Goal: Task Accomplishment & Management: Use online tool/utility

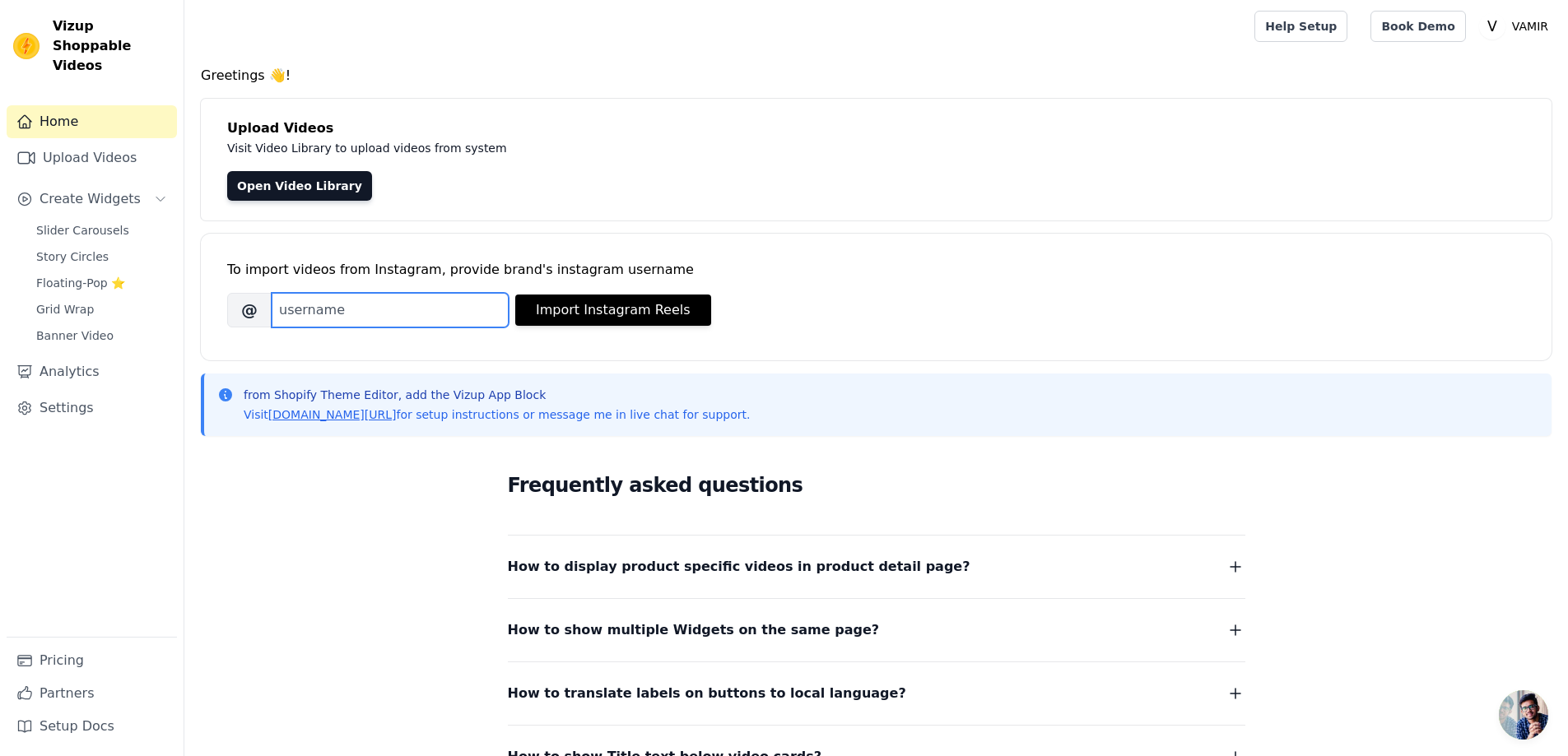
click at [341, 320] on input "Brand's Instagram Username" at bounding box center [390, 311] width 237 height 35
type input "vamir__jp"
click at [609, 313] on button "Import Instagram Reels" at bounding box center [613, 310] width 196 height 31
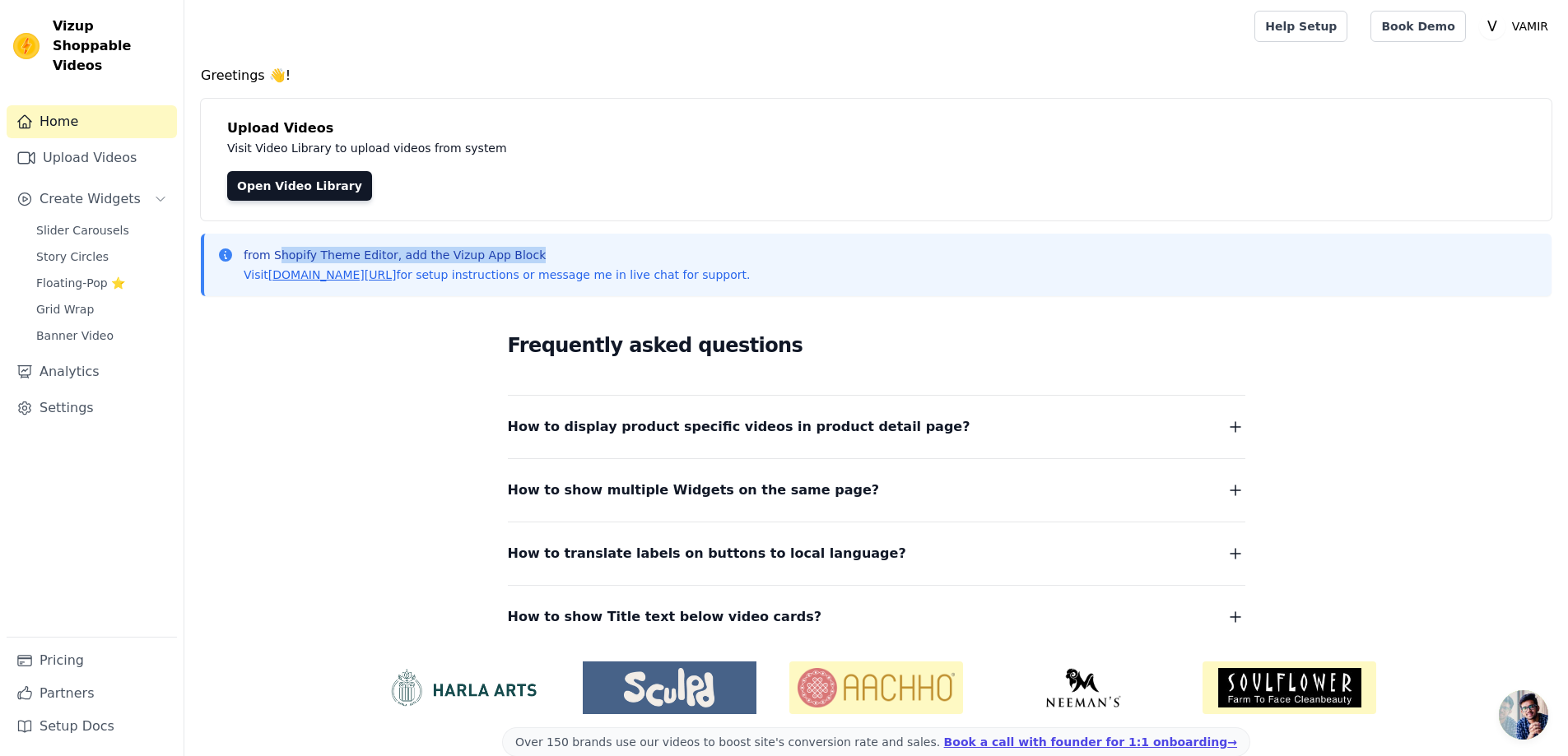
drag, startPoint x: 280, startPoint y: 254, endPoint x: 534, endPoint y: 253, distance: 254.0
click at [534, 253] on p "from Shopify Theme Editor, add the Vizup App Block" at bounding box center [497, 255] width 507 height 16
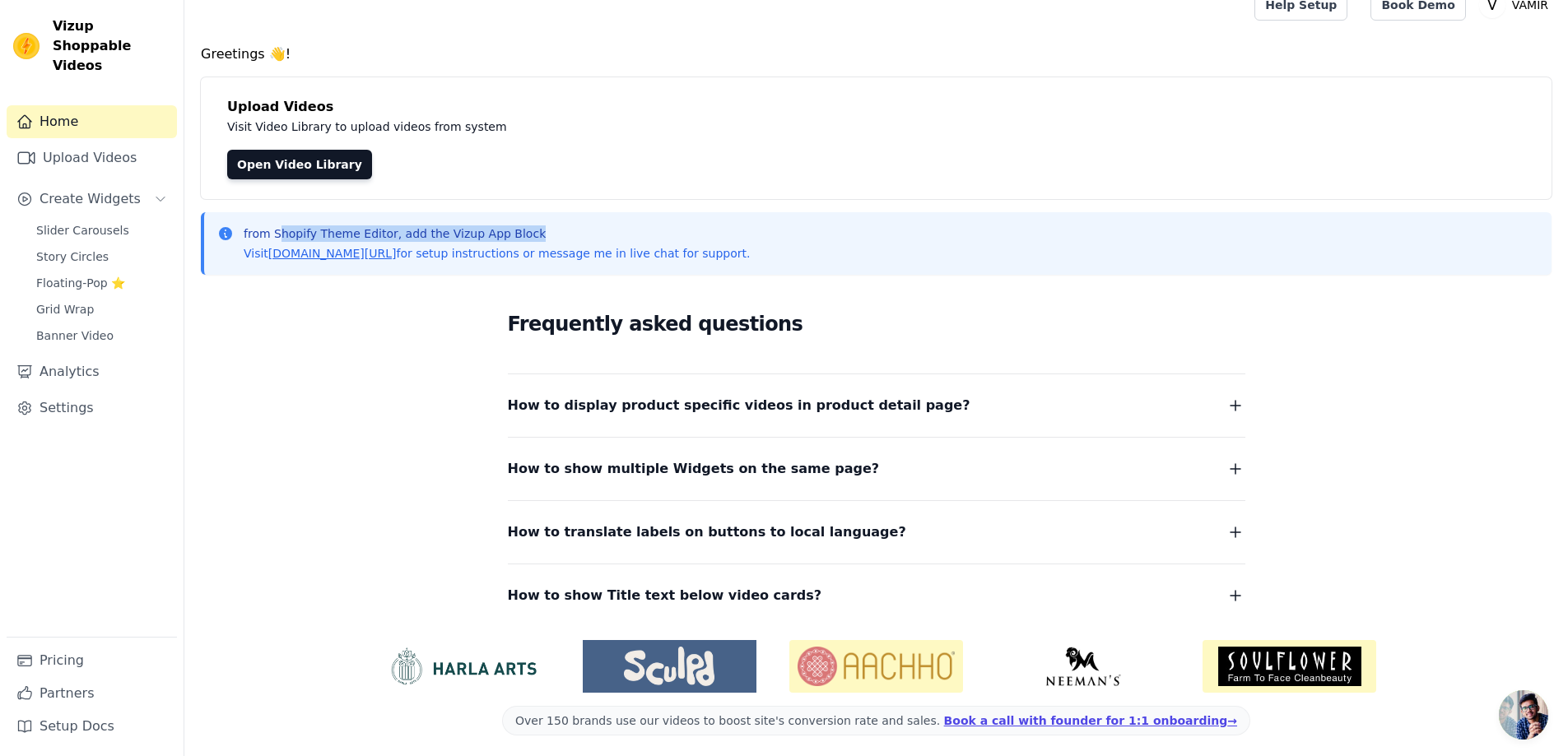
scroll to position [27, 0]
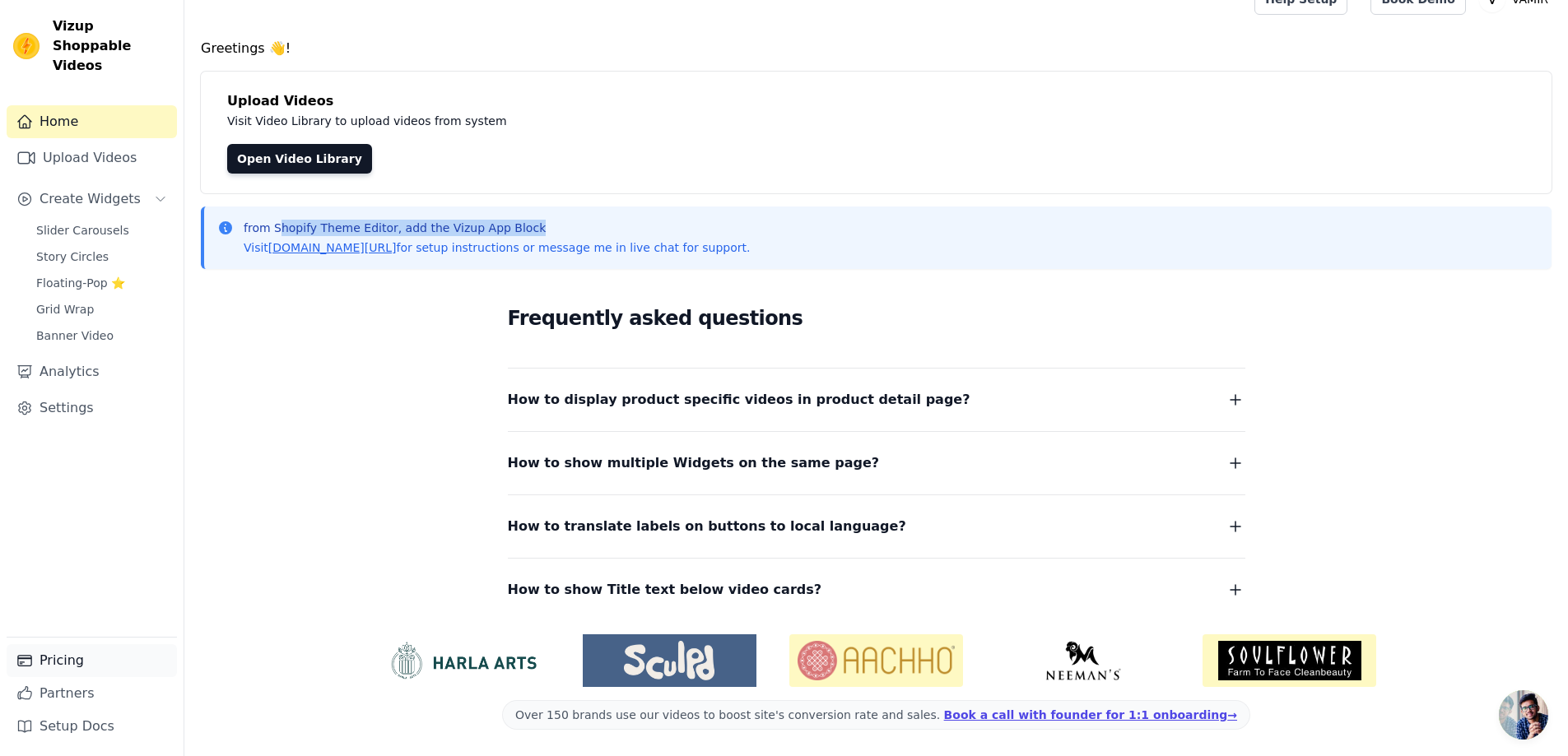
click at [66, 660] on link "Pricing" at bounding box center [91, 660] width 170 height 33
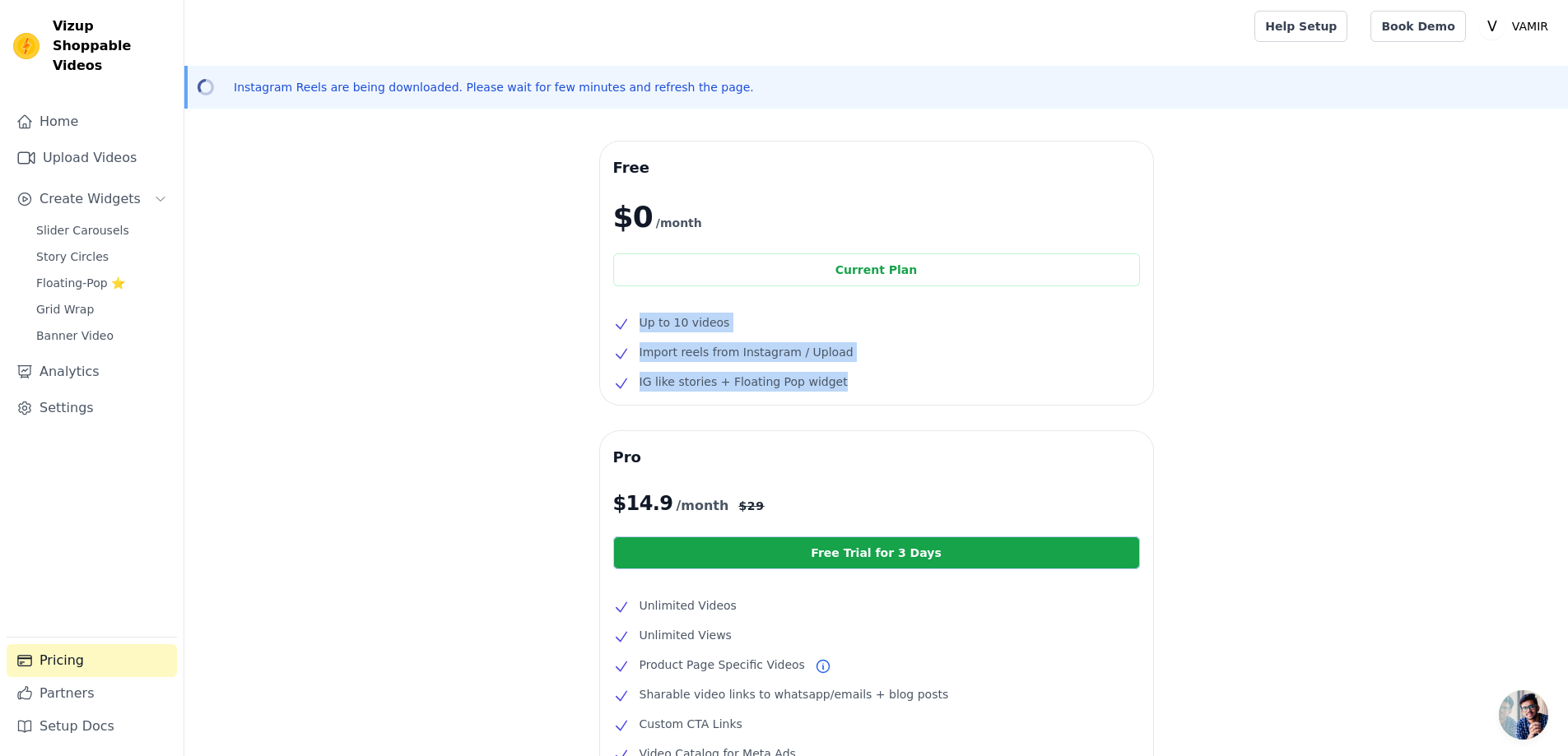
drag, startPoint x: 632, startPoint y: 321, endPoint x: 882, endPoint y: 375, distance: 255.8
click at [882, 375] on ul "Up to 10 videos Import reels from Instagram / Upload IG like stories + Floating…" at bounding box center [876, 352] width 527 height 79
click at [903, 376] on li "IG like stories + Floating Pop widget" at bounding box center [876, 382] width 527 height 20
click at [80, 108] on link "Home" at bounding box center [91, 122] width 170 height 33
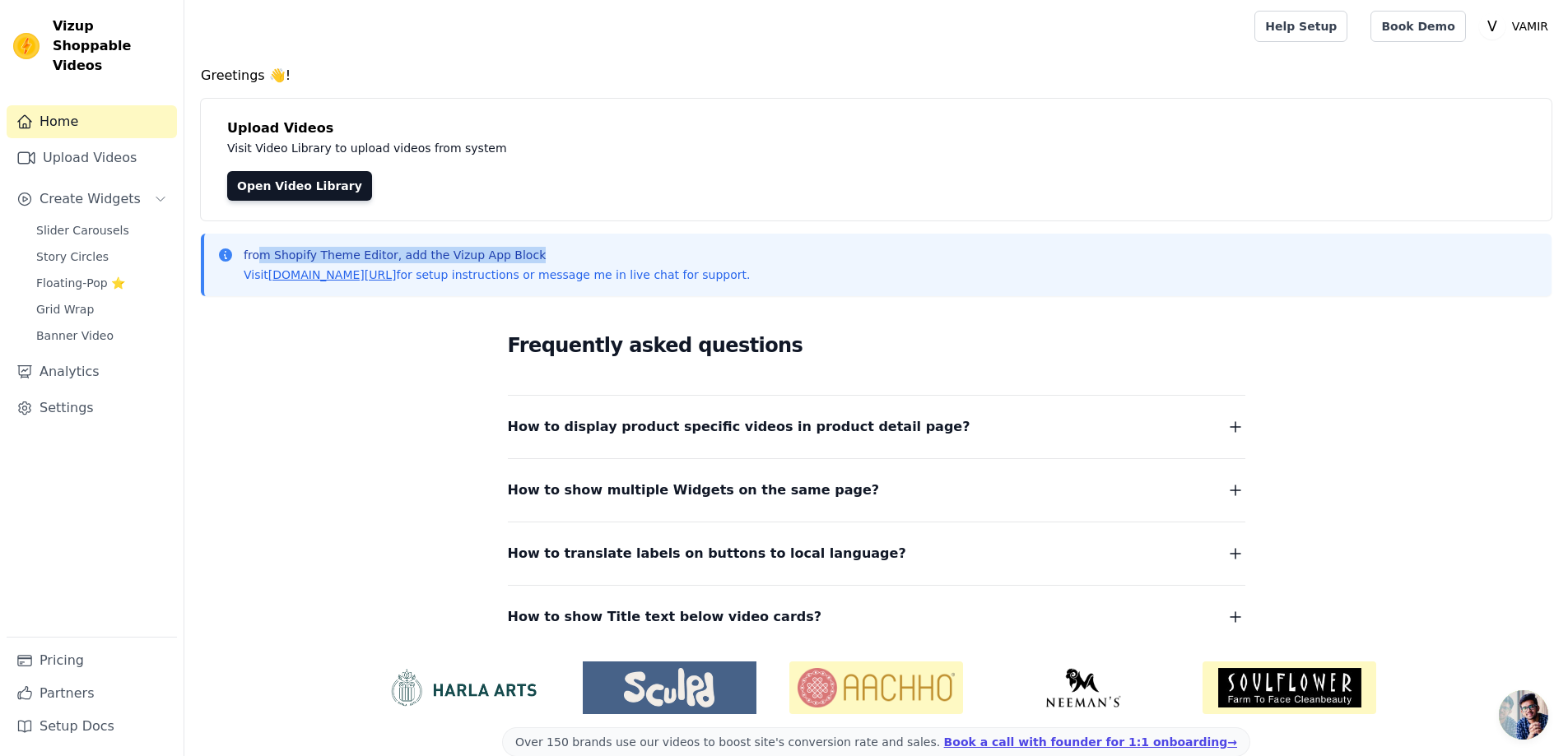
drag, startPoint x: 261, startPoint y: 255, endPoint x: 518, endPoint y: 251, distance: 257.0
click at [536, 252] on p "from Shopify Theme Editor, add the Vizup App Block" at bounding box center [497, 255] width 507 height 16
click at [323, 345] on div "Frequently asked questions How to display product specific videos in product de…" at bounding box center [876, 479] width 1351 height 339
click at [97, 355] on link "Analytics" at bounding box center [91, 372] width 170 height 33
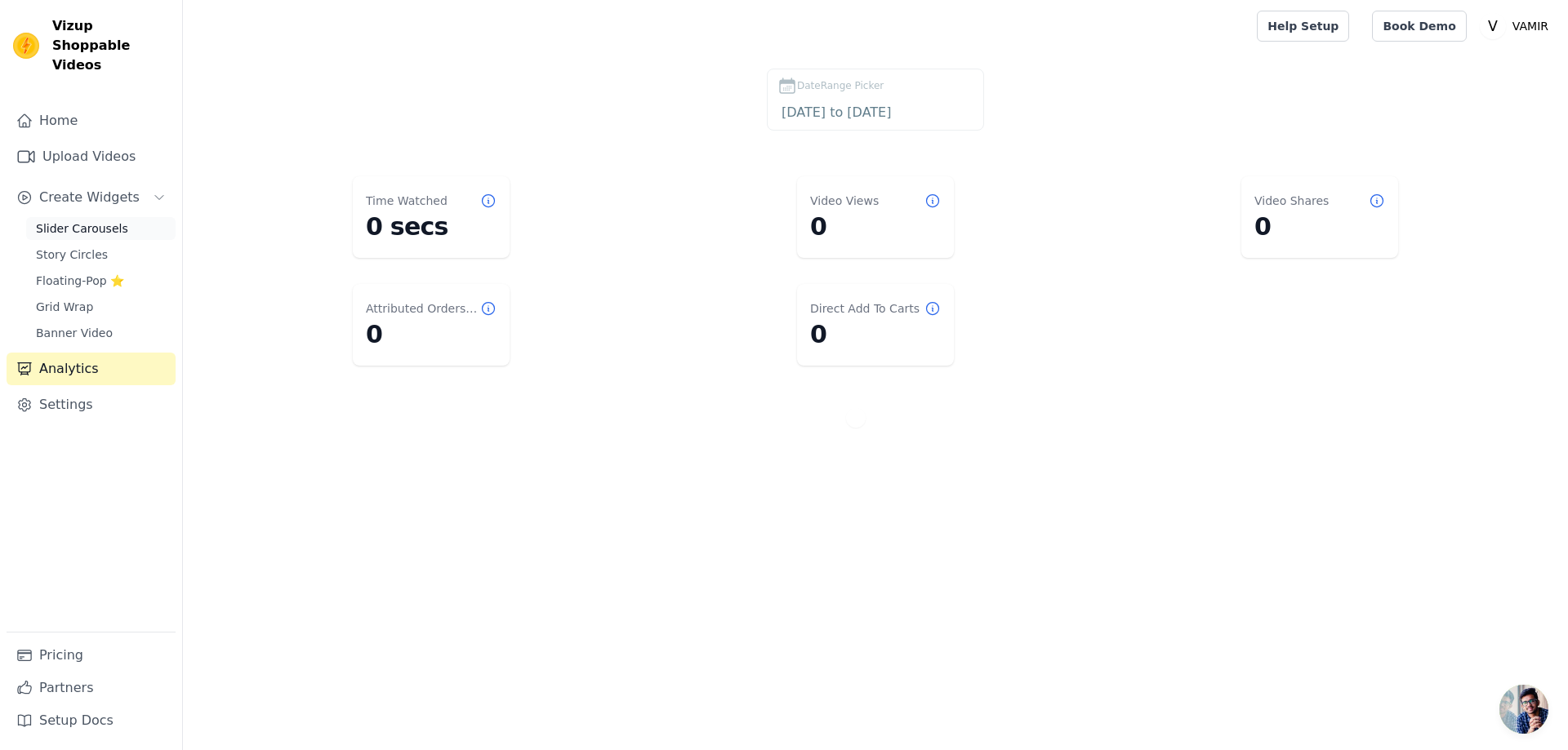
click at [66, 220] on span "Slider Carousels" at bounding box center [82, 229] width 92 height 16
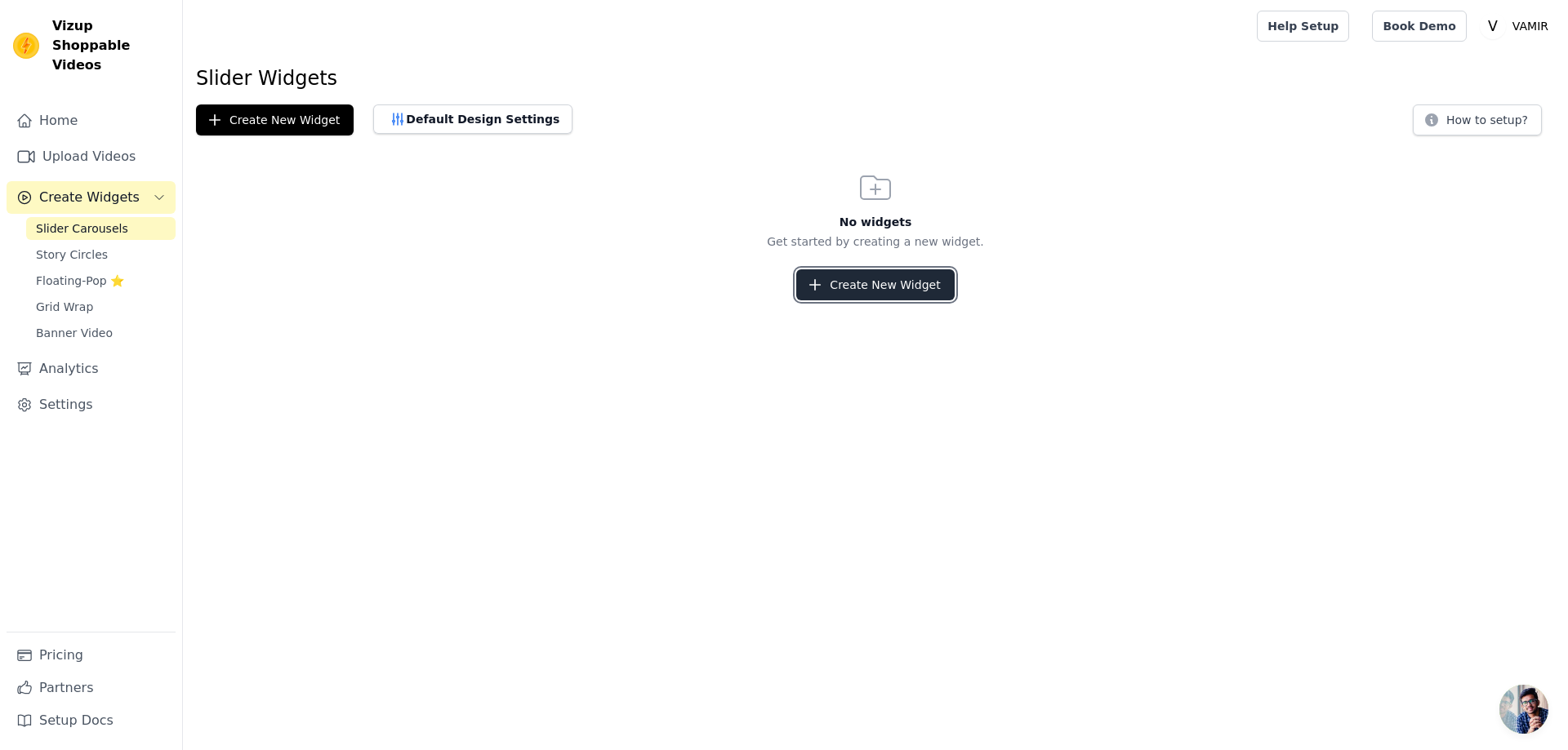
click at [862, 274] on button "Create New Widget" at bounding box center [875, 285] width 157 height 31
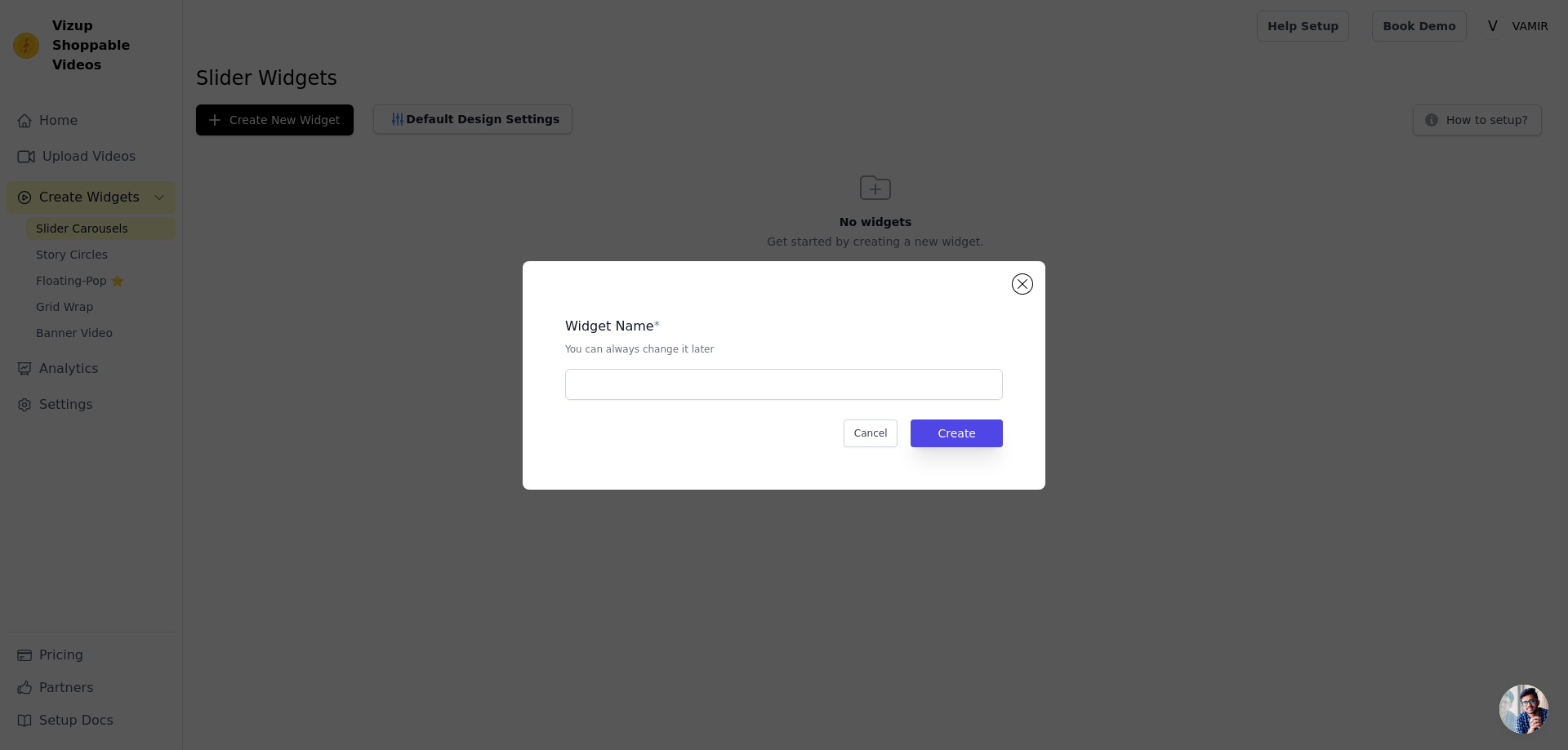
click at [729, 407] on div "Widget Name * You can always change it later Cancel Create" at bounding box center [784, 375] width 470 height 176
click at [727, 393] on input "text" at bounding box center [784, 384] width 437 height 31
type input "f"
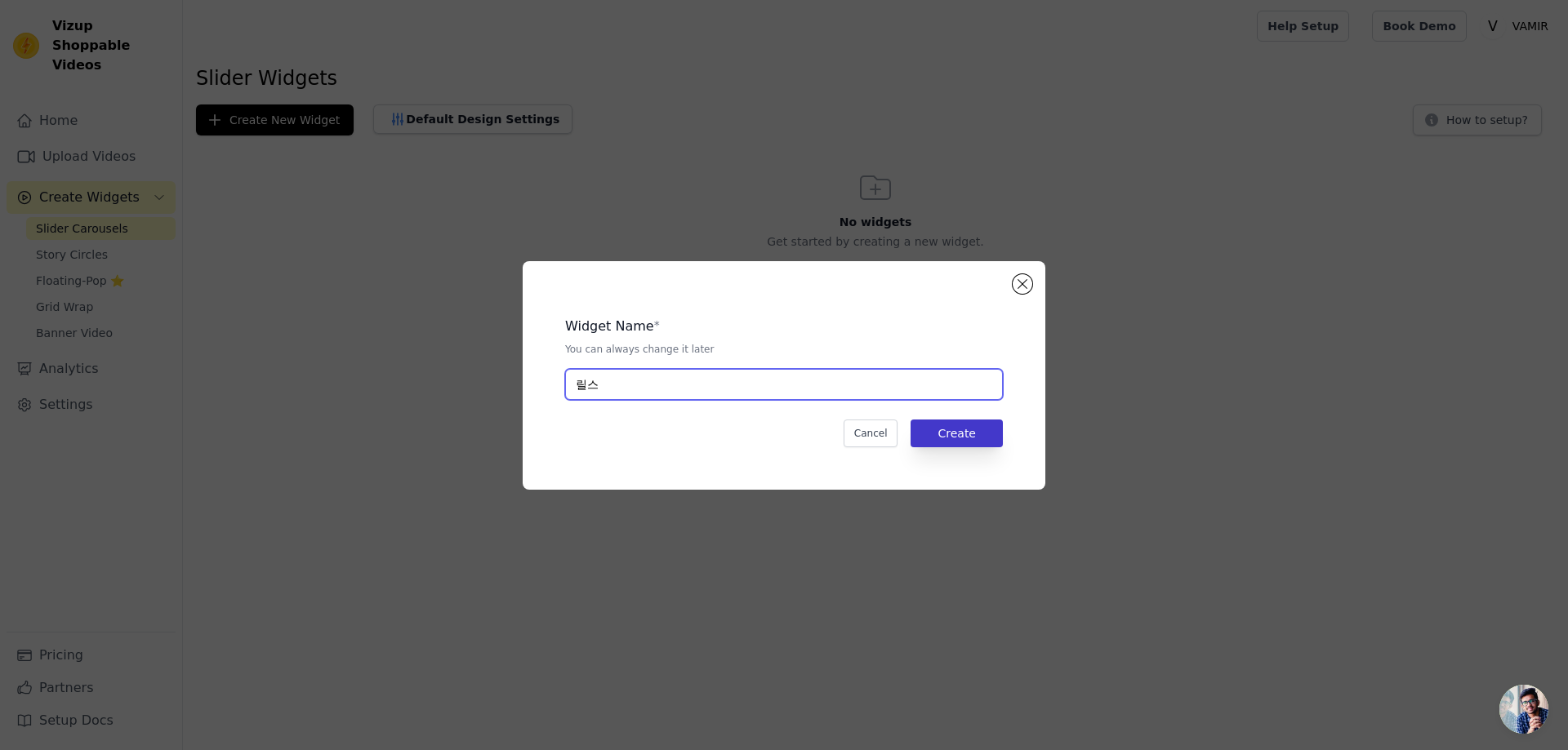
type input "릴스"
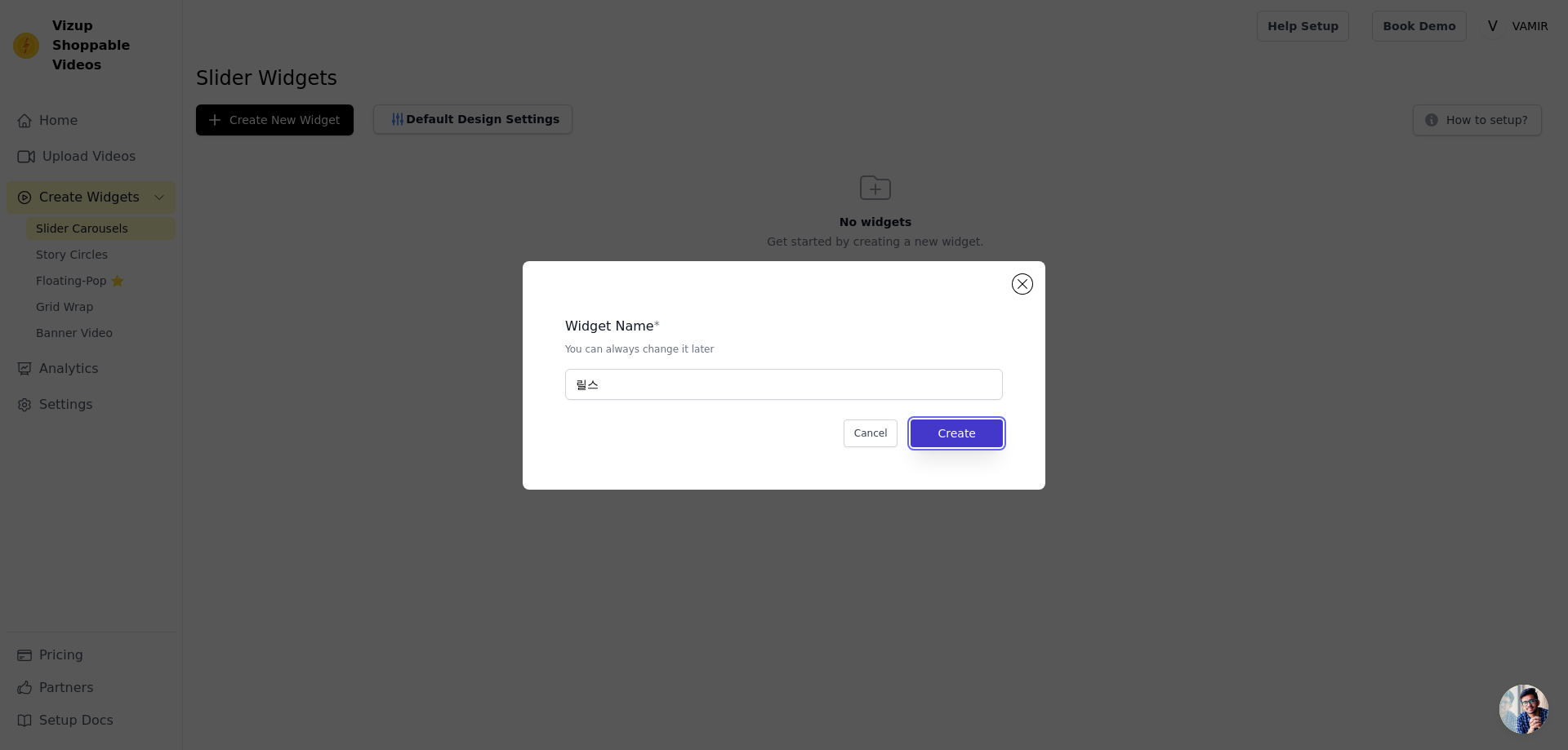
click at [981, 433] on button "Create" at bounding box center [956, 433] width 92 height 28
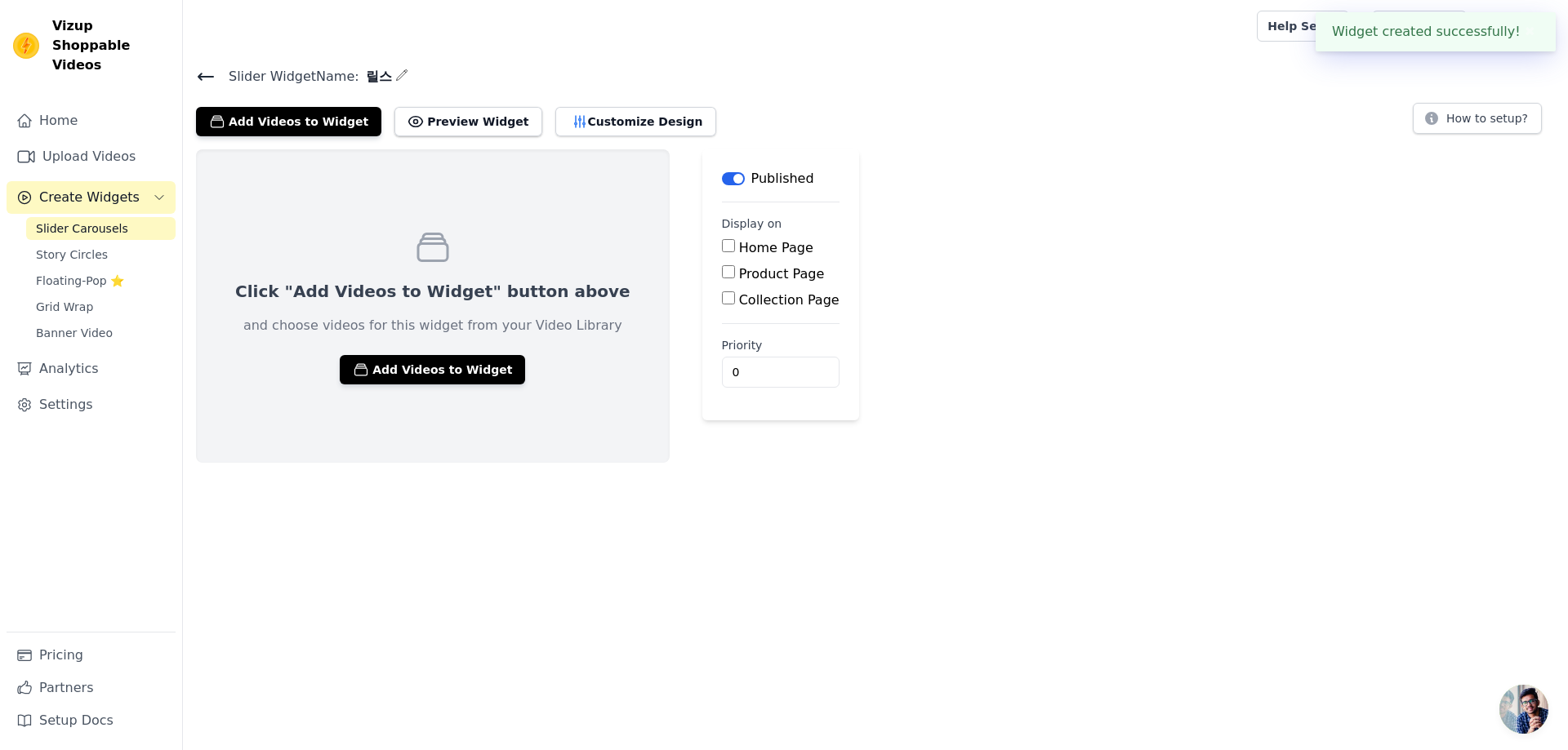
click at [722, 249] on input "Home Page" at bounding box center [728, 246] width 13 height 13
checkbox input "true"
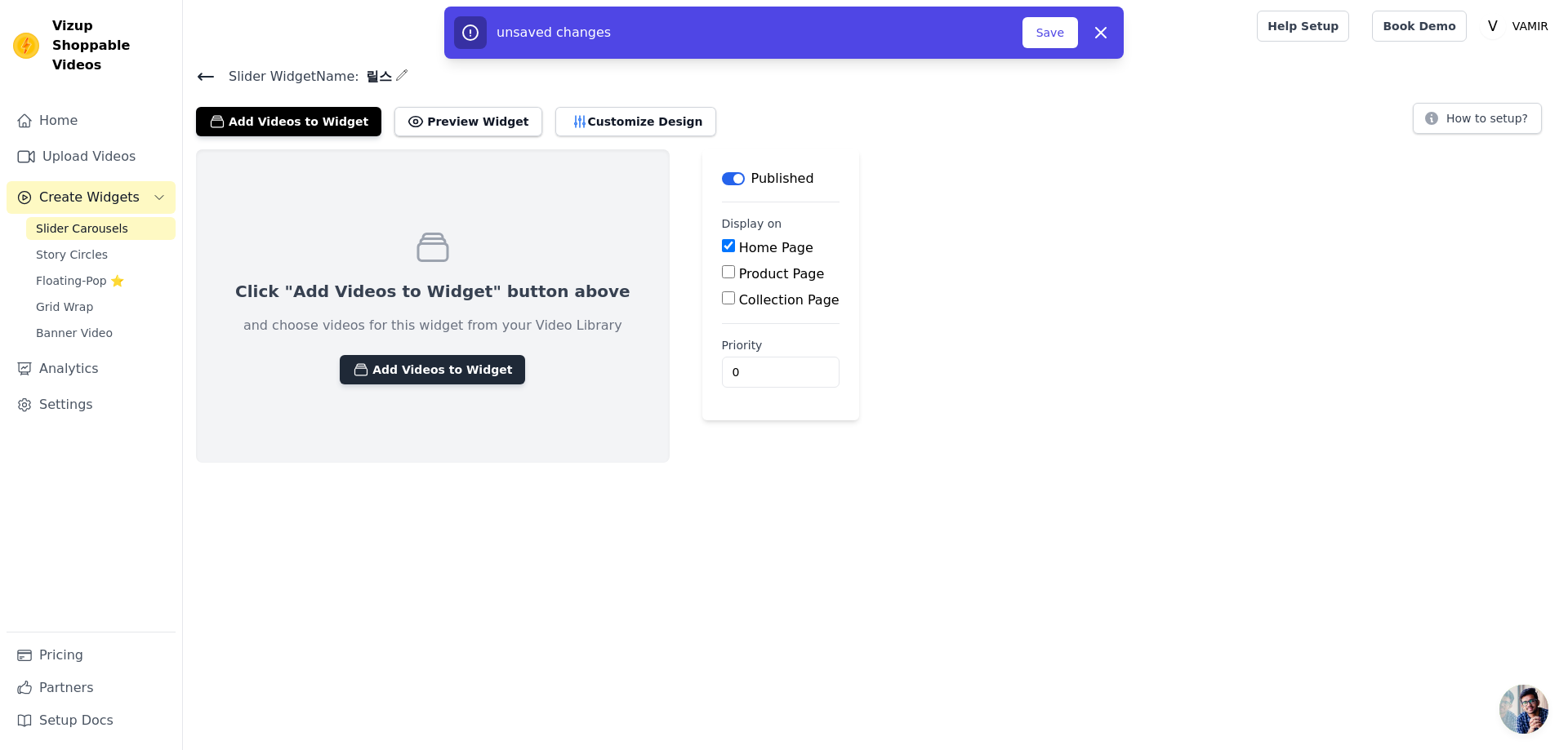
click at [404, 382] on button "Add Videos to Widget" at bounding box center [432, 370] width 185 height 30
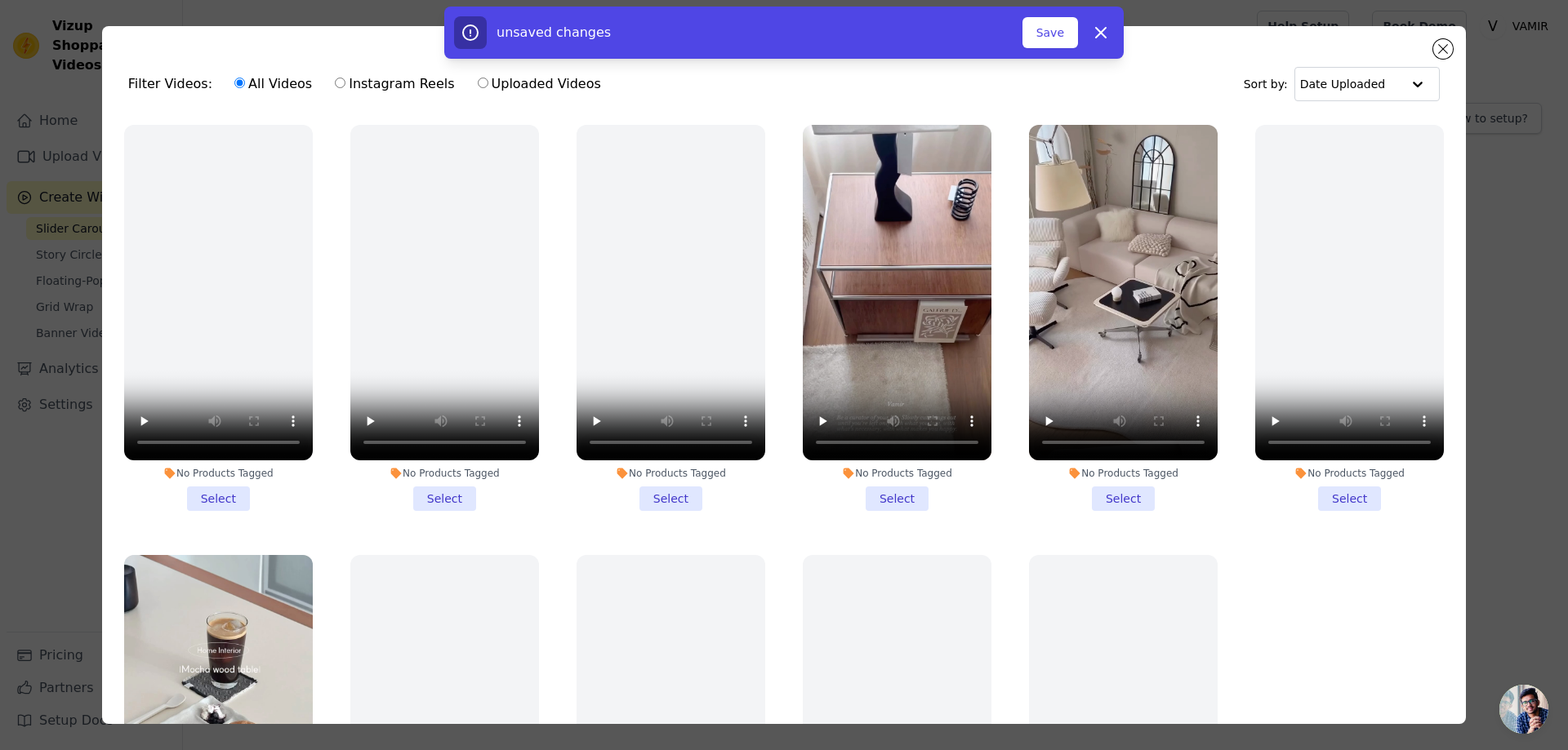
click at [336, 83] on input "Instagram Reels" at bounding box center [340, 83] width 11 height 11
radio input "true"
click at [477, 86] on label "Uploaded Videos" at bounding box center [540, 83] width 125 height 21
click at [478, 86] on input "Uploaded Videos" at bounding box center [484, 83] width 11 height 11
radio input "true"
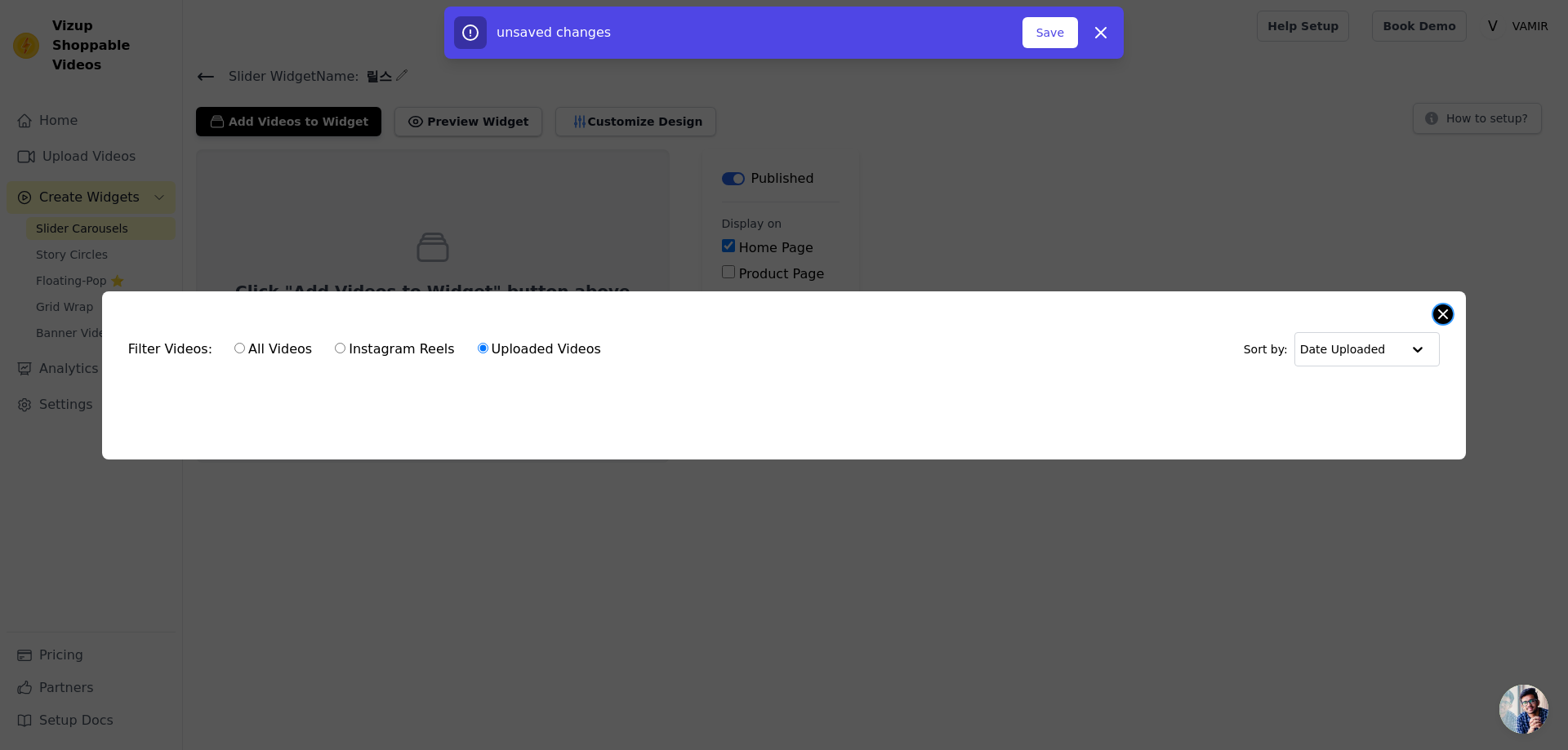
click at [1446, 309] on button "Close modal" at bounding box center [1443, 314] width 20 height 20
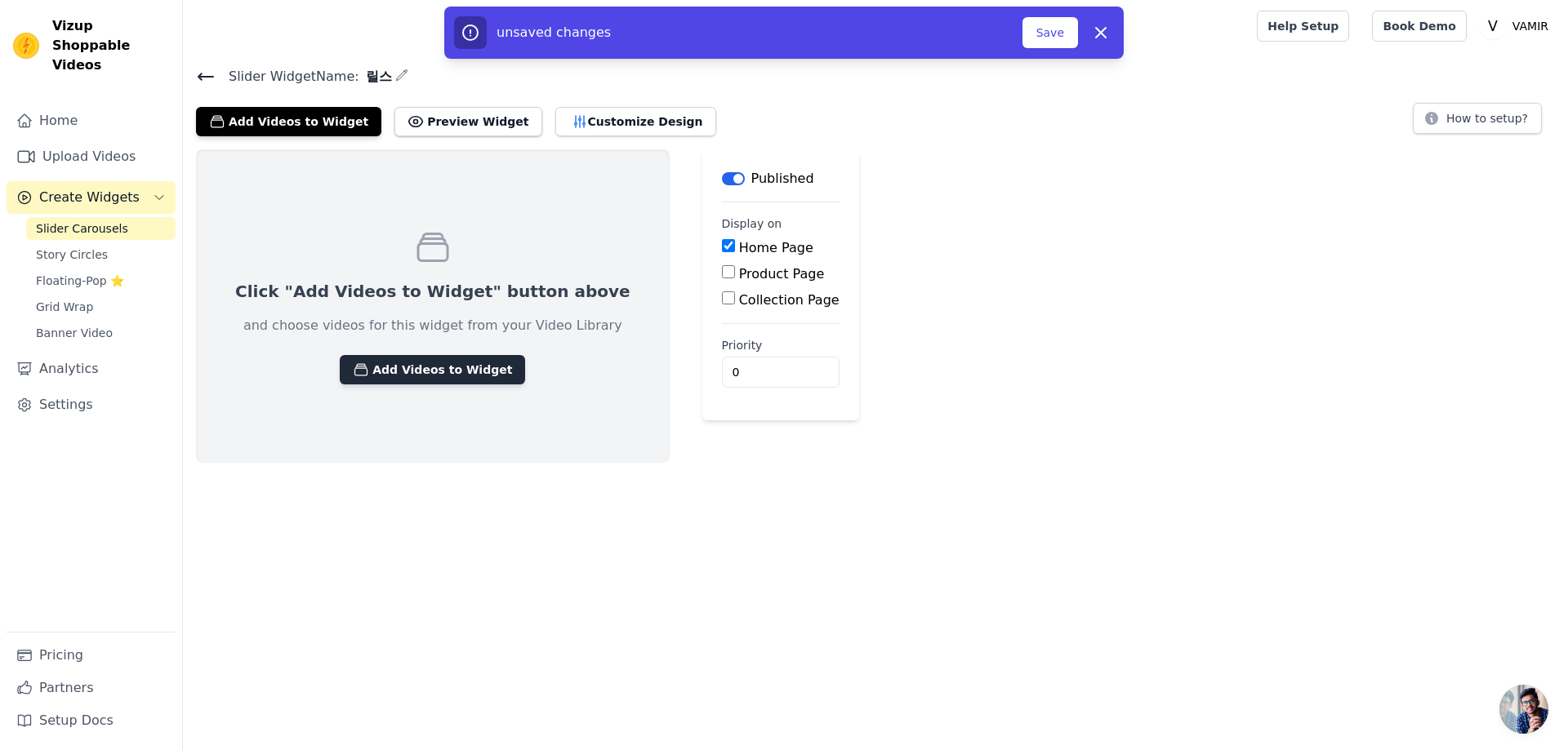
click at [399, 372] on button "Add Videos to Widget" at bounding box center [432, 370] width 185 height 30
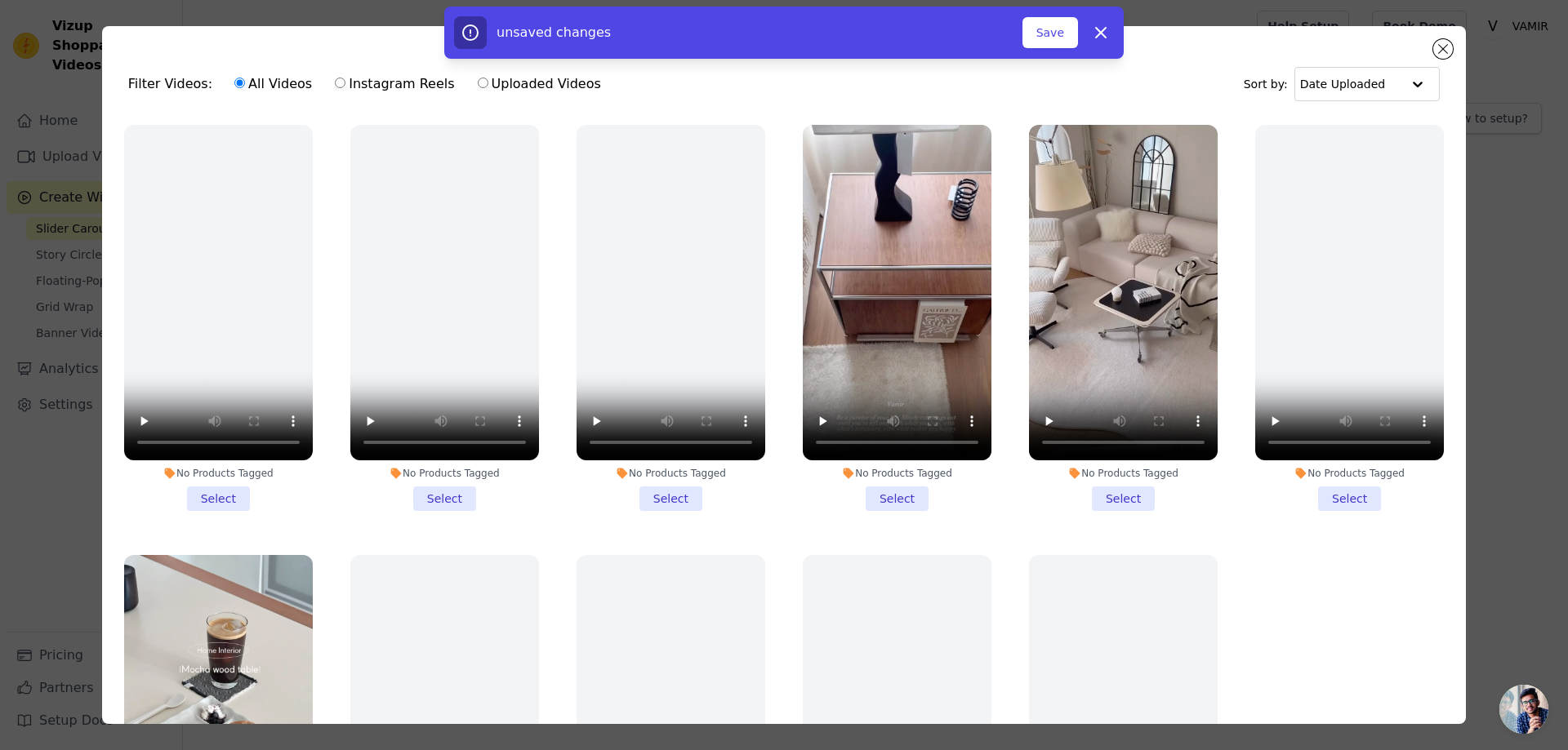
click at [893, 495] on li "No Products Tagged Select" at bounding box center [897, 317] width 189 height 386
click at [0, 0] on input "No Products Tagged Select" at bounding box center [0, 0] width 0 height 0
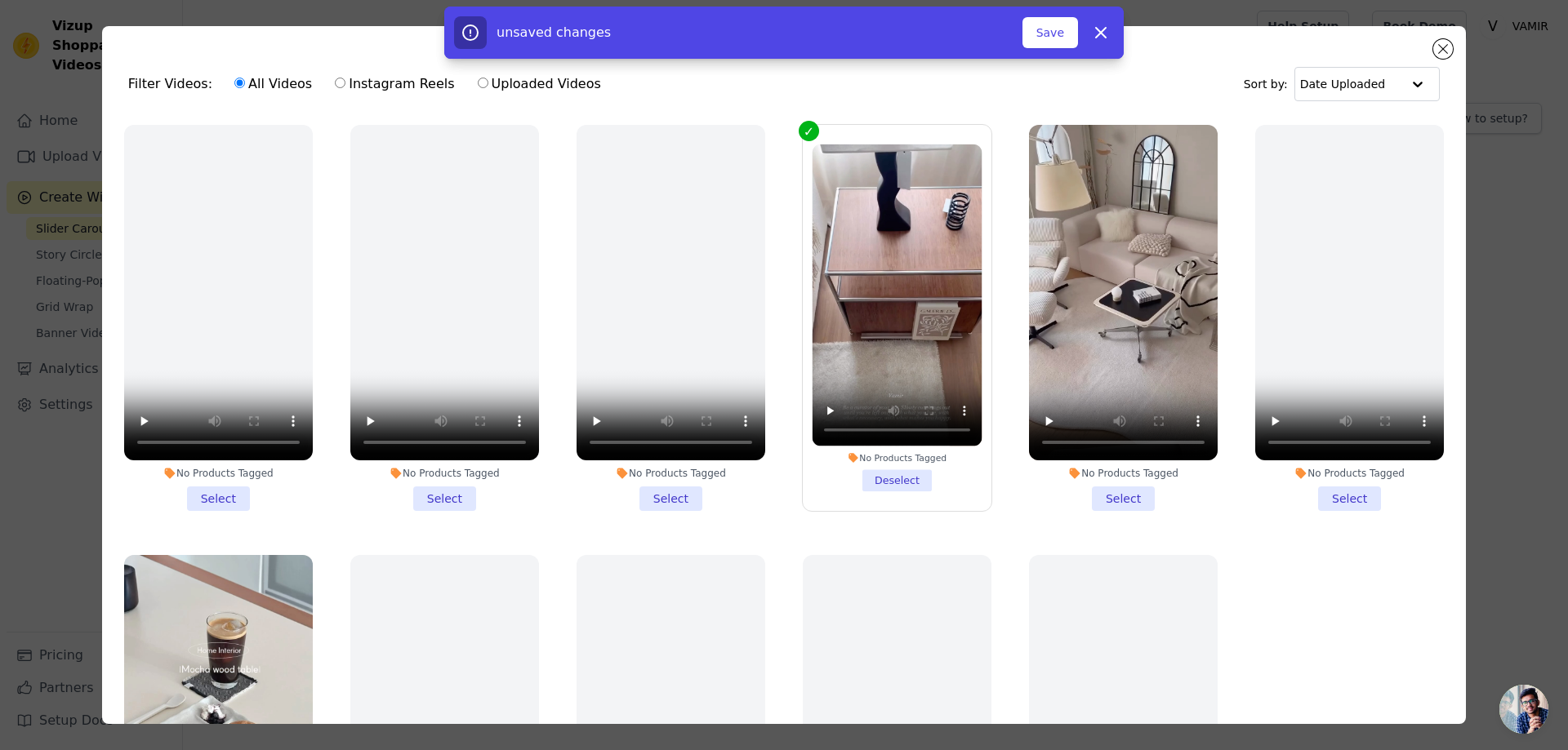
click at [849, 453] on icon at bounding box center [853, 457] width 10 height 10
click at [0, 0] on input "No Products Tagged Deselect" at bounding box center [0, 0] width 0 height 0
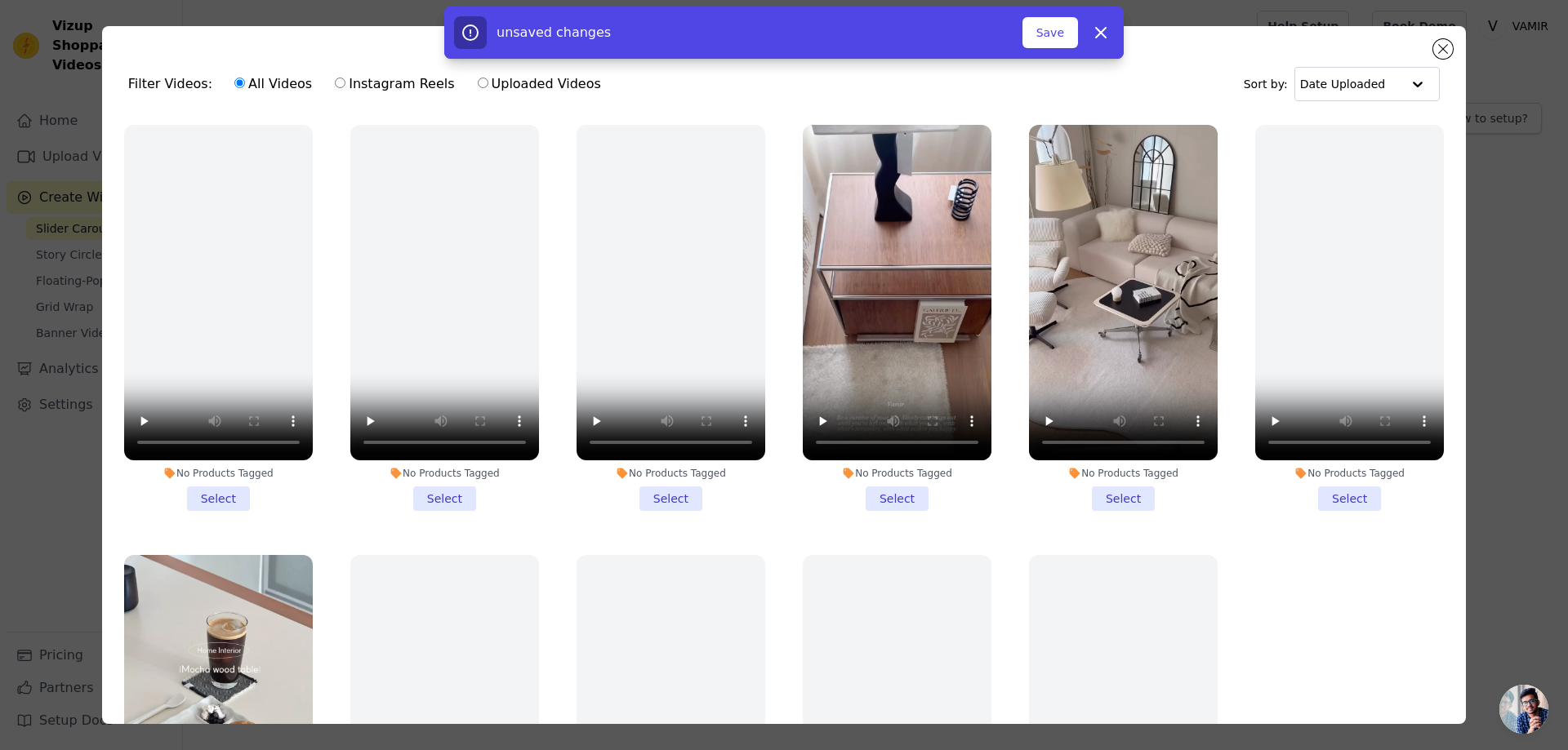
click at [841, 467] on icon at bounding box center [848, 473] width 13 height 13
click at [0, 0] on input "No Products Tagged Select" at bounding box center [0, 0] width 0 height 0
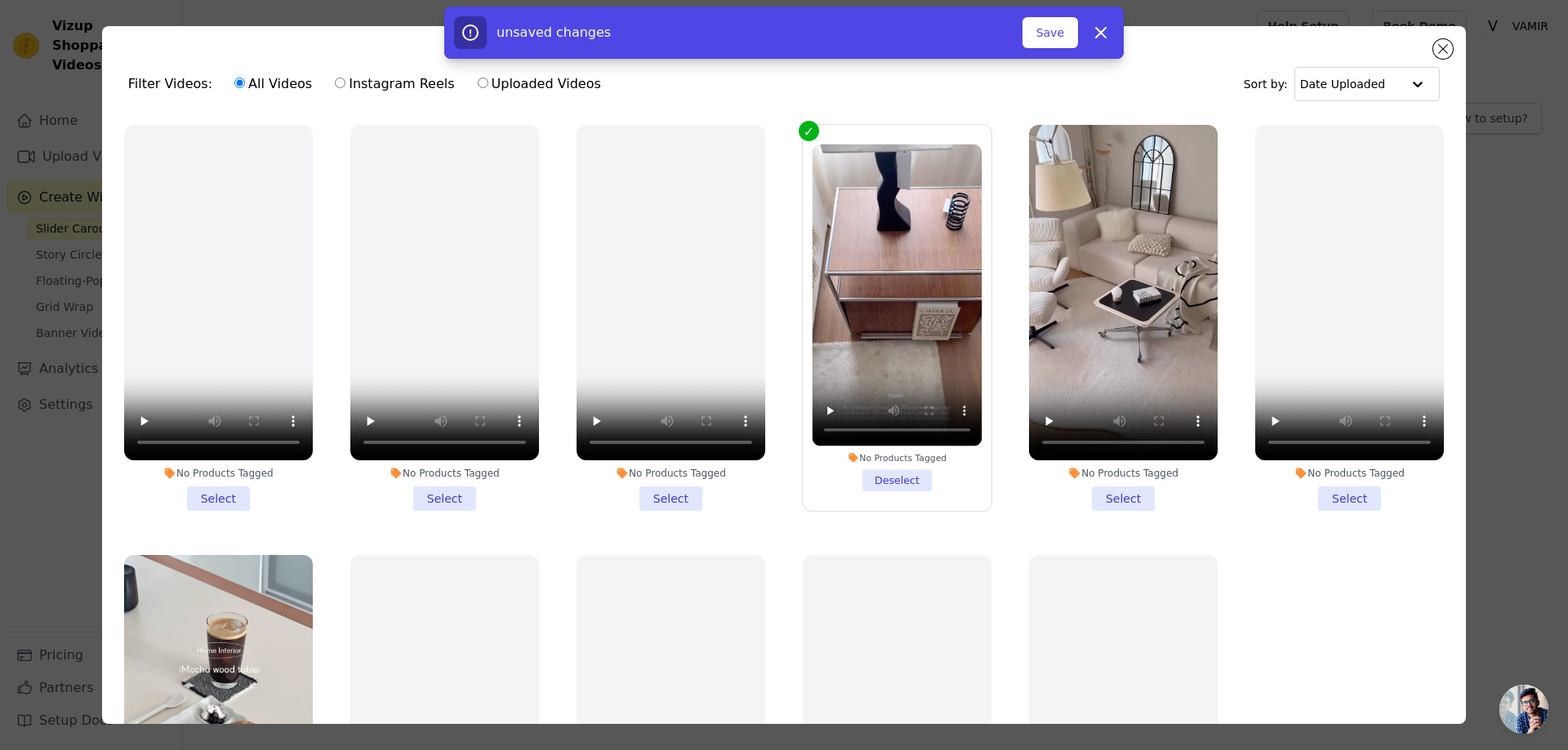
click at [1103, 488] on li "No Products Tagged Select" at bounding box center [1122, 317] width 189 height 386
click at [0, 0] on input "No Products Tagged Select" at bounding box center [0, 0] width 0 height 0
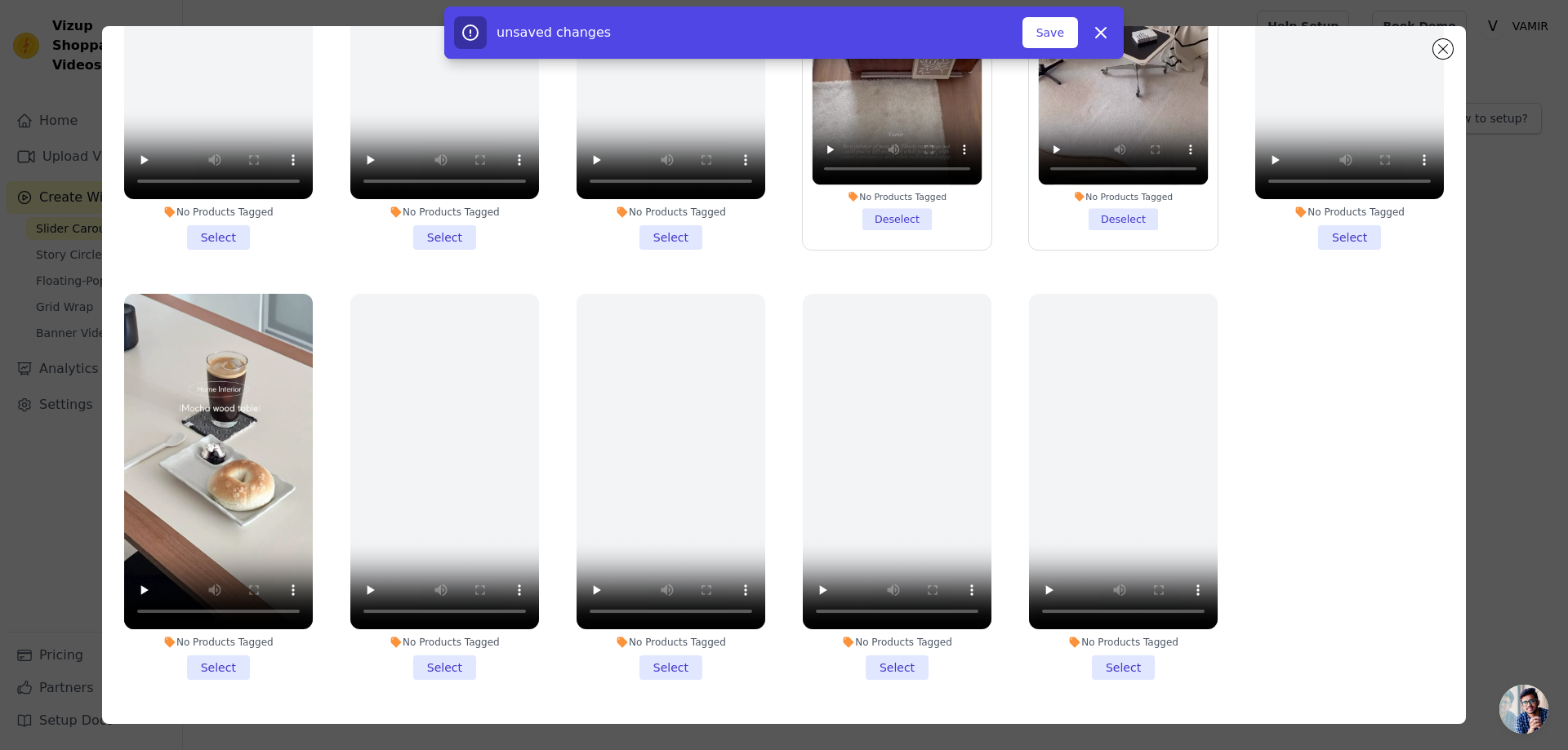
scroll to position [142, 0]
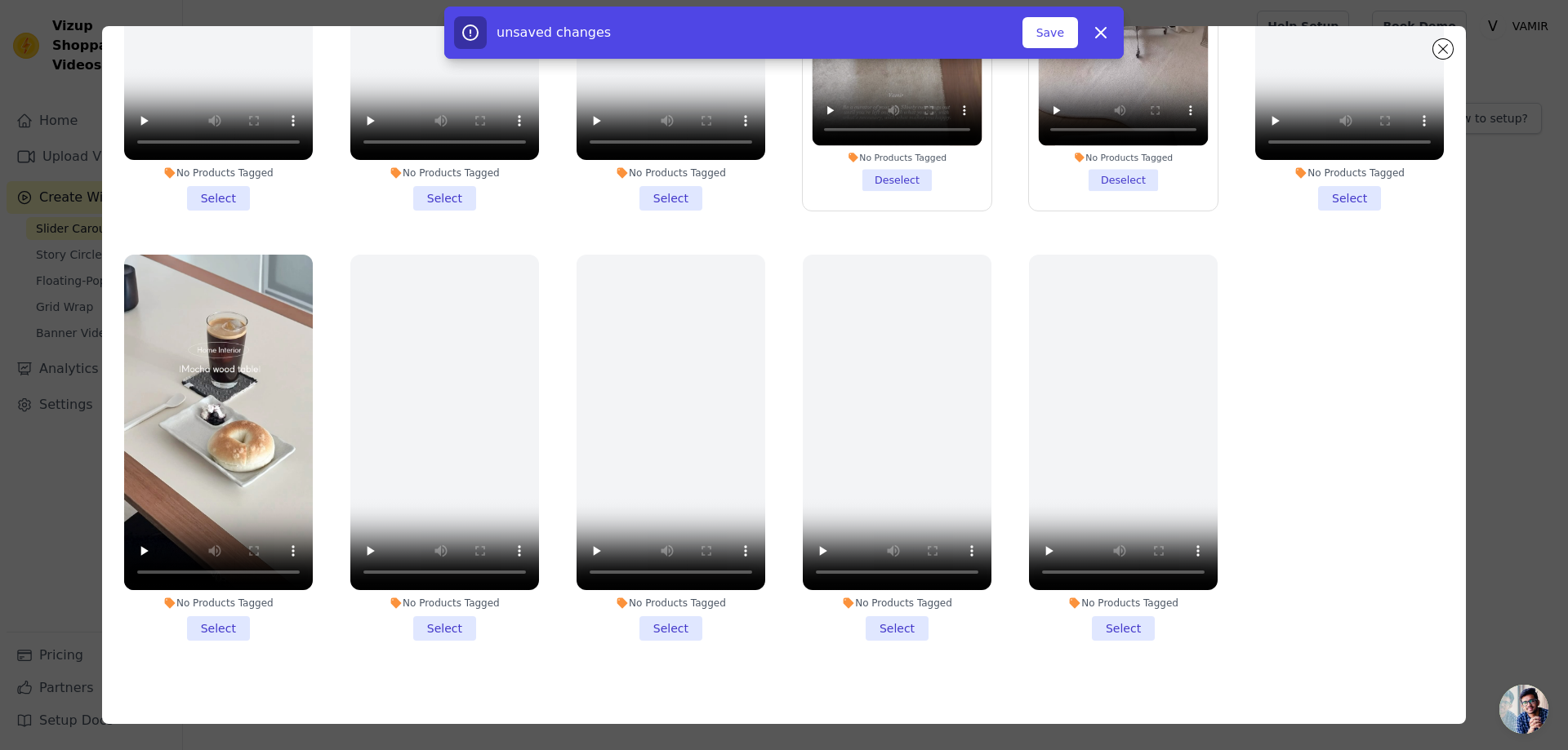
click at [246, 618] on li "No Products Tagged Select" at bounding box center [218, 447] width 189 height 386
click at [0, 0] on input "No Products Tagged Select" at bounding box center [0, 0] width 0 height 0
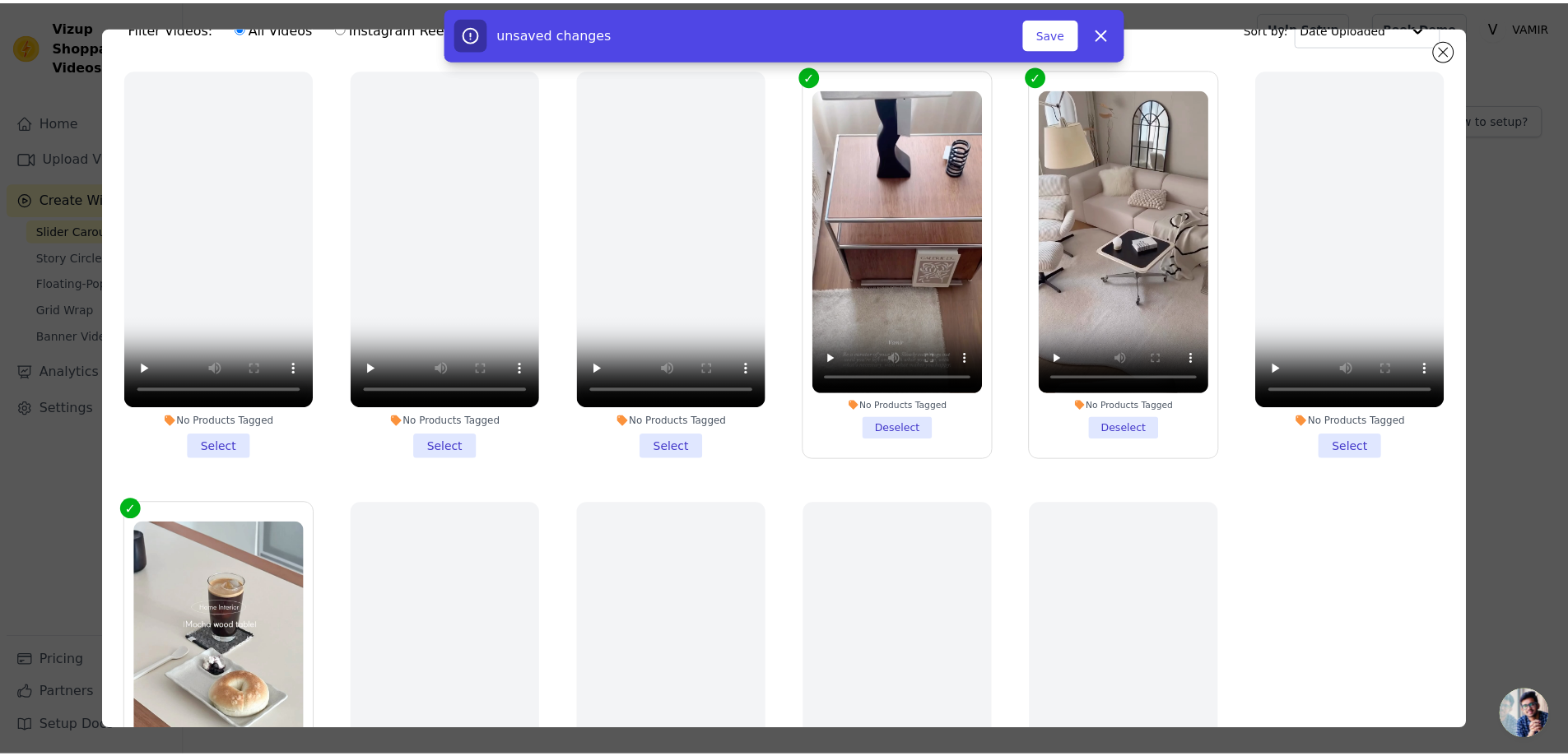
scroll to position [0, 0]
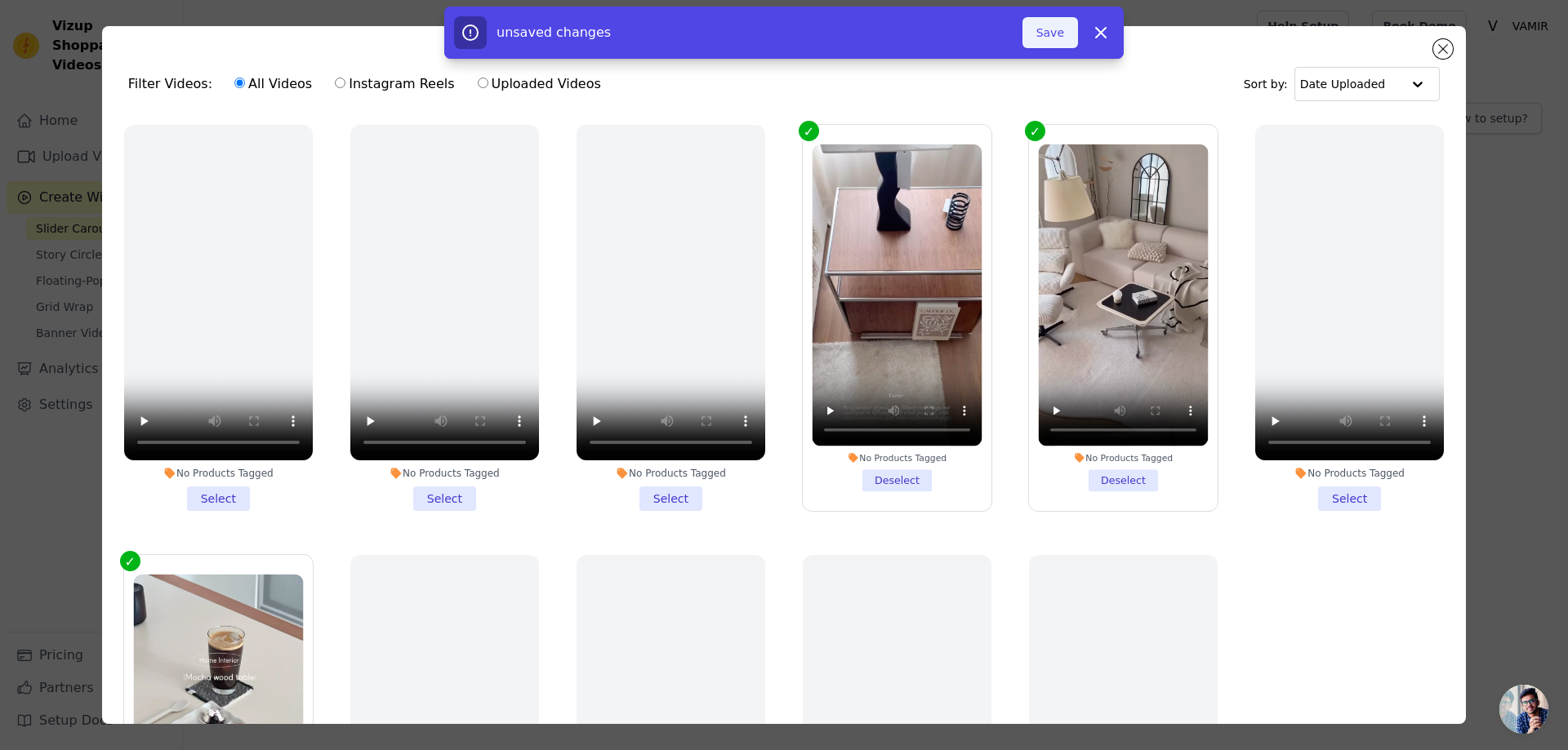
click at [1052, 37] on button "Save" at bounding box center [1049, 33] width 55 height 31
click at [1034, 38] on button "Add To Widget" at bounding box center [1022, 33] width 109 height 31
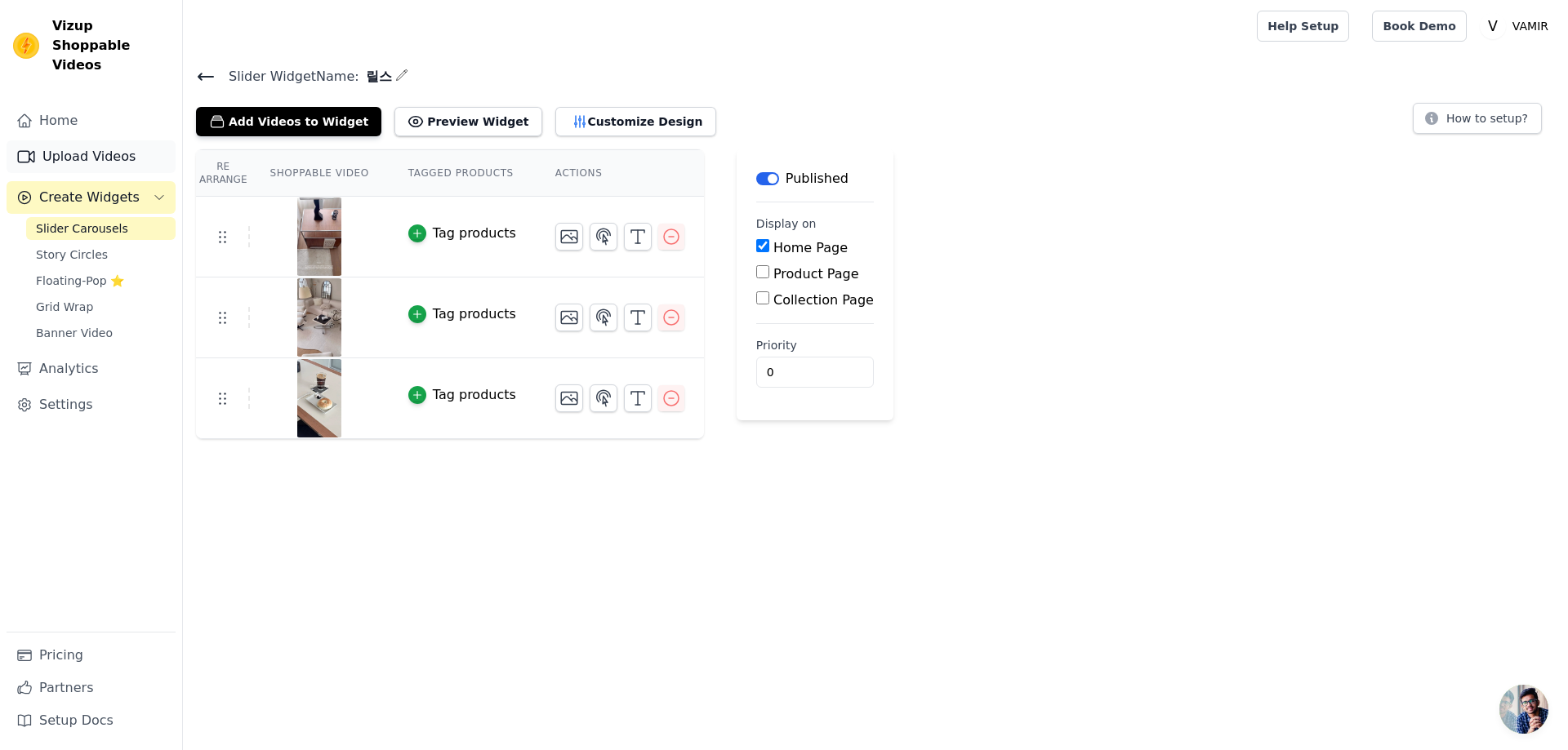
click at [90, 143] on link "Upload Videos" at bounding box center [90, 156] width 169 height 33
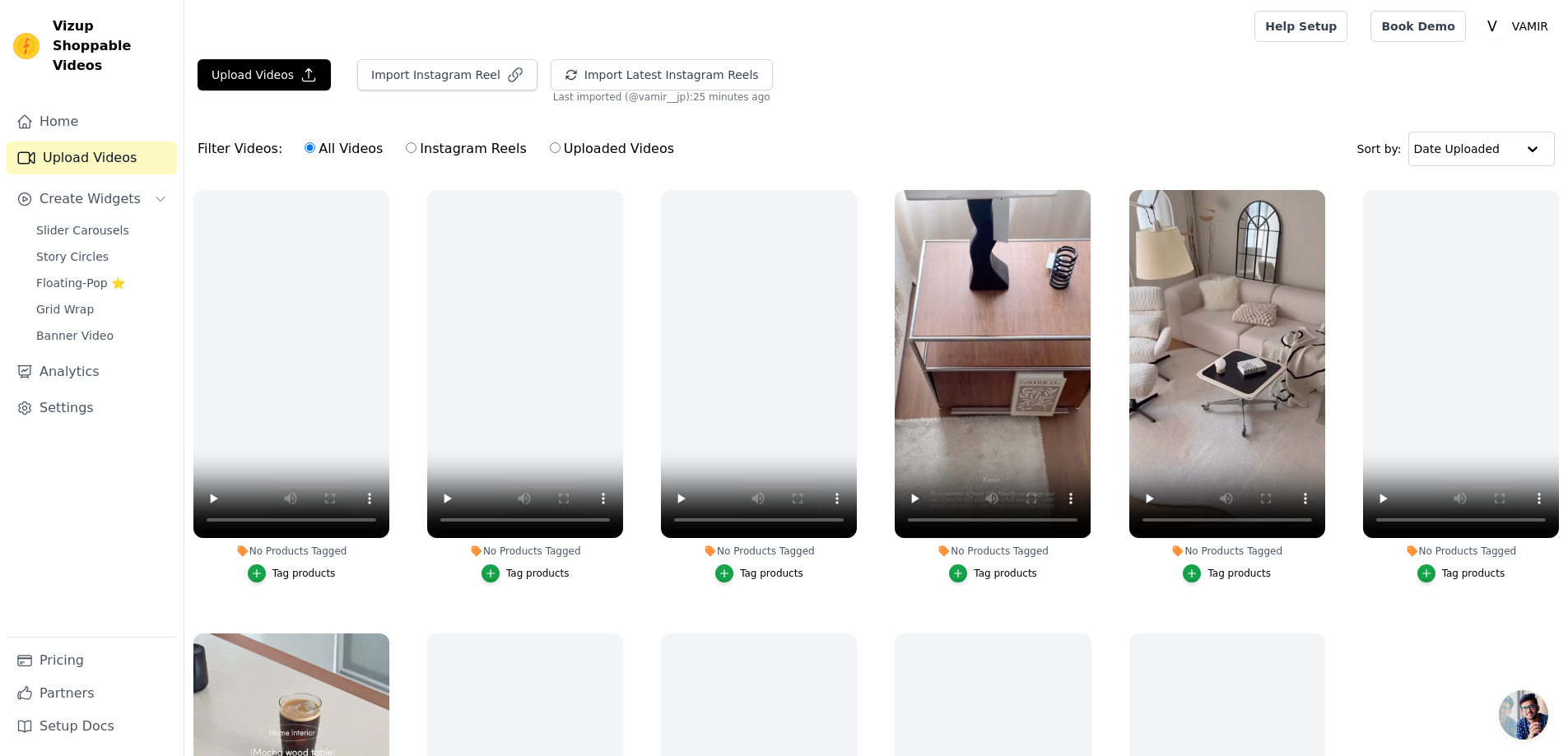
click at [441, 153] on label "Instagram Reels" at bounding box center [466, 148] width 122 height 21
click at [416, 153] on input "Instagram Reels" at bounding box center [411, 148] width 11 height 11
radio input "true"
click at [459, 87] on button "Import Instagram Reel" at bounding box center [447, 75] width 180 height 31
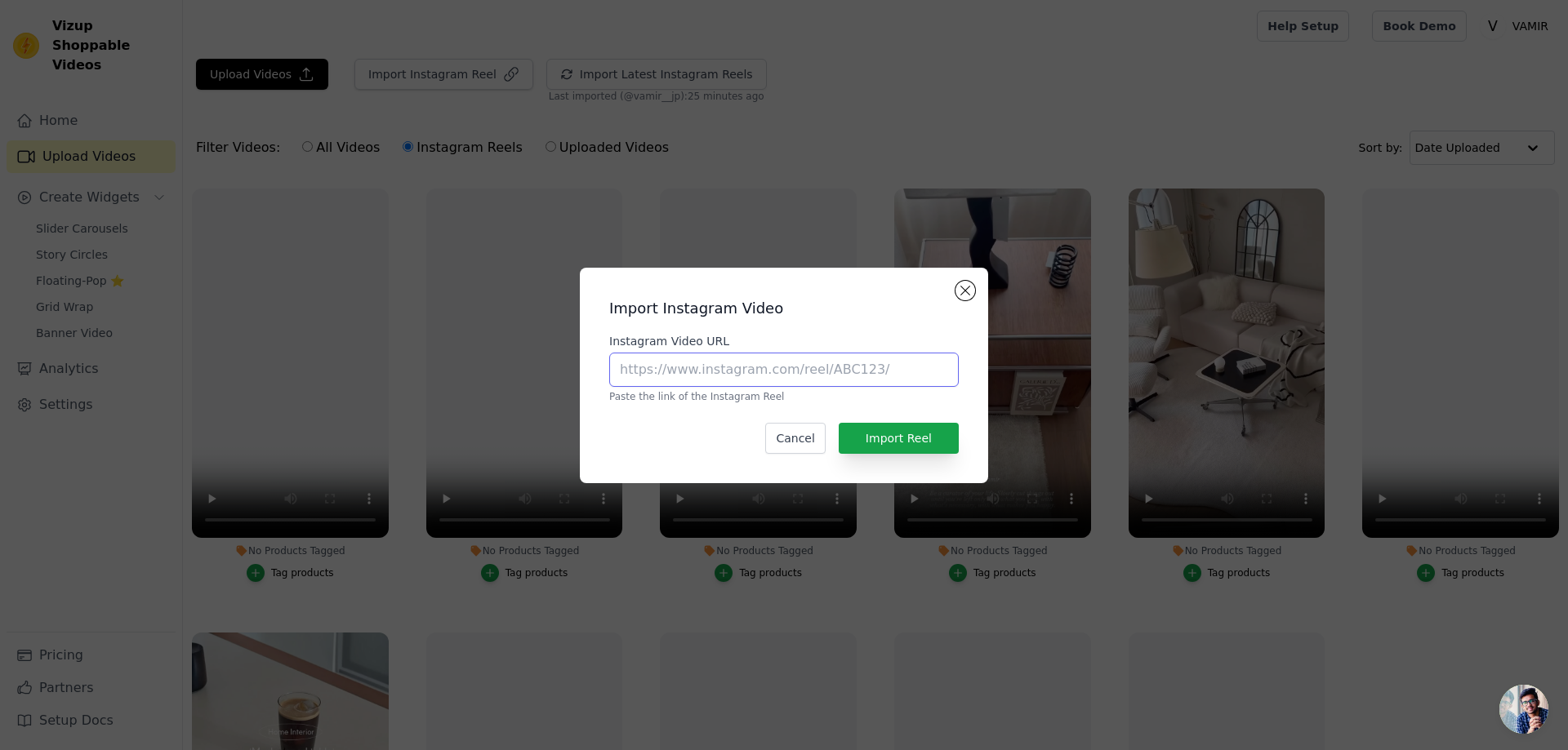
click at [816, 384] on input "Instagram Video URL" at bounding box center [784, 370] width 350 height 34
paste input "https://www.instagram.com/reel/DLjzMLWT7KW/"
type input "https://www.instagram.com/reel/DLjzMLWT7KW/"
click at [915, 444] on button "Import Reel" at bounding box center [898, 438] width 120 height 31
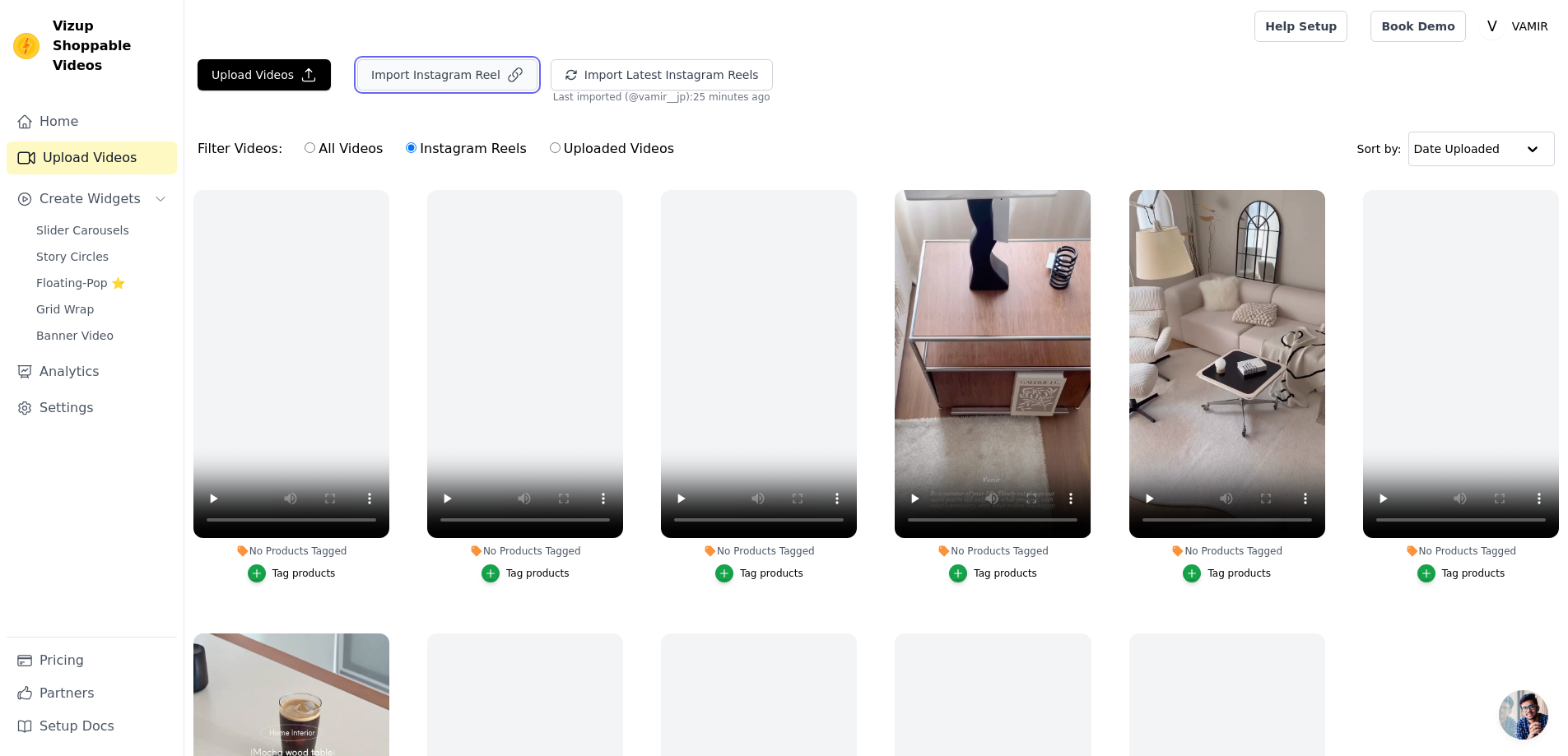
click at [456, 78] on button "Import Instagram Reel" at bounding box center [447, 75] width 180 height 31
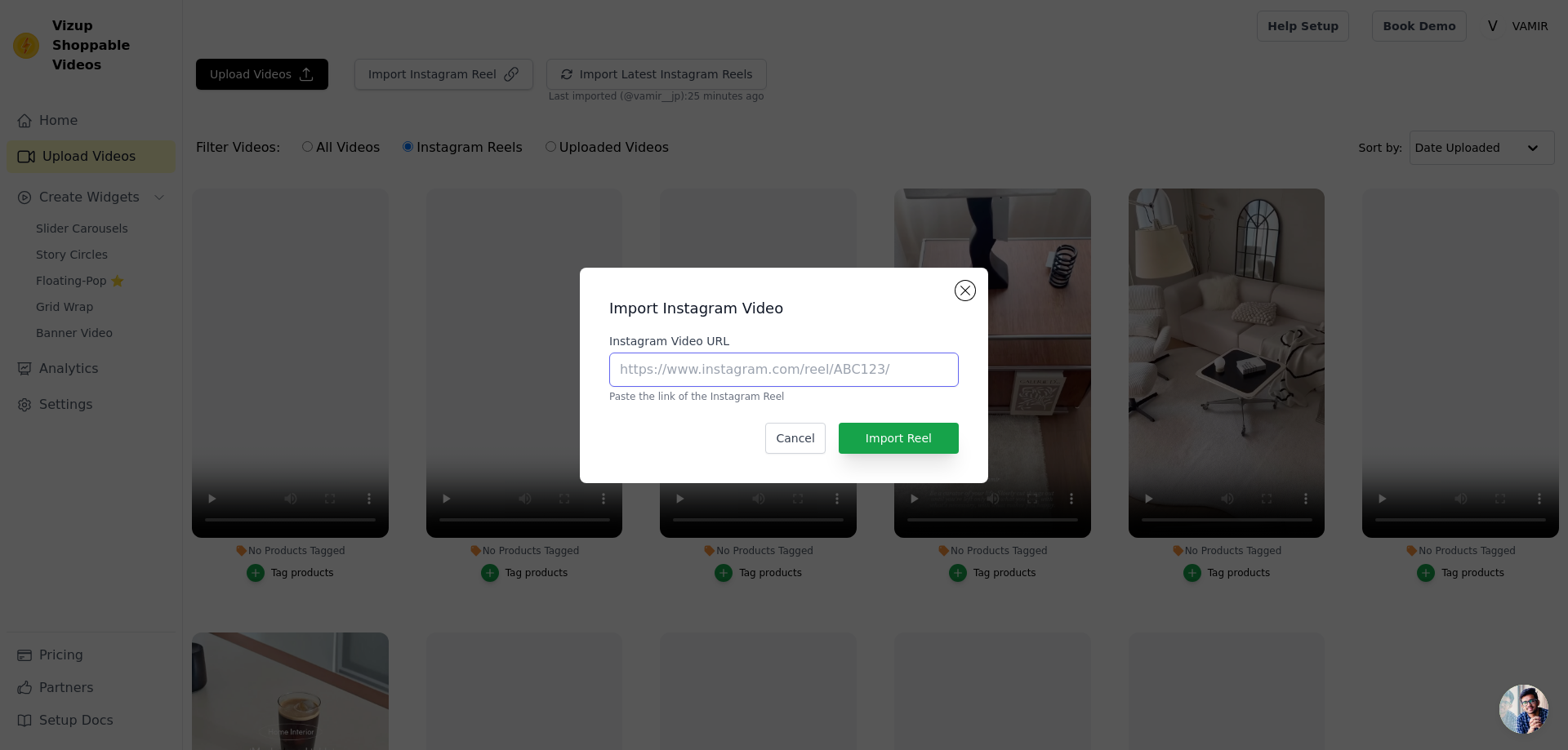
click at [737, 373] on input "Instagram Video URL" at bounding box center [784, 370] width 350 height 34
paste input "https://www.instagram.com/reel/DLUWWflTRE9/"
type input "https://www.instagram.com/reel/DLUWWflTRE9/"
click at [892, 435] on button "Import Reel" at bounding box center [898, 438] width 120 height 31
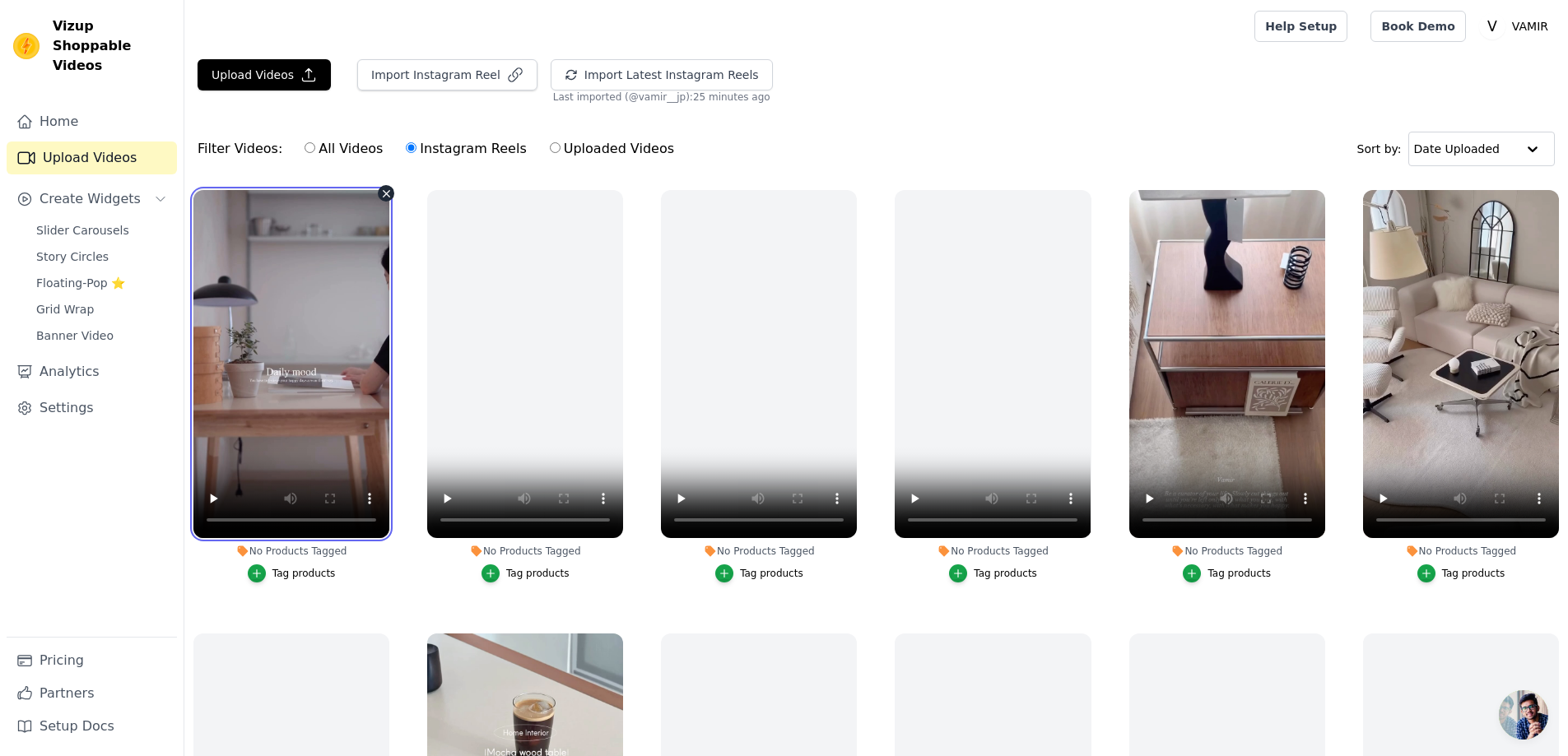
click at [311, 363] on video at bounding box center [291, 364] width 196 height 348
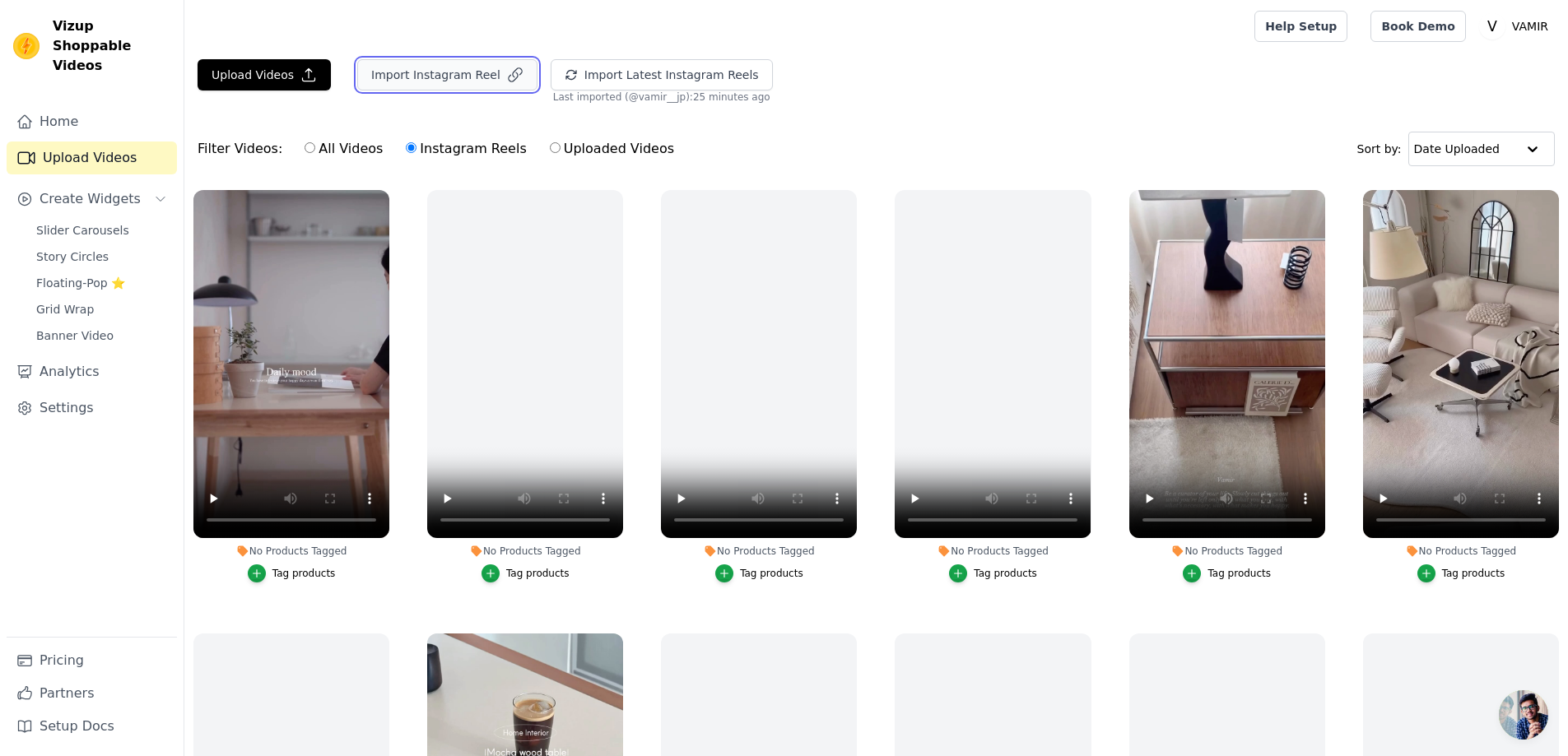
click at [450, 77] on button "Import Instagram Reel" at bounding box center [447, 75] width 180 height 31
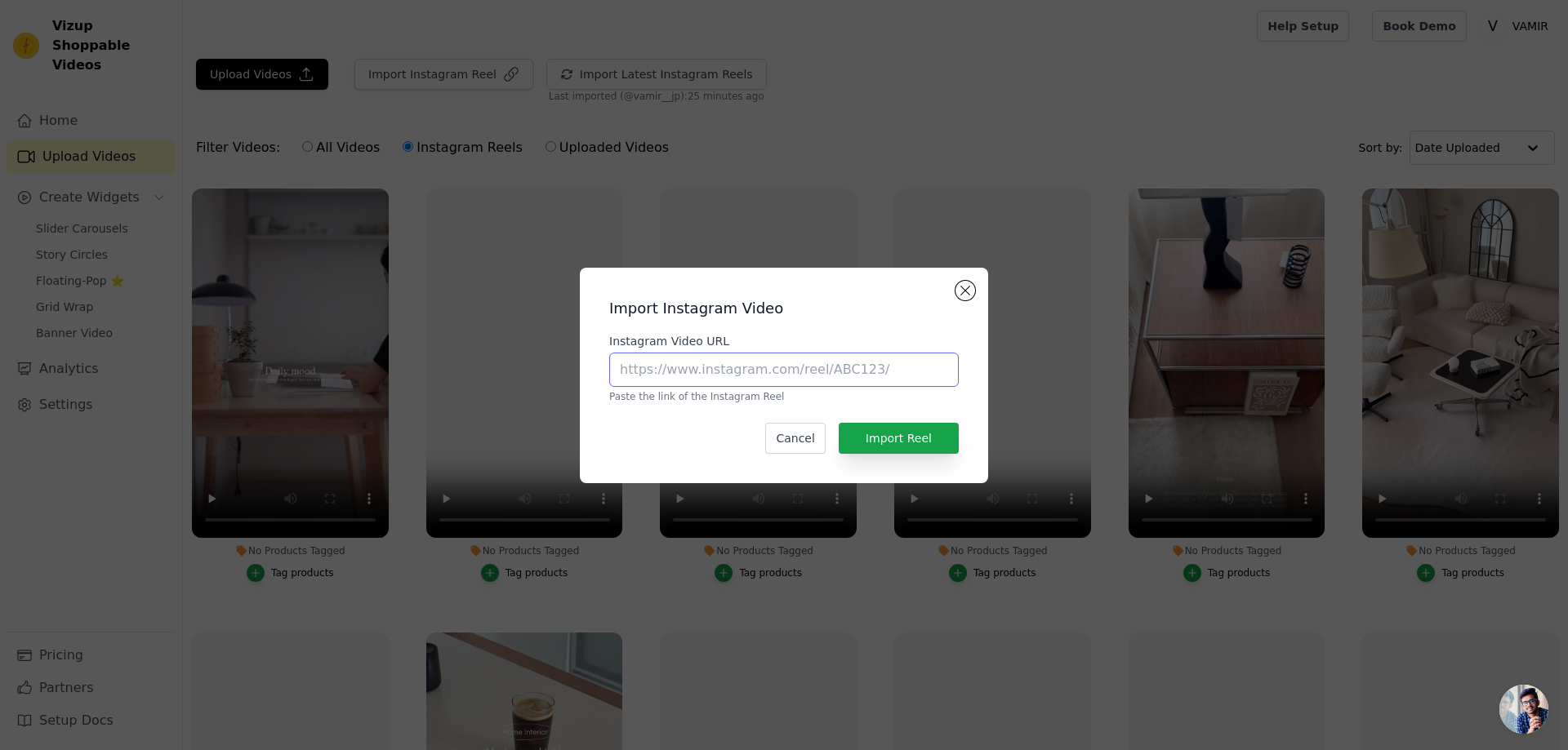
drag, startPoint x: 724, startPoint y: 366, endPoint x: 763, endPoint y: 385, distance: 43.4
click at [724, 366] on input "Instagram Video URL" at bounding box center [784, 370] width 350 height 34
paste input "https://www.instagram.com/reel/DJ2_P-SzB2Y/"
type input "https://www.instagram.com/reel/DJ2_P-SzB2Y/"
click at [887, 436] on button "Import Reel" at bounding box center [898, 438] width 120 height 31
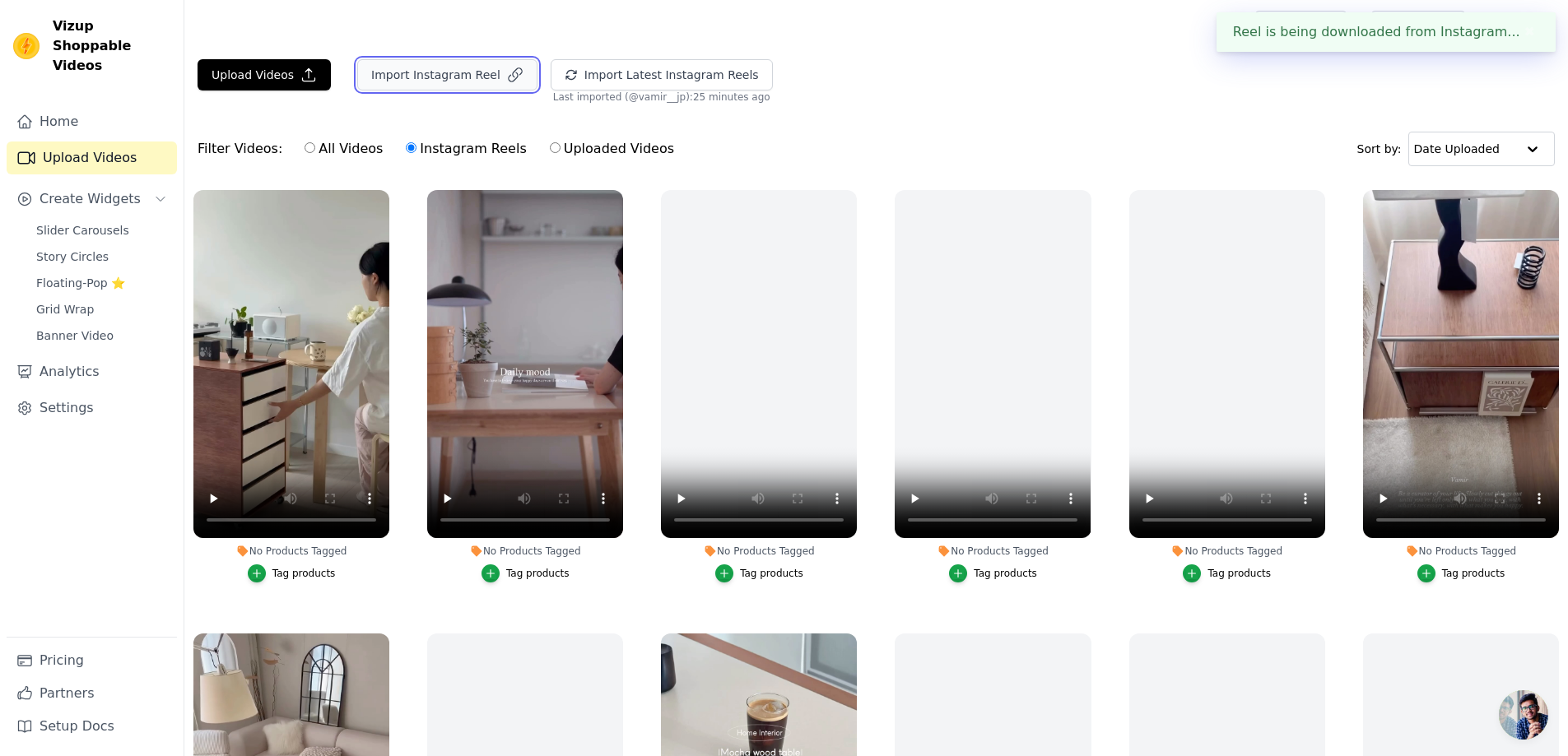
click at [412, 68] on button "Import Instagram Reel" at bounding box center [447, 75] width 180 height 31
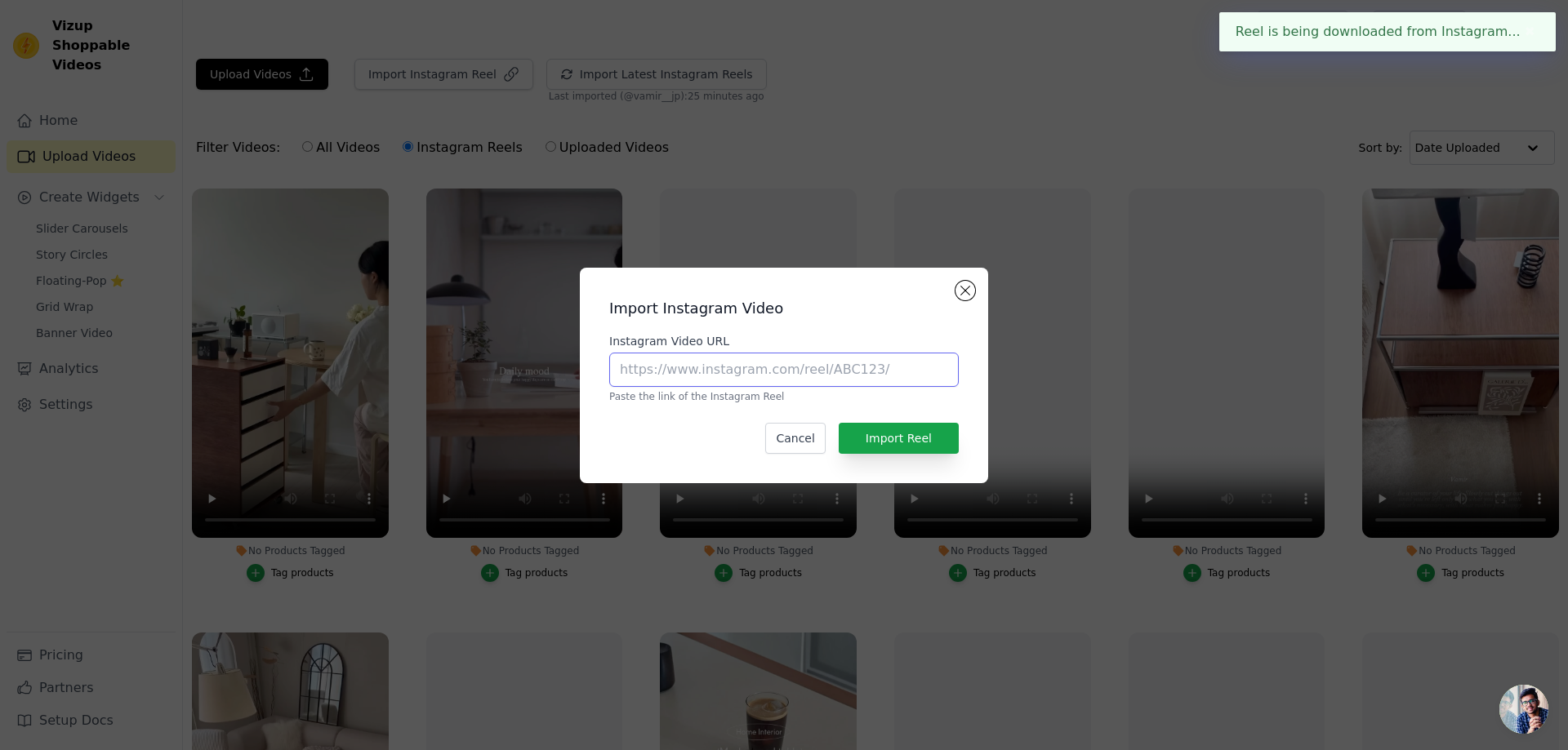
drag, startPoint x: 746, startPoint y: 364, endPoint x: 795, endPoint y: 384, distance: 52.9
click at [746, 364] on input "Instagram Video URL" at bounding box center [784, 370] width 350 height 34
paste input "https://www.instagram.com/reel/DJJTejQT5gx/"
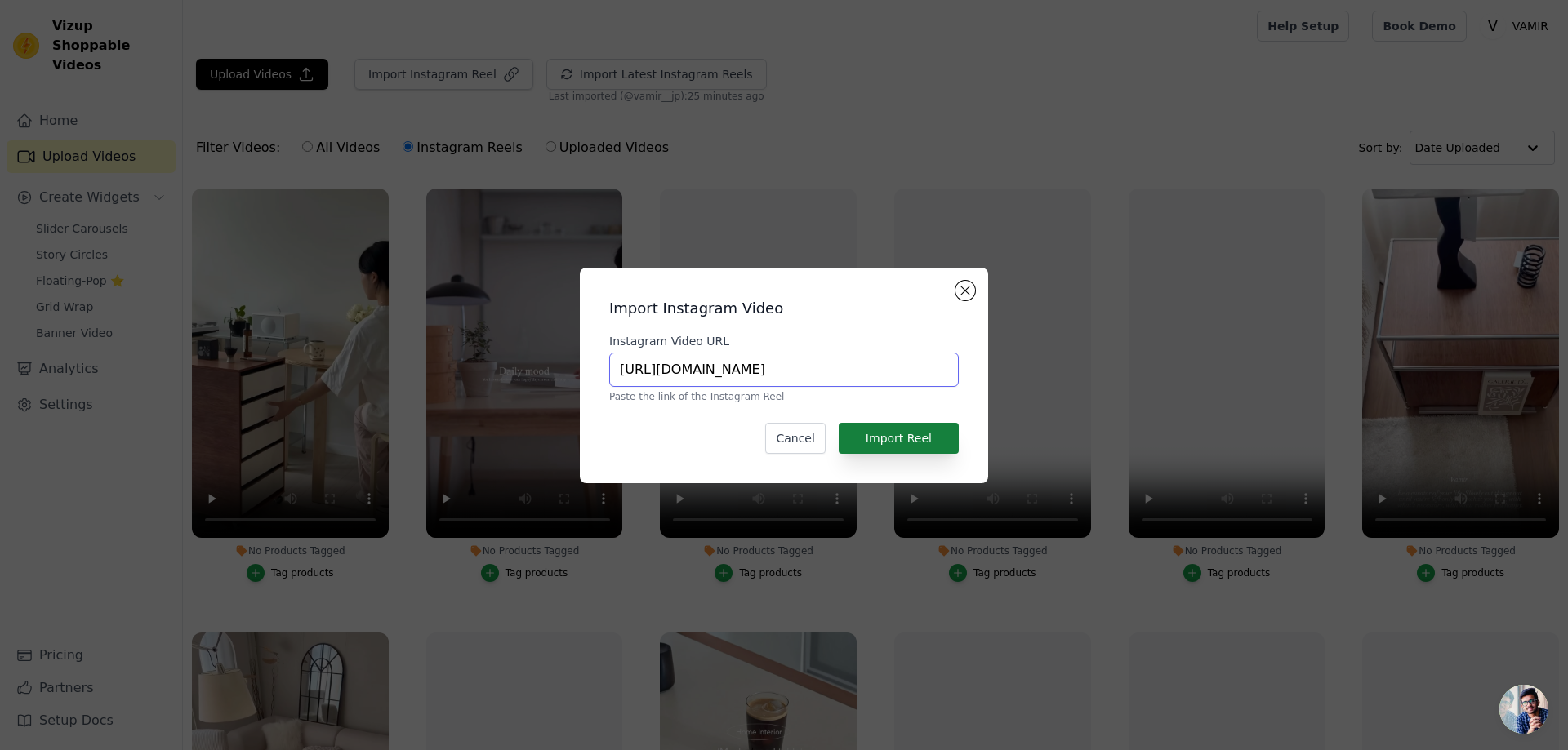
type input "https://www.instagram.com/reel/DJJTejQT5gx/"
click at [906, 431] on button "Import Reel" at bounding box center [898, 438] width 120 height 31
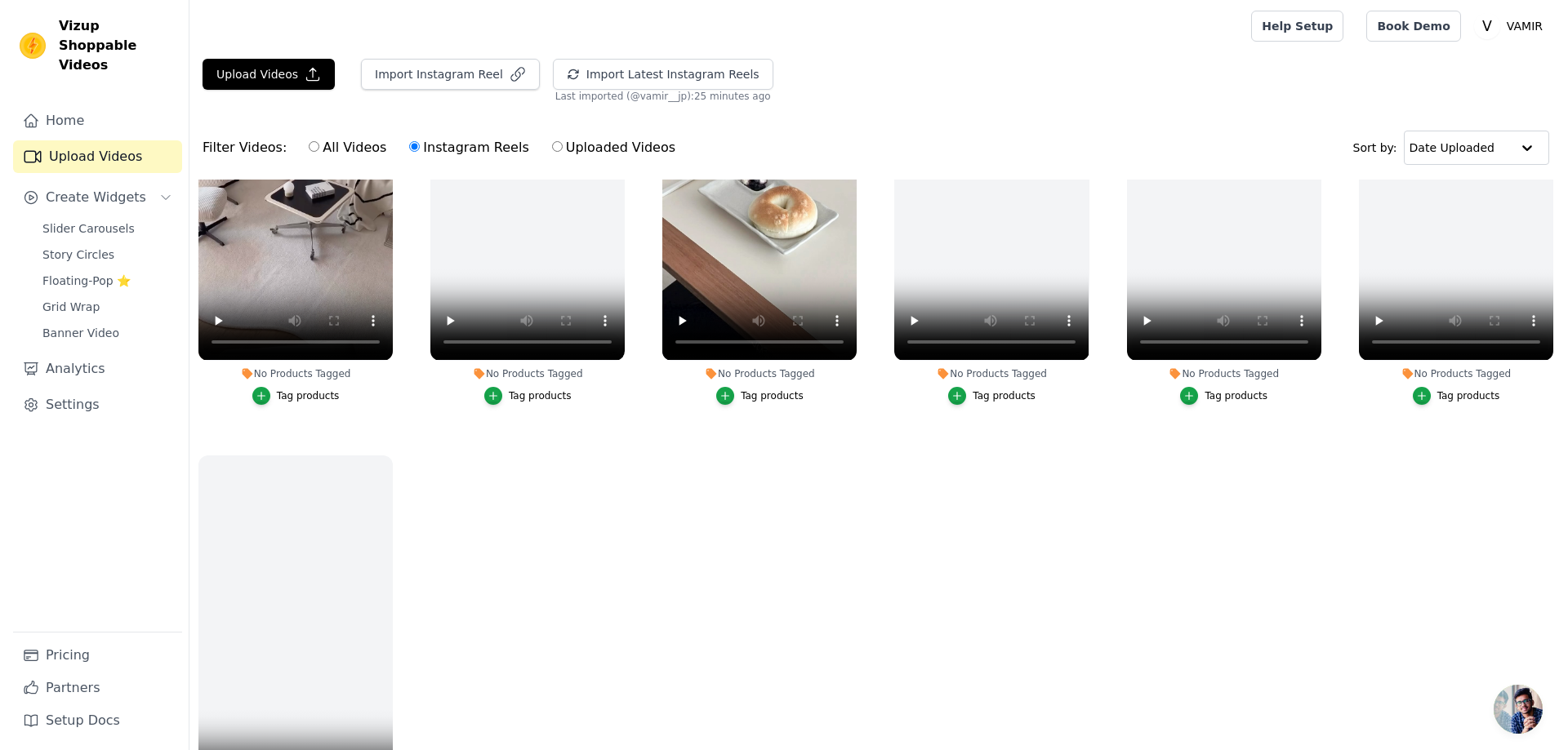
scroll to position [623, 0]
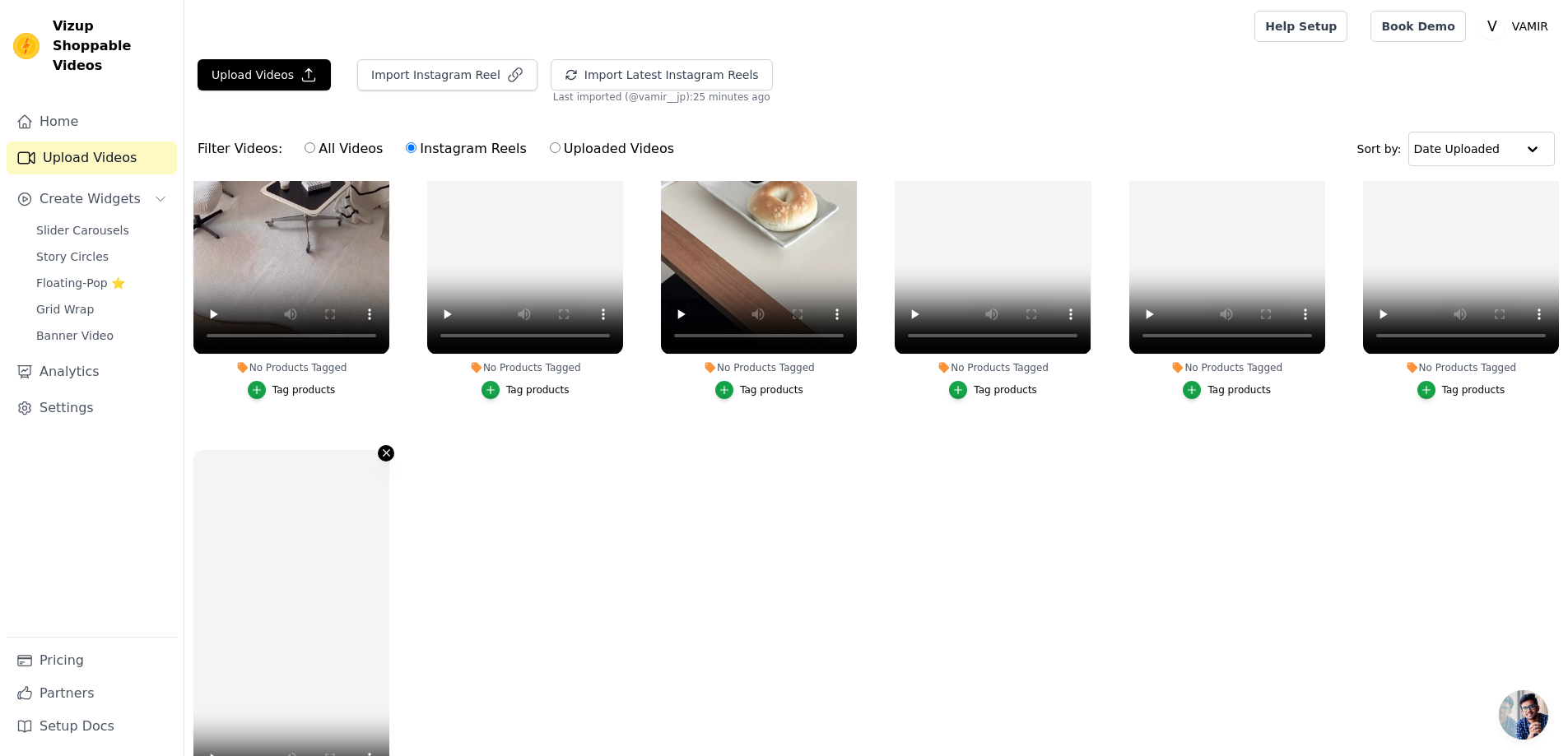
click at [387, 450] on icon "button" at bounding box center [385, 453] width 6 height 6
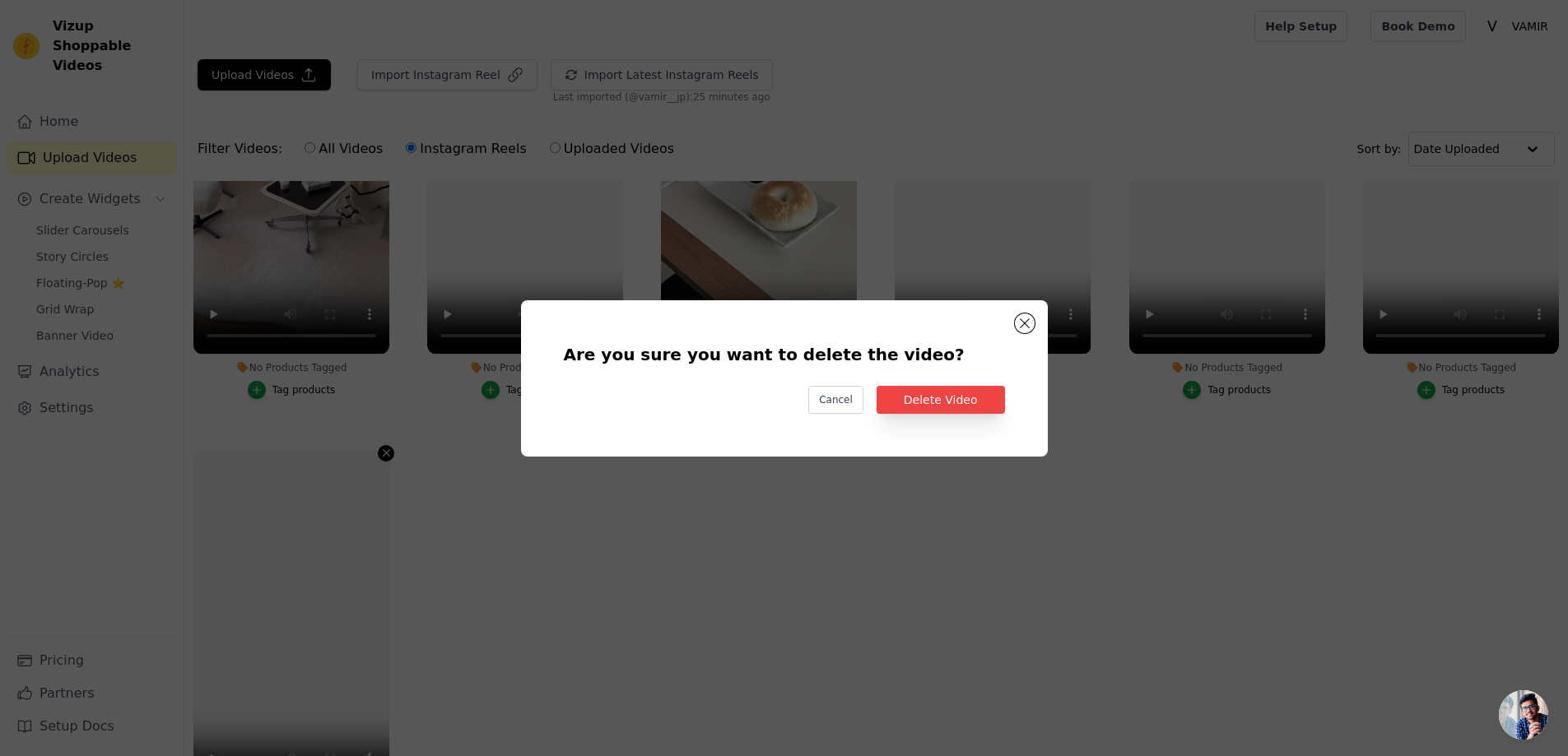
scroll to position [633, 0]
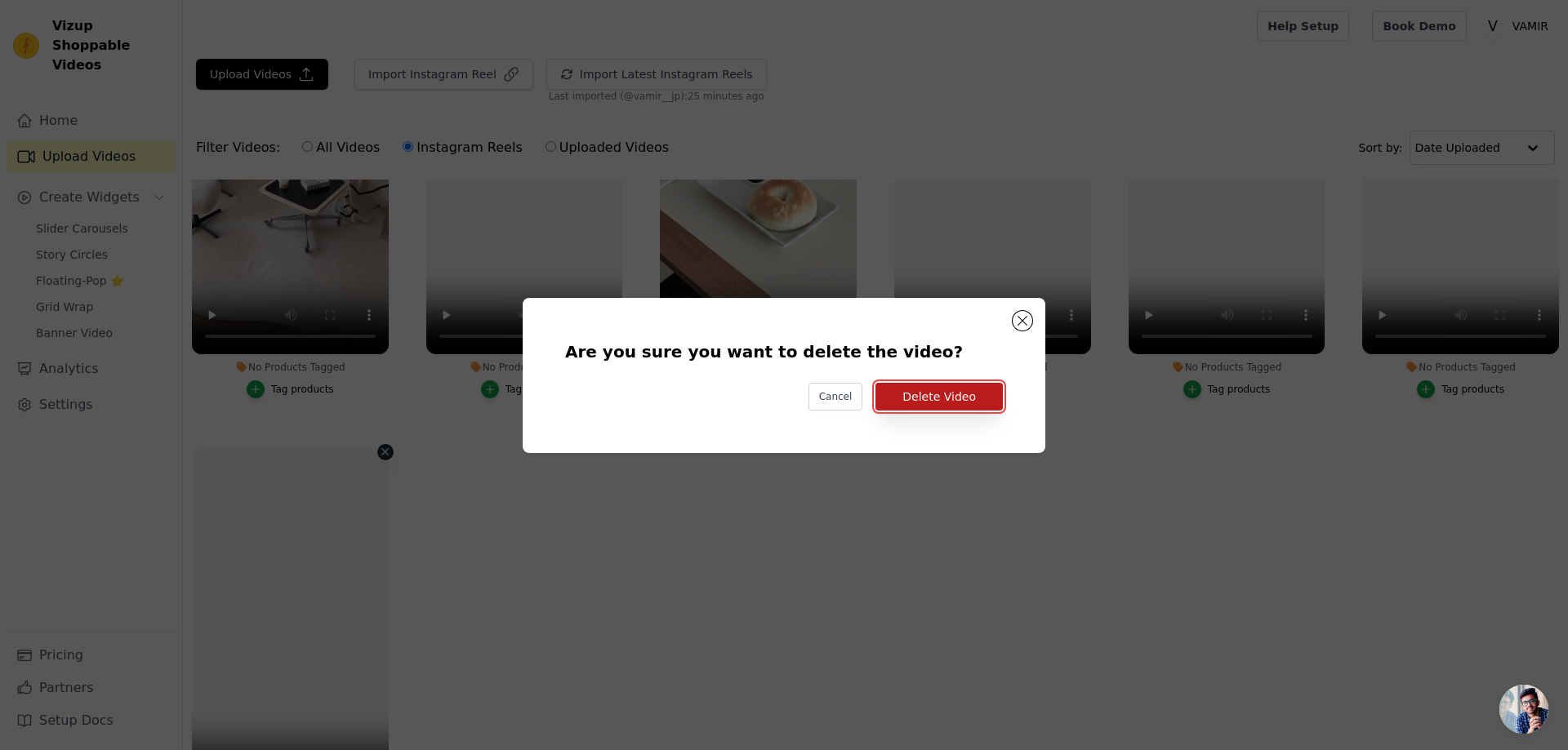
click at [946, 401] on button "Delete Video" at bounding box center [938, 397] width 127 height 28
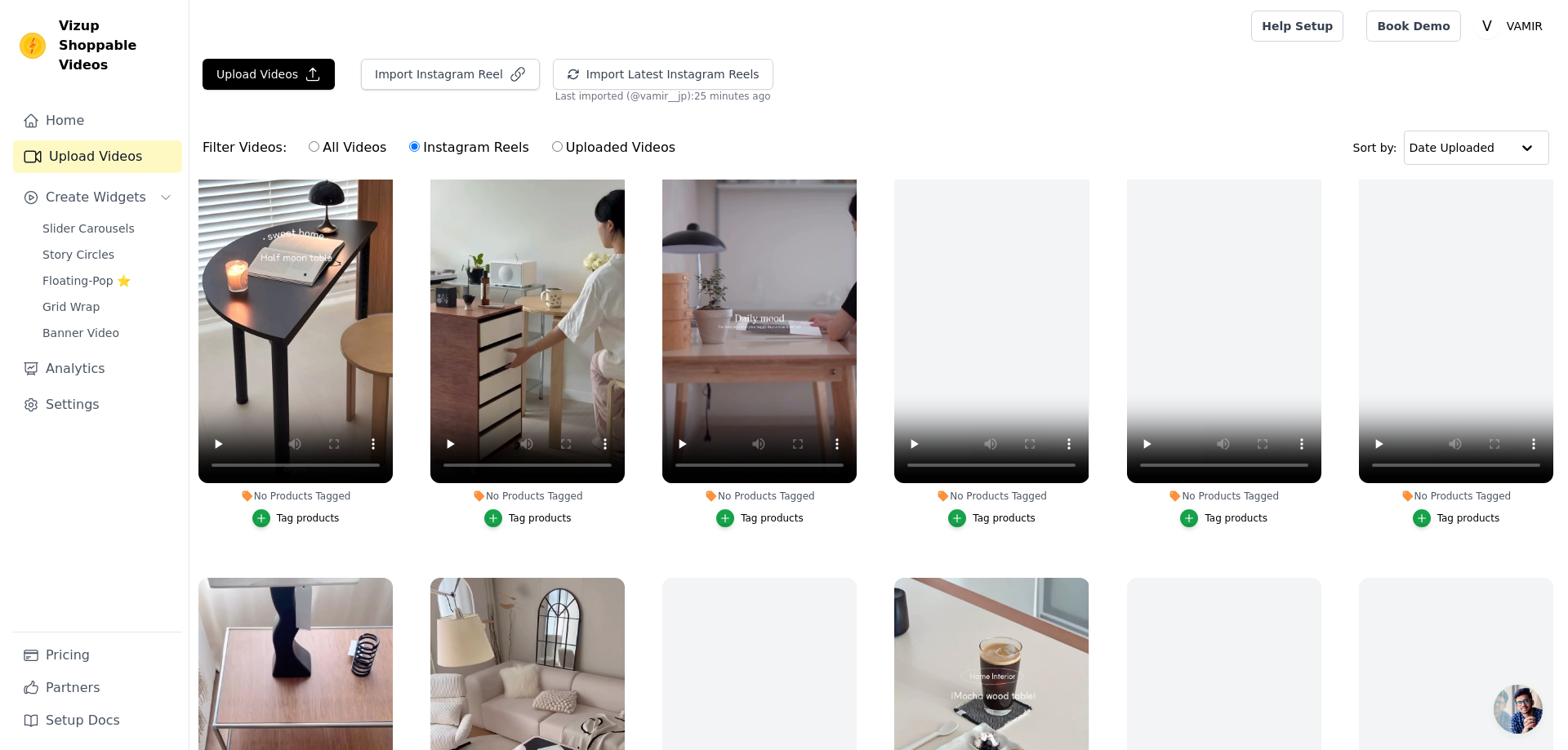
scroll to position [0, 0]
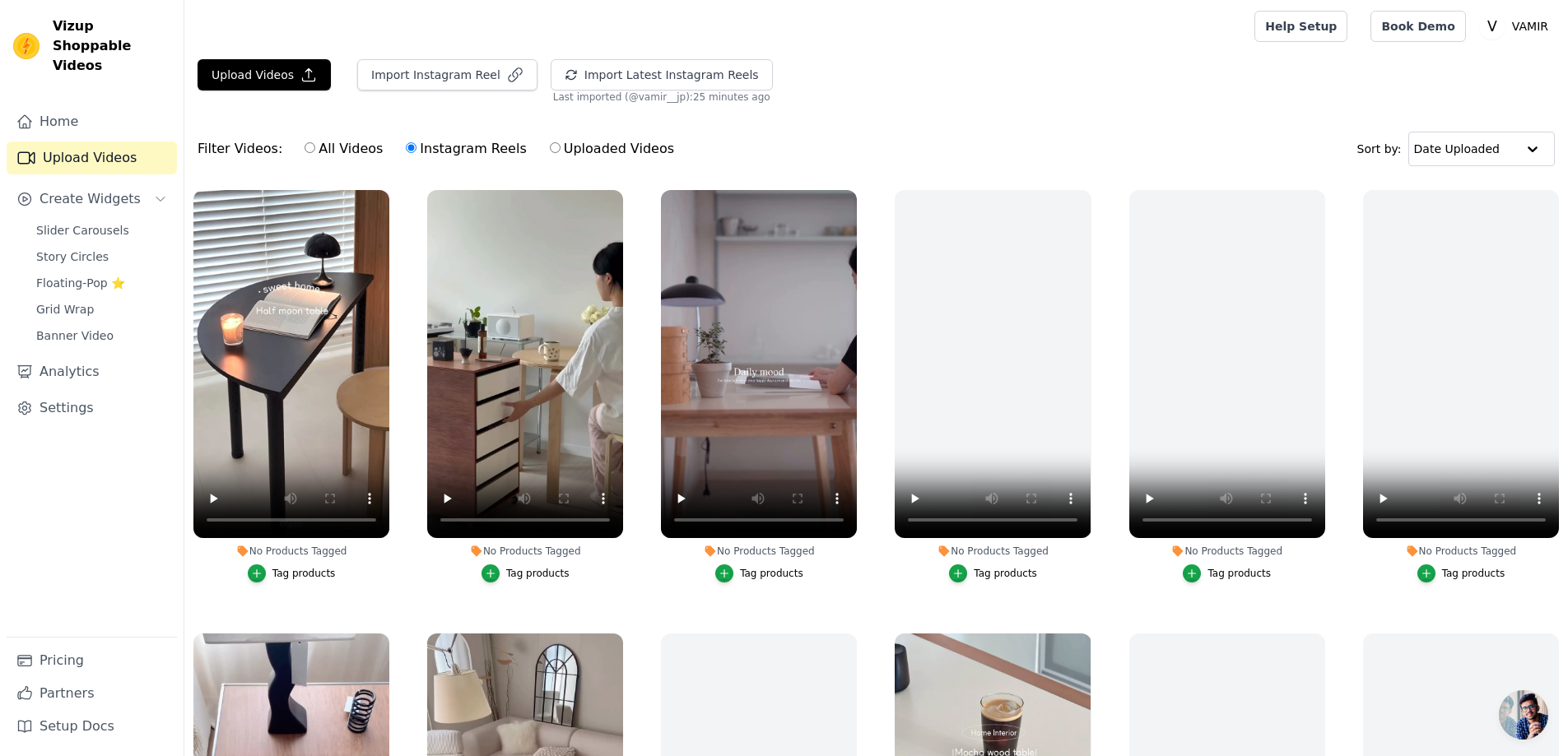
click at [300, 569] on div "Tag products" at bounding box center [304, 573] width 64 height 13
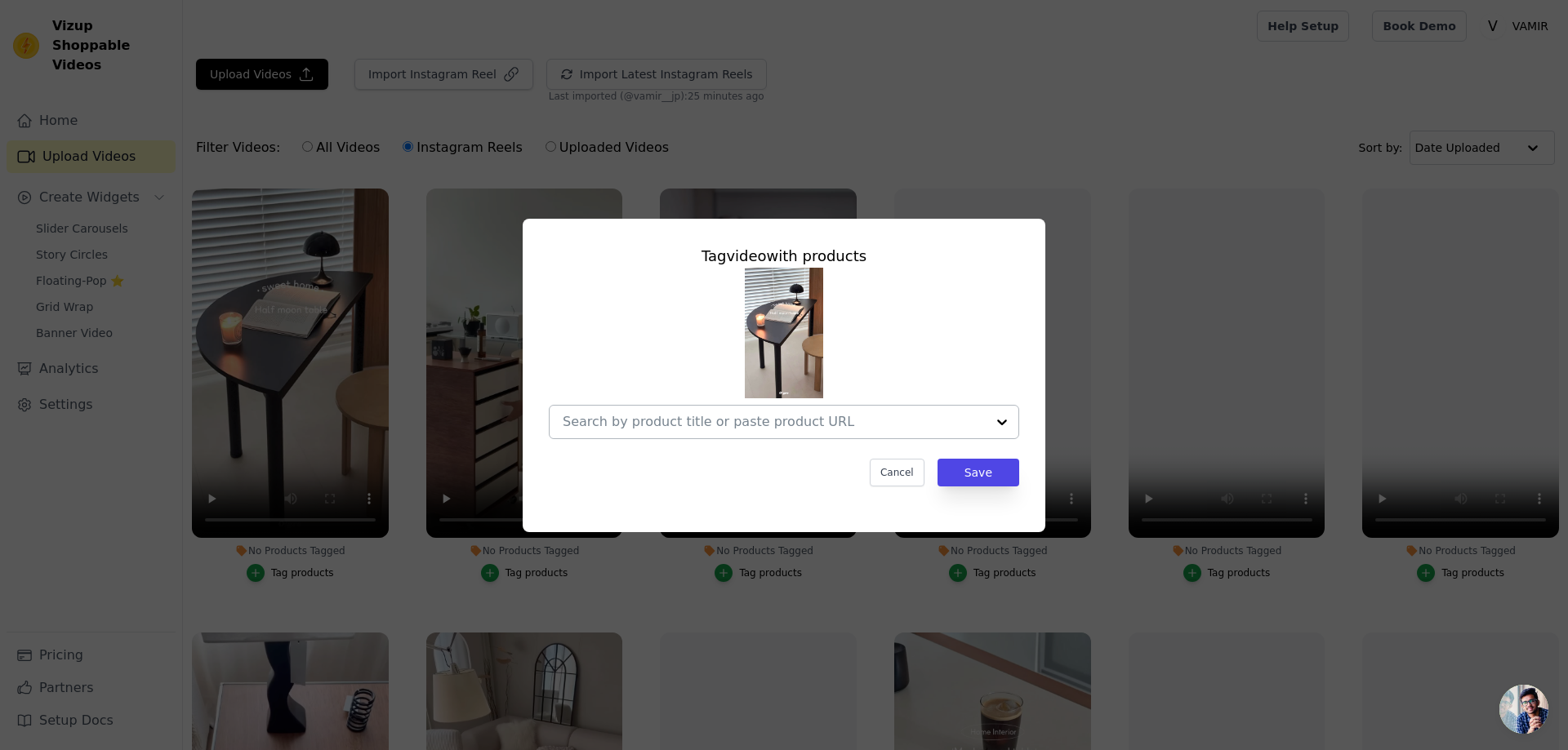
click at [663, 424] on input "No Products Tagged Tag video with products Cancel Save Tag products" at bounding box center [774, 421] width 423 height 15
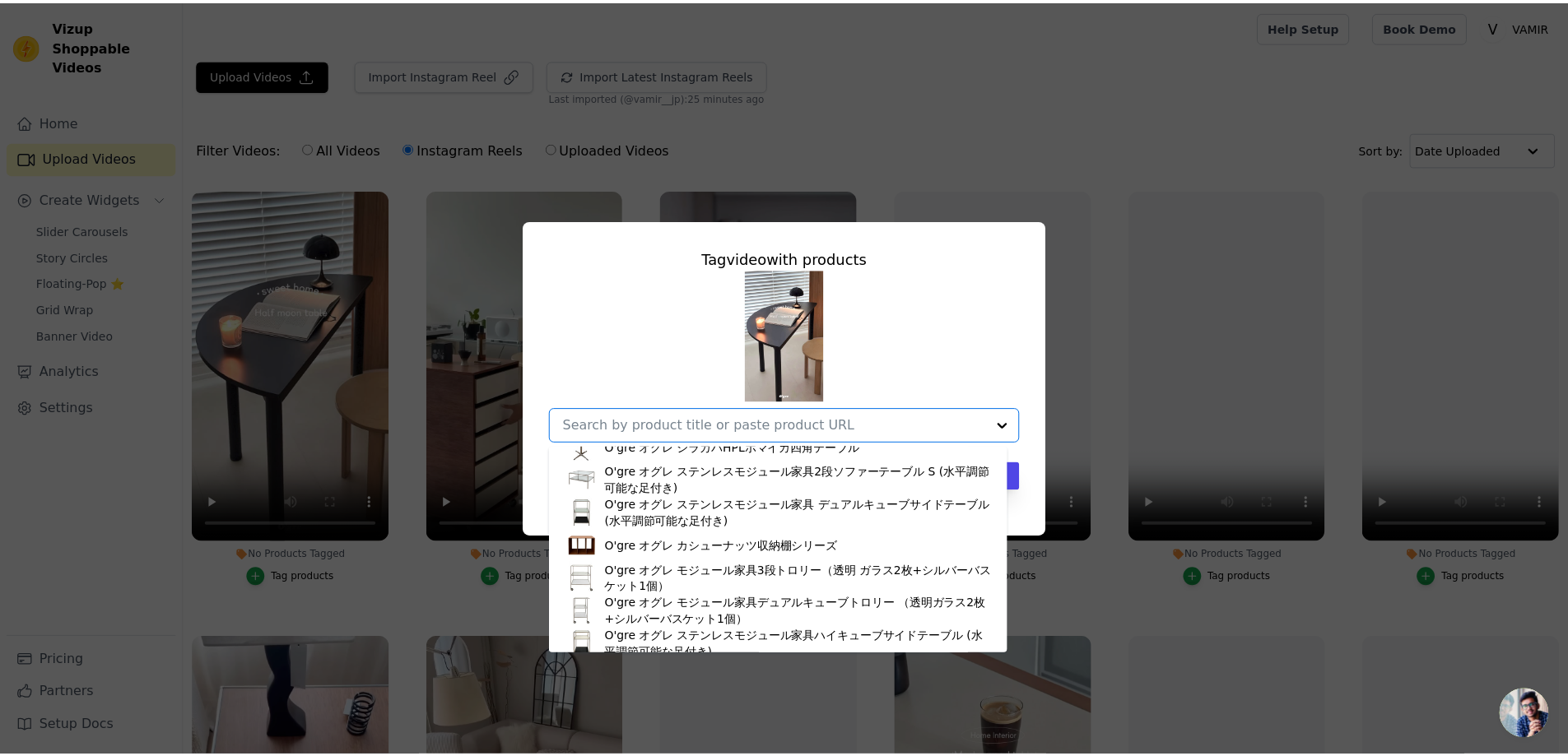
scroll to position [576, 0]
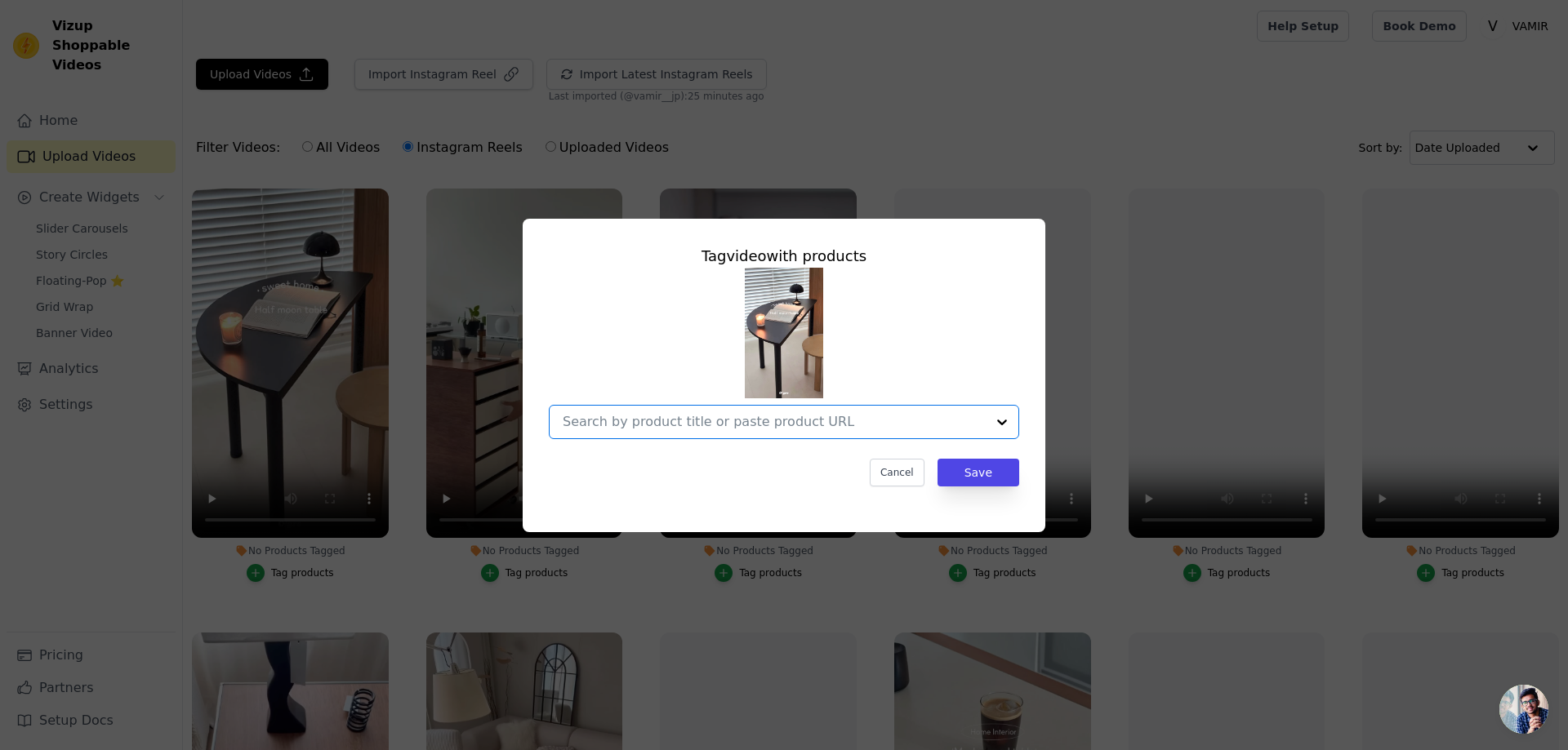
click at [587, 427] on input "No Products Tagged Tag video with products Option undefined, selected. Select i…" at bounding box center [774, 421] width 423 height 15
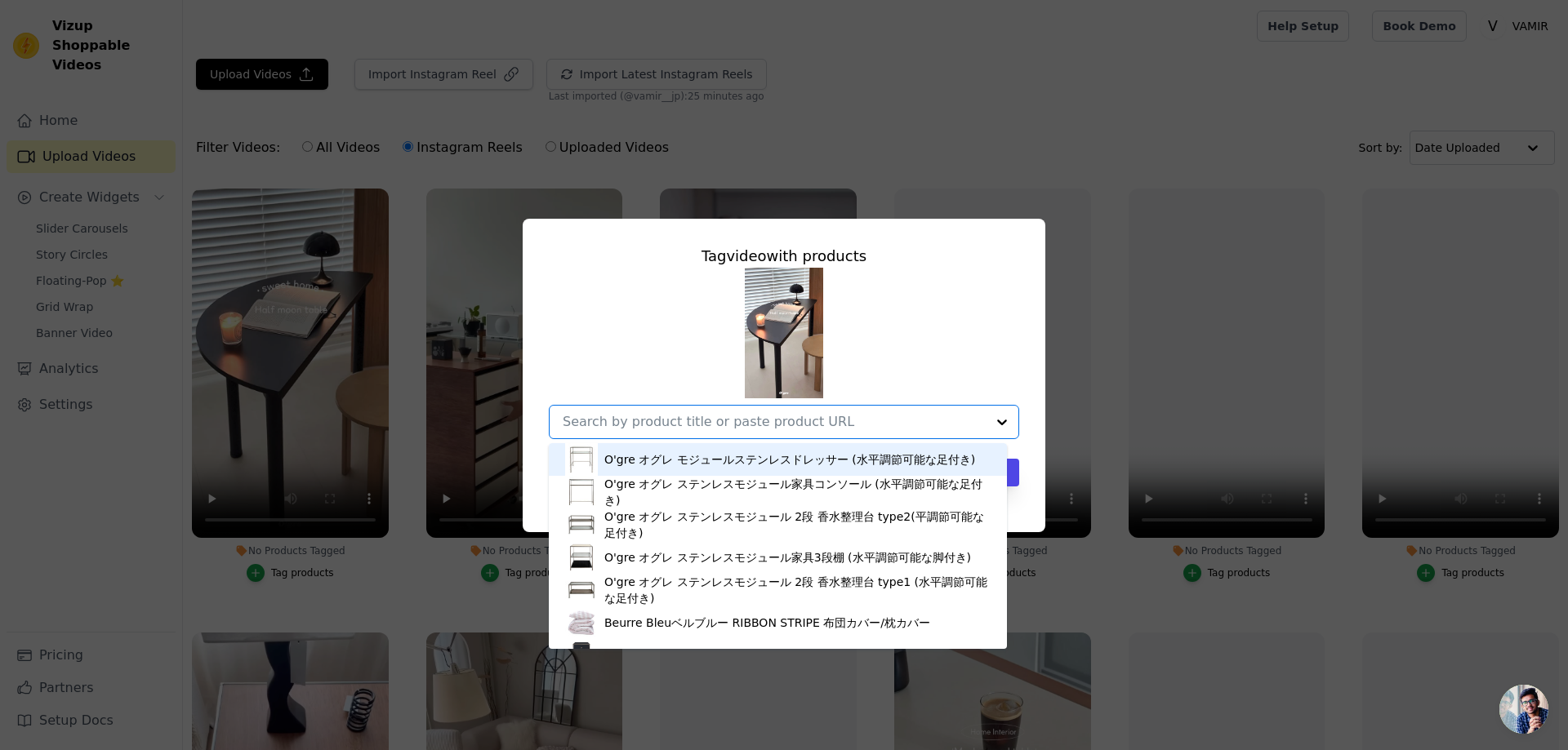
paste input "ハーフムーンテーブル"
type input "ハーフムーンテーブル"
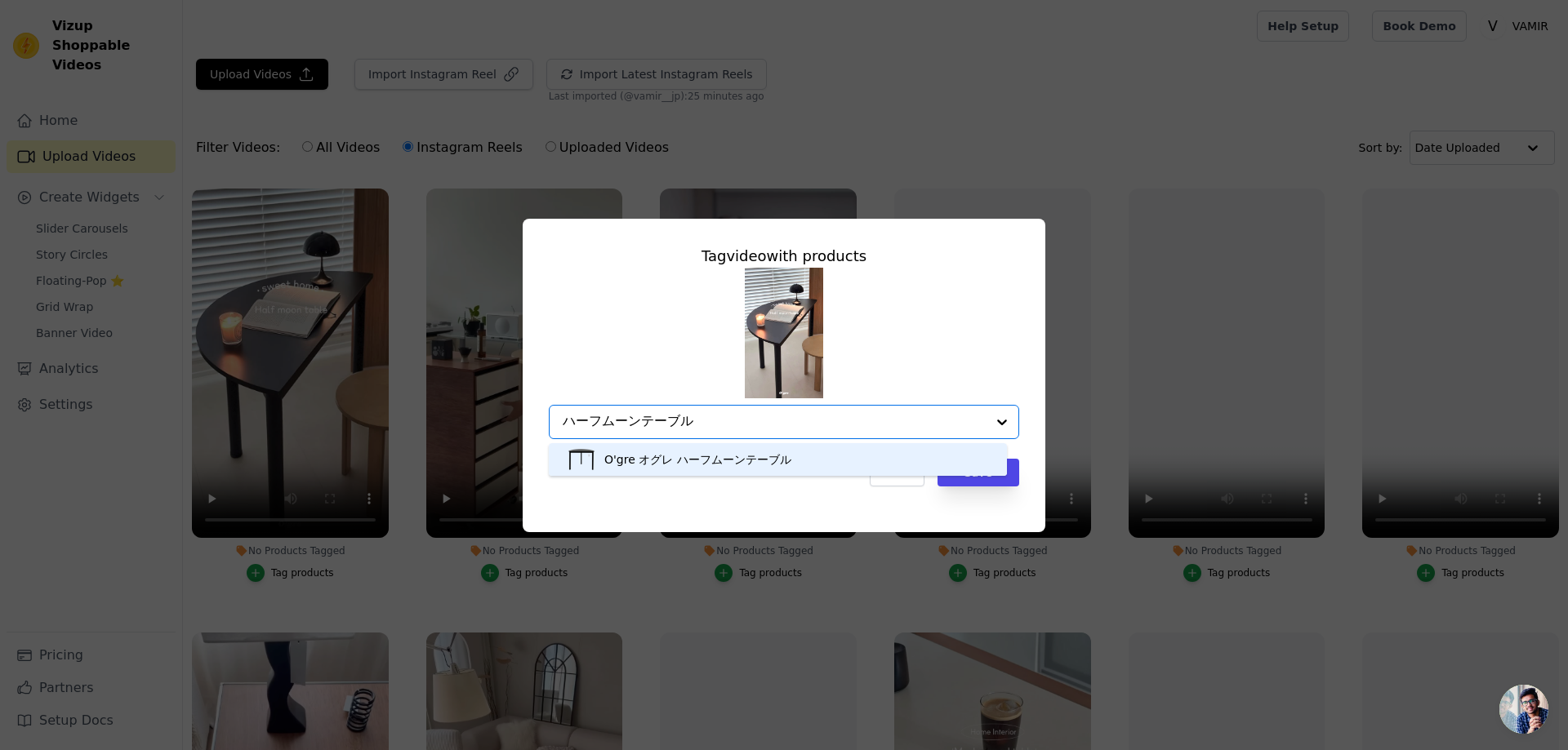
click at [706, 463] on div "O'gre オグレ ハーフムーンテーブル" at bounding box center [698, 460] width 187 height 16
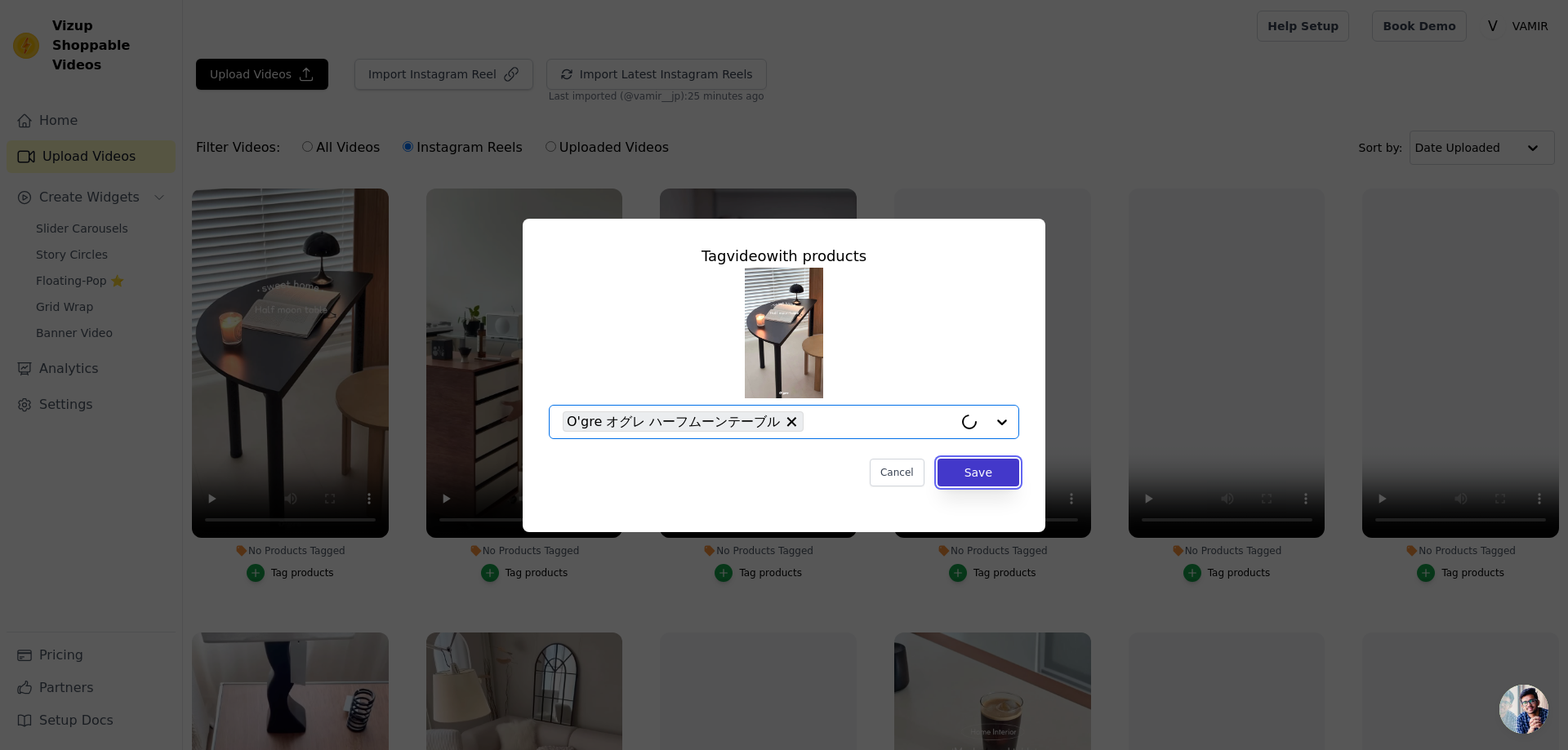
click at [960, 472] on button "Save" at bounding box center [978, 473] width 81 height 28
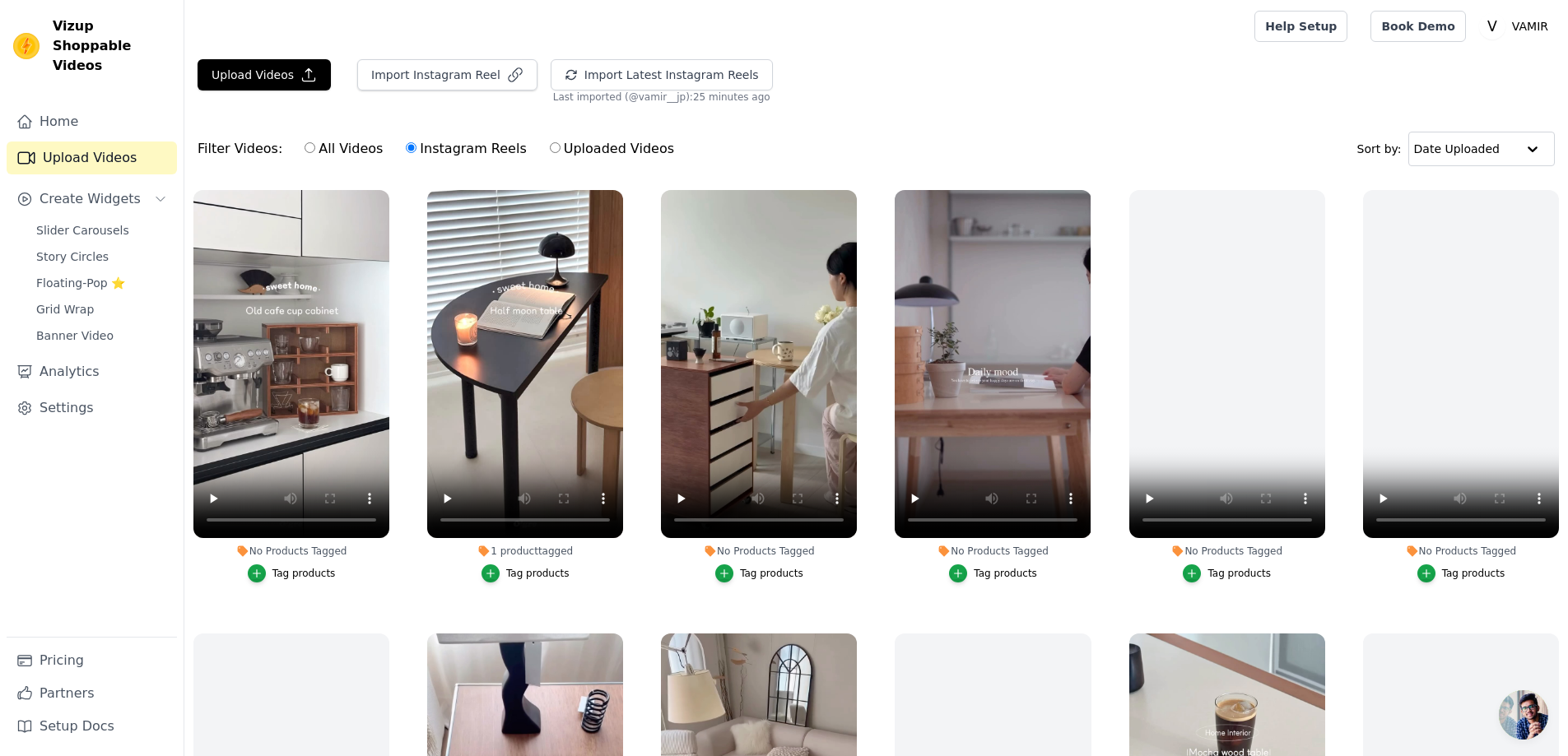
click at [313, 576] on div "Tag products" at bounding box center [304, 573] width 64 height 13
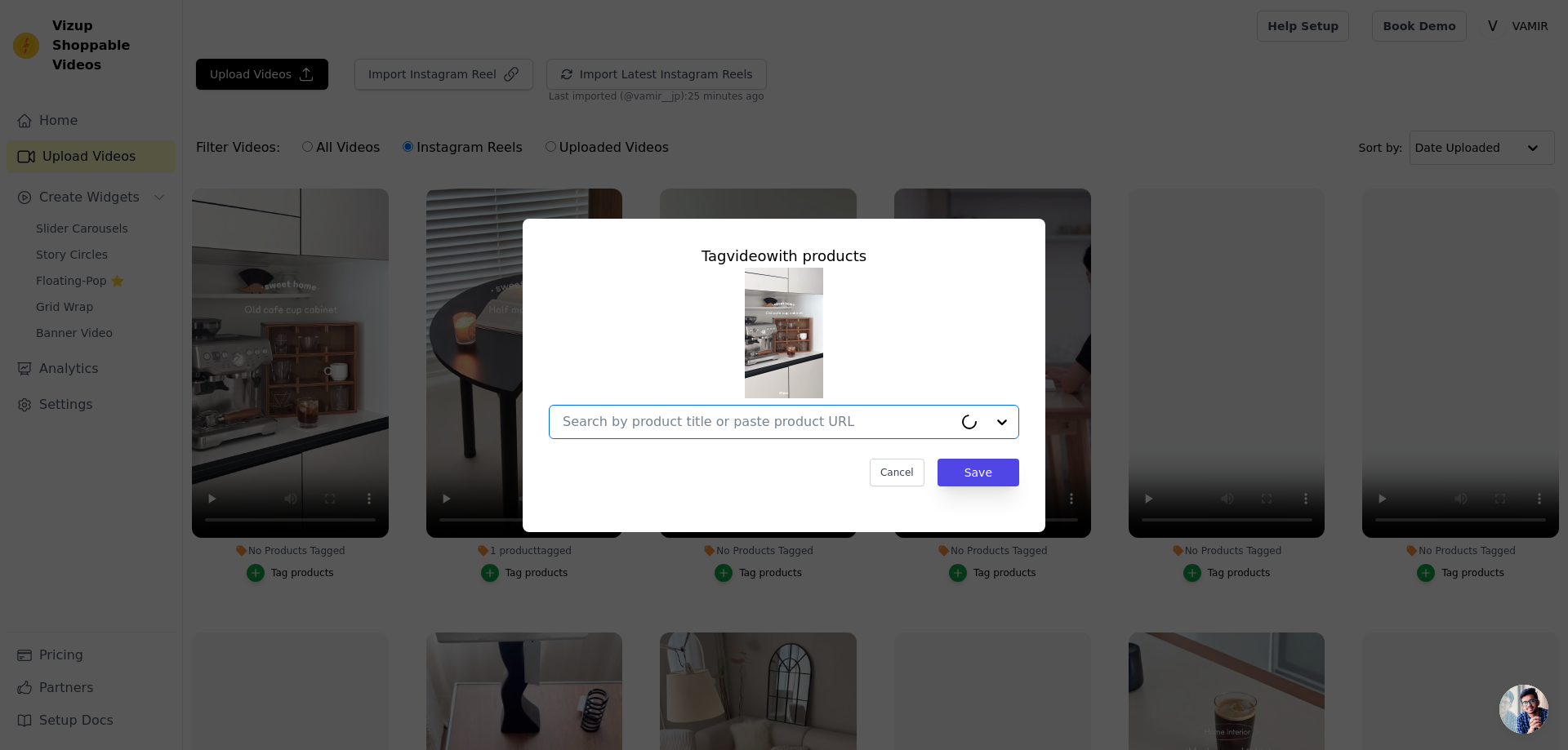
click at [718, 416] on input "No Products Tagged Tag video with products Option undefined, selected. Select i…" at bounding box center [757, 421] width 390 height 15
paste input "オールドカフェカップ収納棚"
type input "オールドカフェカップ収納棚"
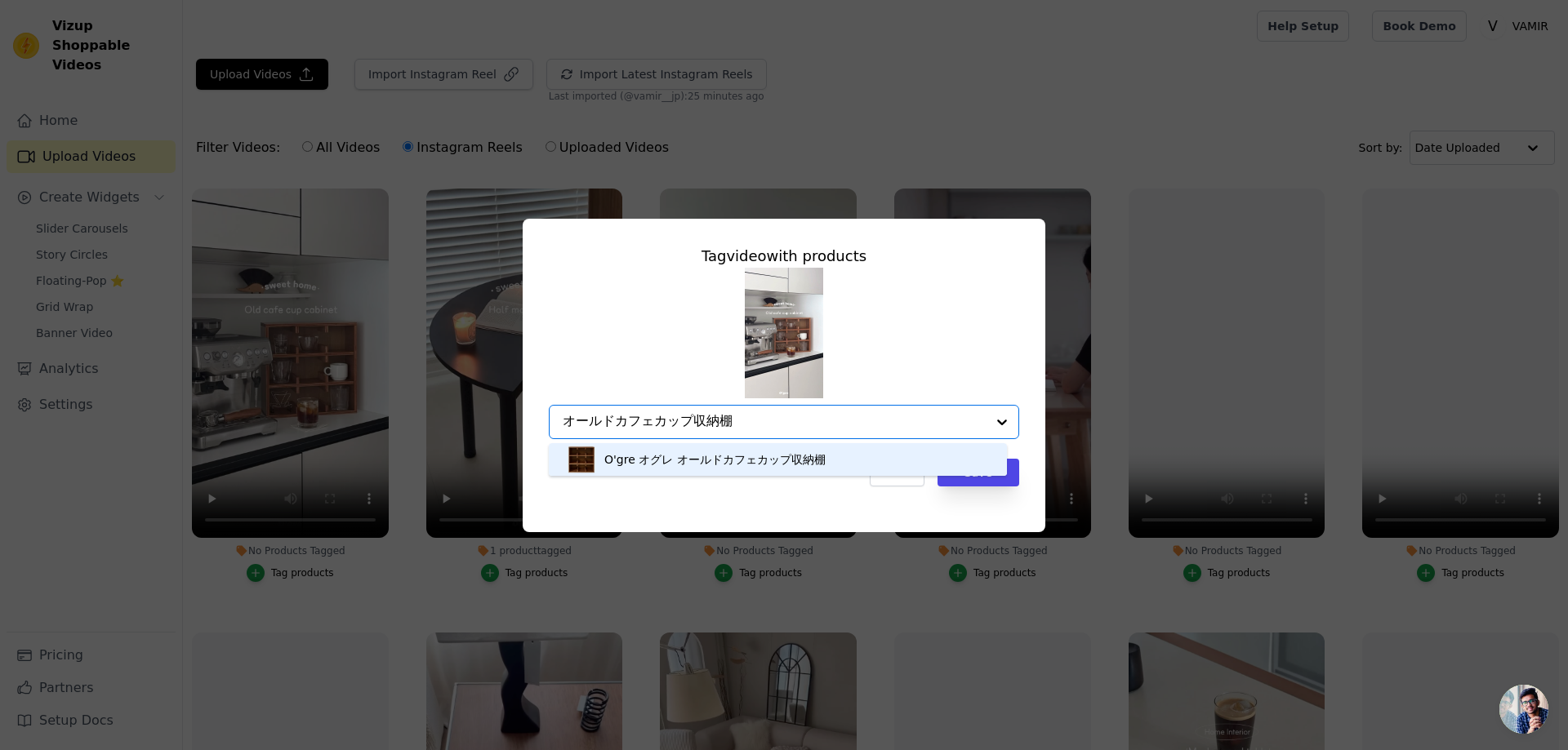
click at [812, 459] on div "O'gre オグレ オールドカフェカップ収納棚" at bounding box center [715, 460] width 221 height 16
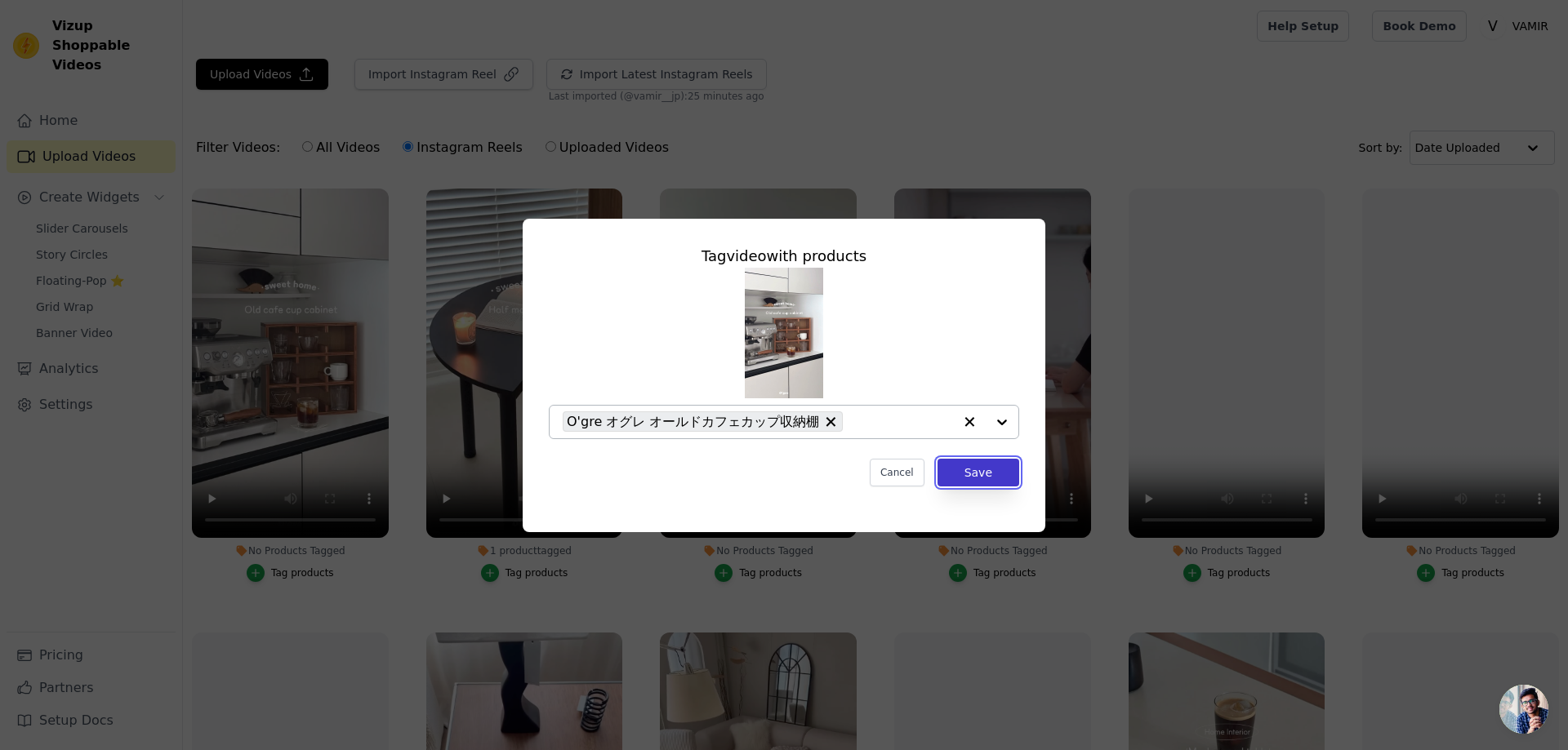
click at [999, 470] on button "Save" at bounding box center [978, 473] width 81 height 28
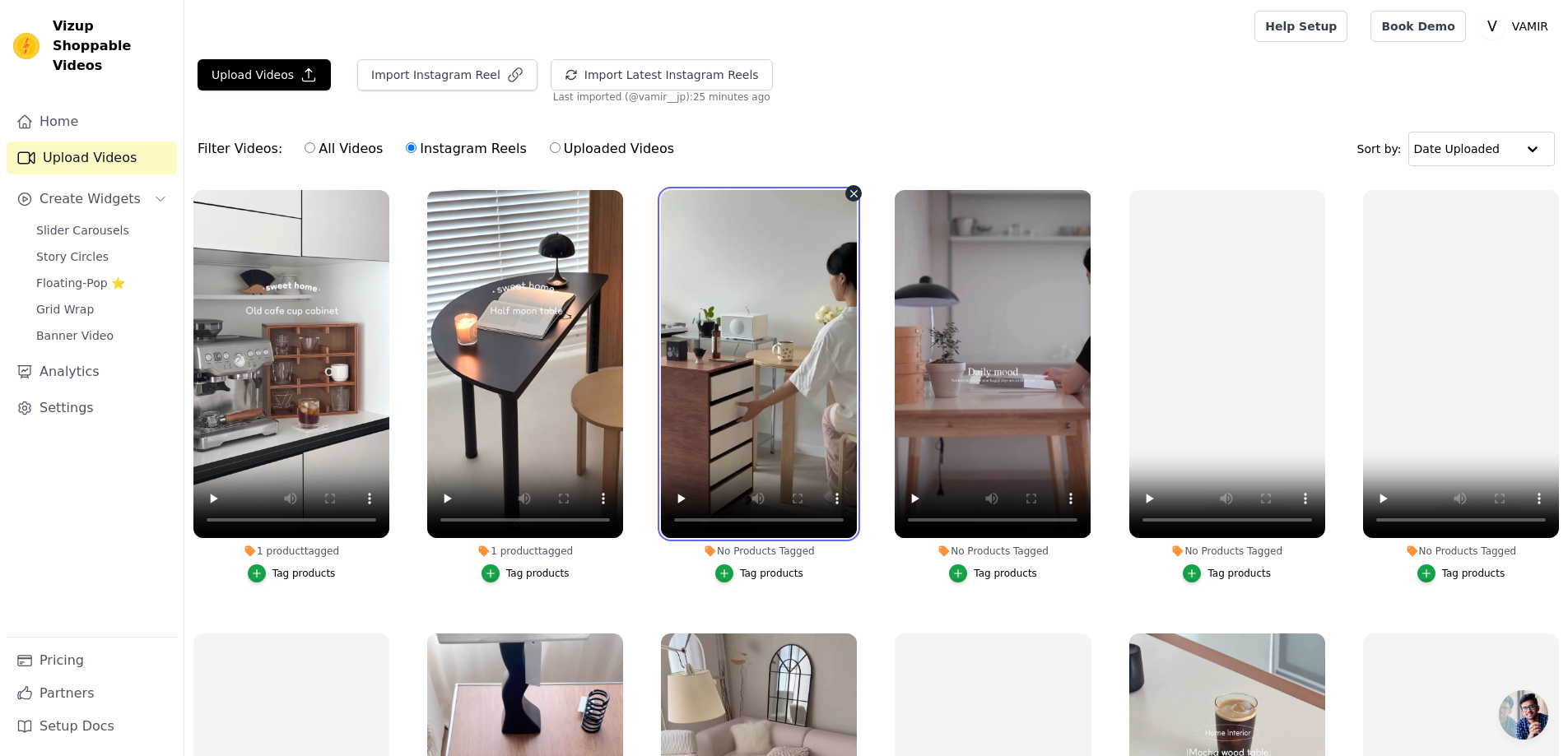
click at [789, 413] on video at bounding box center [758, 364] width 196 height 348
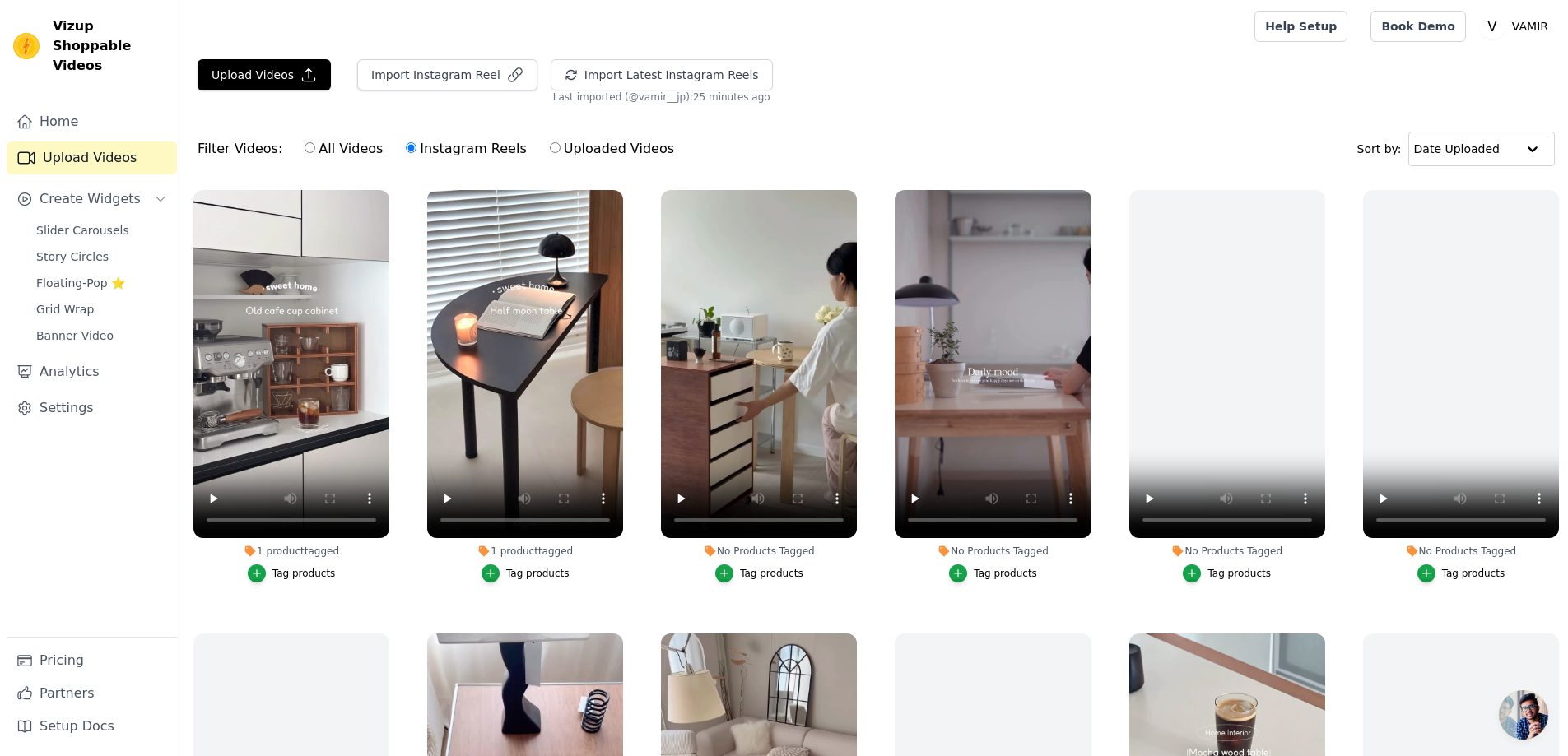
click at [754, 573] on div "Tag products" at bounding box center [772, 573] width 64 height 13
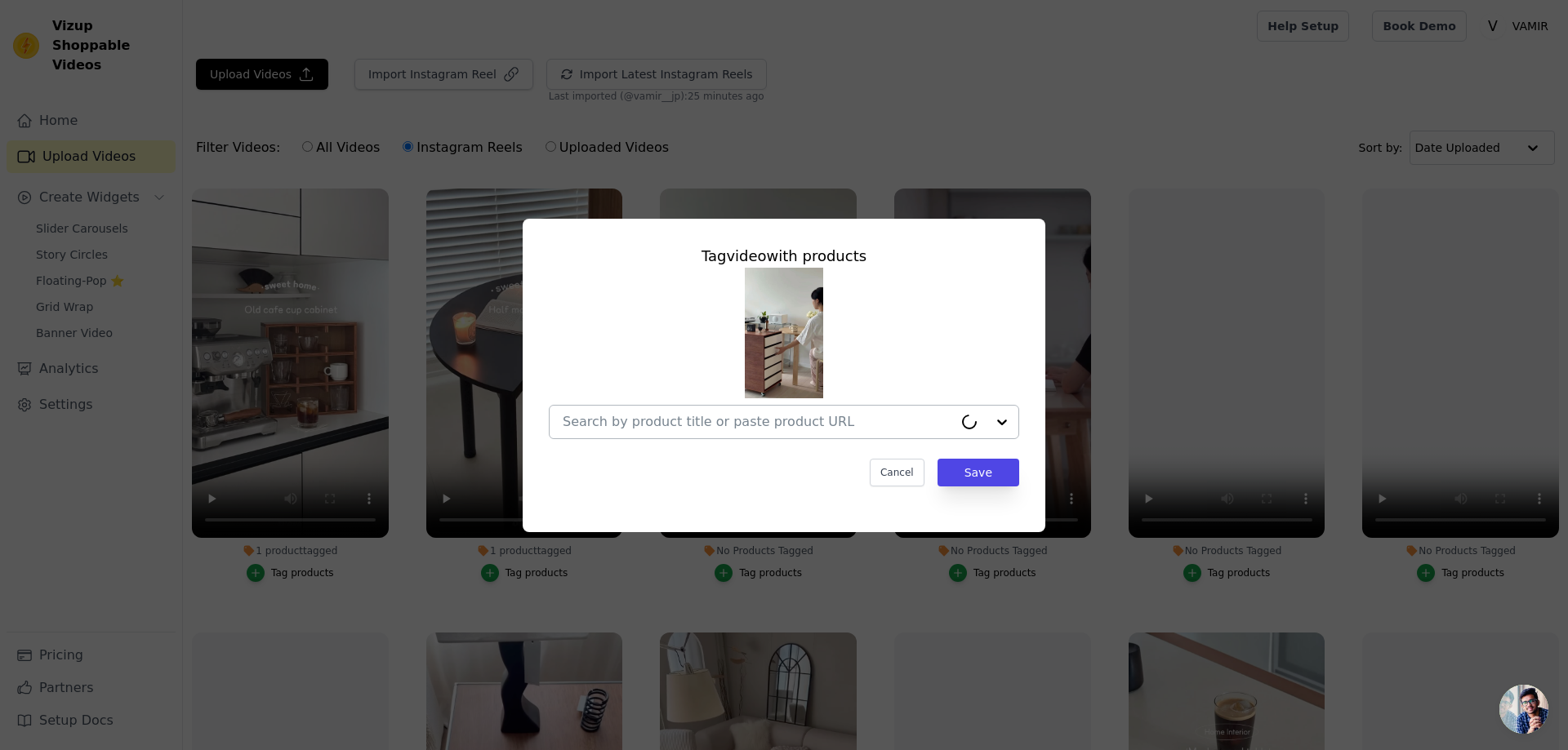
click at [758, 426] on input "No Products Tagged Tag video with products Cancel Save Tag products" at bounding box center [757, 421] width 390 height 15
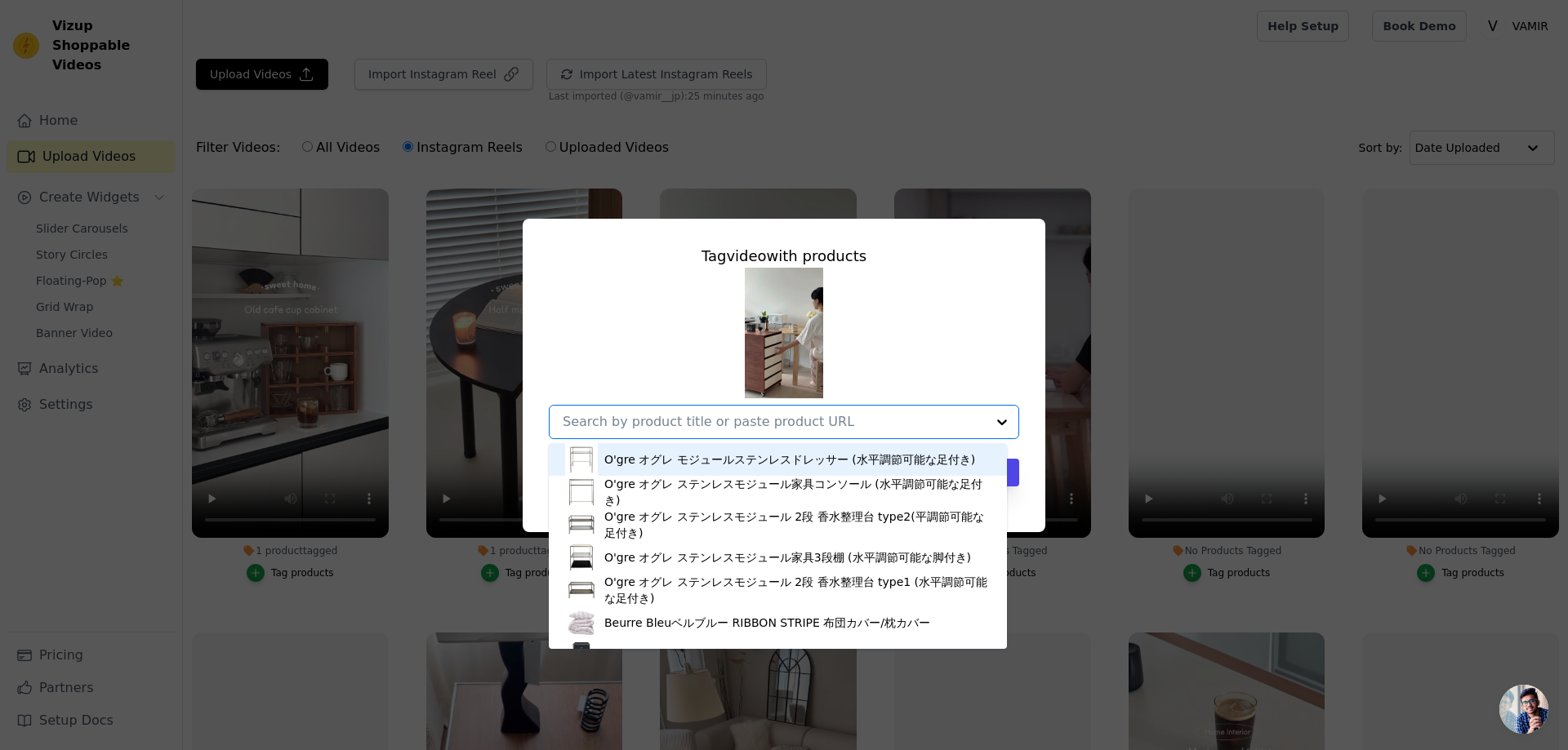
paste input "キャメル引き出しトロリー"
type input "キャメル引き出しトロリー"
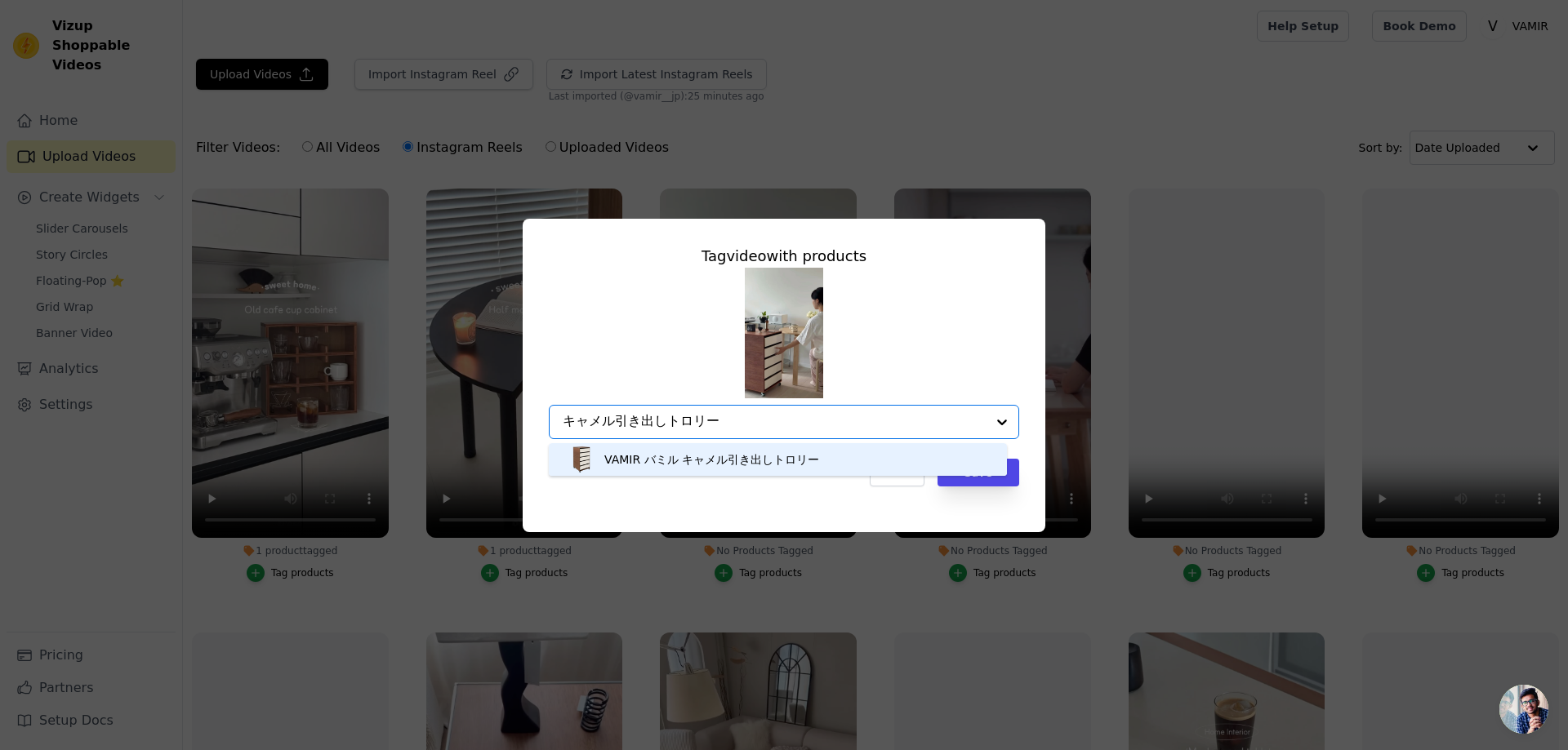
click at [767, 451] on div "VAMIR バミル キャメル引き出しトロリー" at bounding box center [777, 460] width 426 height 33
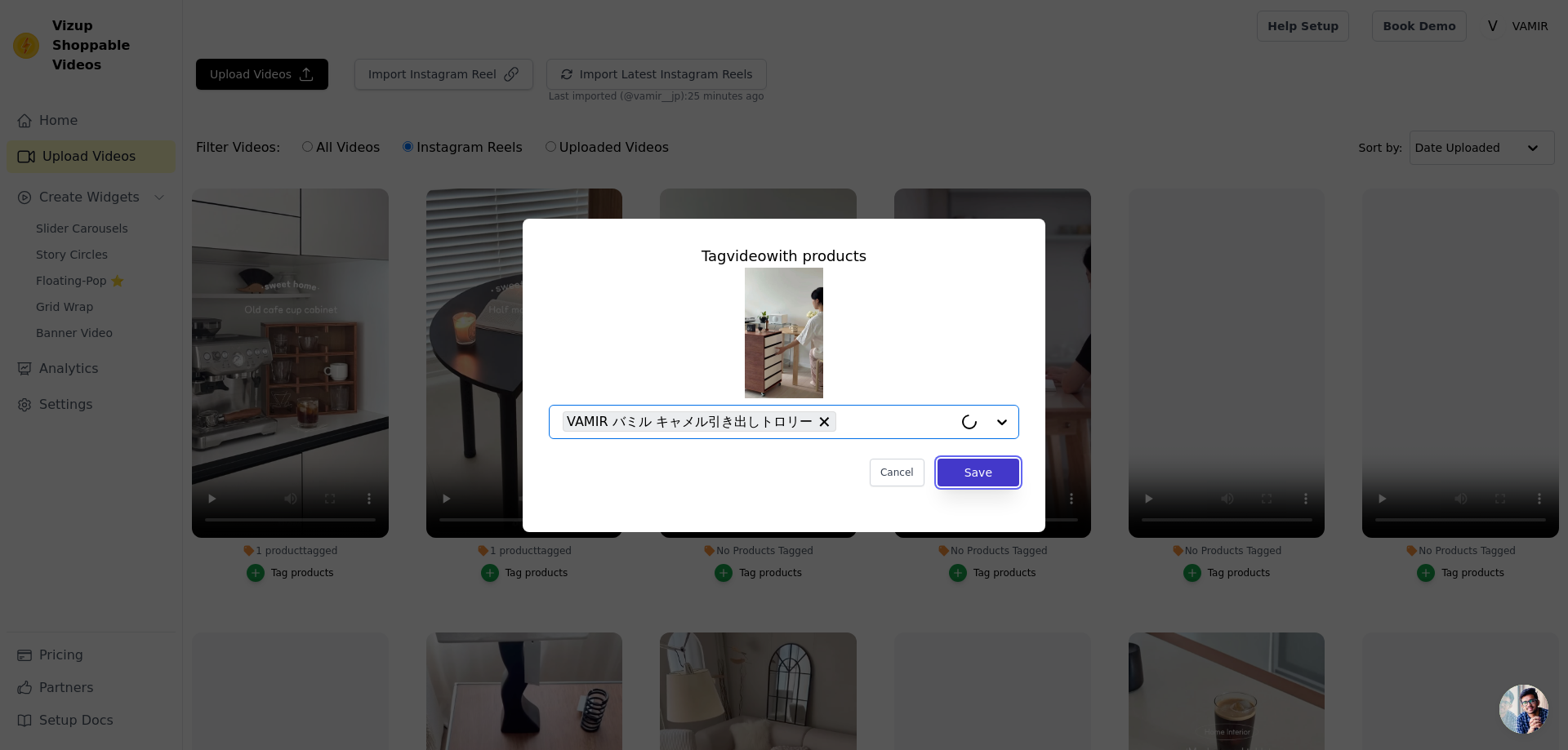
click at [991, 479] on button "Save" at bounding box center [978, 473] width 81 height 28
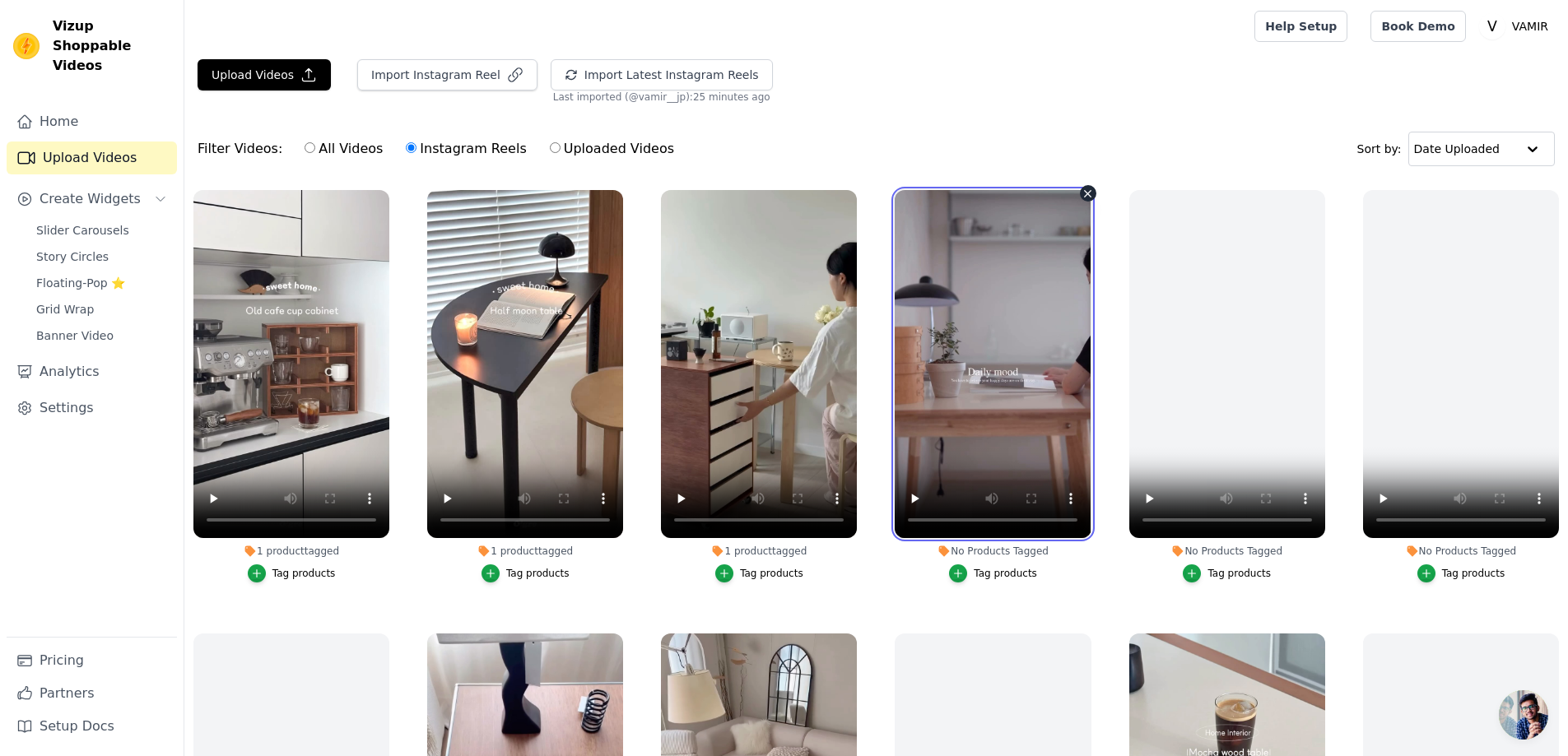
click at [1024, 400] on video at bounding box center [992, 364] width 196 height 348
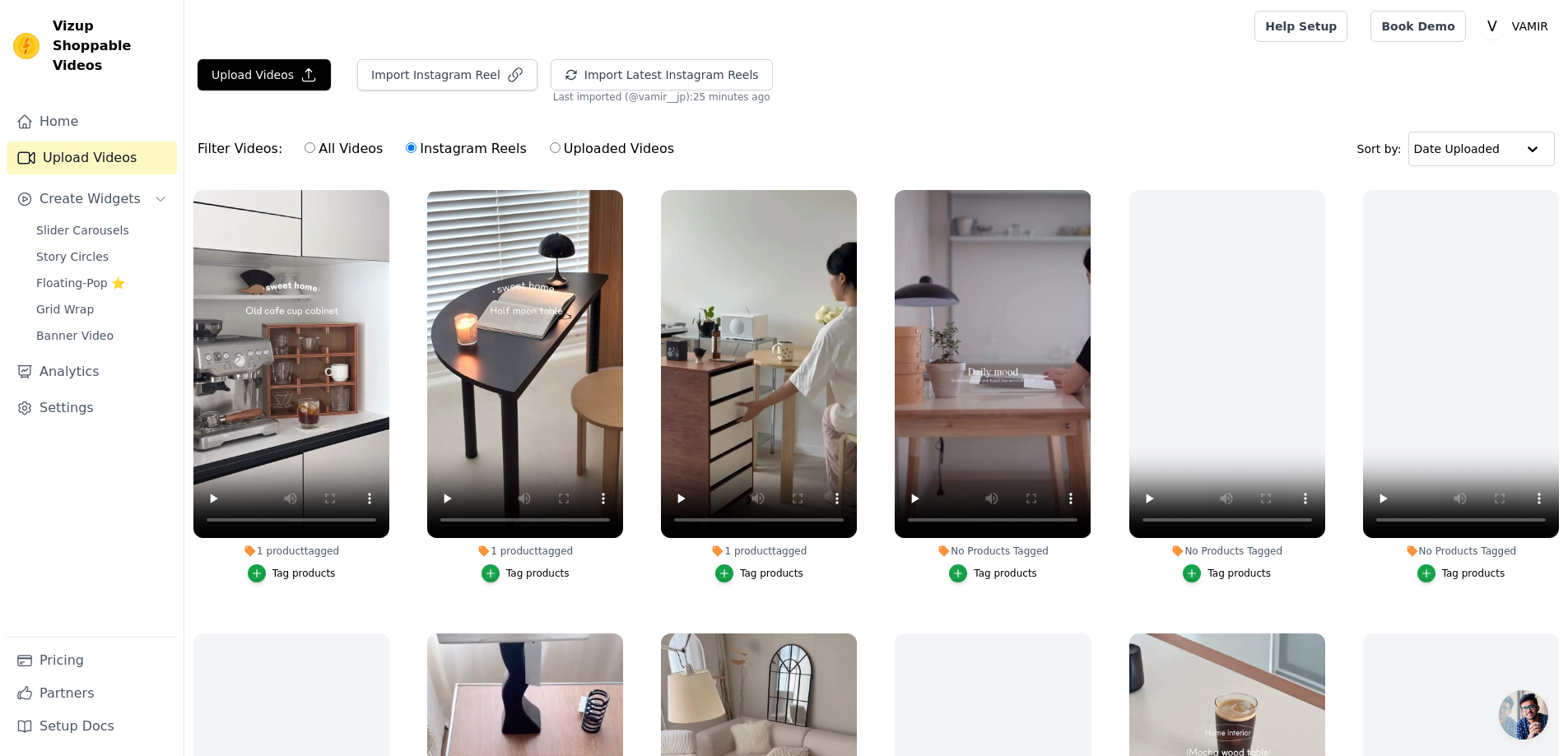
click at [1001, 570] on div "Tag products" at bounding box center [1006, 573] width 64 height 13
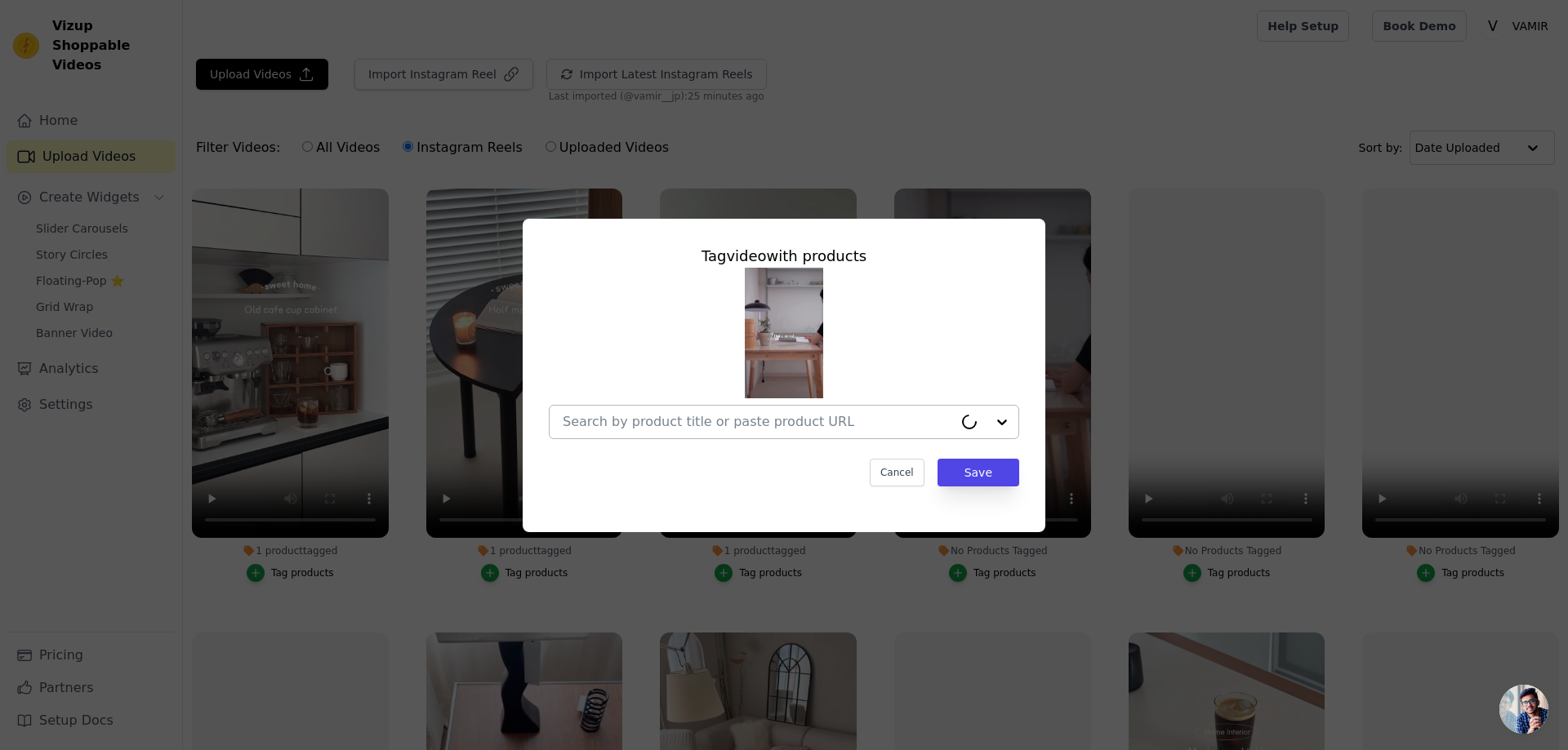
click at [811, 424] on input "No Products Tagged Tag video with products Cancel Save Tag products" at bounding box center [757, 421] width 390 height 15
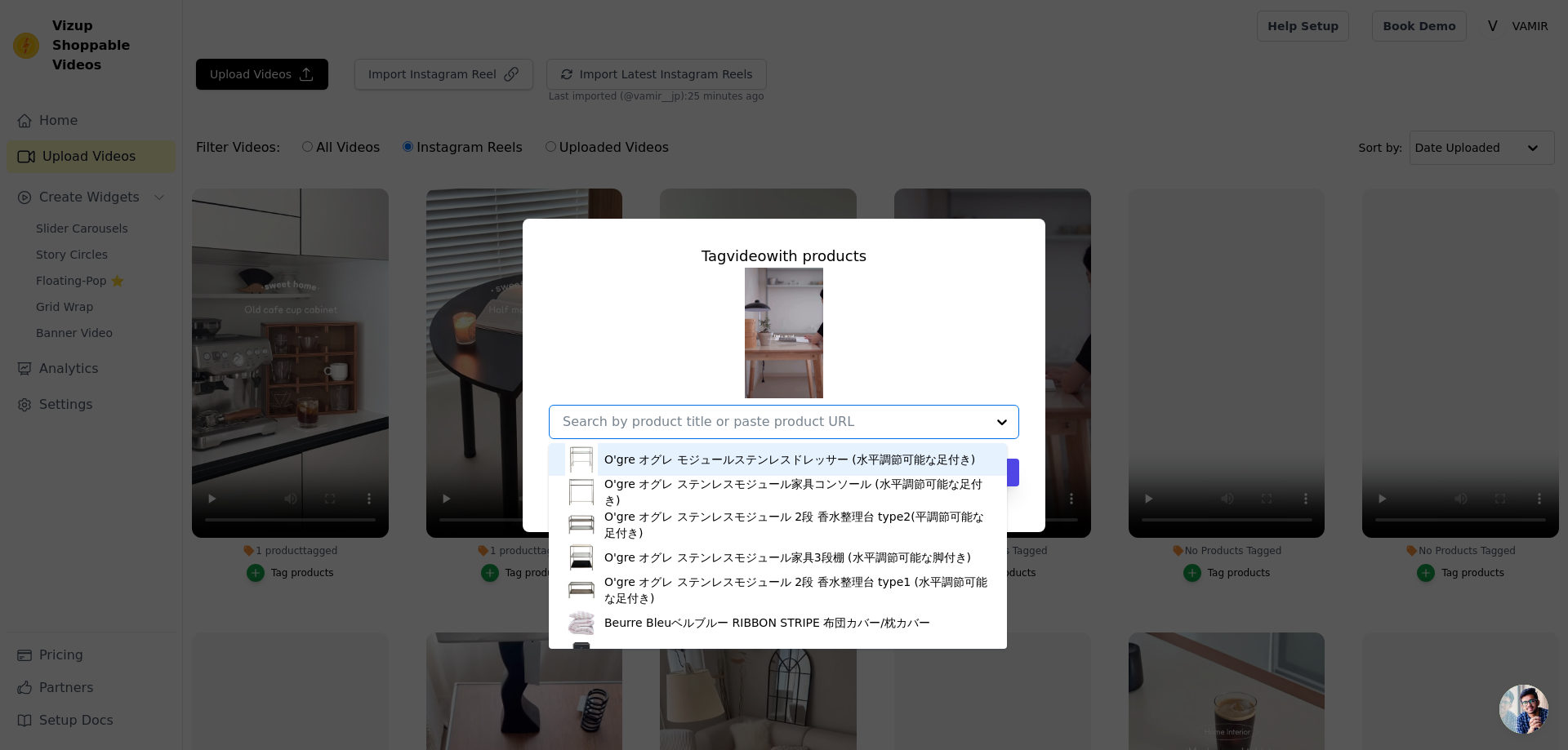
paste input "モカウッドテーブル"
type input "モカウッドテーブル"
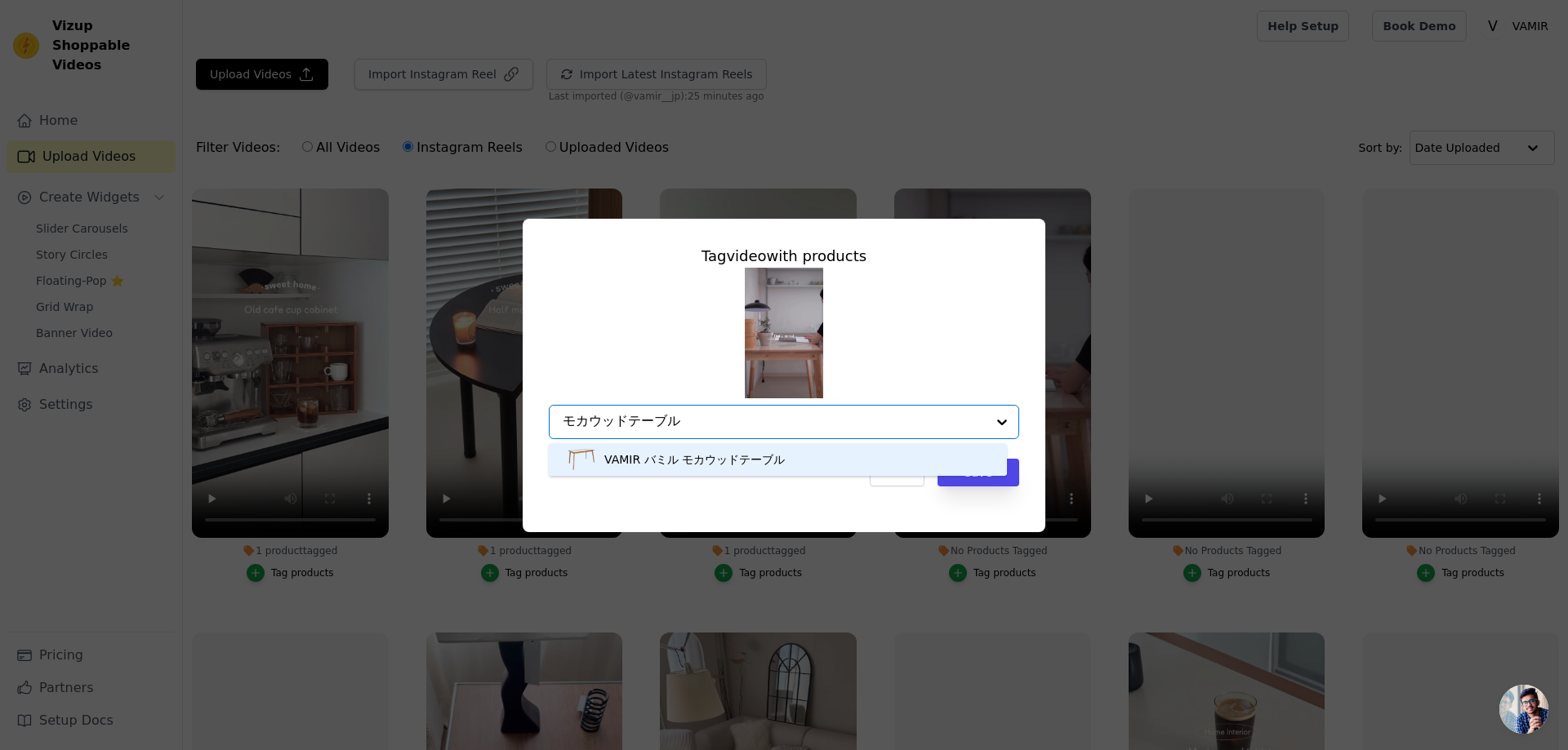
click at [834, 458] on div "VAMIR バミル モカウッドテーブル" at bounding box center [777, 460] width 426 height 33
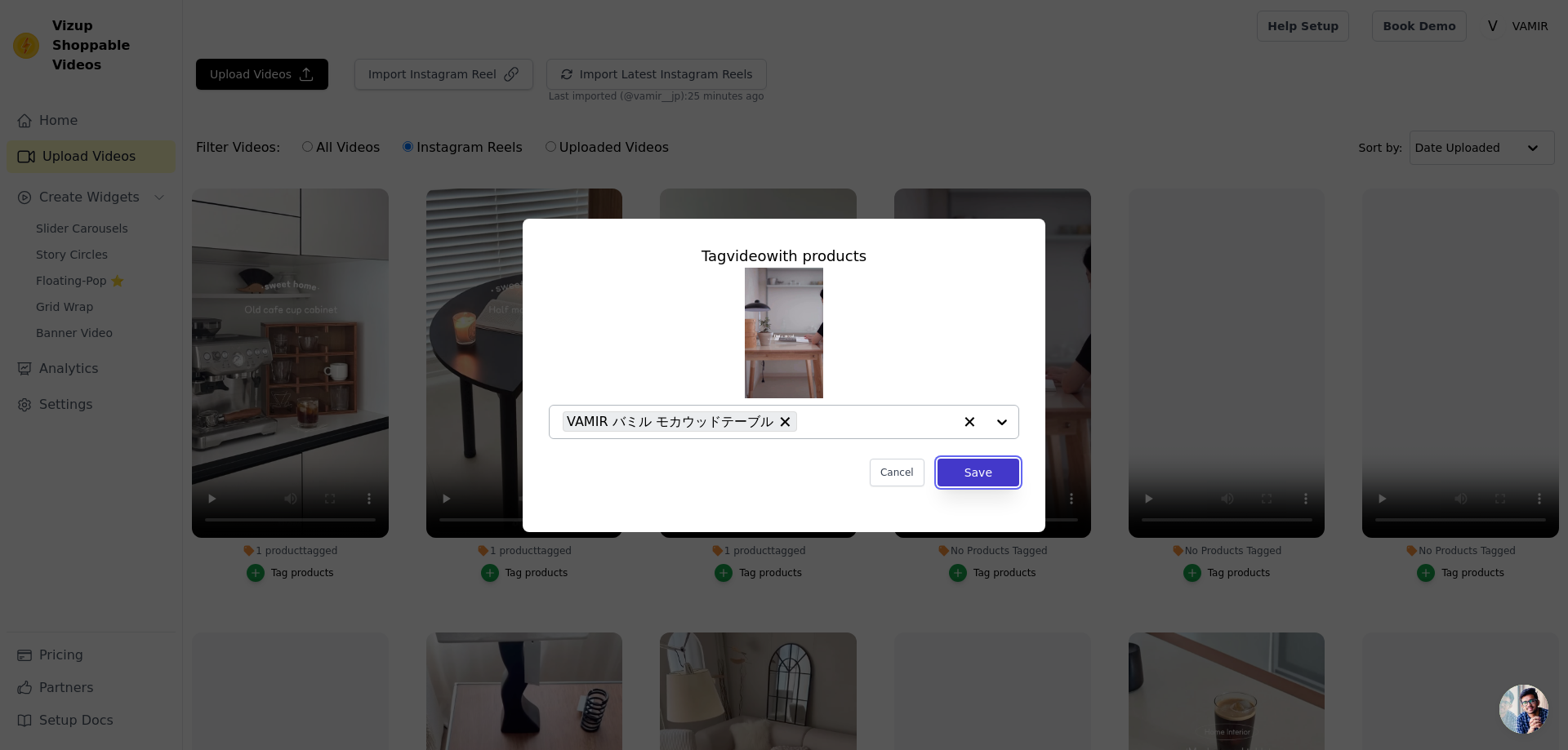
click at [994, 468] on button "Save" at bounding box center [978, 473] width 81 height 28
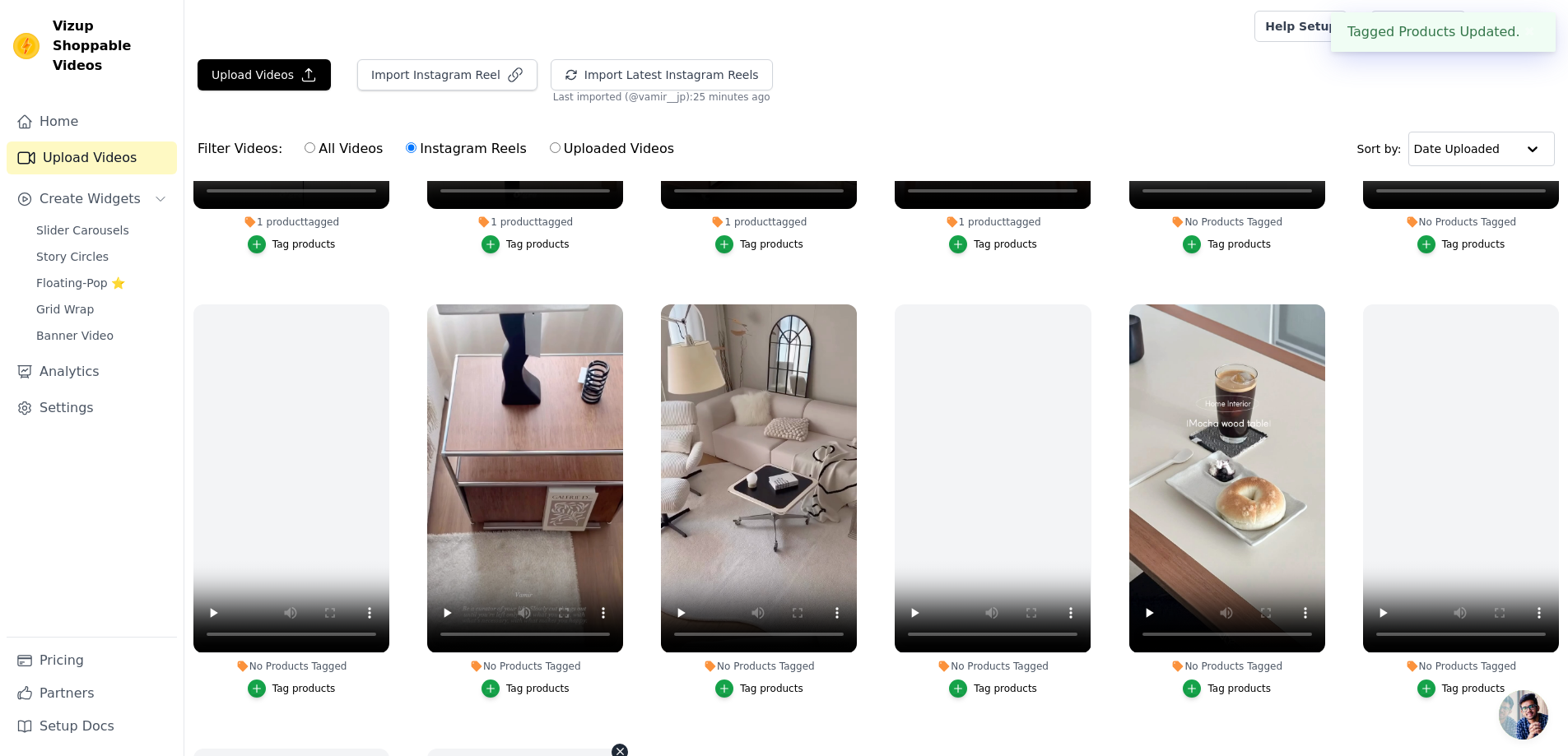
scroll to position [165, 0]
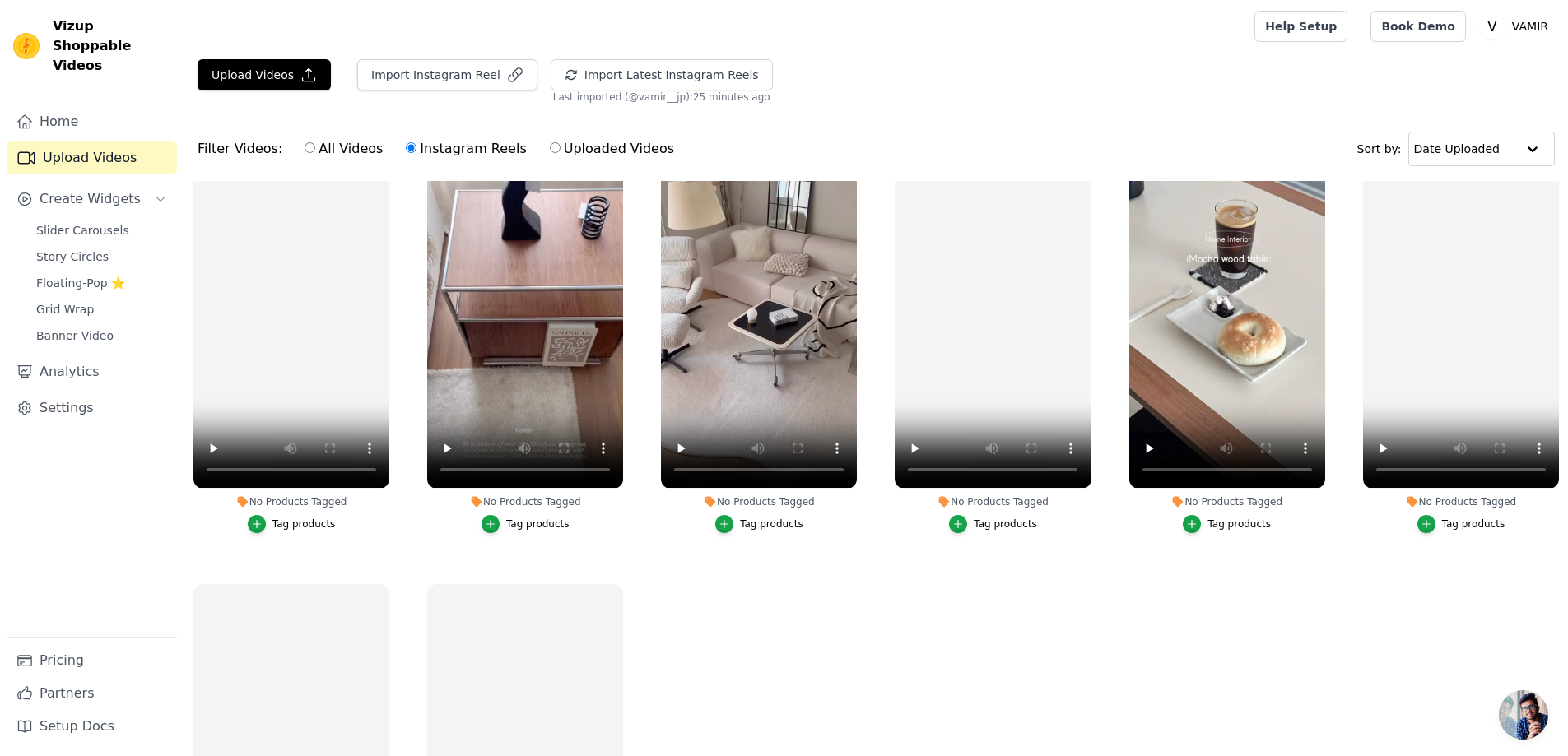
click at [1219, 524] on div "Tag products" at bounding box center [1239, 524] width 64 height 13
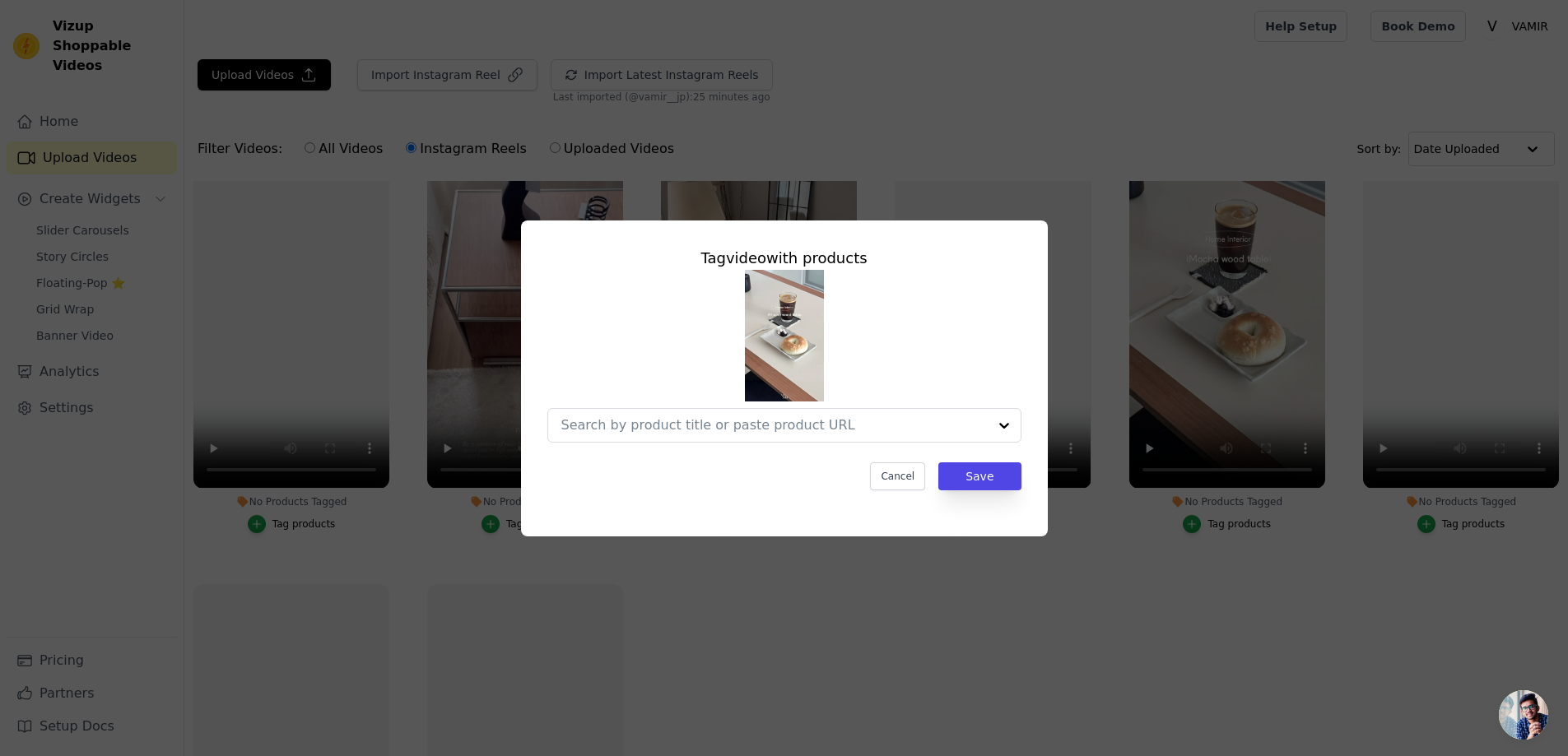
scroll to position [498, 0]
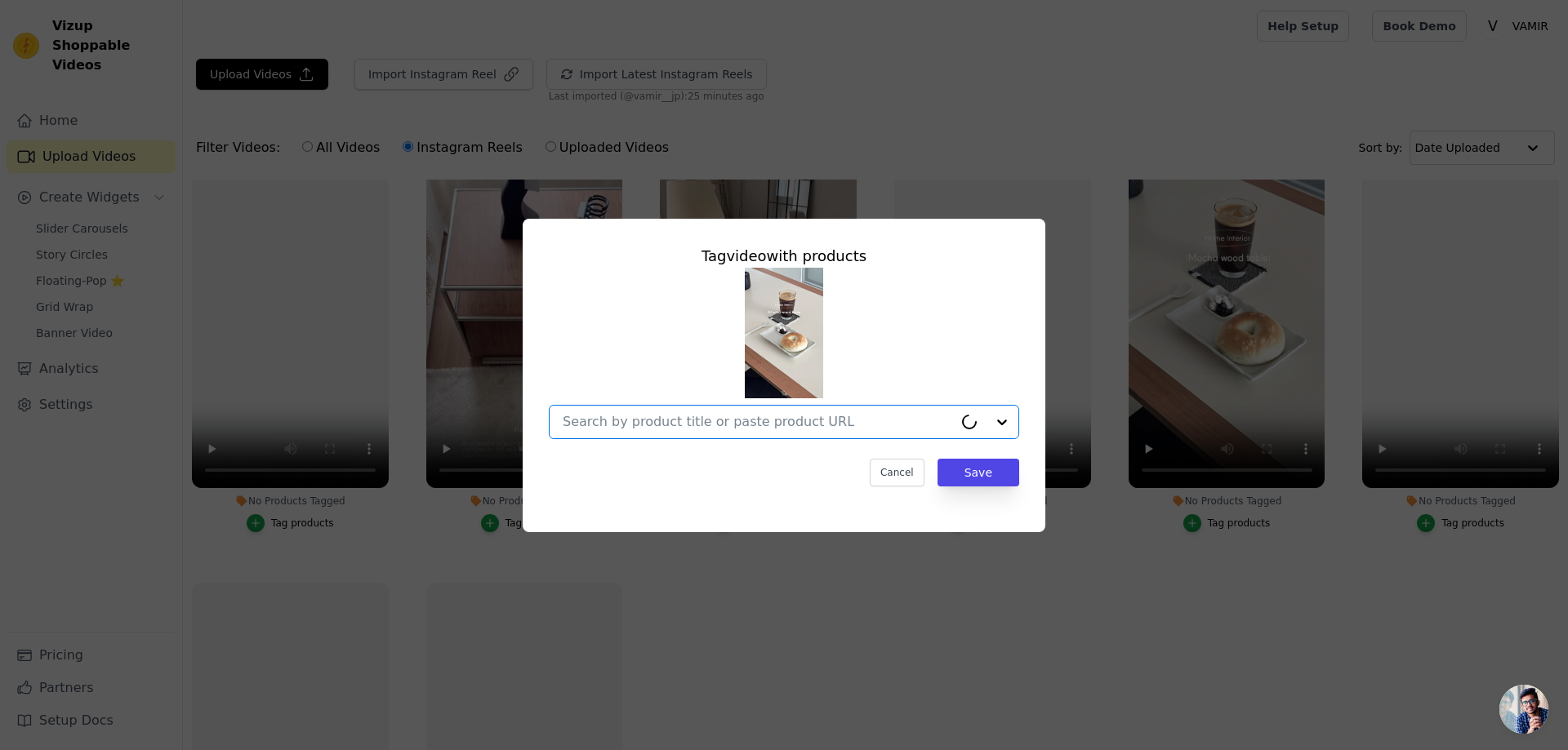
click at [651, 427] on input "No Products Tagged Tag video with products Option undefined, selected. Cancel S…" at bounding box center [757, 421] width 390 height 15
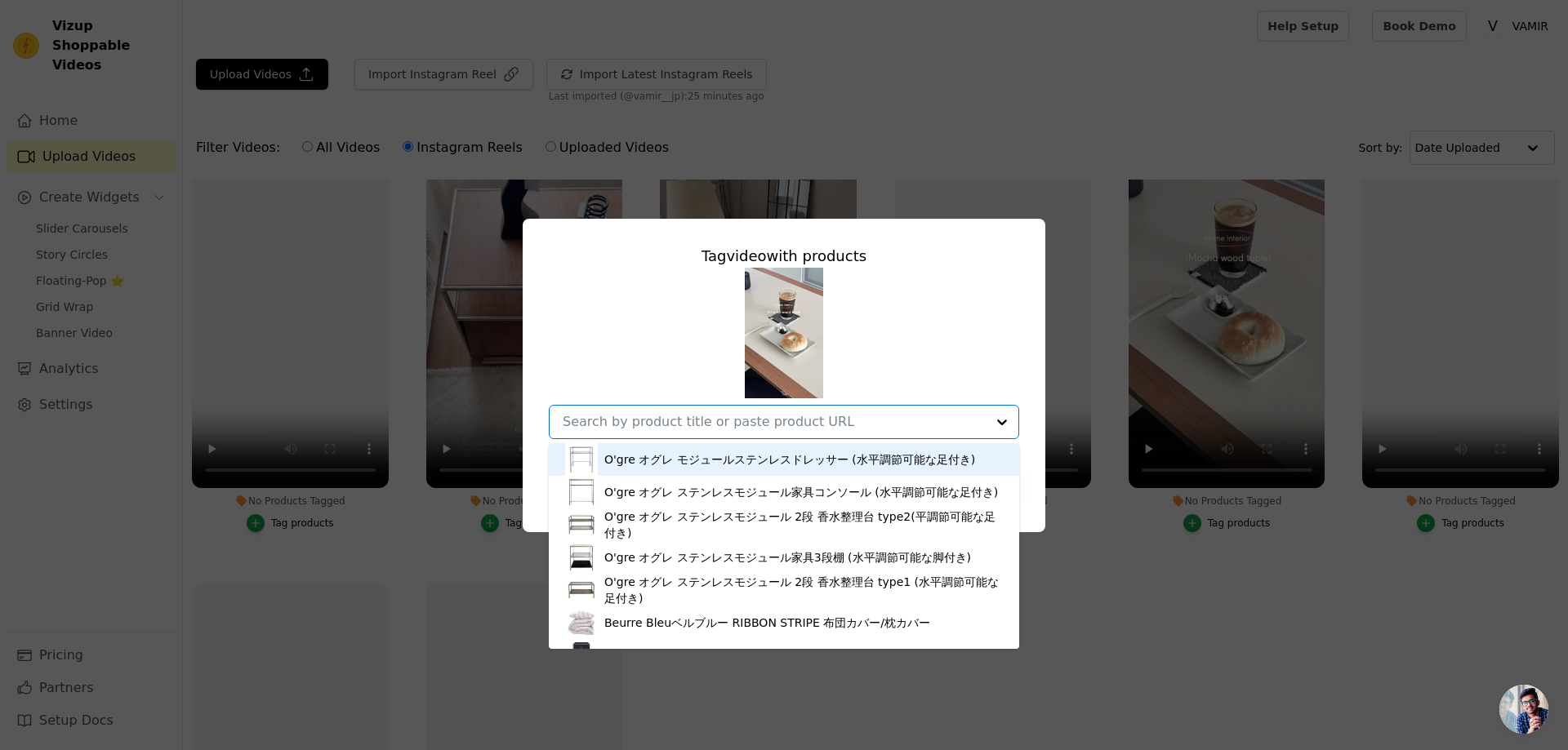
paste input "モカウッドテーブル"
type input "モカウッドテーブル"
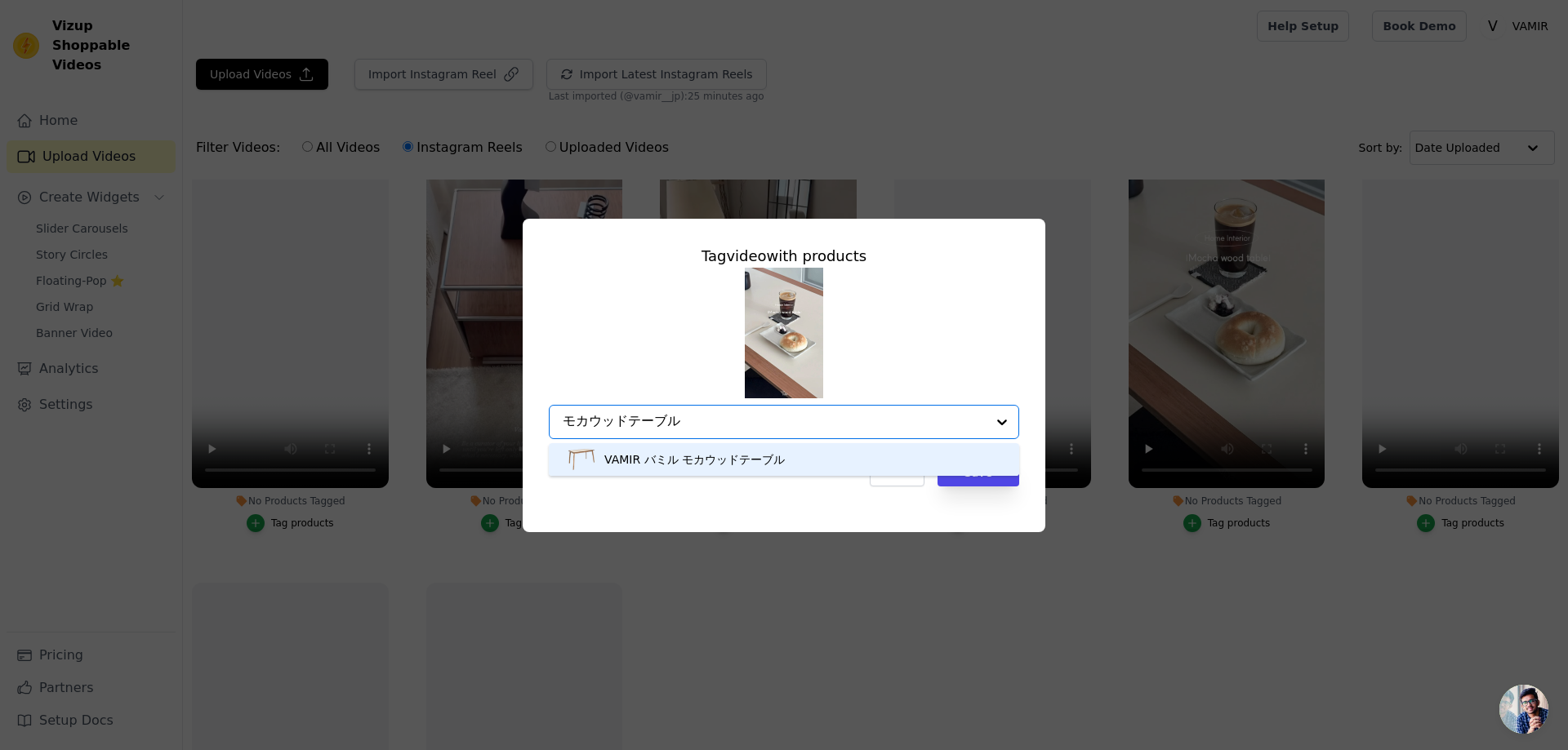
click at [858, 456] on div "VAMIR バミル モカウッドテーブル" at bounding box center [784, 460] width 437 height 33
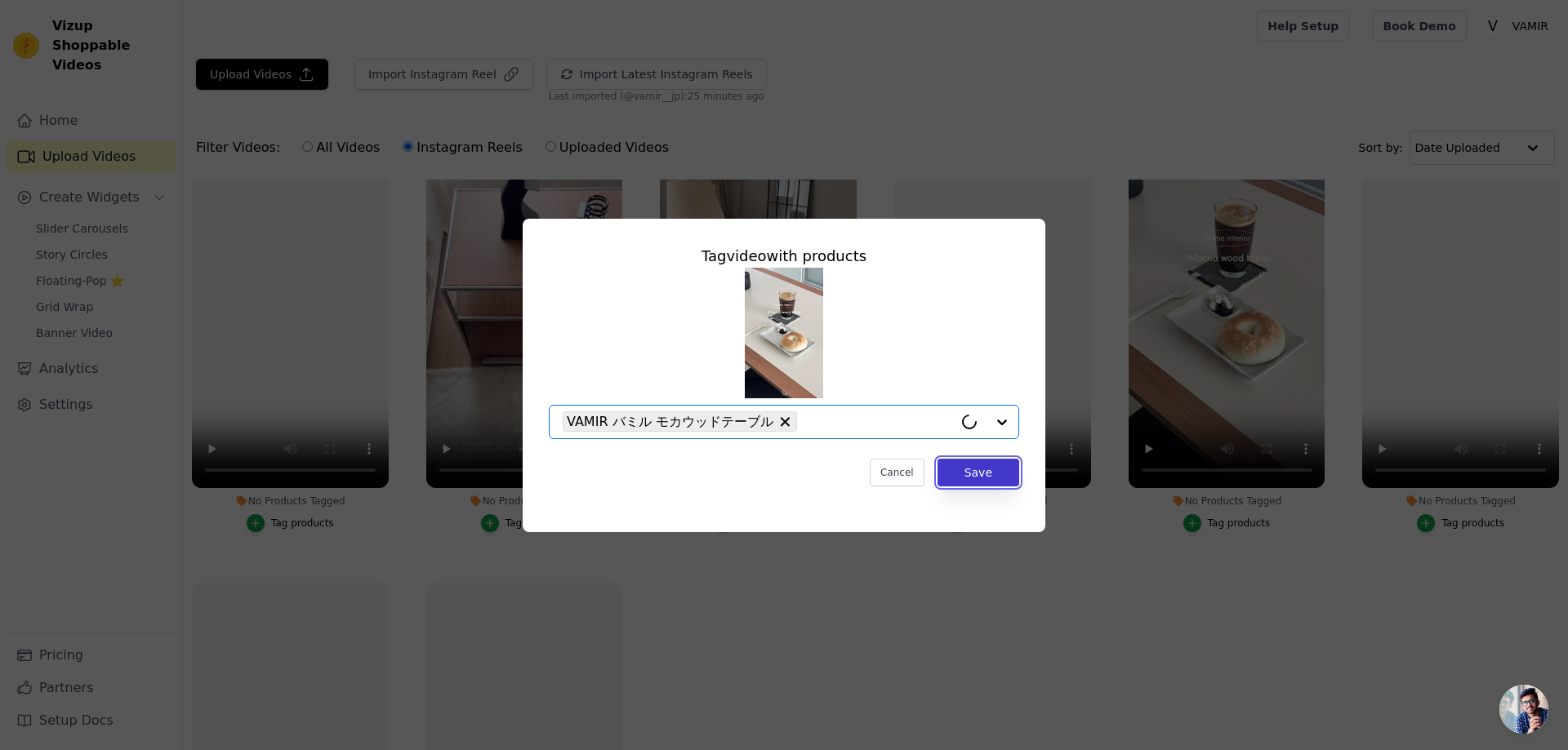
click at [968, 476] on button "Save" at bounding box center [978, 473] width 81 height 28
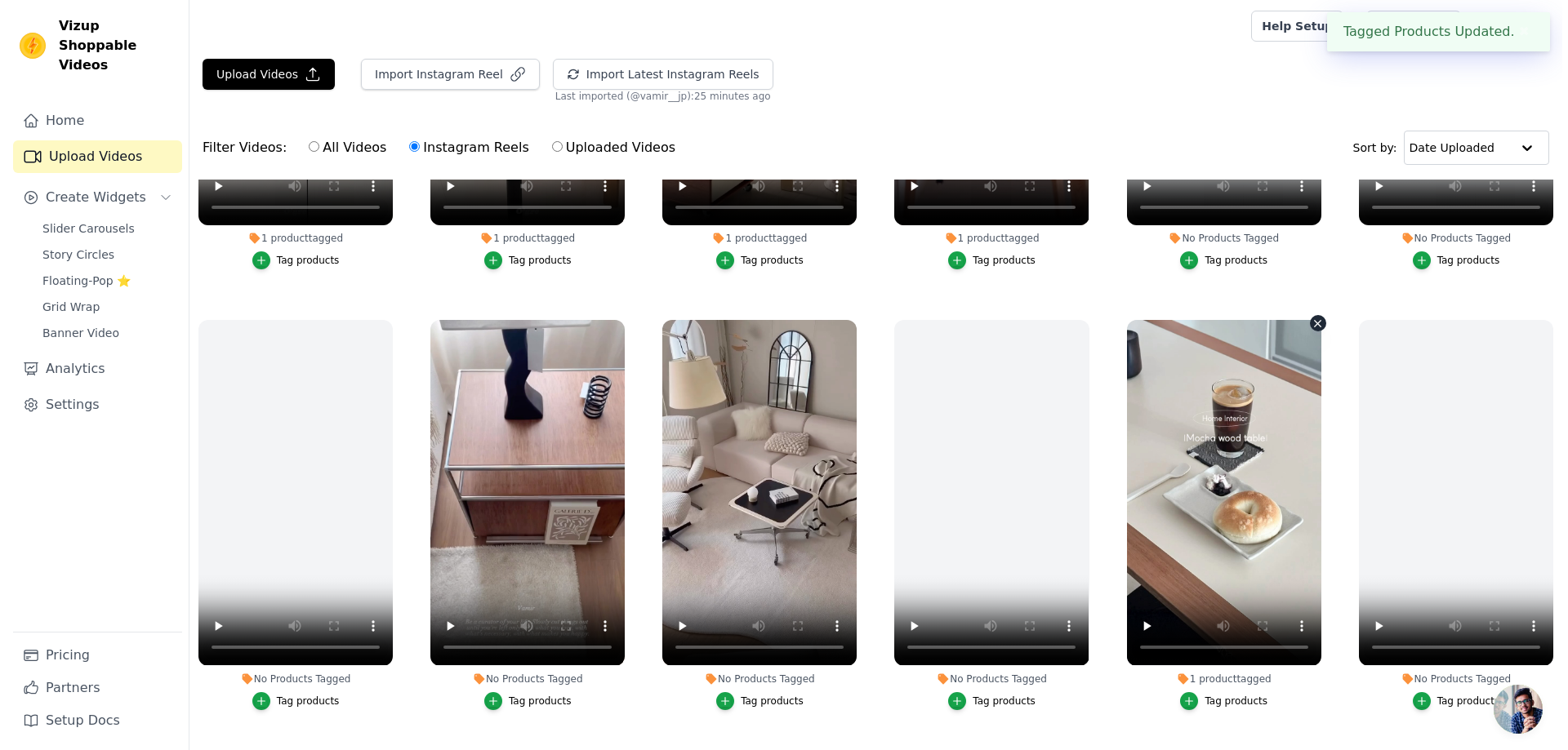
scroll to position [408, 0]
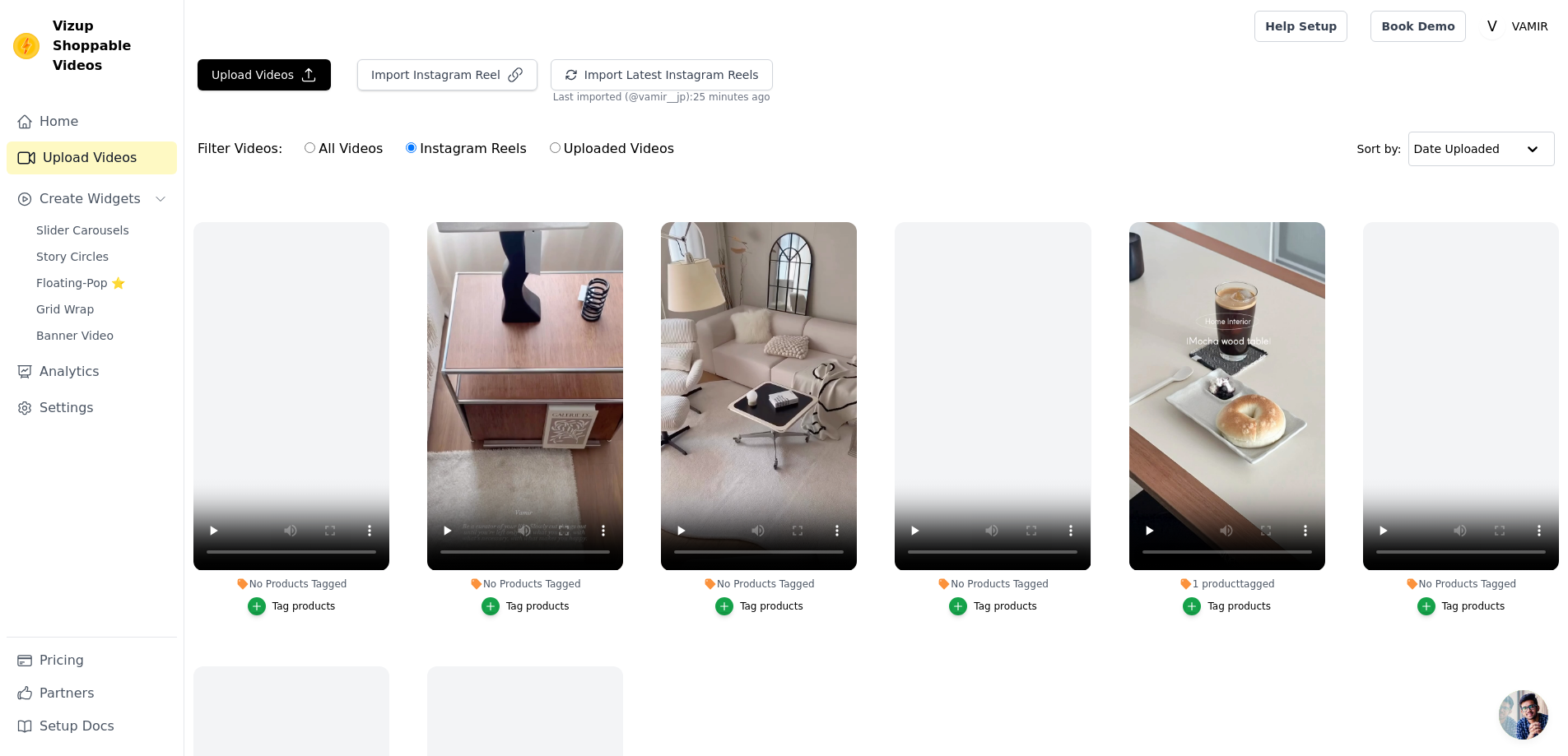
click at [780, 606] on div "Tag products" at bounding box center [772, 607] width 64 height 13
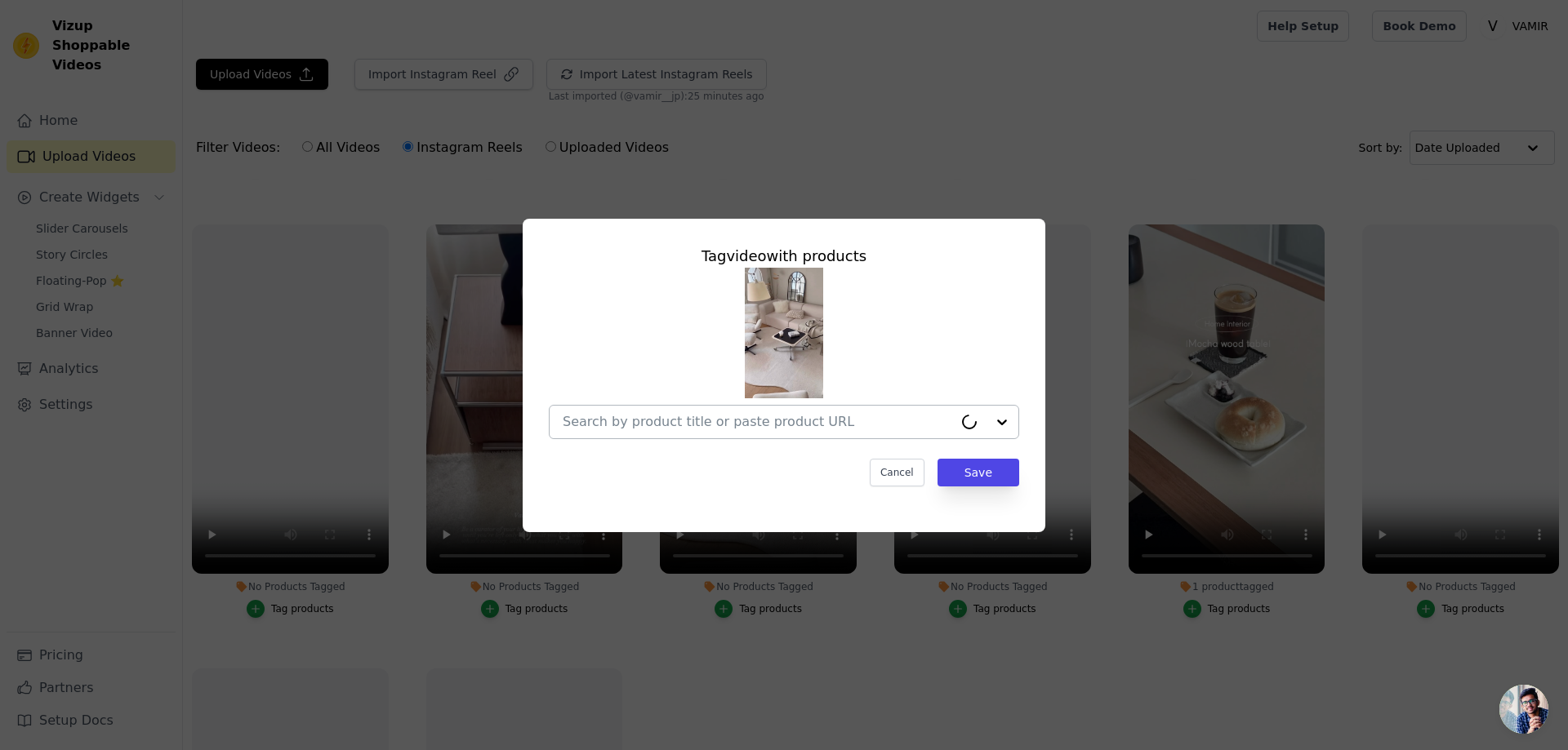
click at [662, 410] on div at bounding box center [757, 422] width 390 height 33
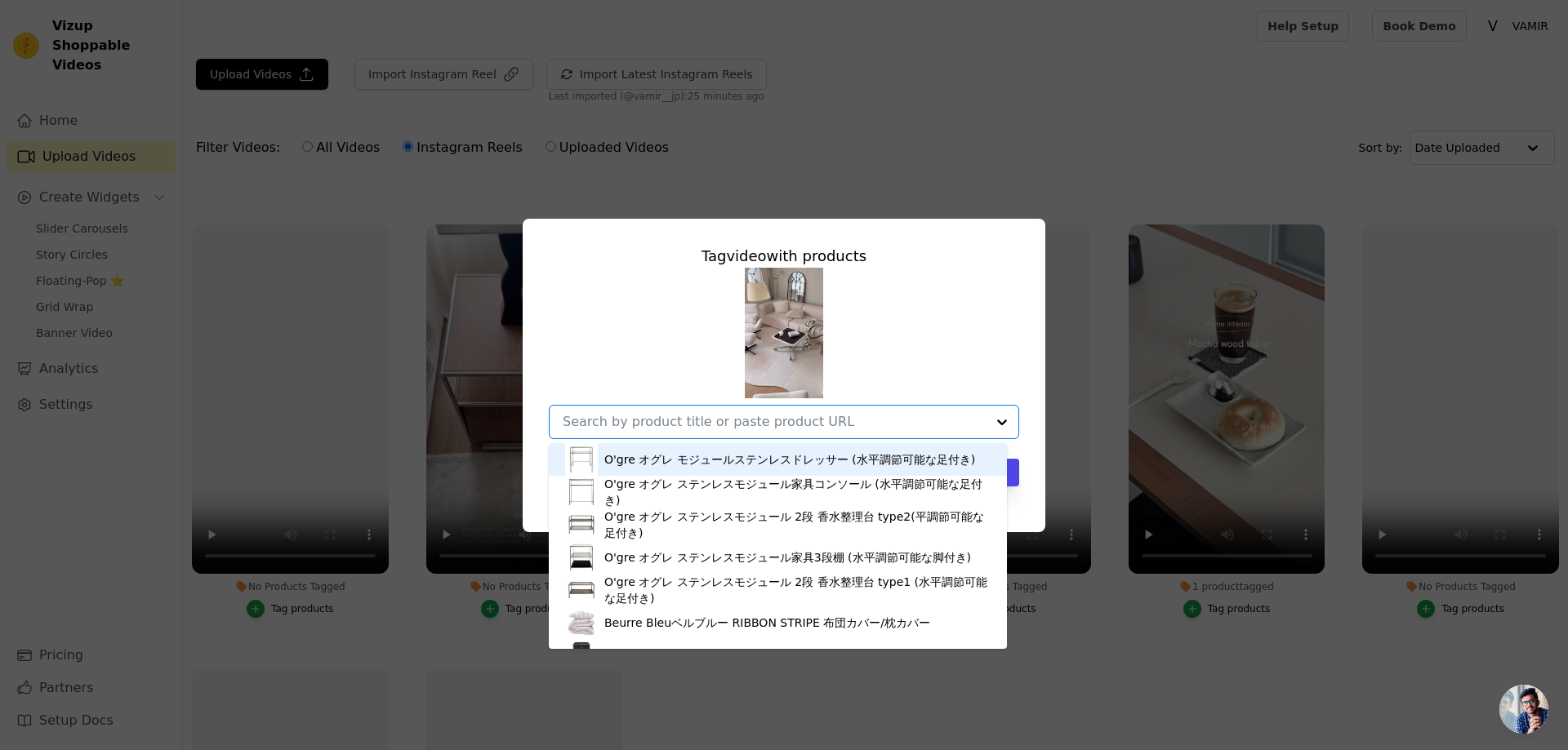
paste input "トントンスクエアホイールソファーテーブル"
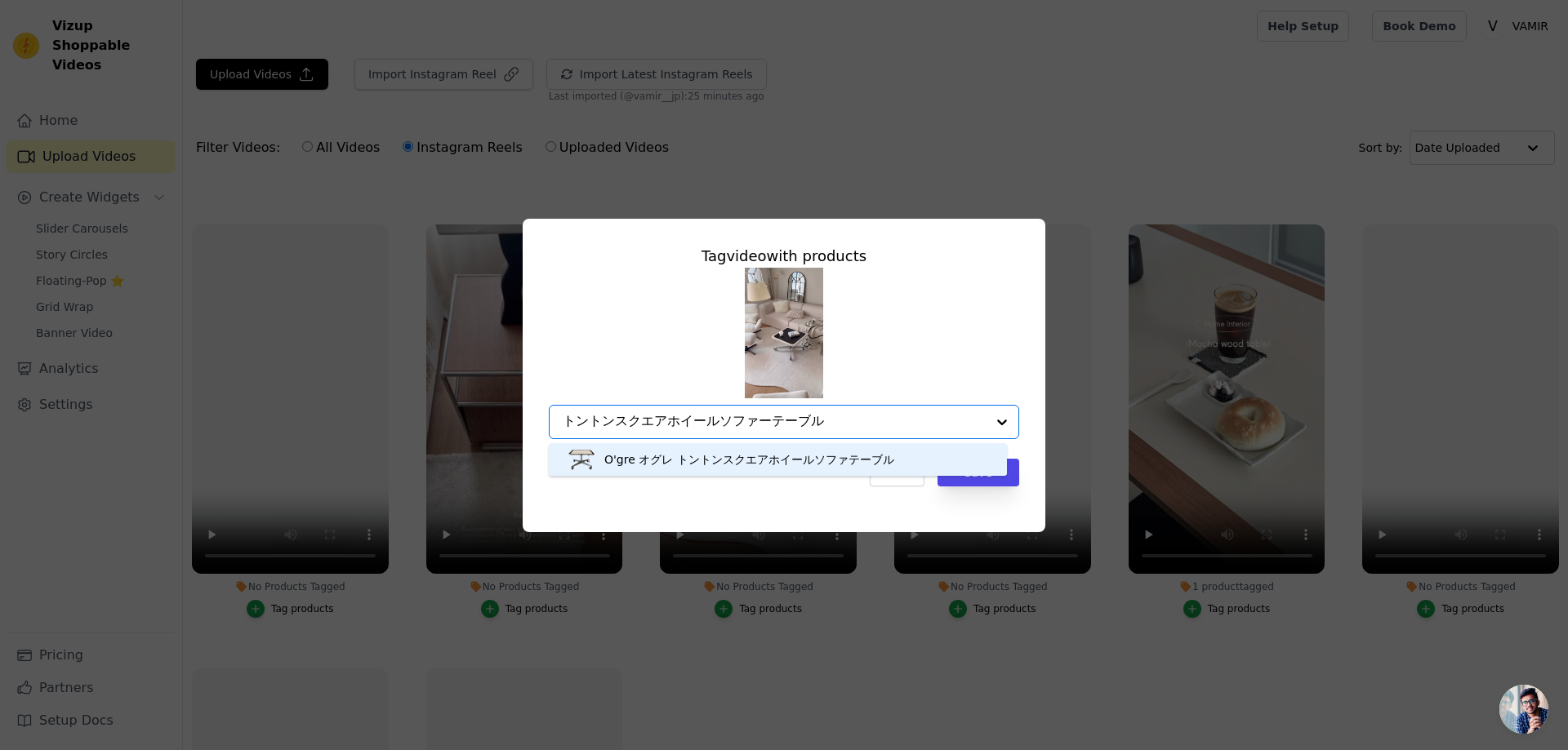
type input "トントンスクエアホイールソファーテーブル"
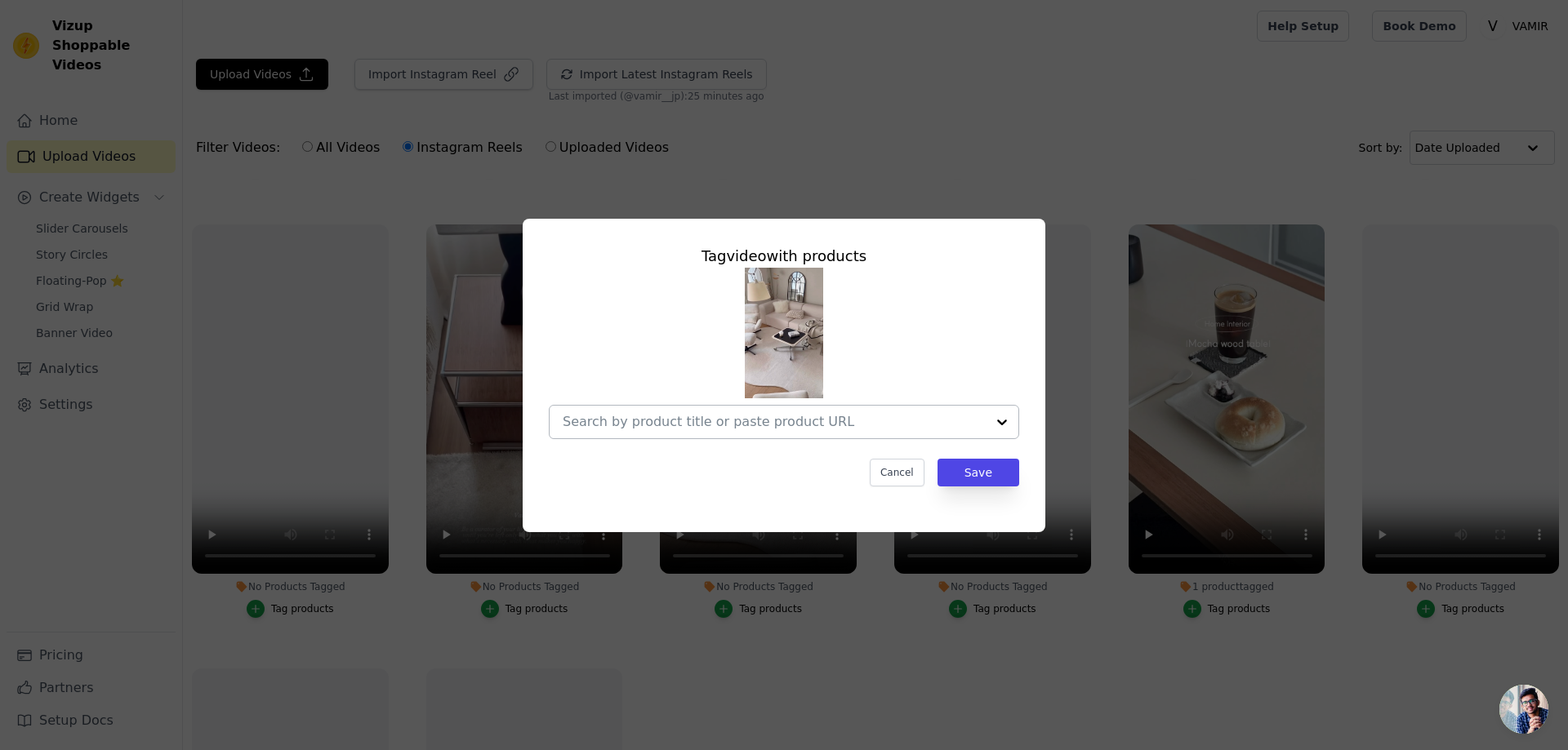
click at [847, 427] on input "No Products Tagged Tag video with products Cancel Save Tag products" at bounding box center [774, 421] width 423 height 15
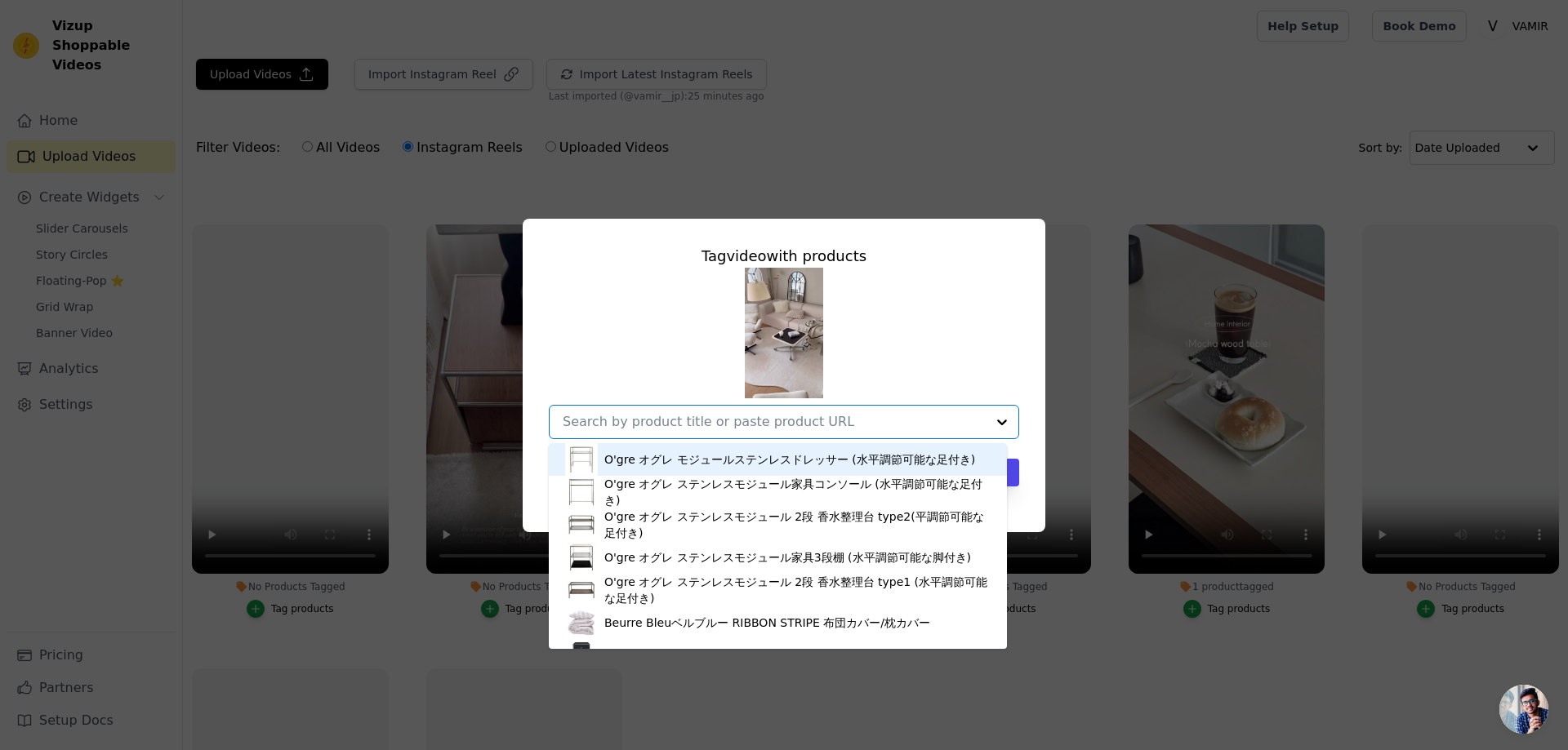
paste input "トントンスクエアホイールソファーテーブル"
type input "トントンスクエアホイールソファーテーブル"
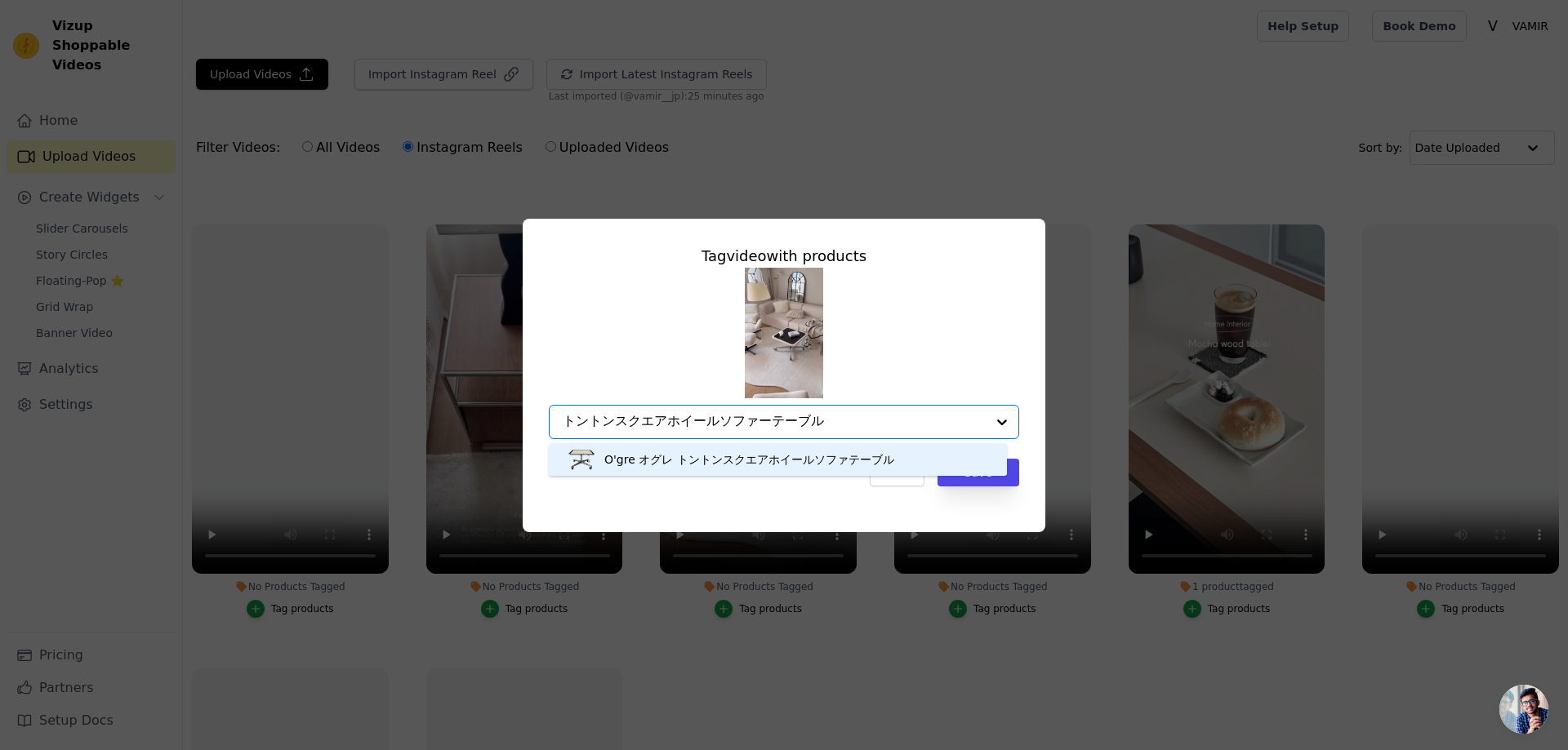
click at [823, 462] on div "O'gre オグレ トントンスクエアホイールソファテーブル" at bounding box center [749, 460] width 290 height 16
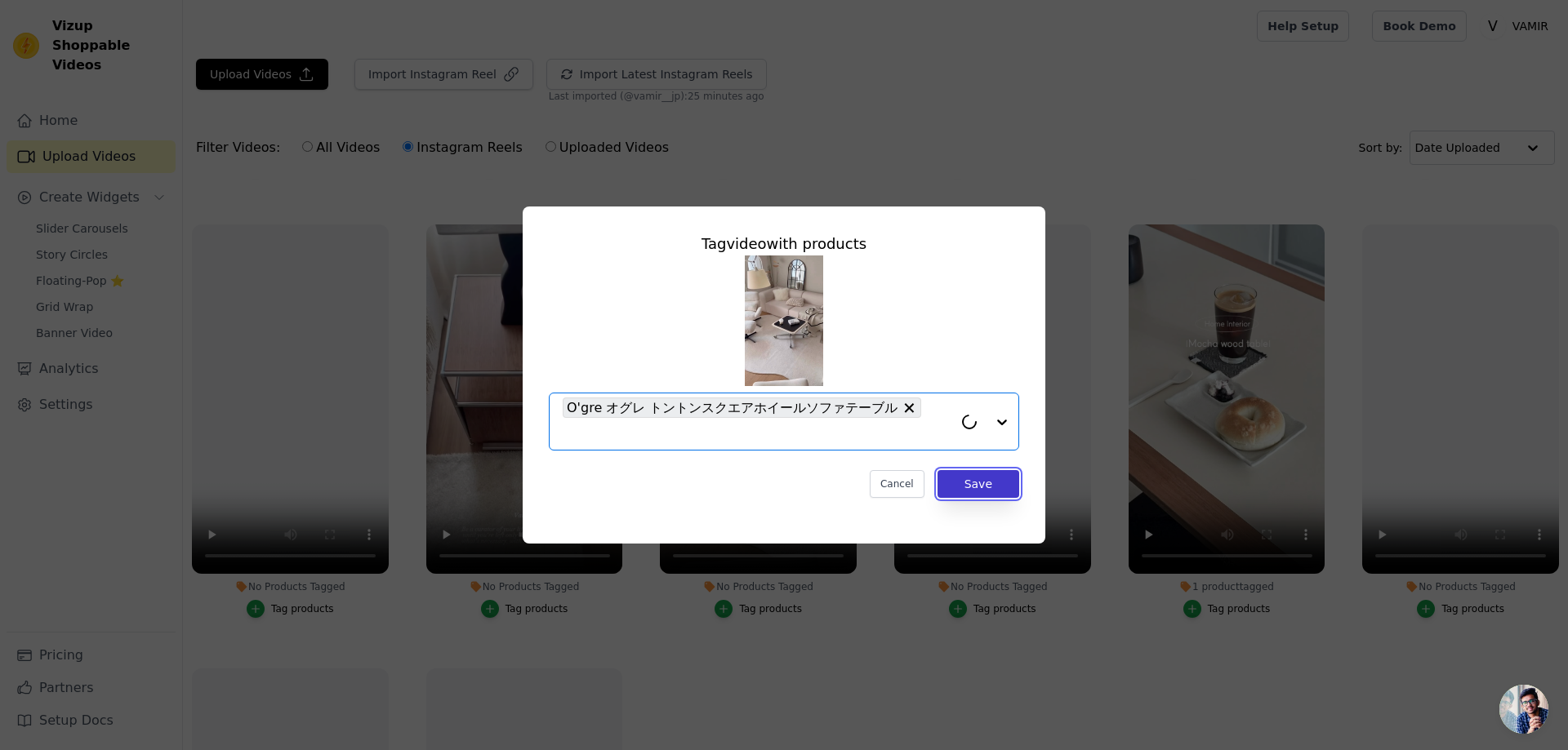
click at [973, 484] on button "Save" at bounding box center [978, 483] width 81 height 28
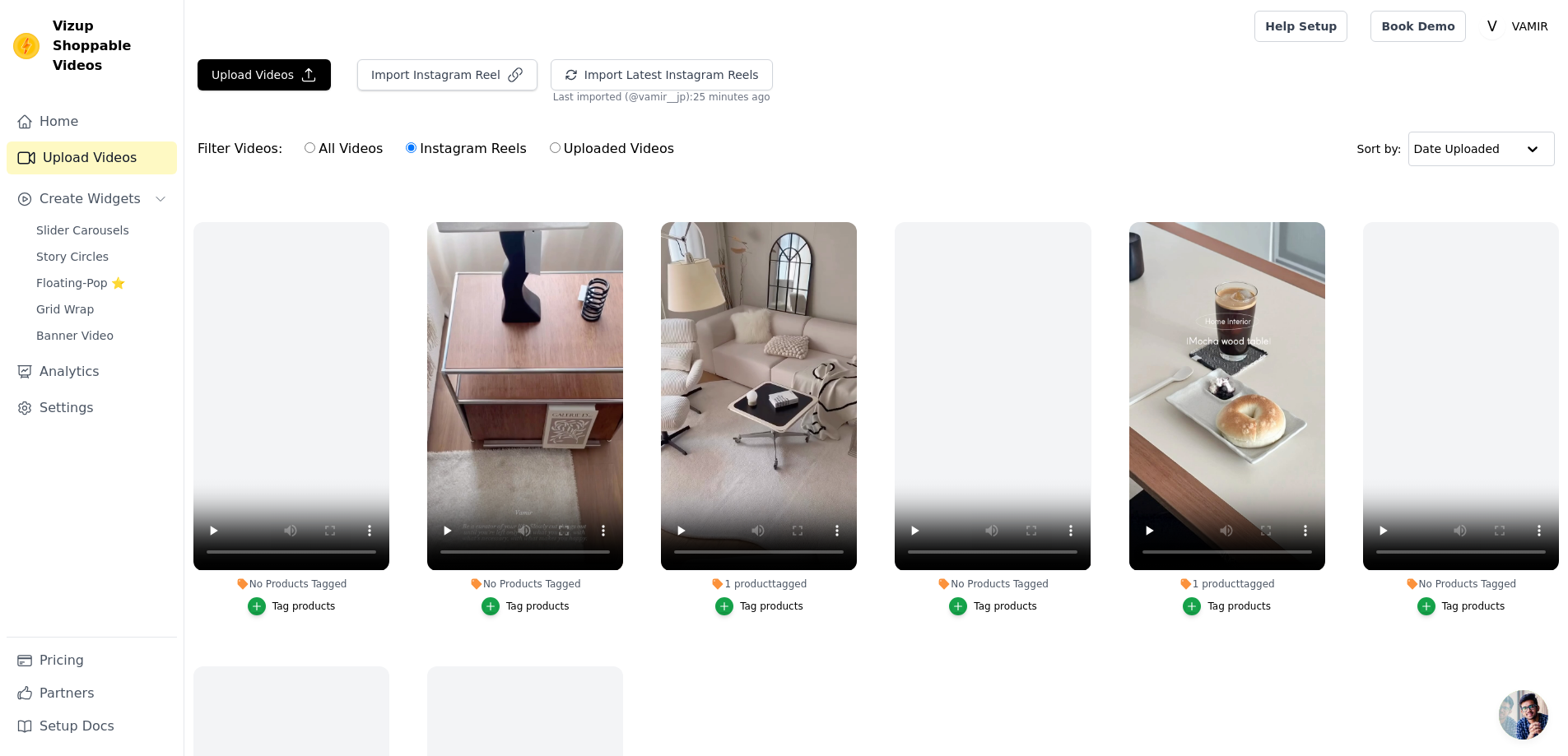
click at [532, 601] on div "Tag products" at bounding box center [538, 607] width 64 height 13
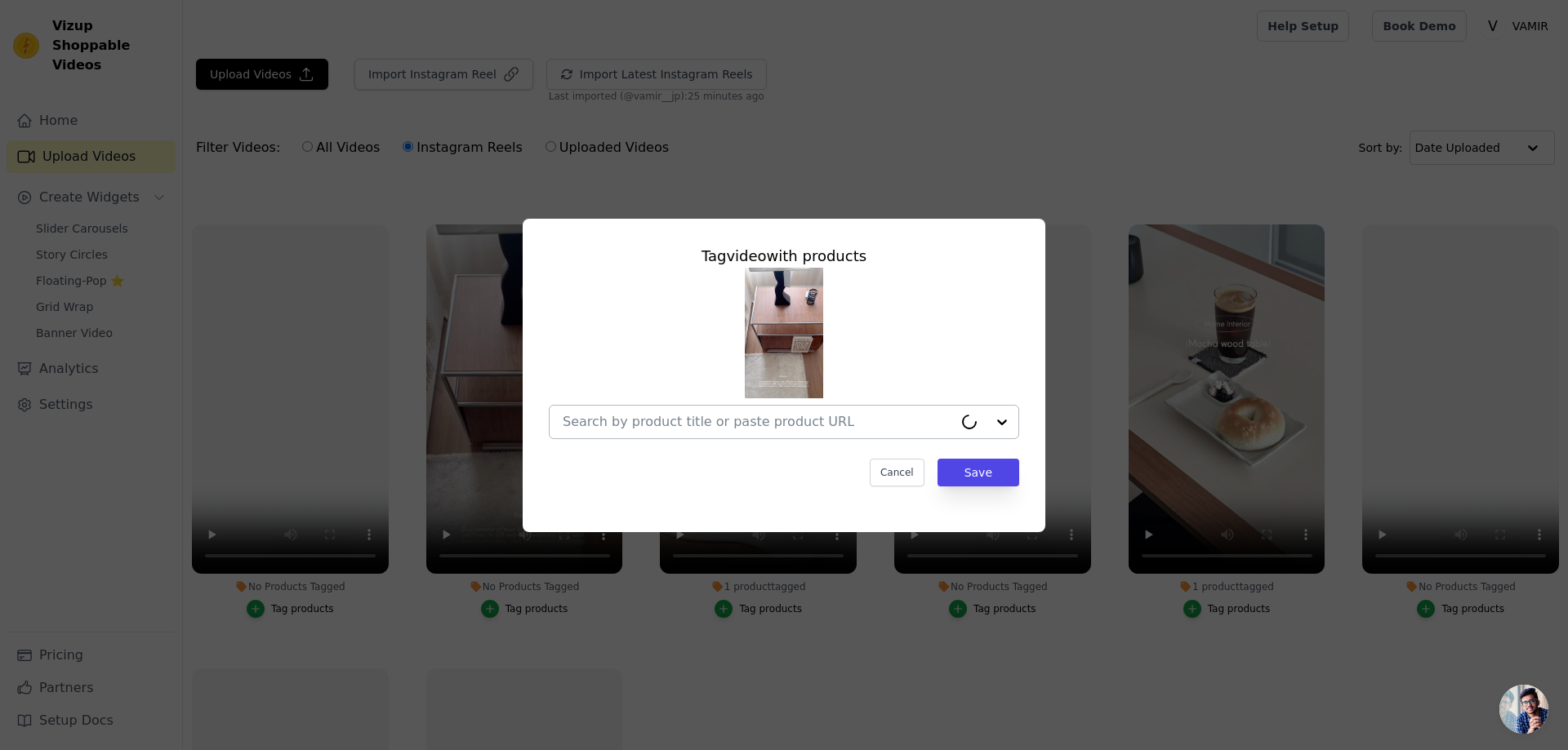
click at [706, 433] on div at bounding box center [757, 422] width 390 height 33
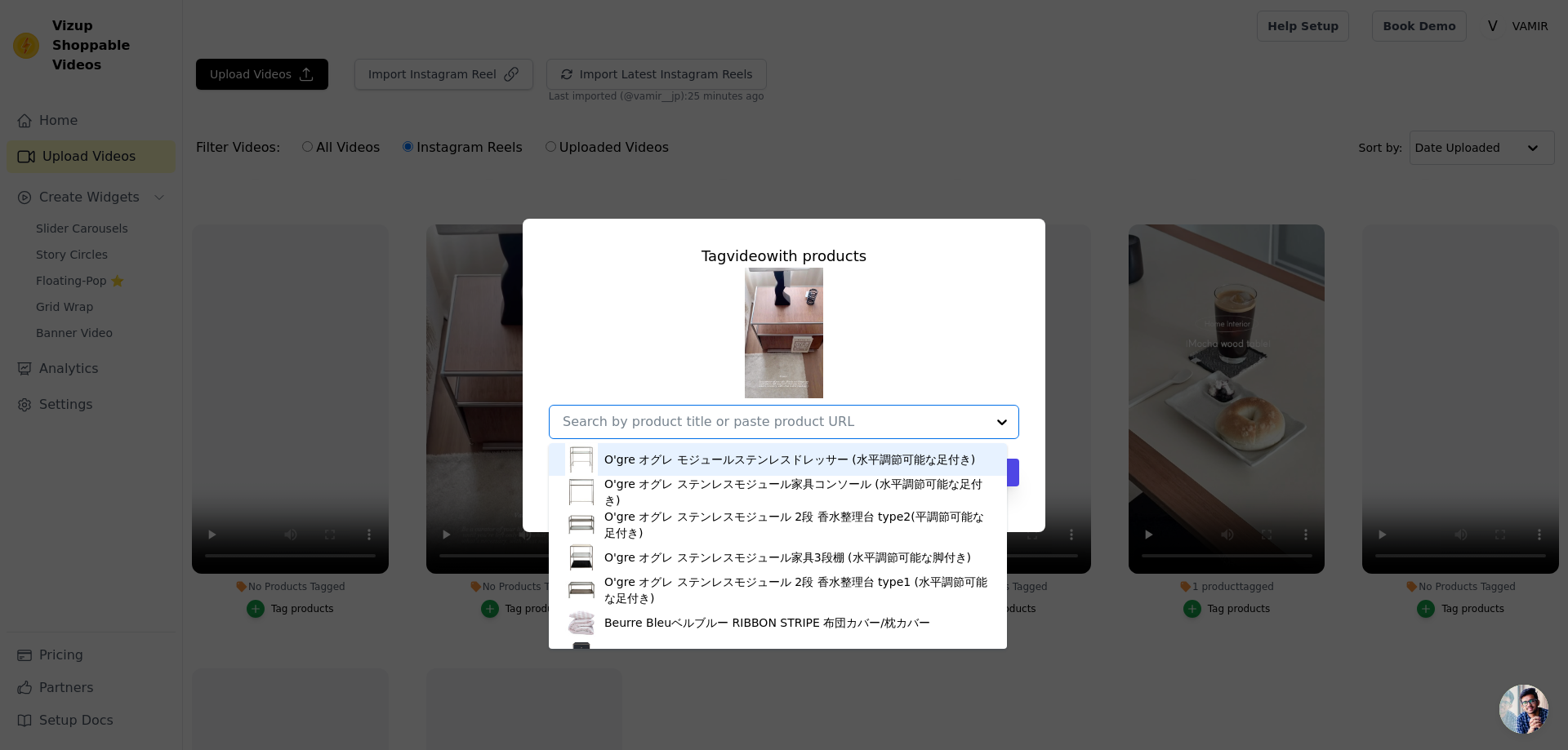
paste input "クラシックウッディースライディングマガジンラック"
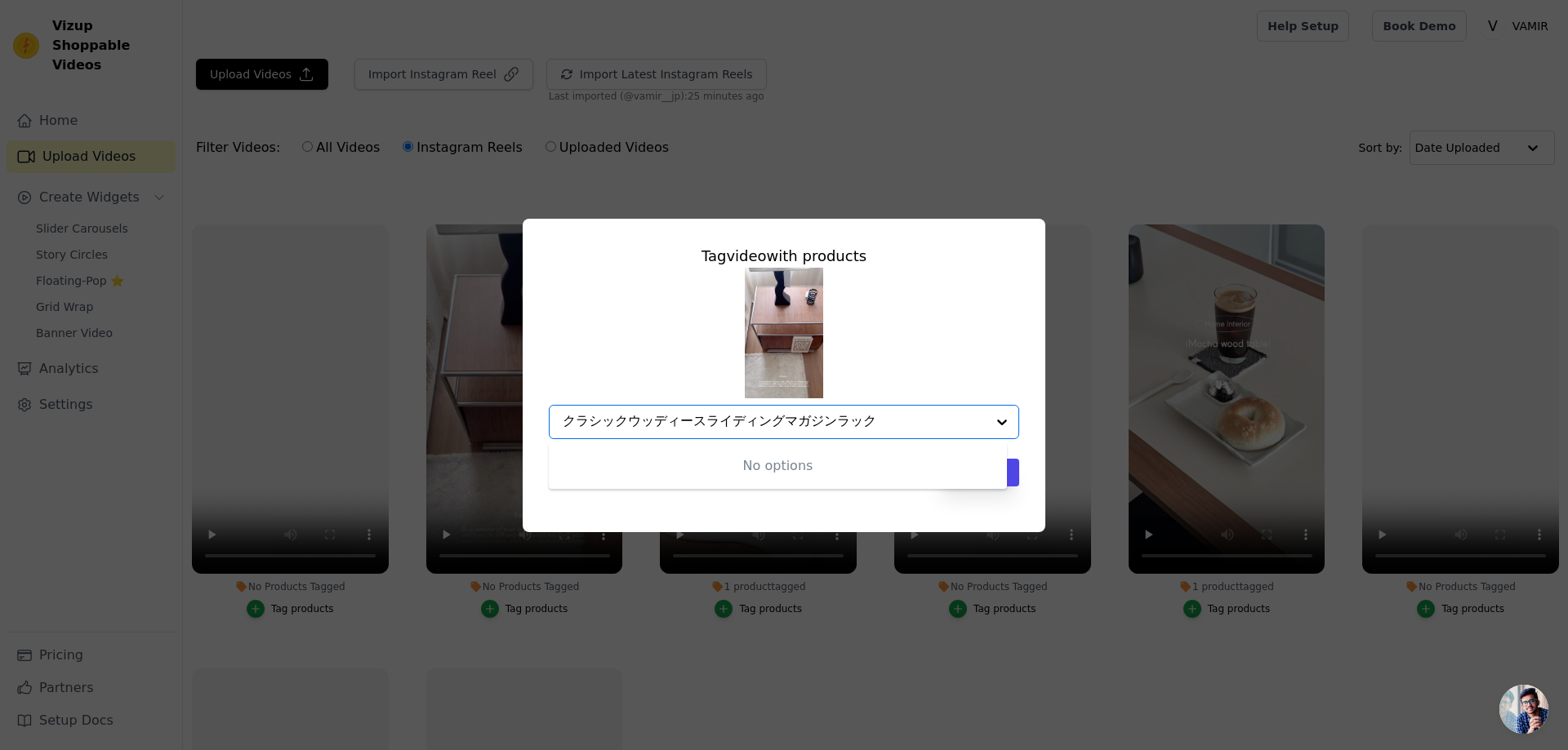
click at [594, 418] on input "クラシックウッディースライディングマガジンラック" at bounding box center [774, 421] width 423 height 15
click at [609, 421] on input "クラシックウッディースライディングマガジンラック" at bounding box center [774, 421] width 423 height 15
drag, startPoint x: 767, startPoint y: 426, endPoint x: 434, endPoint y: 414, distance: 333.2
click at [434, 414] on div "Tag video with products No options Option undefined, selected. クラシックウッディースライディン…" at bounding box center [784, 375] width 1516 height 366
click at [619, 423] on input "グマガジンラック" at bounding box center [774, 421] width 423 height 15
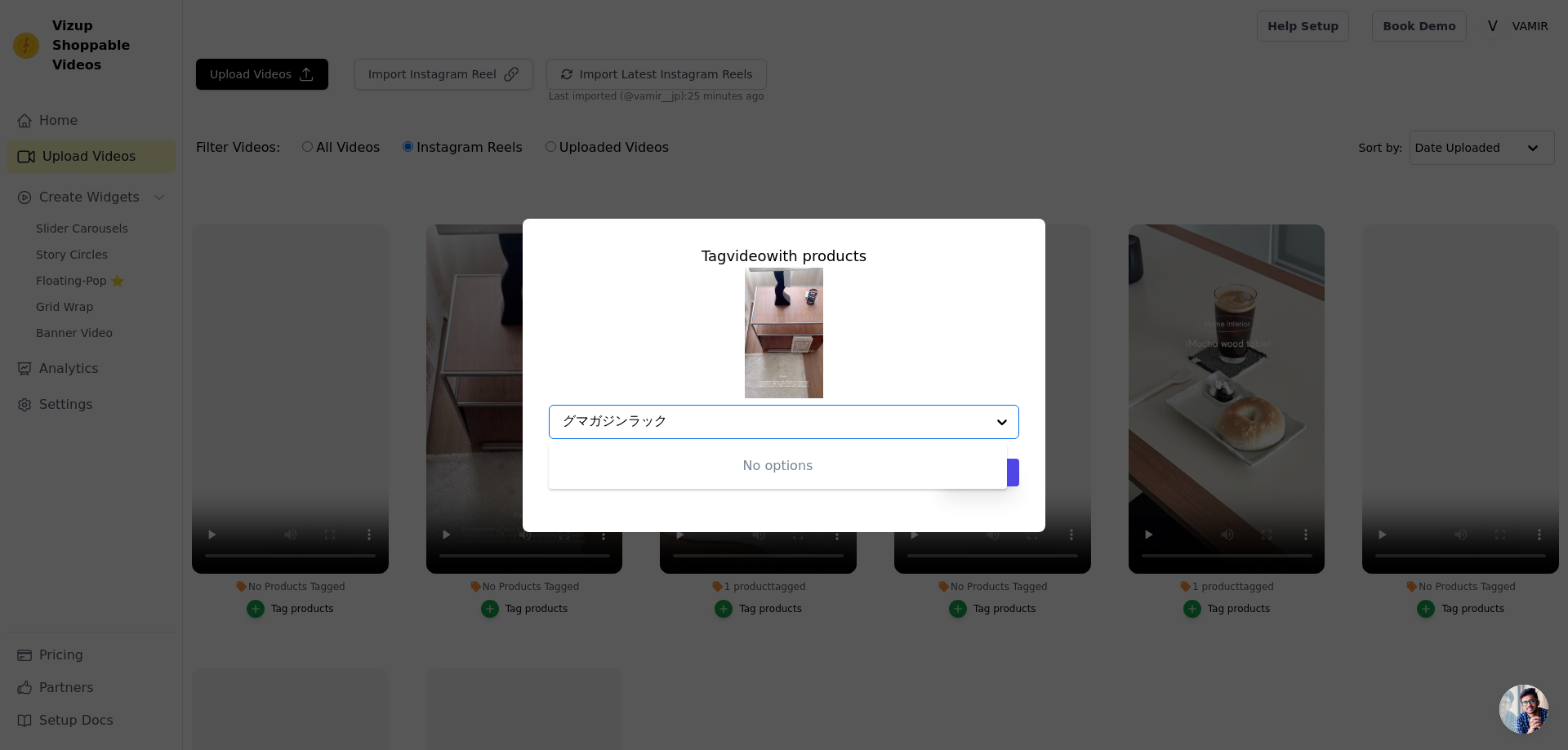
drag, startPoint x: 629, startPoint y: 423, endPoint x: 490, endPoint y: 418, distance: 139.1
click at [490, 418] on div "Tag video with products No options Option undefined, selected. グマガジンラック Cancel …" at bounding box center [784, 375] width 1516 height 366
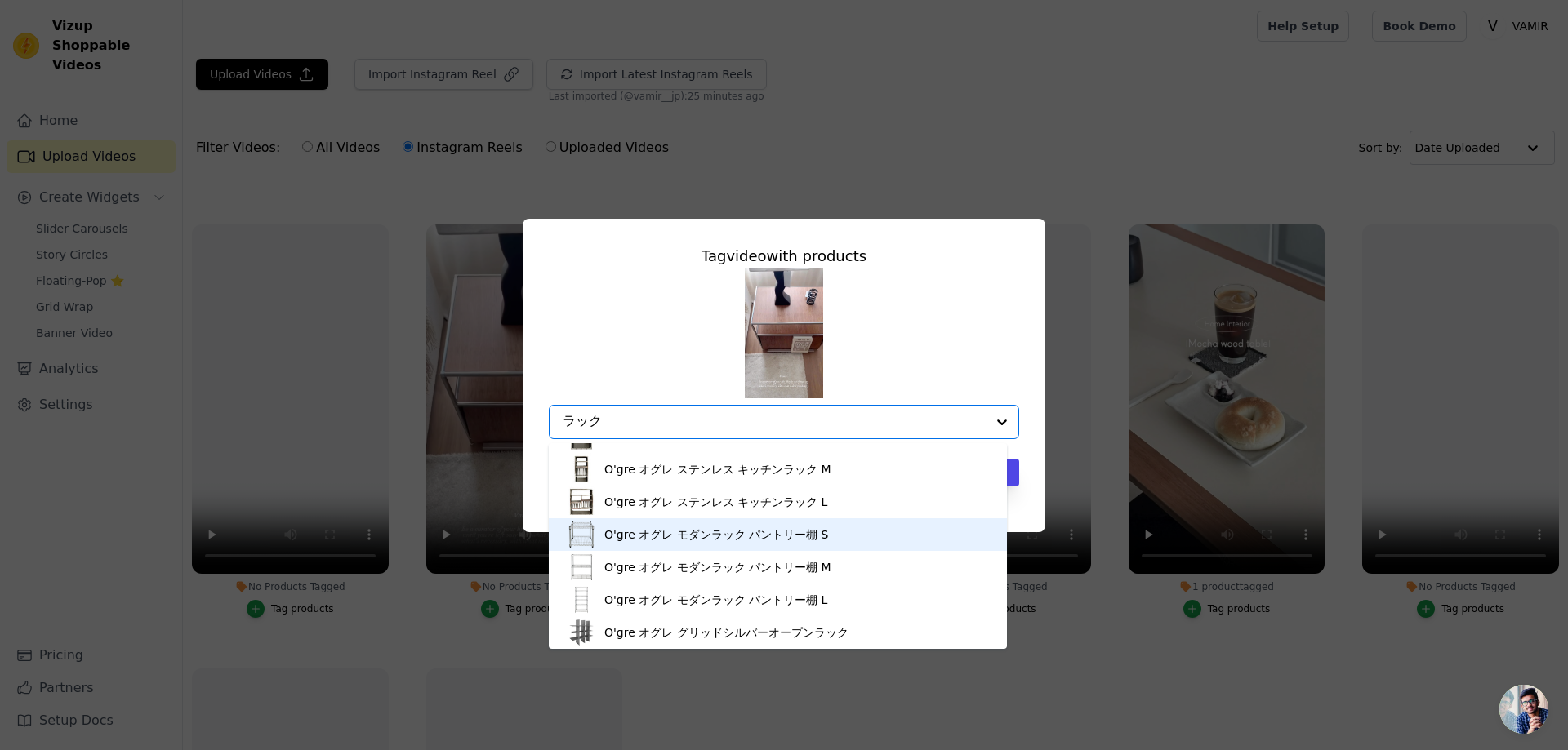
scroll to position [33, 0]
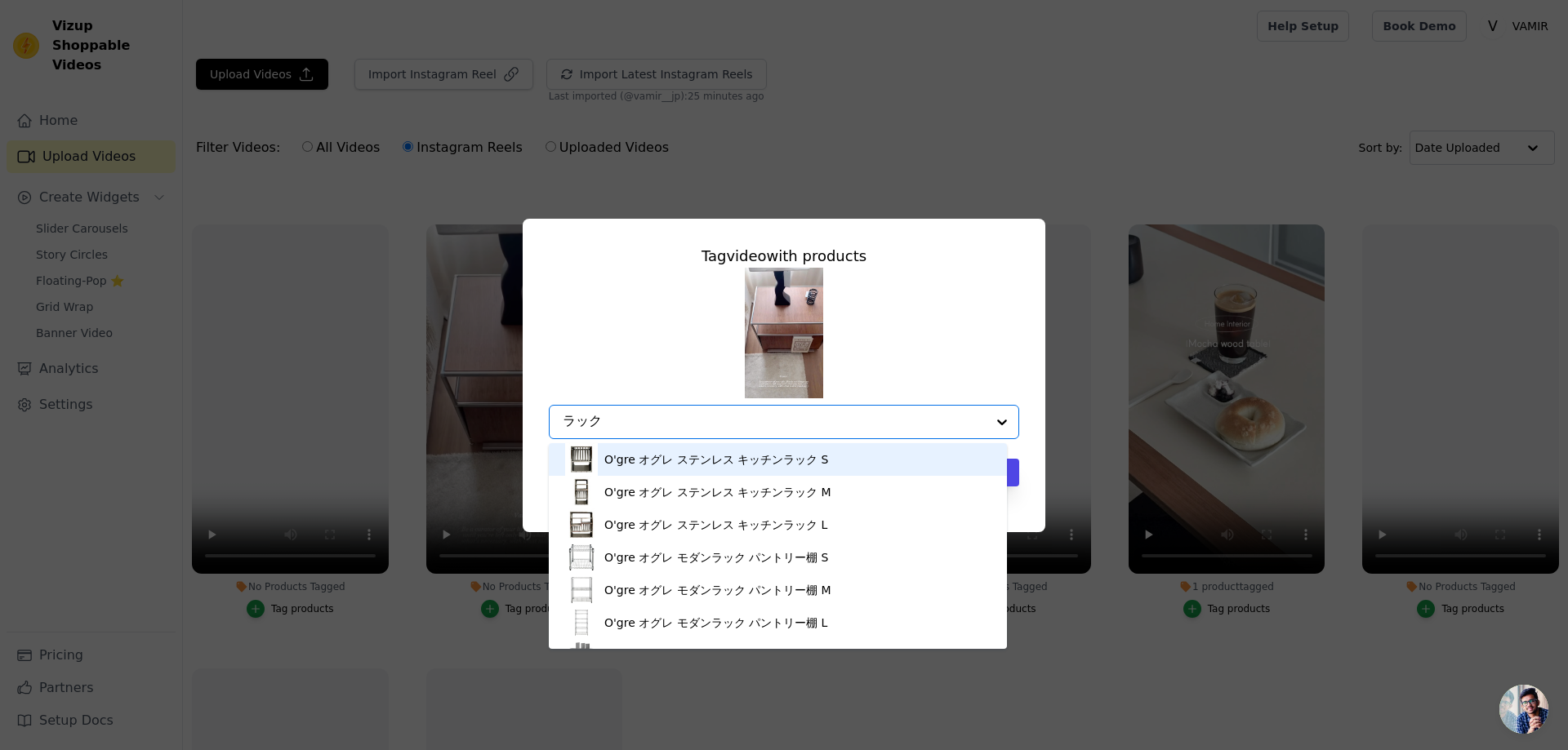
type input "ラック"
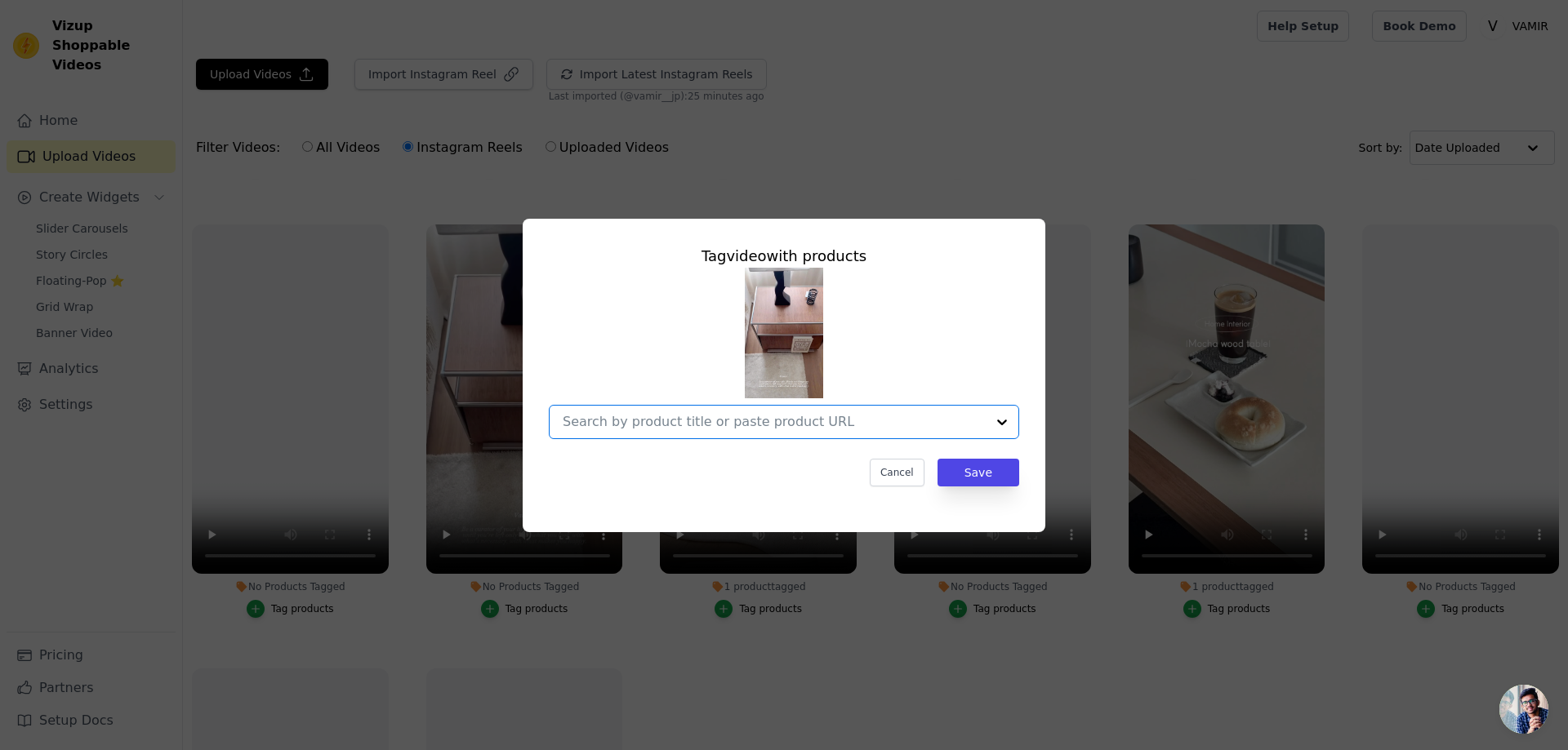
click at [769, 427] on input "No Products Tagged Tag video with products Option undefined, selected. Select i…" at bounding box center [774, 421] width 423 height 15
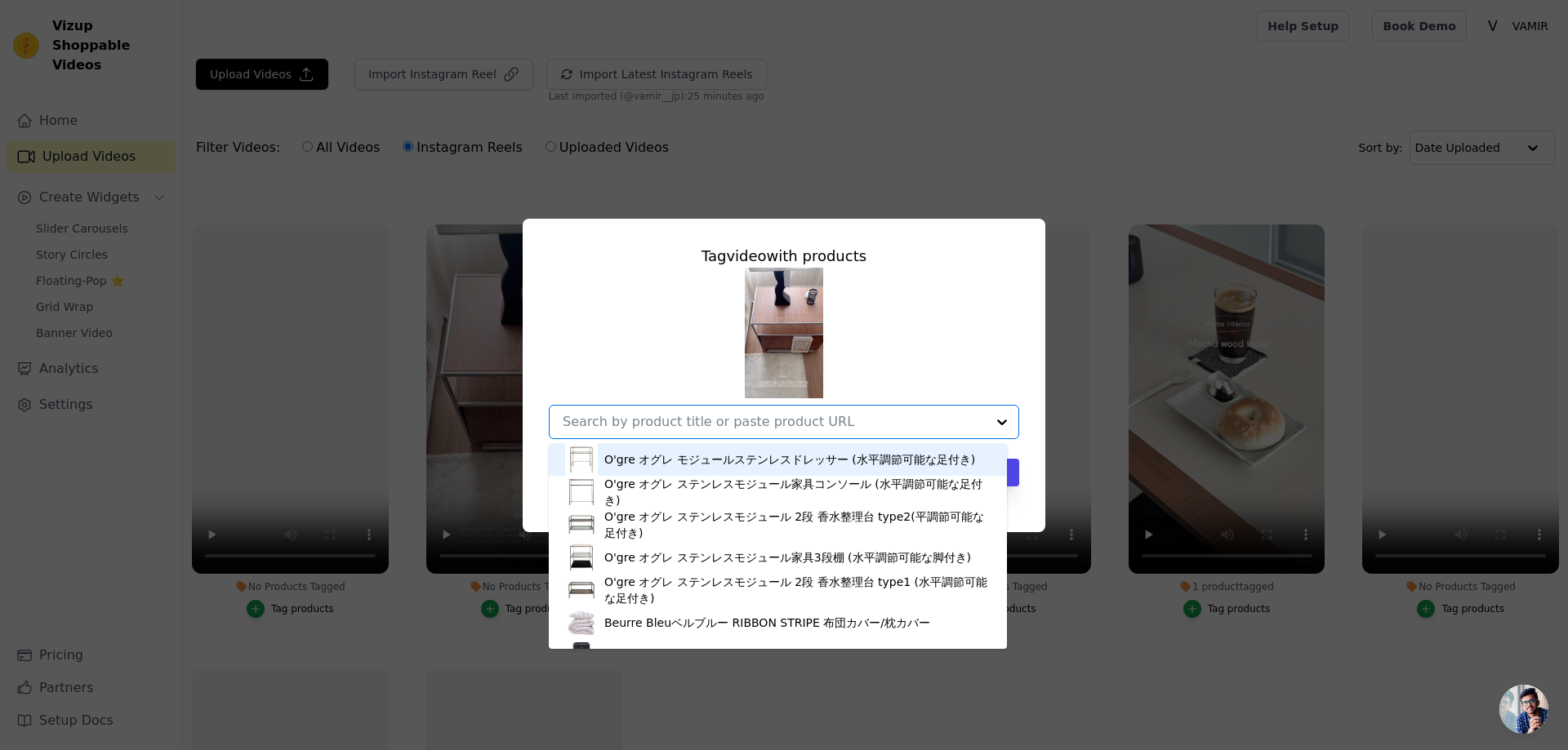
paste input "クラシック"
type input "クラシック"
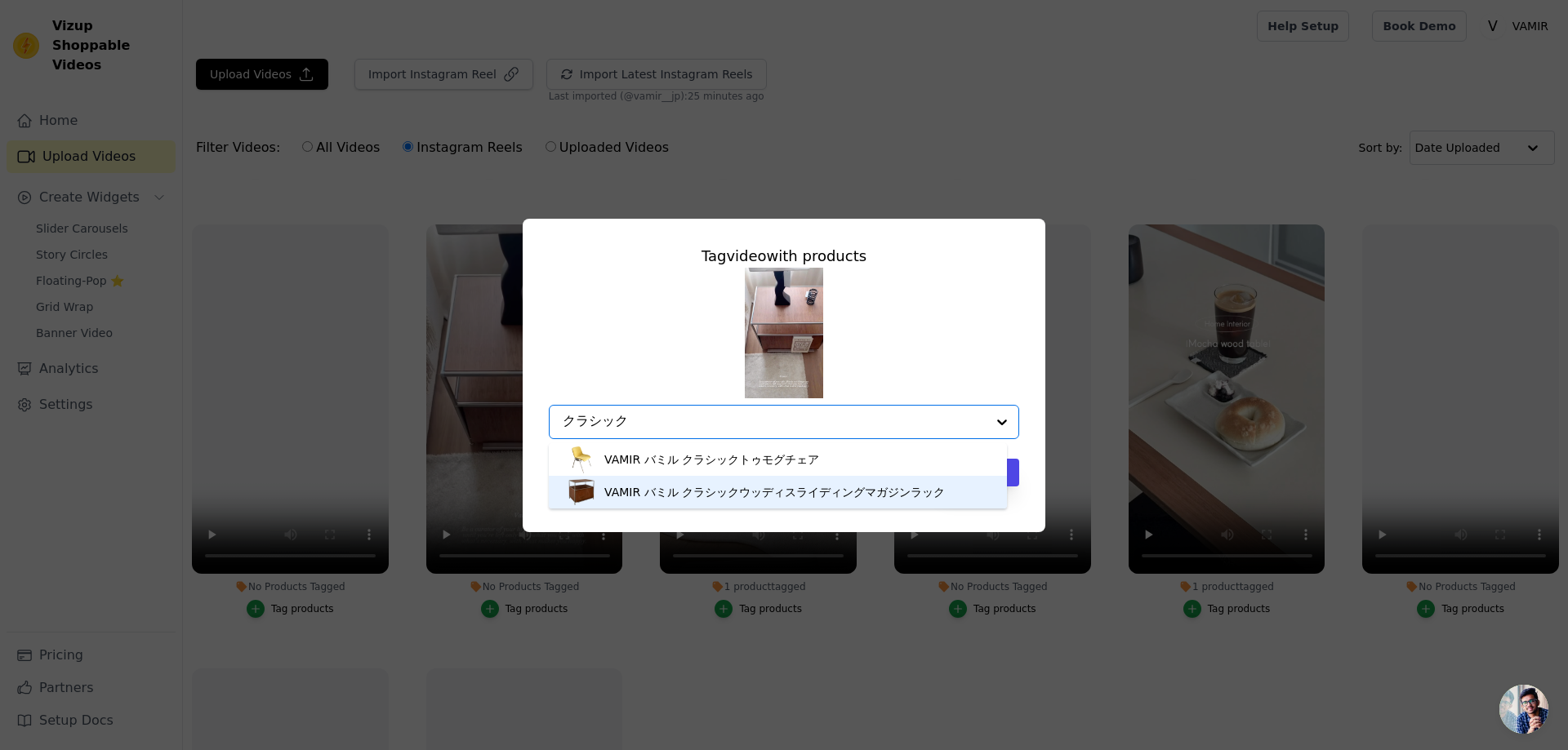
click at [698, 490] on div "VAMIR バミル クラシックウッディスライディングマガジンラック" at bounding box center [775, 492] width 341 height 16
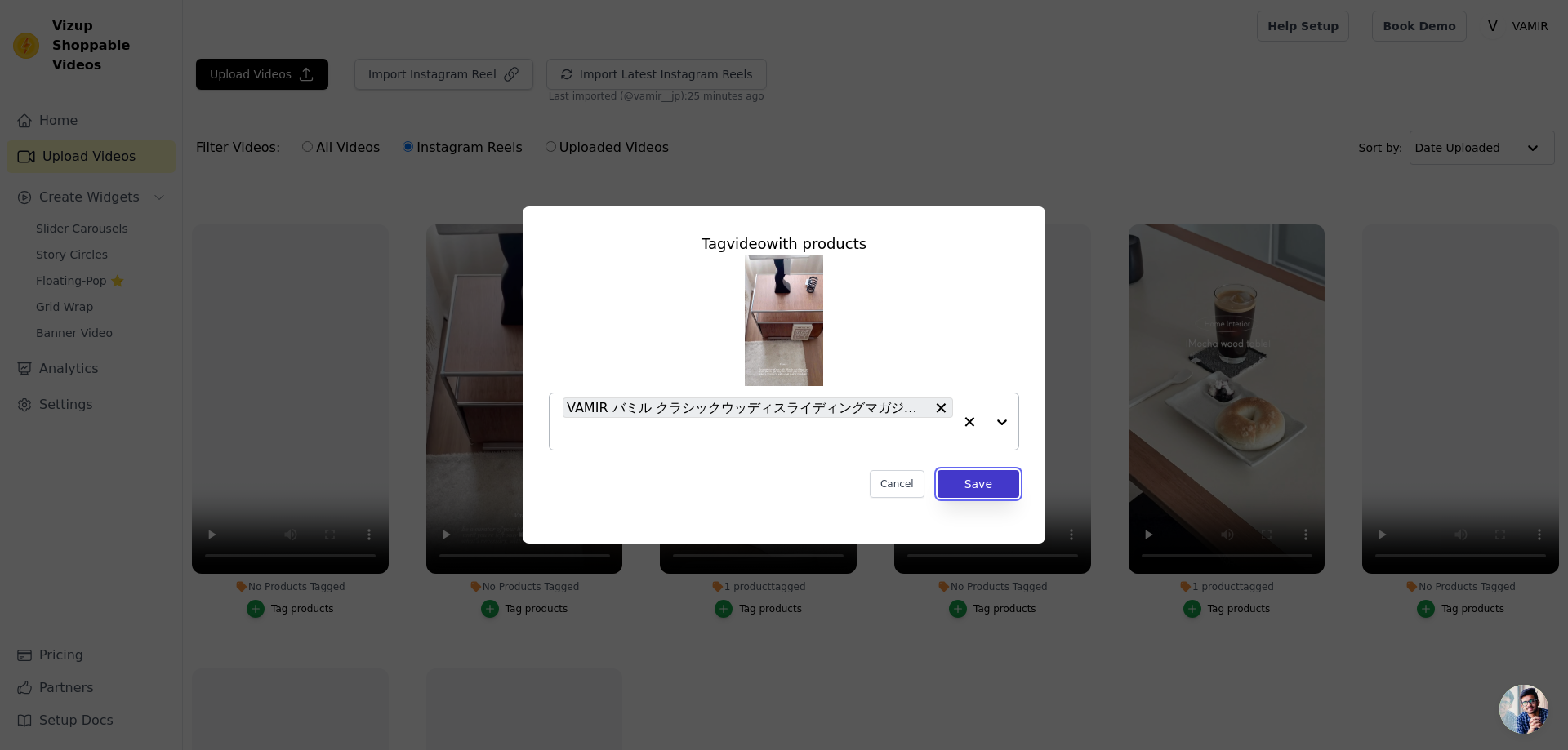
click at [976, 484] on button "Save" at bounding box center [978, 483] width 81 height 28
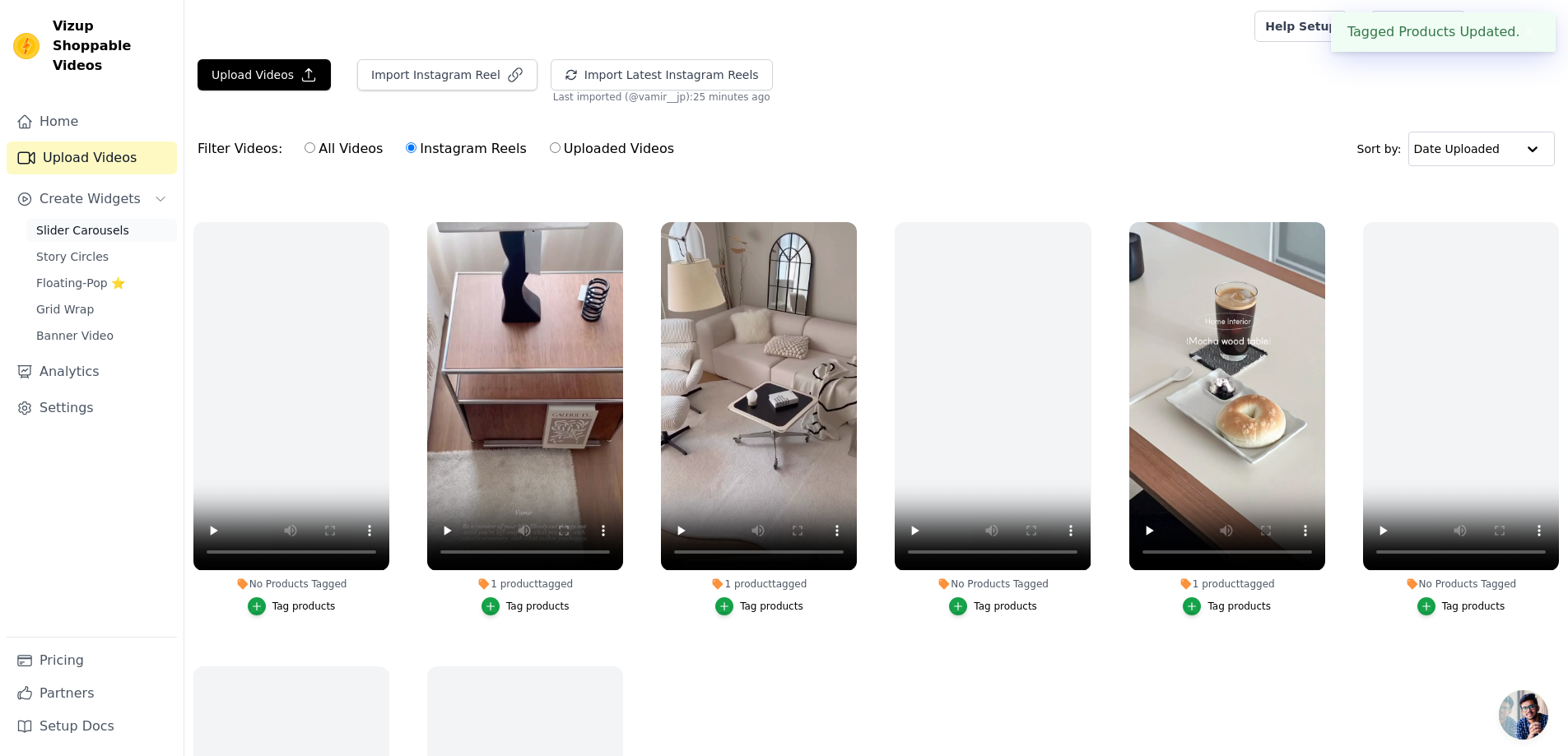
click at [74, 222] on span "Slider Carousels" at bounding box center [83, 230] width 93 height 16
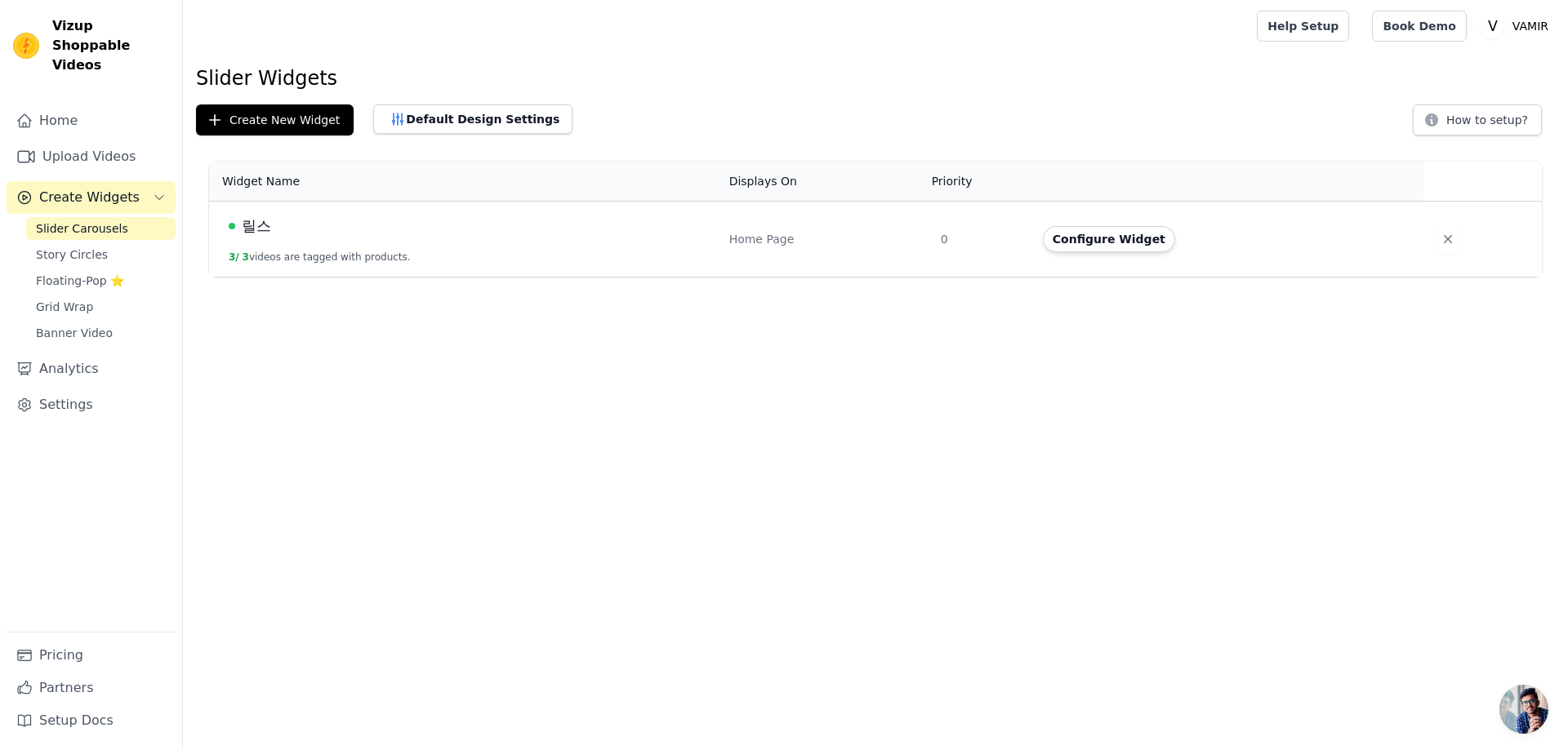
click at [293, 229] on div "릴스" at bounding box center [469, 226] width 481 height 23
click at [258, 227] on span "릴스" at bounding box center [256, 226] width 30 height 23
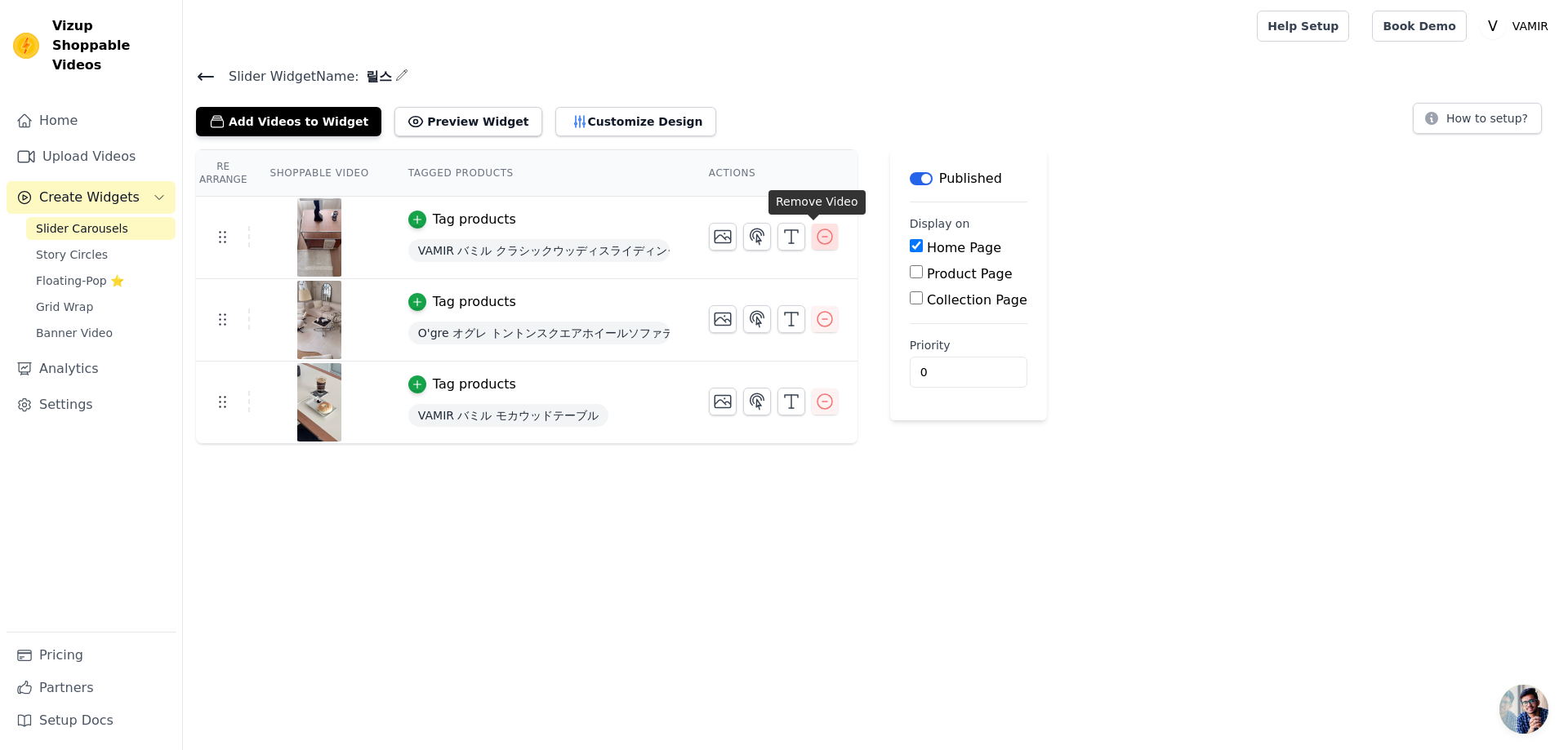
click at [818, 243] on icon "button" at bounding box center [825, 237] width 20 height 20
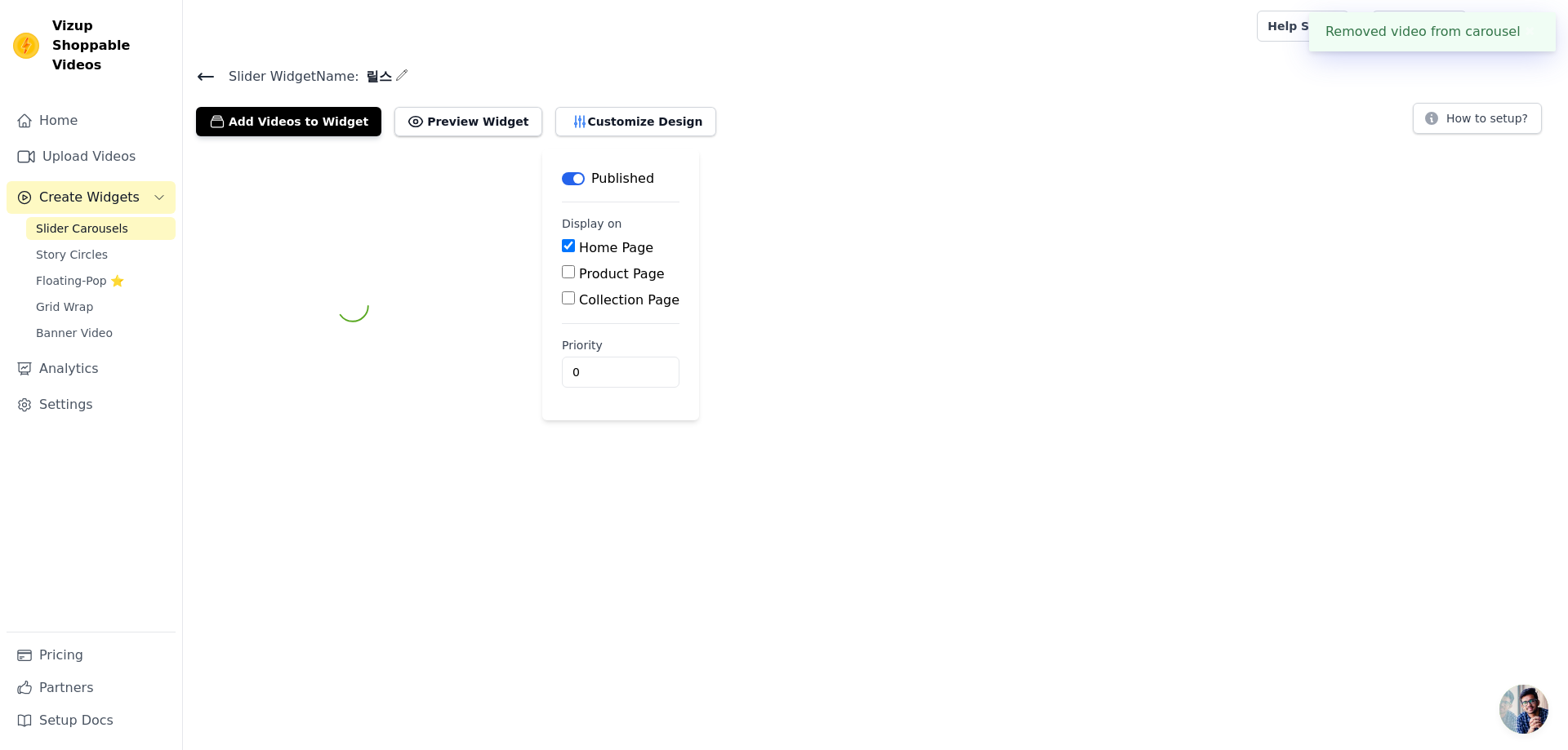
click at [814, 316] on div "Label Published Display on Home Page Product Page Collection Page Priority 0" at bounding box center [875, 305] width 1385 height 314
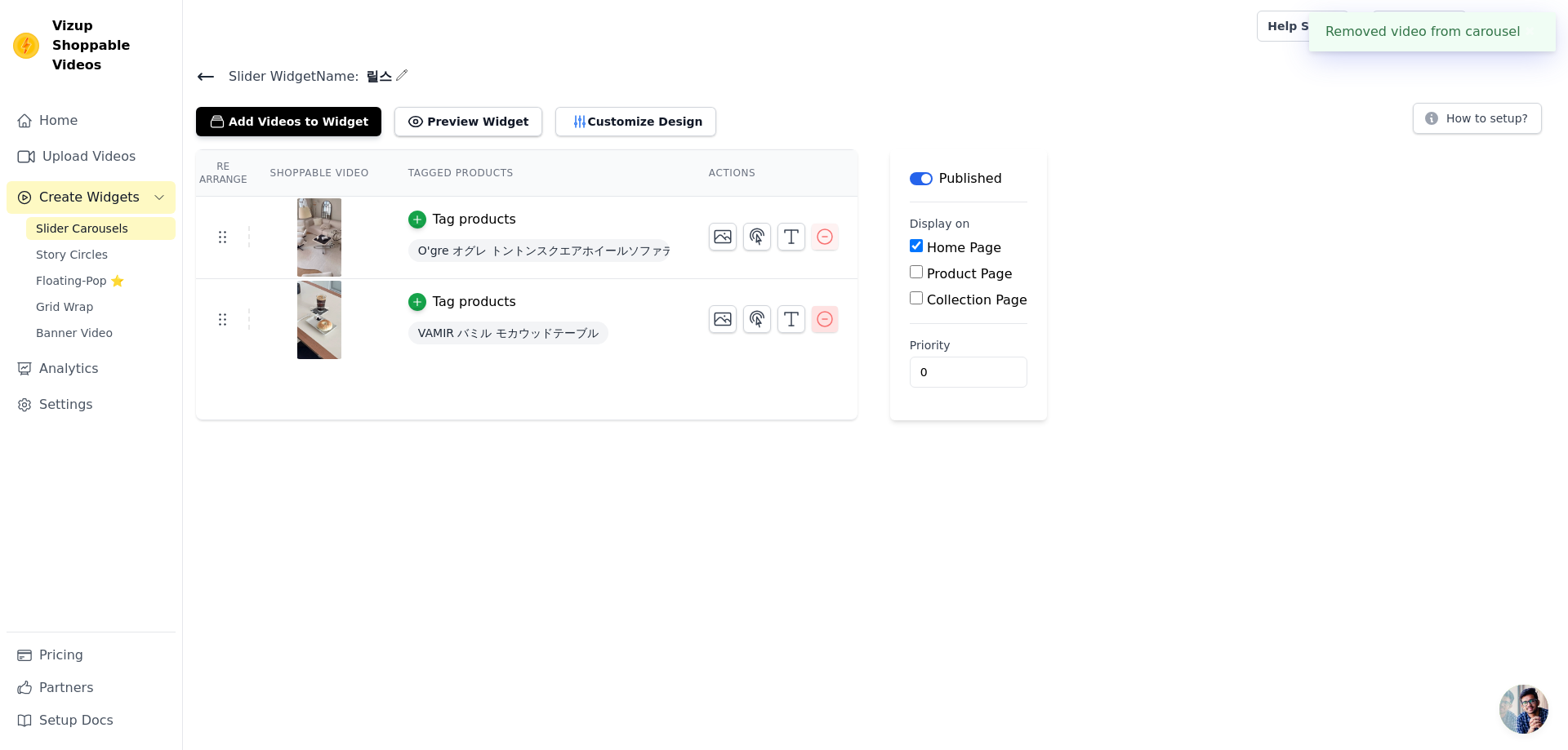
click at [824, 323] on button "button" at bounding box center [824, 319] width 26 height 26
click at [817, 243] on icon "button" at bounding box center [824, 237] width 14 height 14
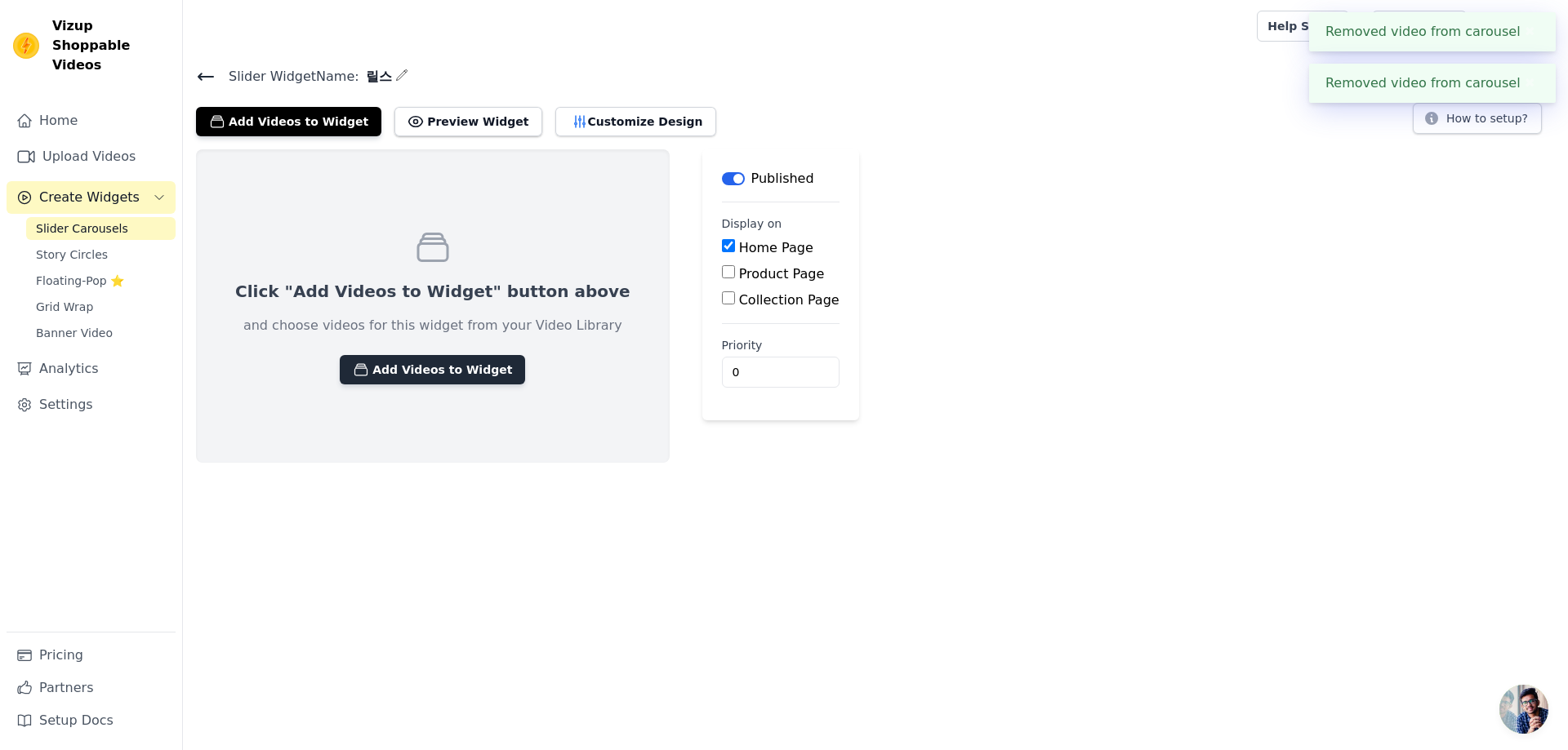
click at [382, 366] on button "Add Videos to Widget" at bounding box center [432, 370] width 185 height 30
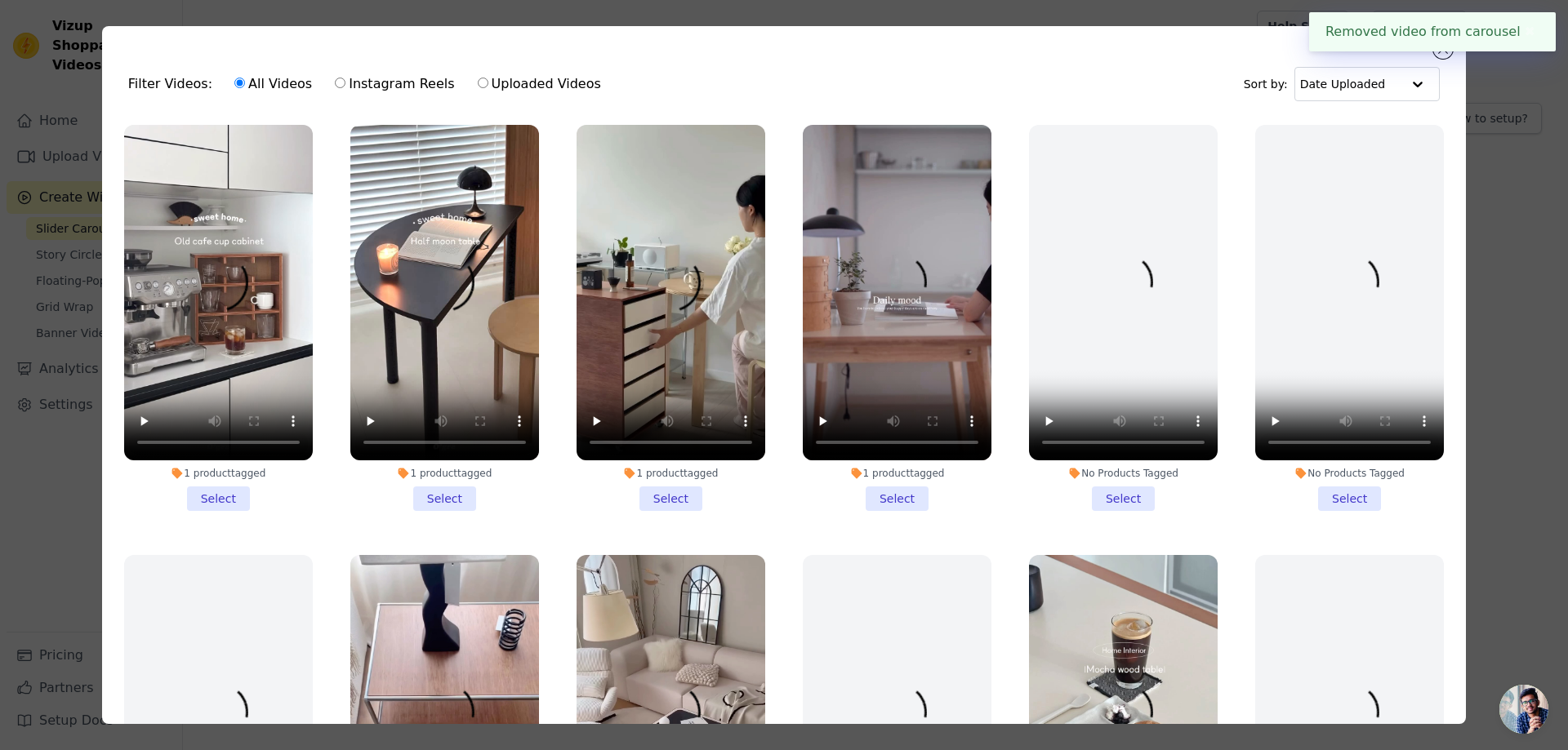
click at [237, 495] on li "1 product tagged Select" at bounding box center [218, 317] width 189 height 386
click at [0, 0] on input "1 product tagged Select" at bounding box center [0, 0] width 0 height 0
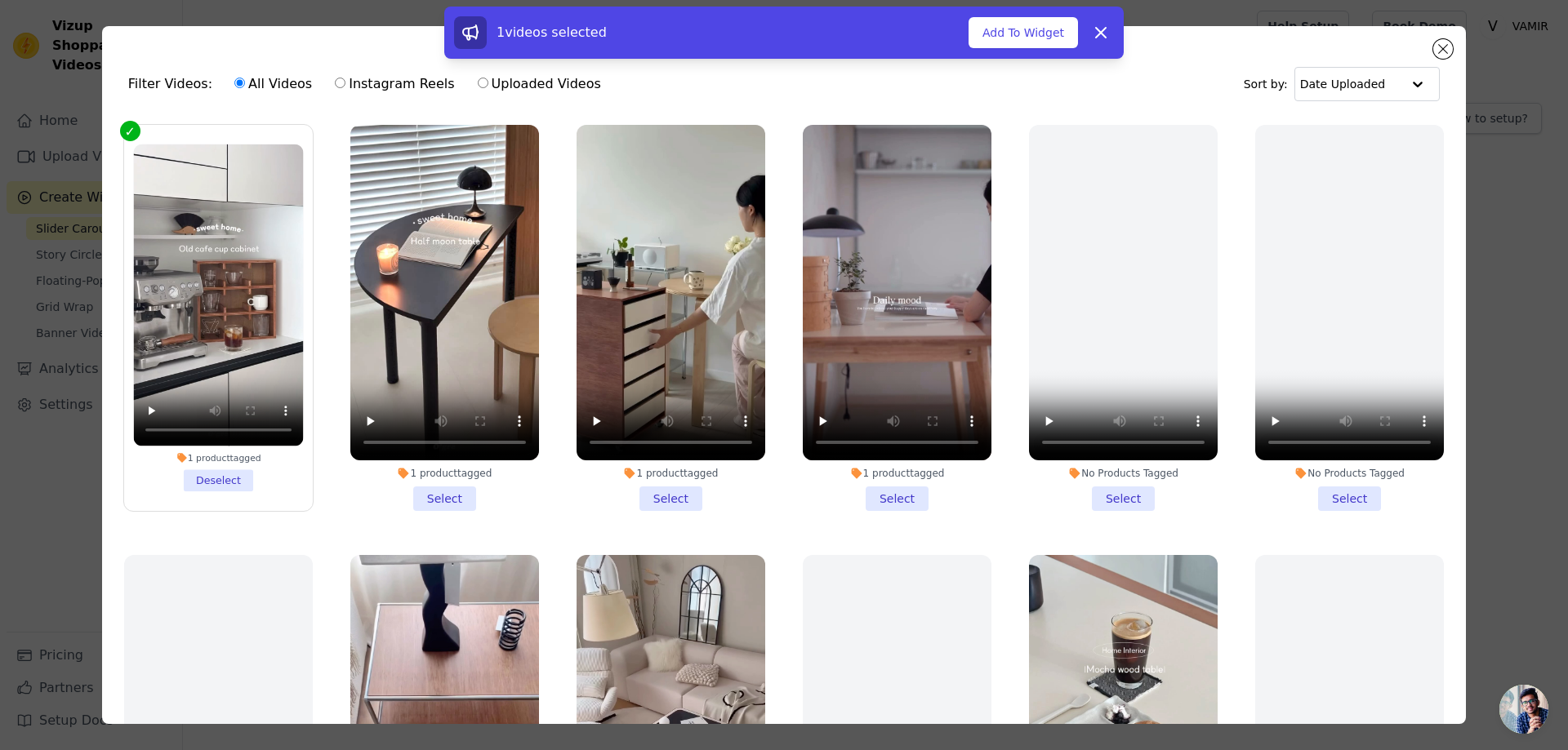
click at [453, 494] on li "1 product tagged Select" at bounding box center [445, 317] width 189 height 386
click at [0, 0] on input "1 product tagged Select" at bounding box center [0, 0] width 0 height 0
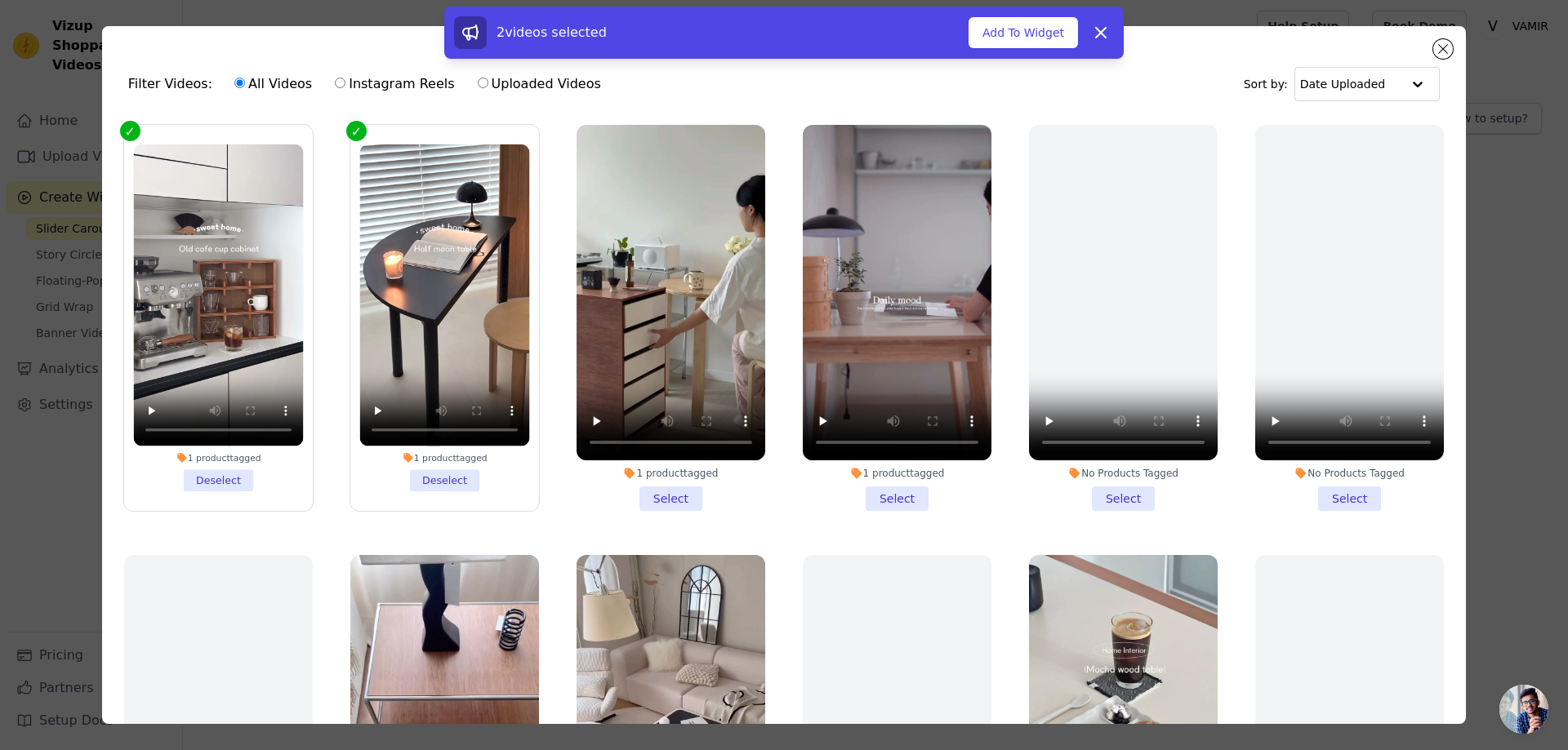
click at [627, 492] on li "1 product tagged Select" at bounding box center [671, 317] width 189 height 386
click at [0, 0] on input "1 product tagged Select" at bounding box center [0, 0] width 0 height 0
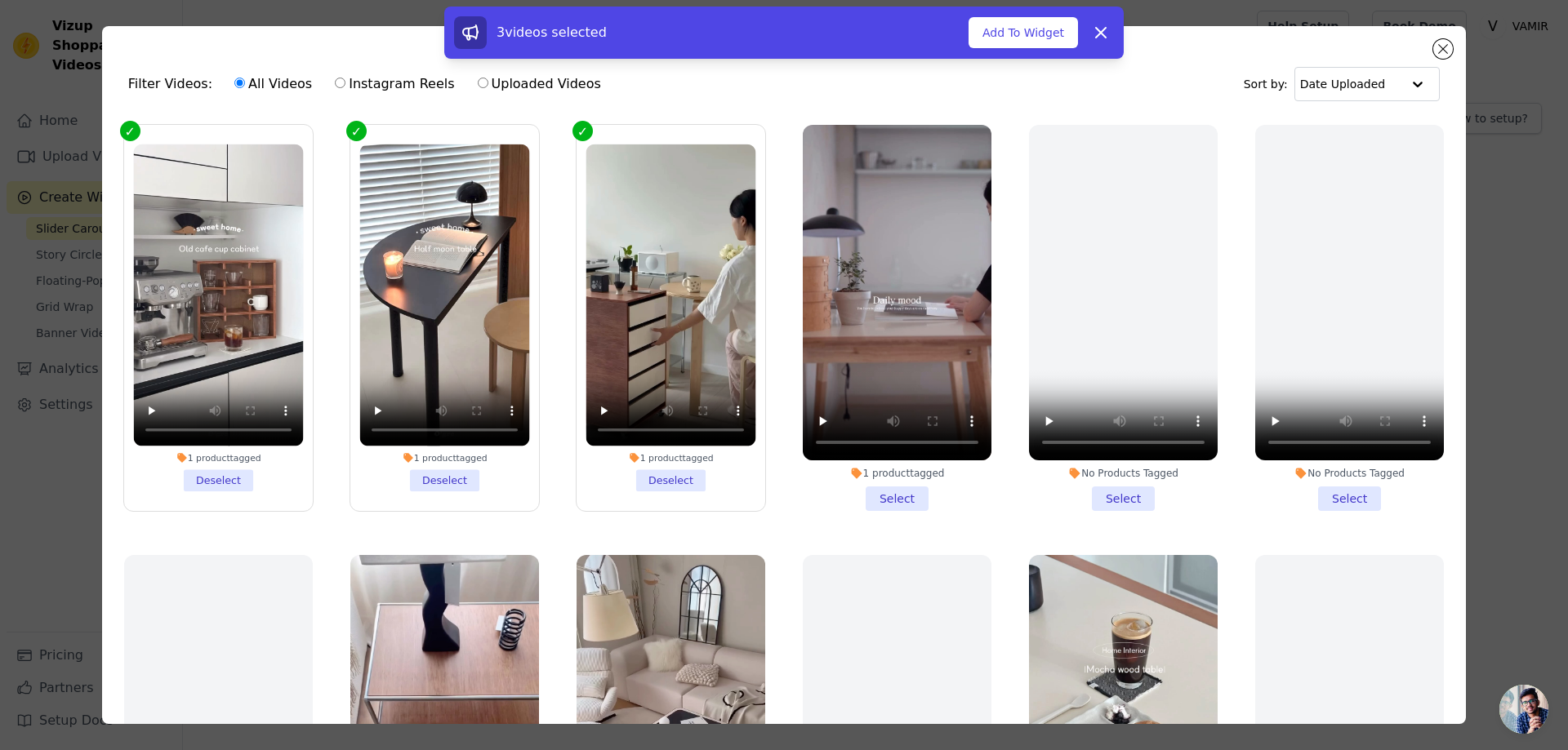
drag, startPoint x: 849, startPoint y: 494, endPoint x: 875, endPoint y: 494, distance: 26.0
click at [850, 494] on li "1 product tagged Select" at bounding box center [897, 317] width 189 height 386
click at [0, 0] on input "1 product tagged Select" at bounding box center [0, 0] width 0 height 0
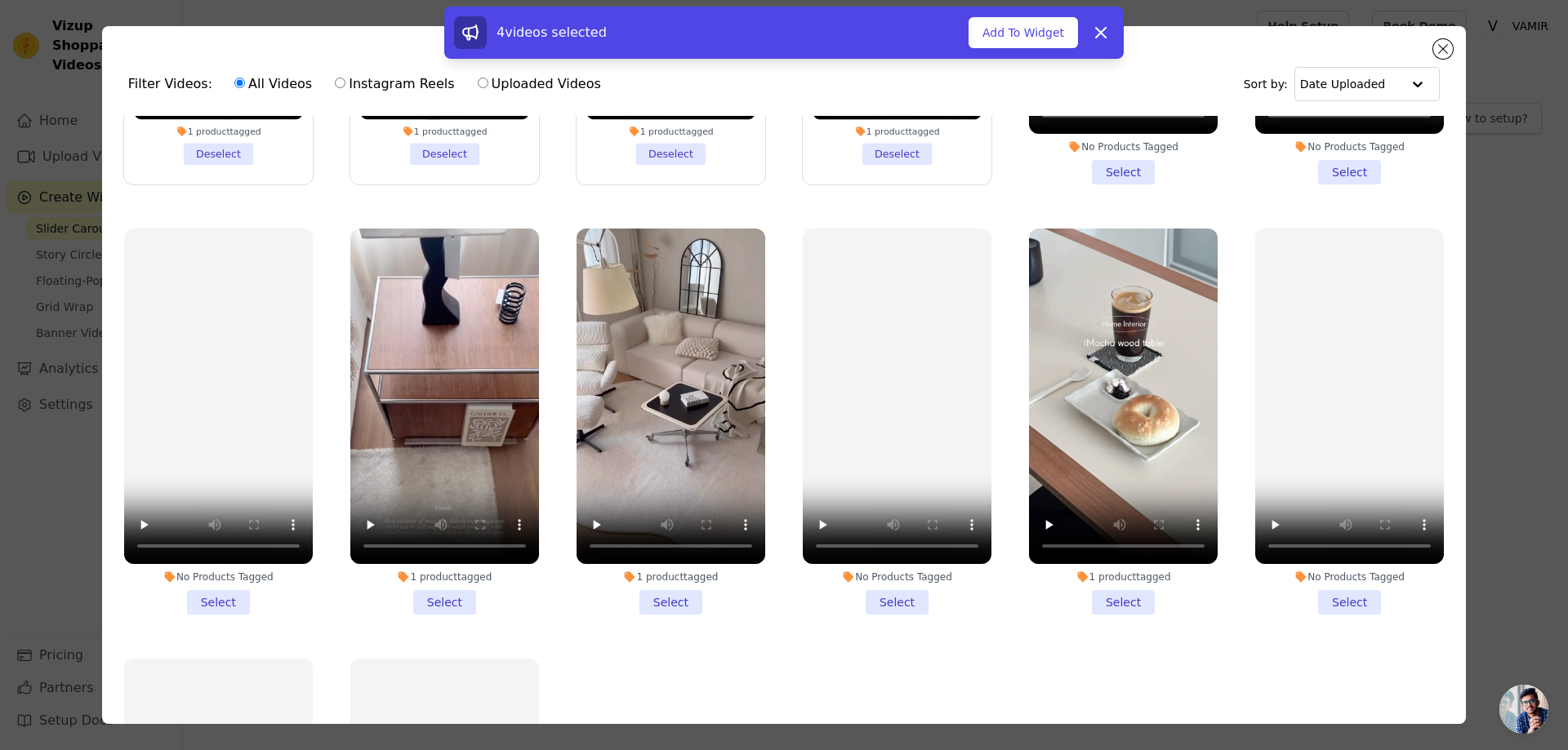
scroll to position [490, 0]
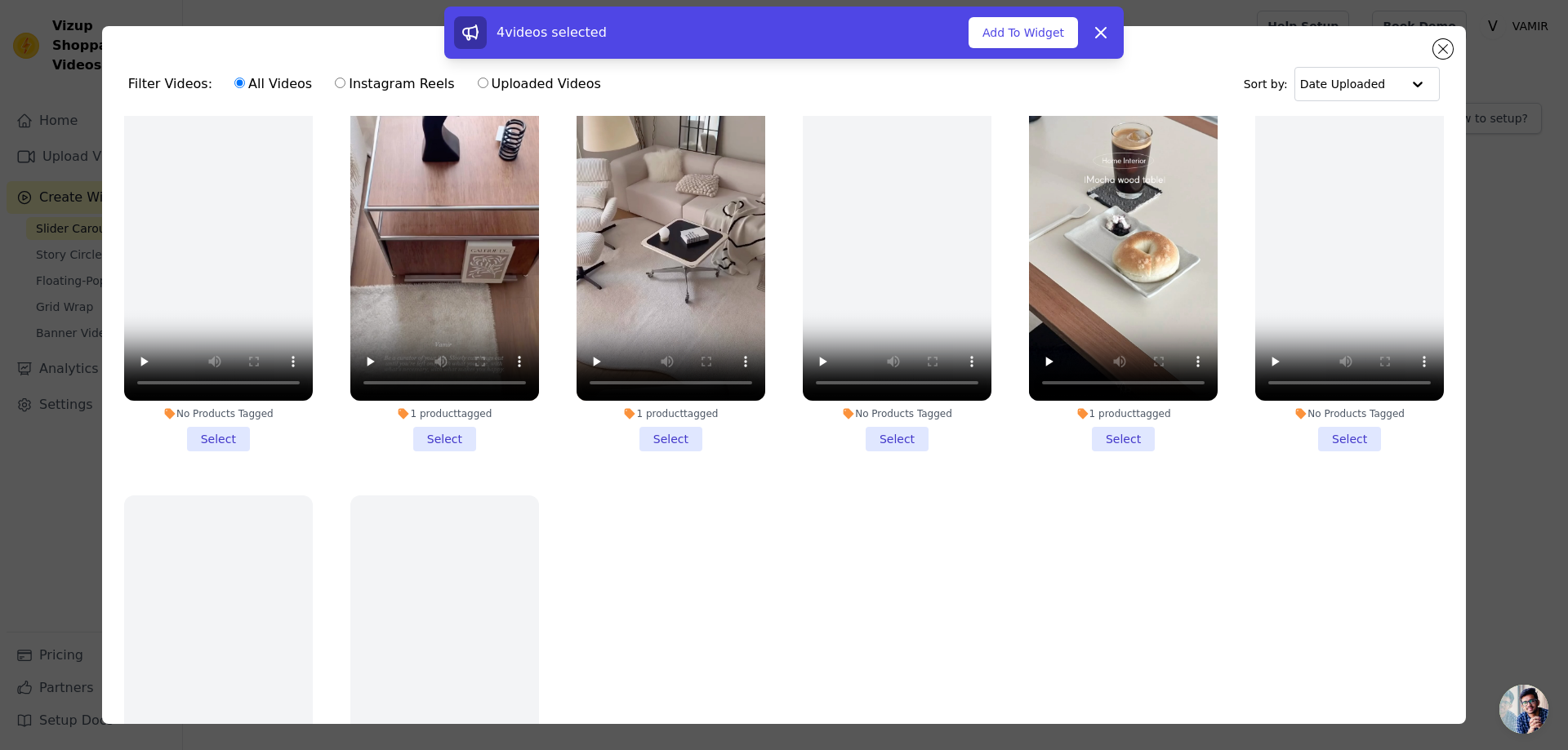
click at [1096, 432] on li "1 product tagged Select" at bounding box center [1122, 258] width 189 height 386
click at [0, 0] on input "1 product tagged Select" at bounding box center [0, 0] width 0 height 0
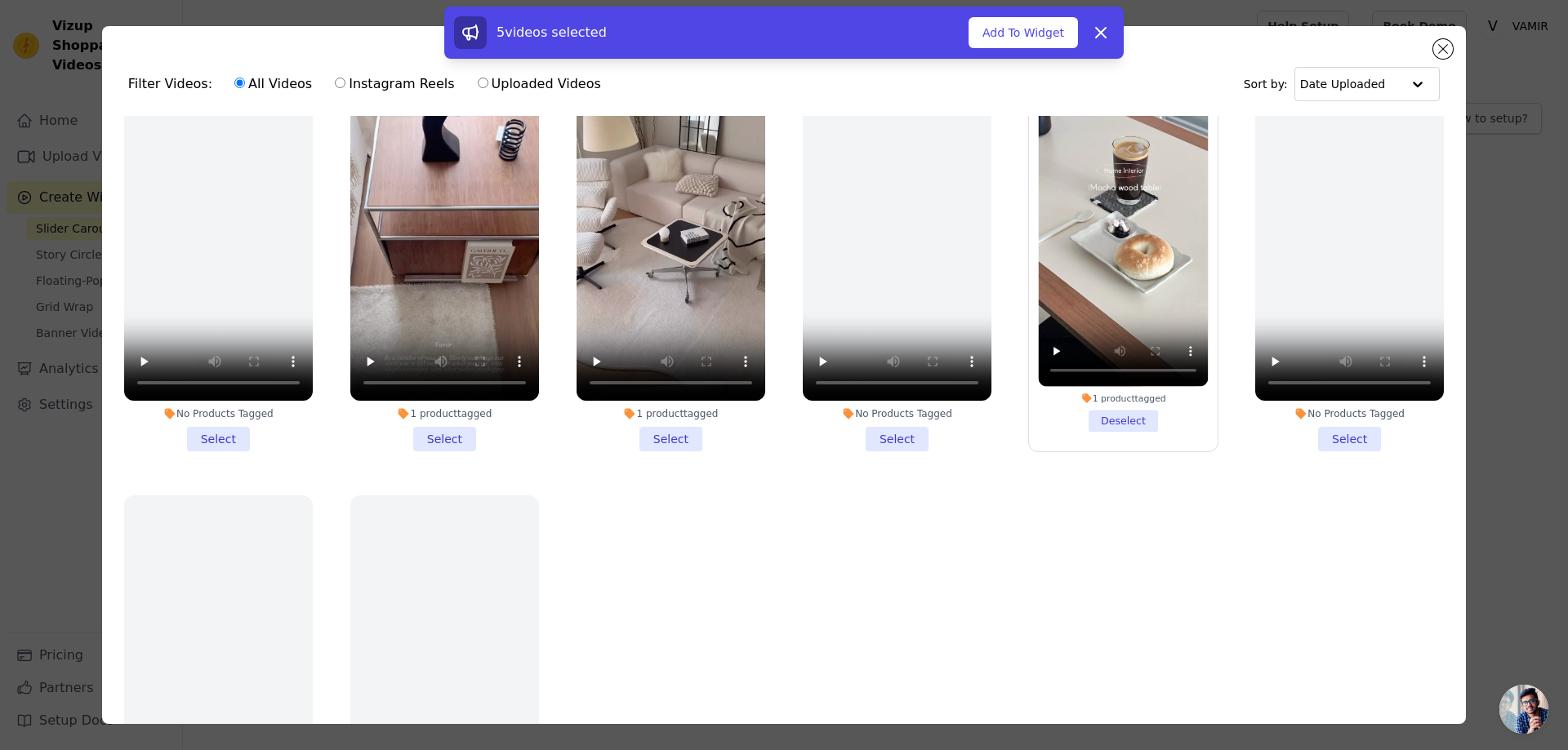
click at [457, 436] on li "1 product tagged Select" at bounding box center [445, 258] width 189 height 386
click at [0, 0] on input "1 product tagged Select" at bounding box center [0, 0] width 0 height 0
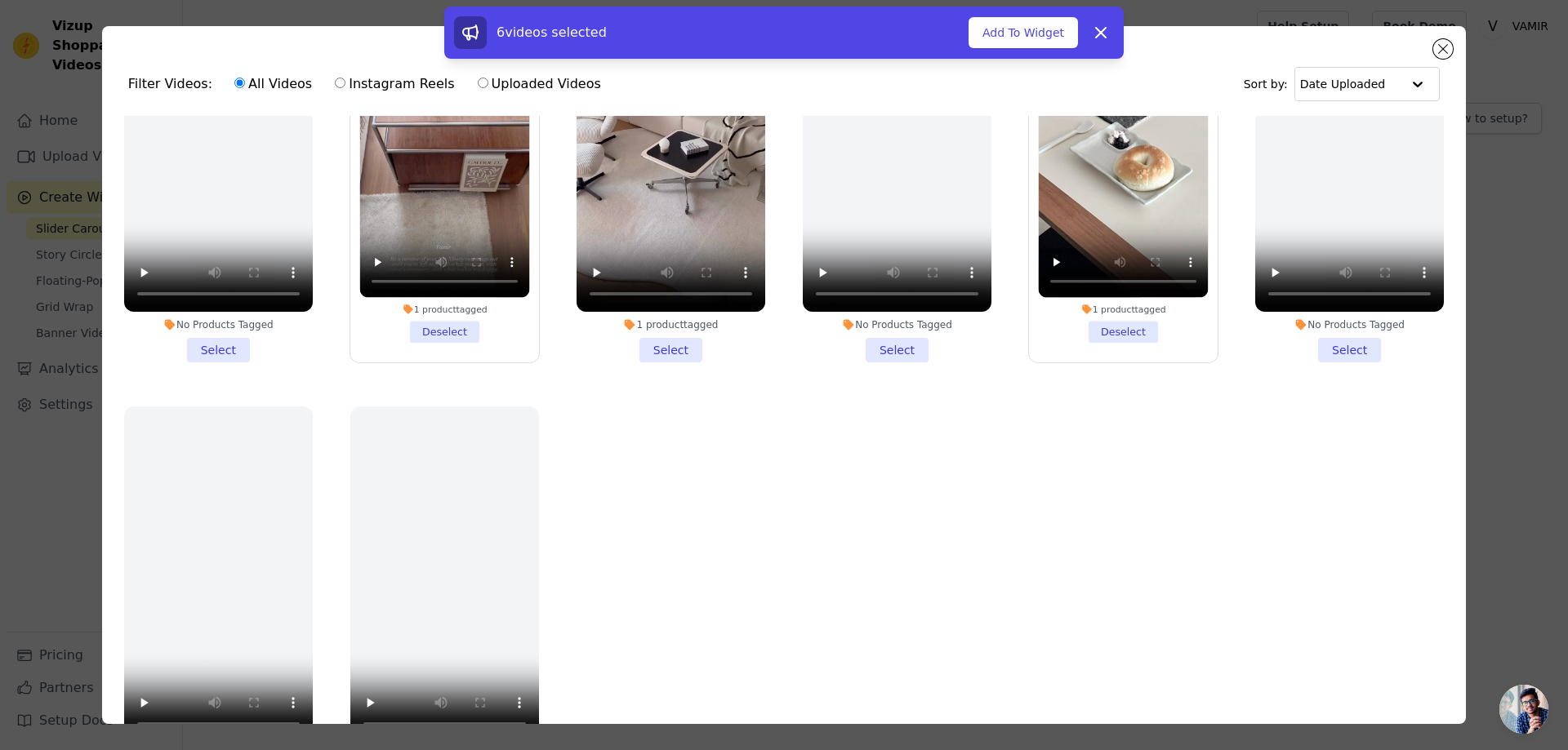
scroll to position [582, 0]
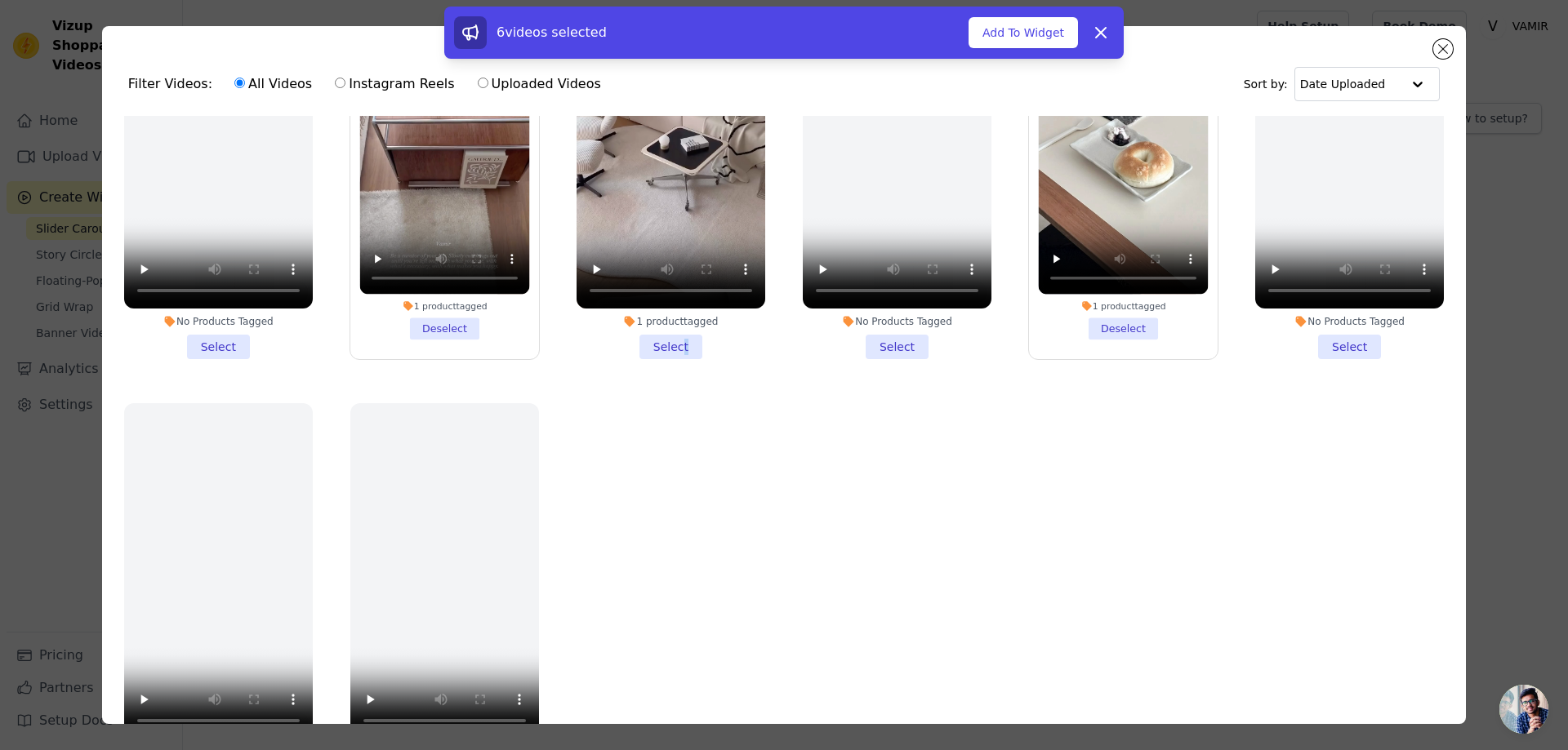
click at [674, 352] on div "1 product tagged Select" at bounding box center [671, 165] width 207 height 404
click at [667, 342] on li "1 product tagged Select" at bounding box center [671, 165] width 189 height 386
click at [0, 0] on input "1 product tagged Select" at bounding box center [0, 0] width 0 height 0
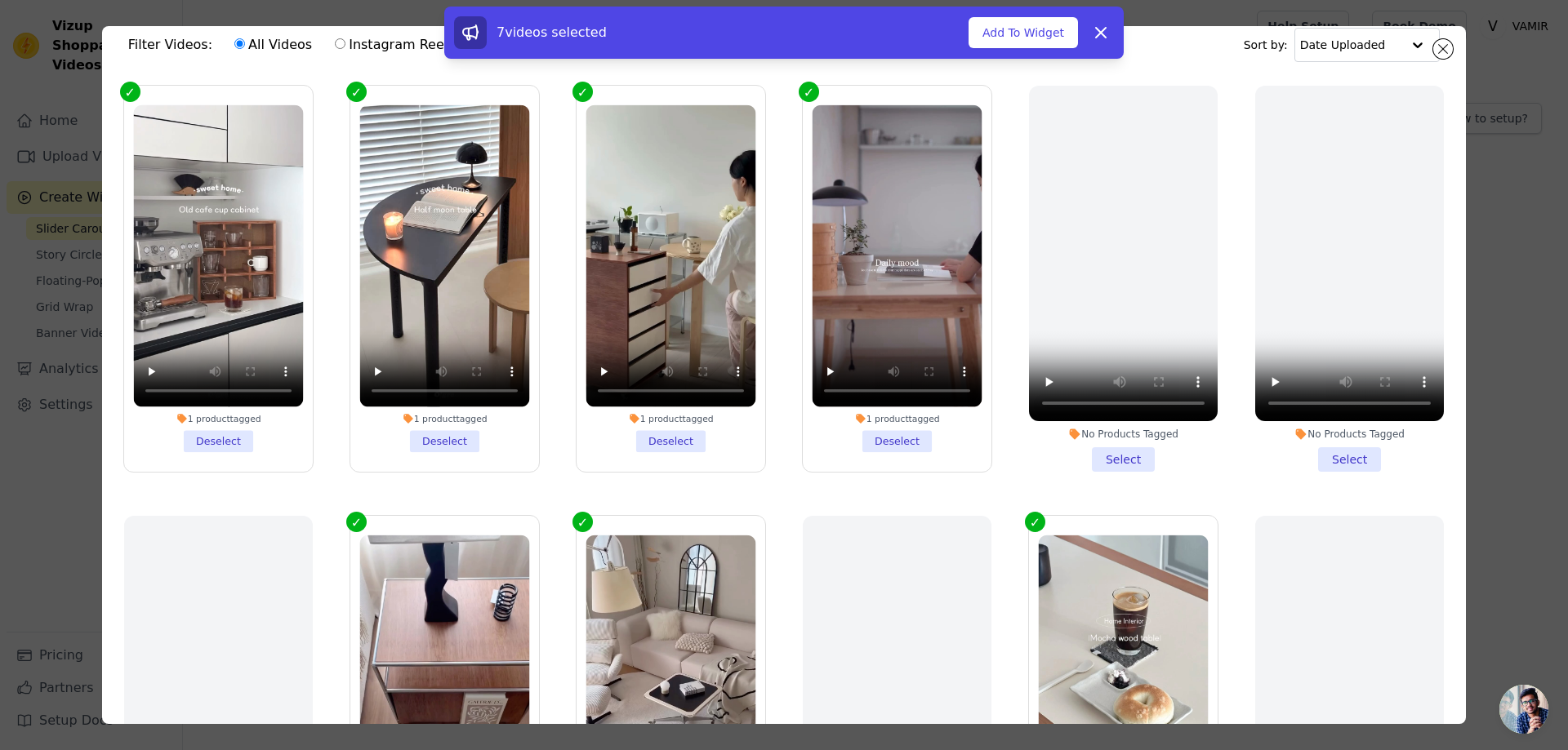
scroll to position [0, 0]
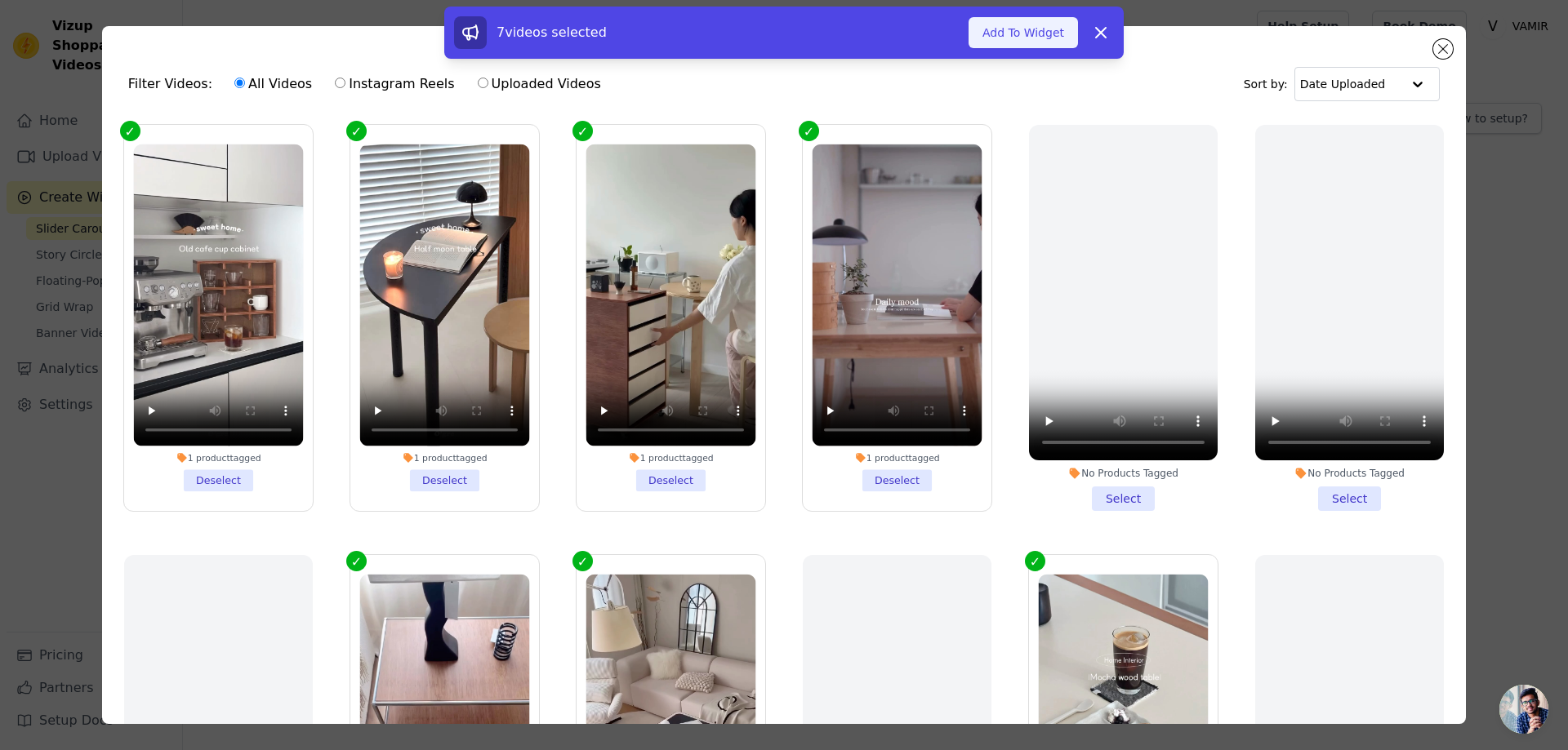
click at [1010, 33] on button "Add To Widget" at bounding box center [1022, 33] width 109 height 31
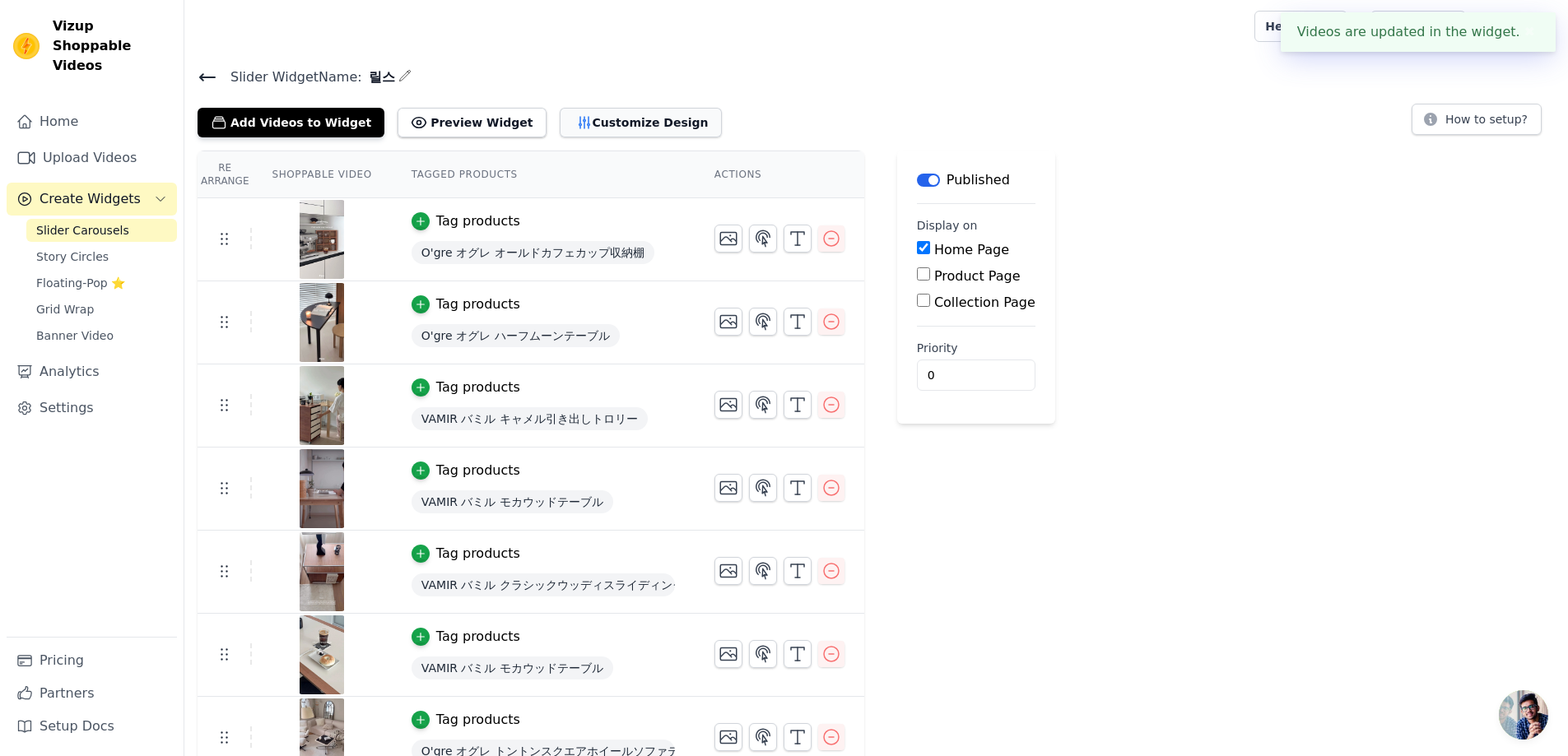
click at [618, 127] on button "Customize Design" at bounding box center [641, 122] width 162 height 30
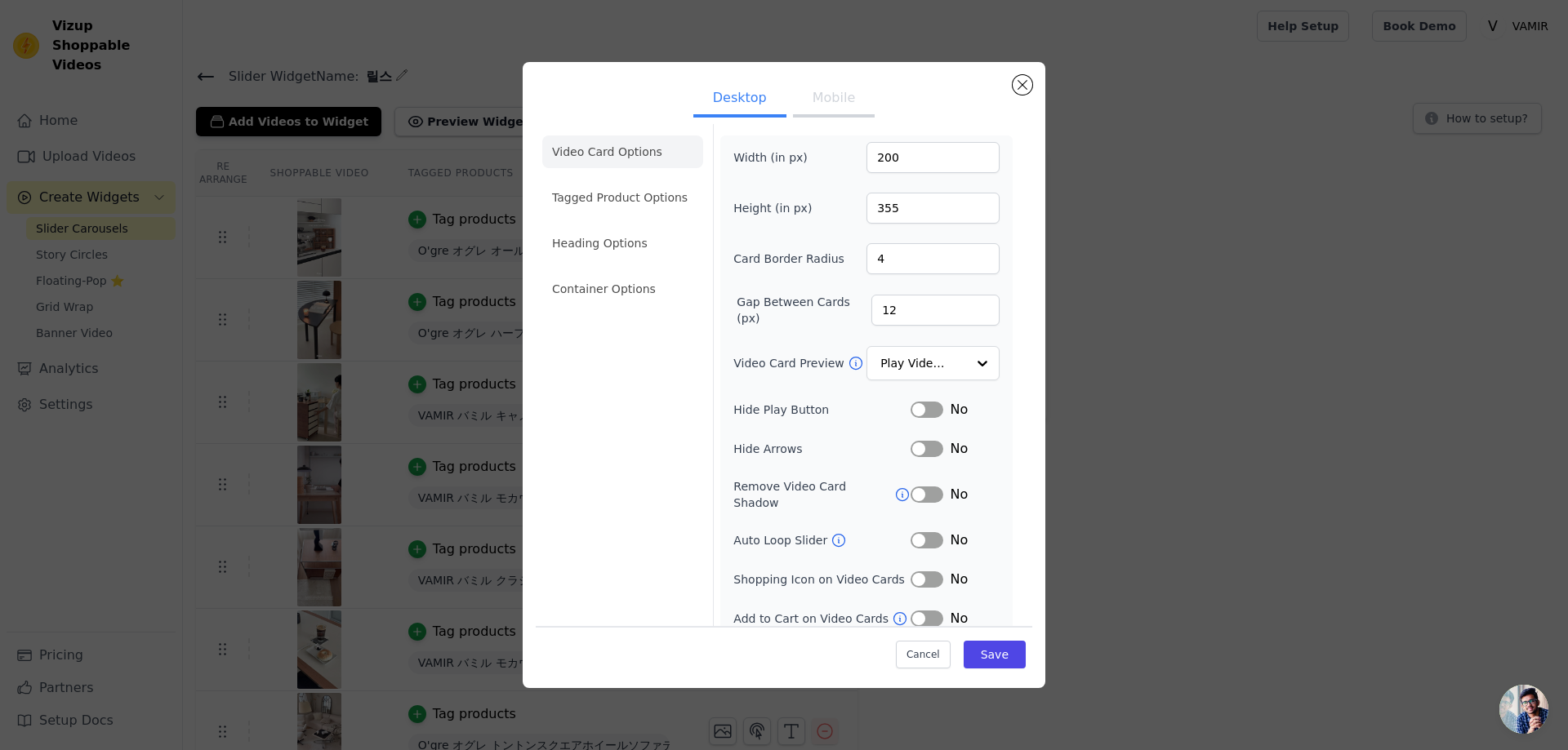
scroll to position [6, 0]
click at [965, 369] on div at bounding box center [981, 363] width 33 height 33
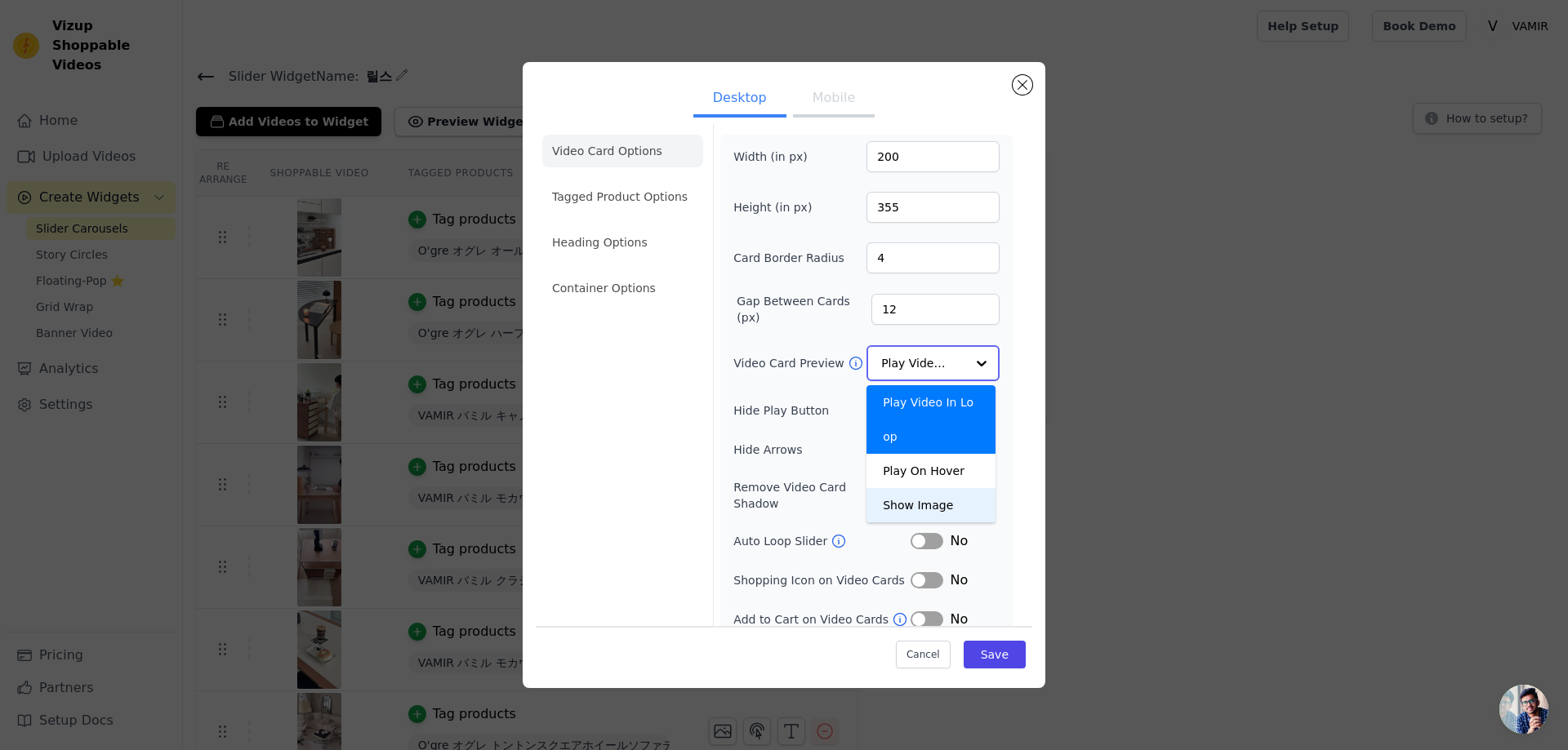
click at [910, 478] on div "Play On Hover" at bounding box center [931, 471] width 129 height 34
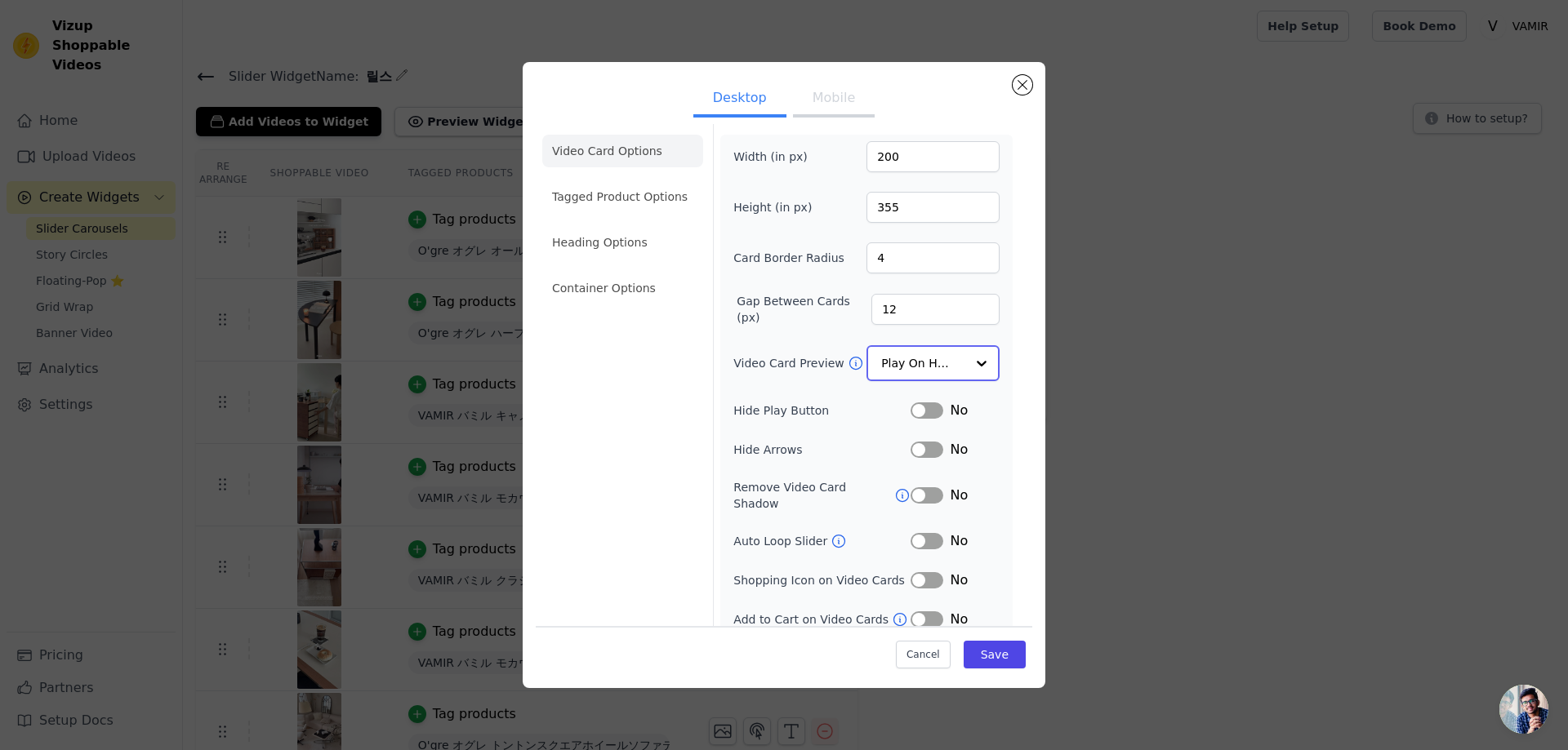
scroll to position [8, 0]
click at [999, 655] on button "Save" at bounding box center [994, 654] width 62 height 28
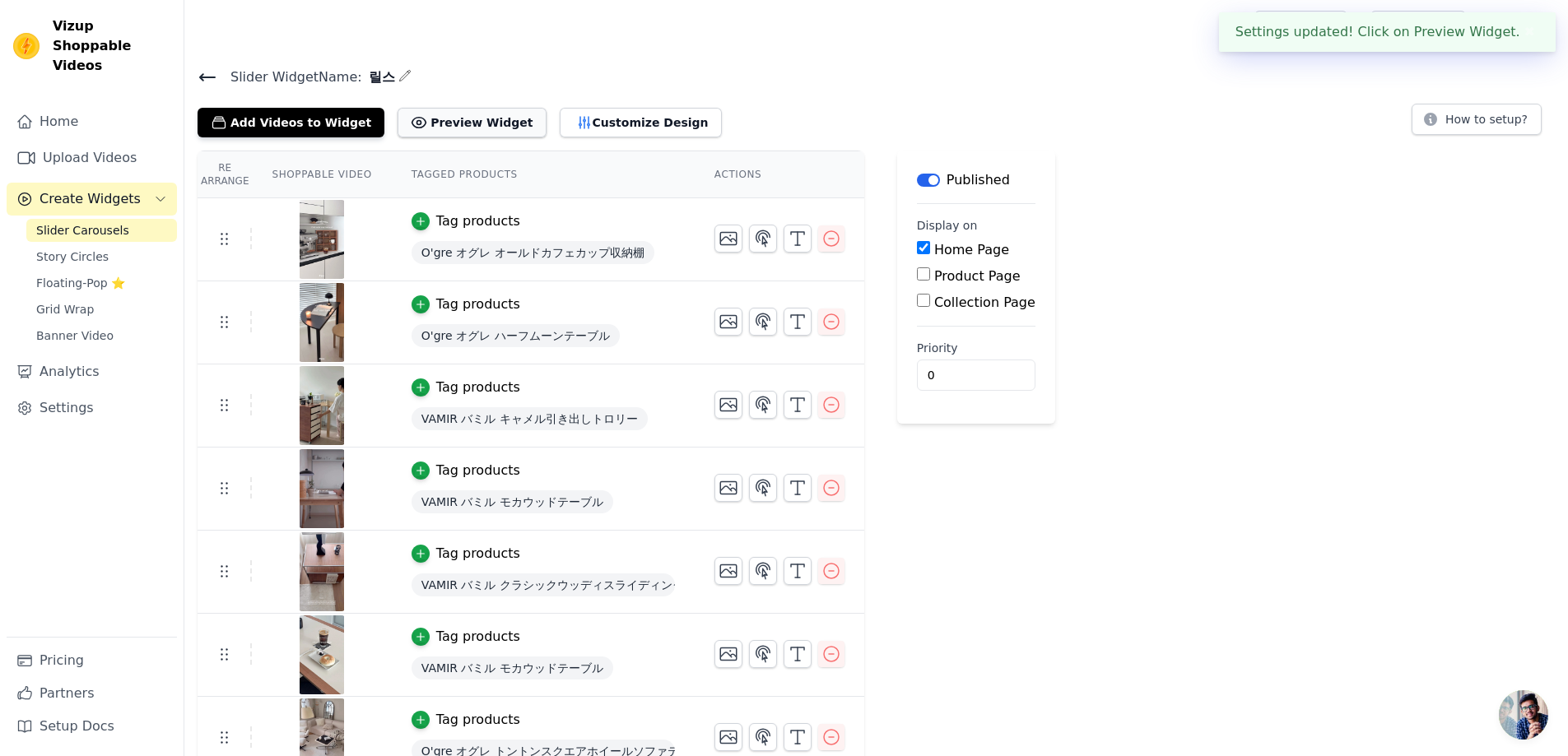
click at [461, 124] on button "Preview Widget" at bounding box center [471, 122] width 149 height 30
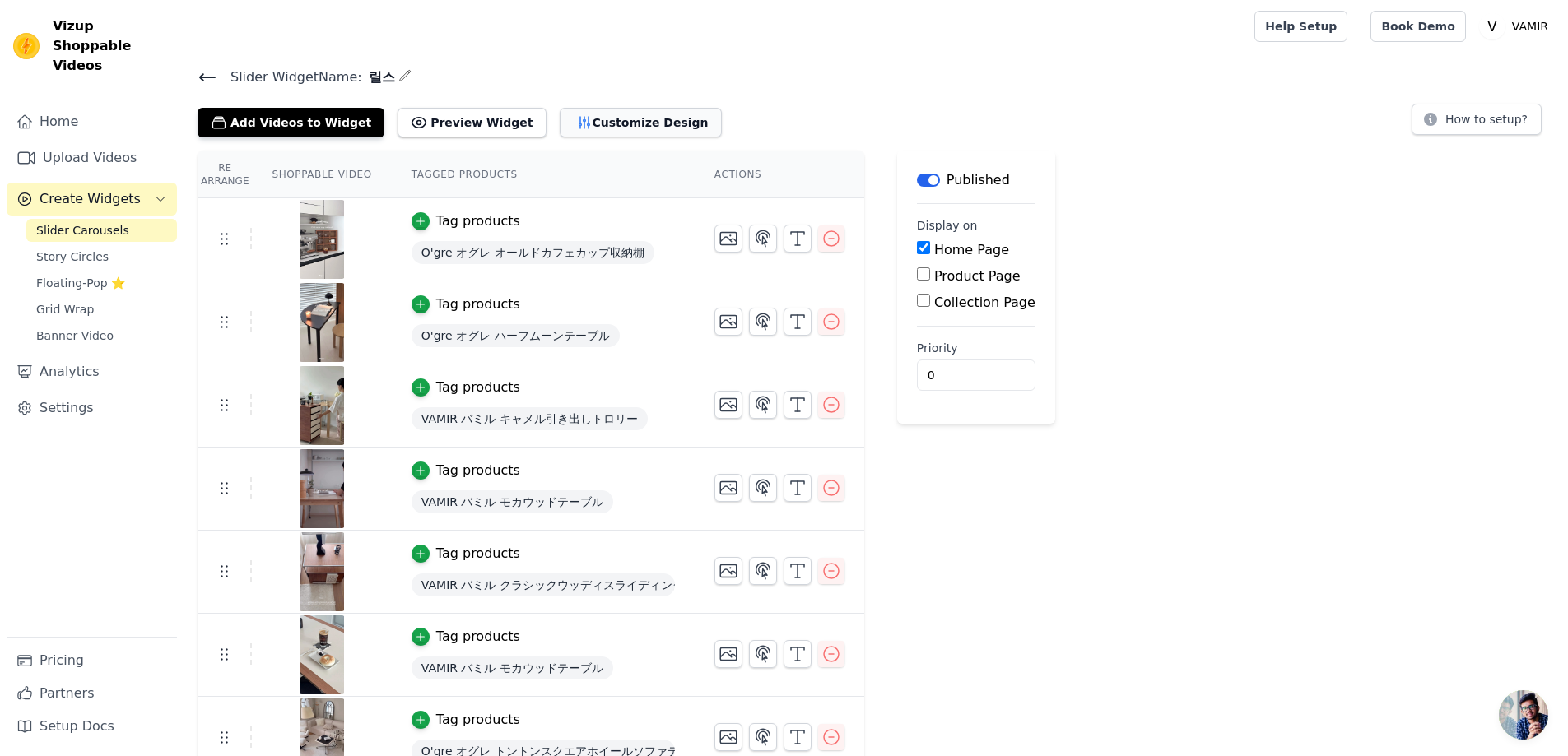
click at [600, 122] on button "Customize Design" at bounding box center [641, 122] width 162 height 30
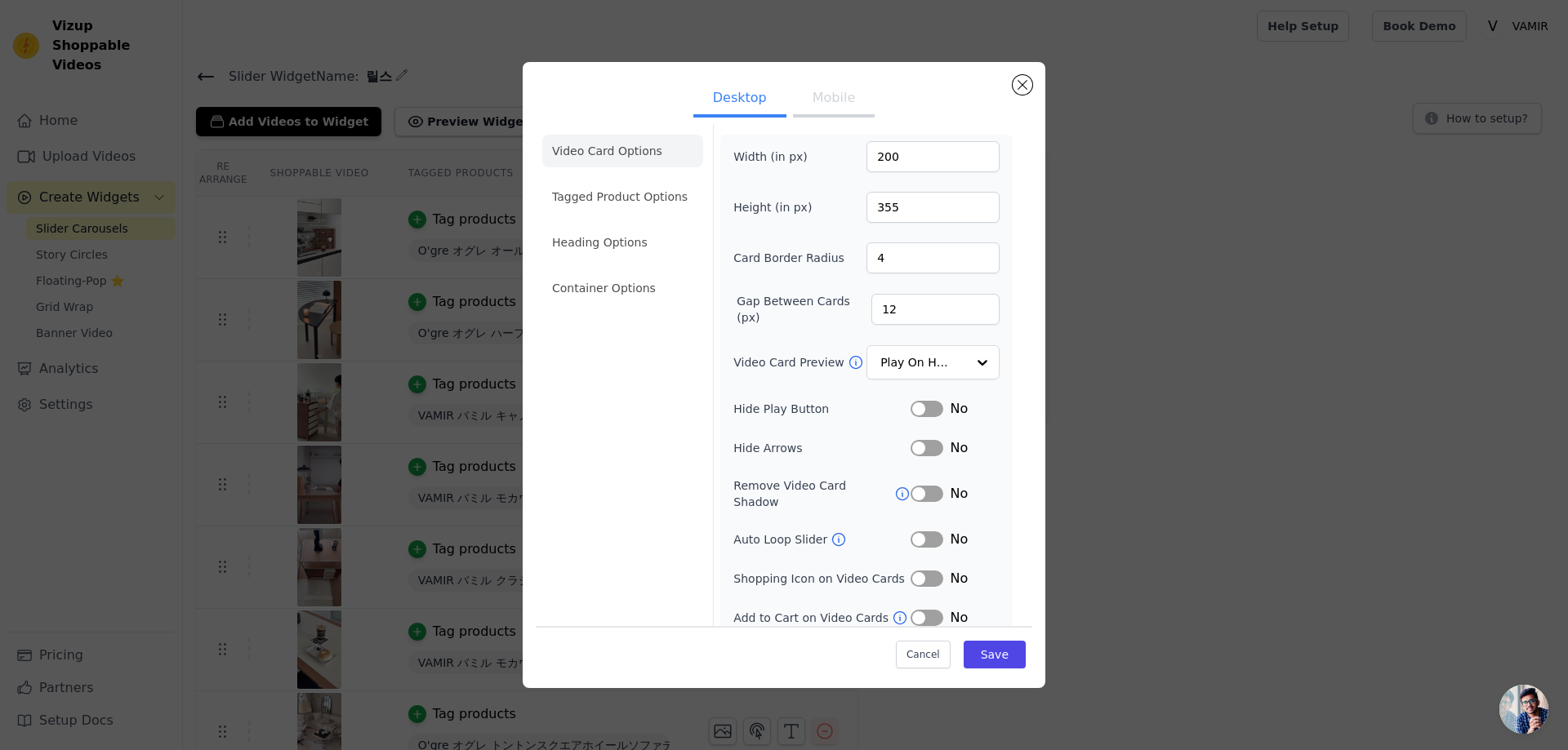
click at [916, 531] on button "Label" at bounding box center [926, 539] width 33 height 16
click at [993, 652] on button "Save" at bounding box center [994, 654] width 62 height 28
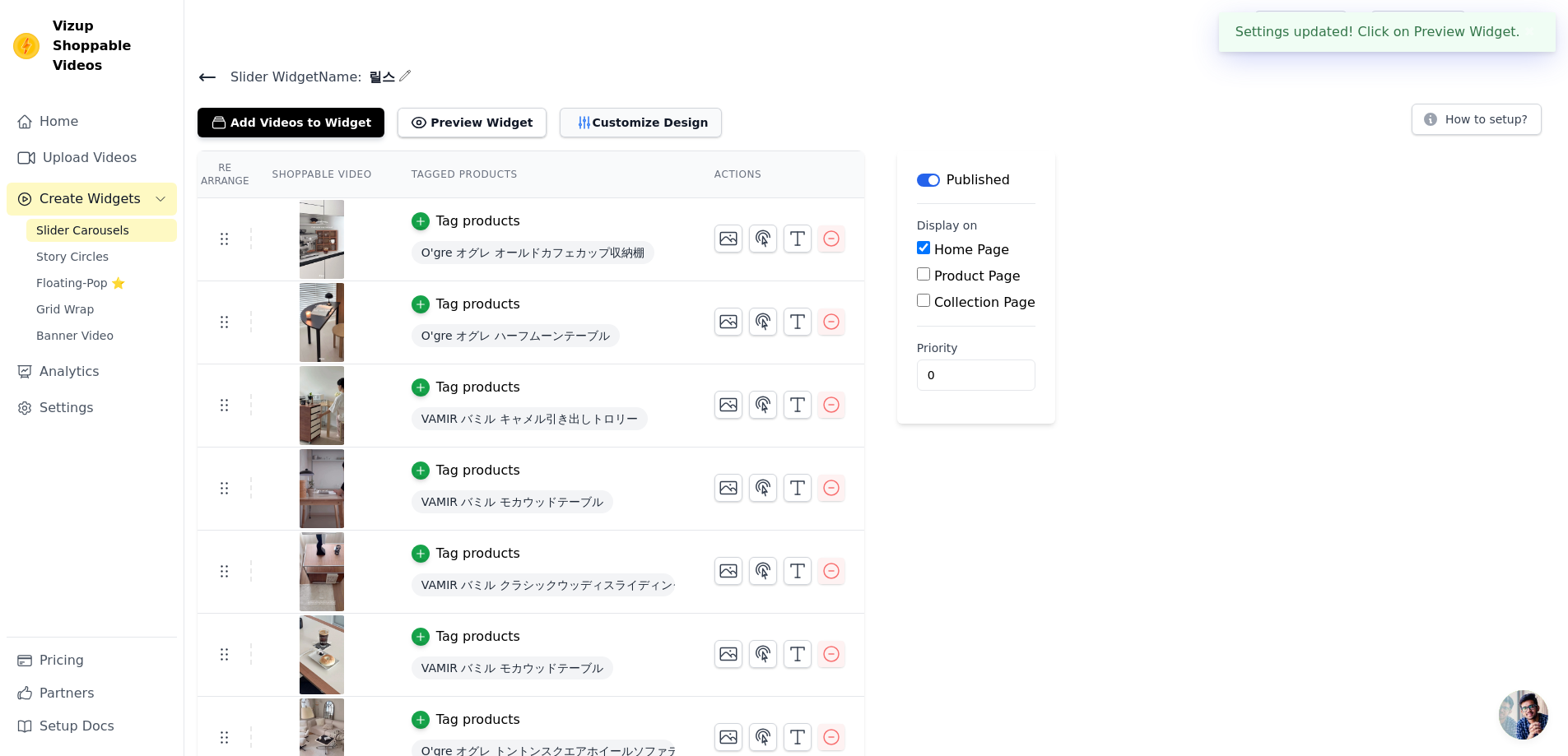
click at [577, 125] on button "Customize Design" at bounding box center [641, 122] width 162 height 30
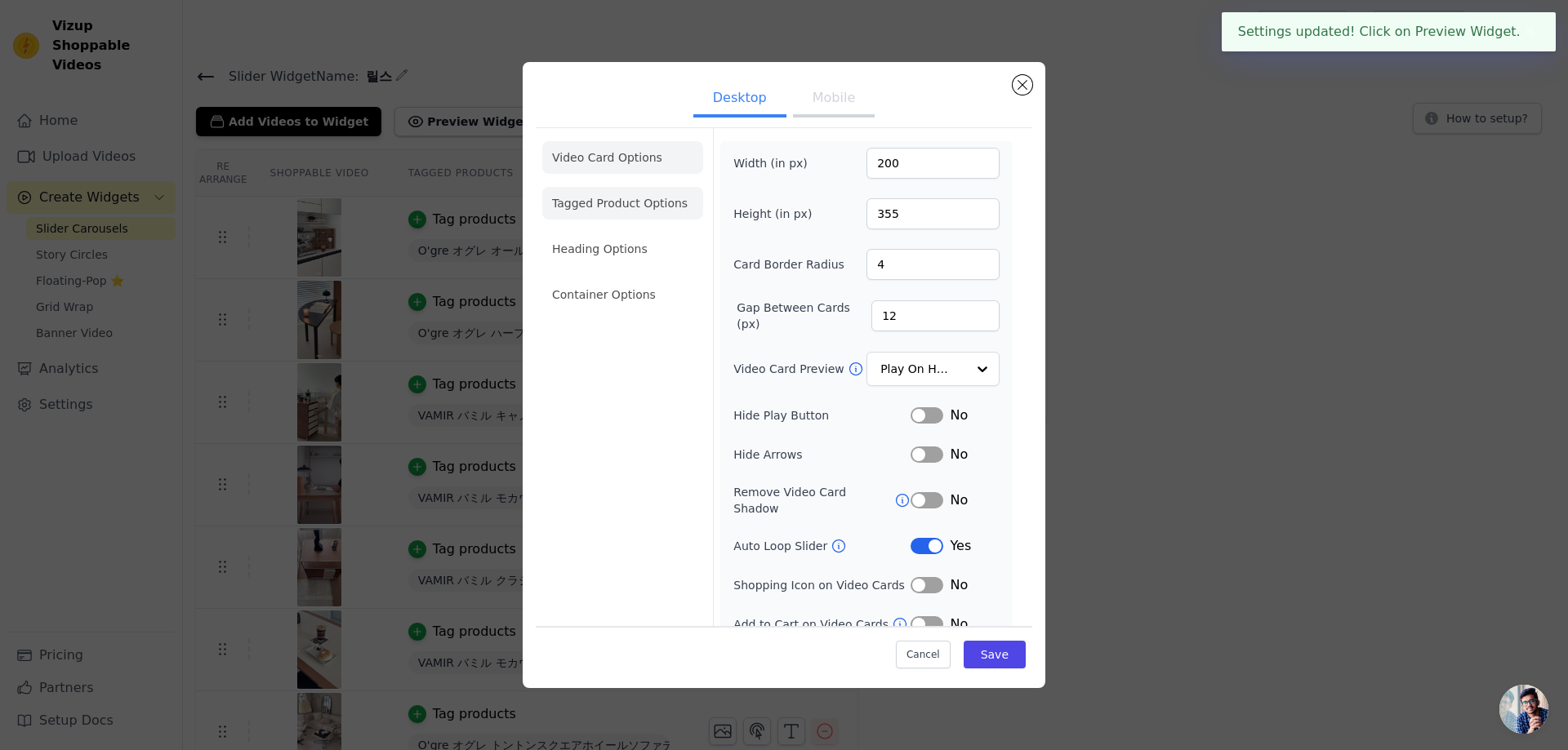
click at [655, 204] on li "Tagged Product Options" at bounding box center [623, 203] width 161 height 33
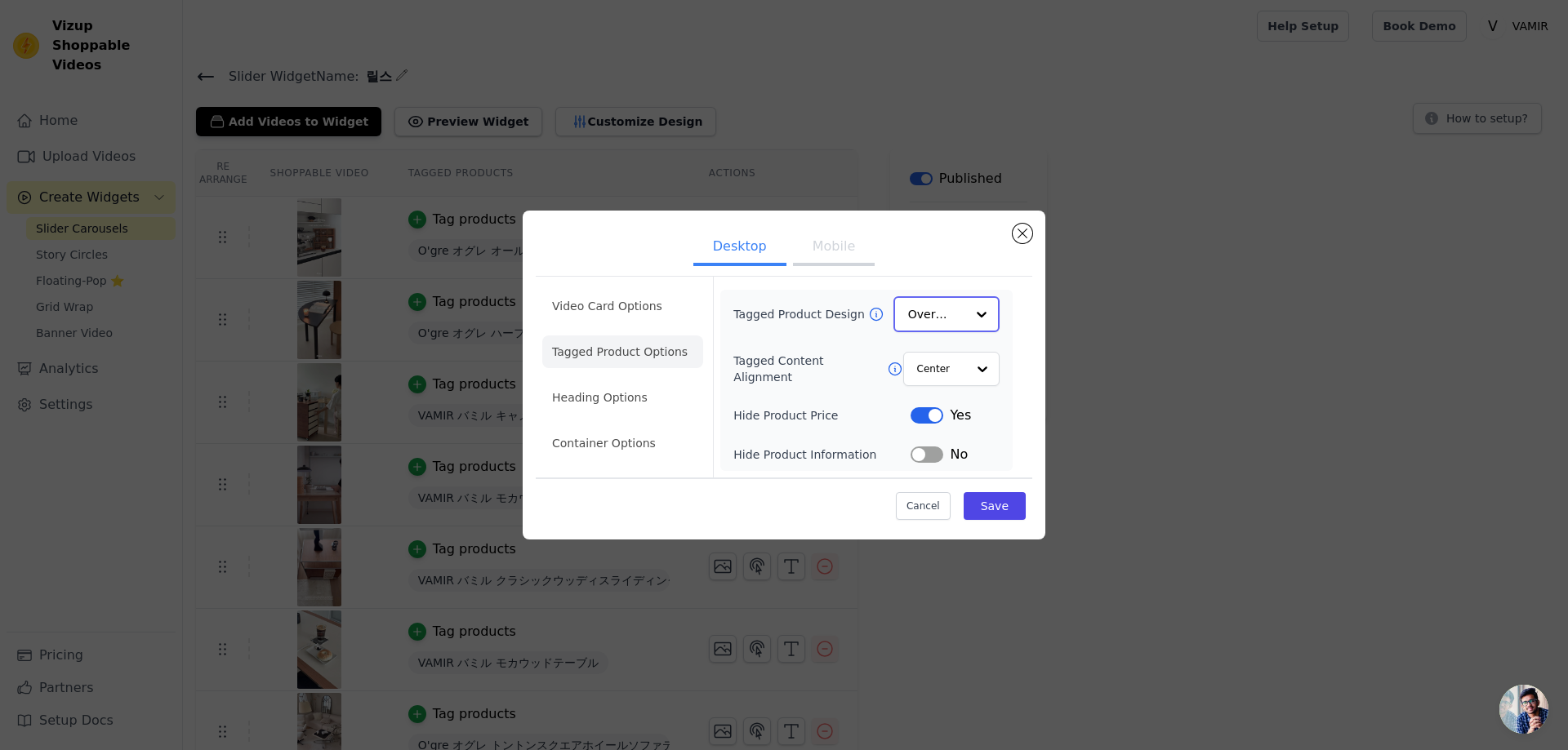
click at [946, 307] on input "Tagged Product Design" at bounding box center [936, 314] width 57 height 33
click at [956, 360] on div "Card" at bounding box center [945, 353] width 106 height 34
click at [925, 418] on button "Label" at bounding box center [926, 415] width 33 height 16
click at [1003, 504] on button "Save" at bounding box center [994, 505] width 62 height 28
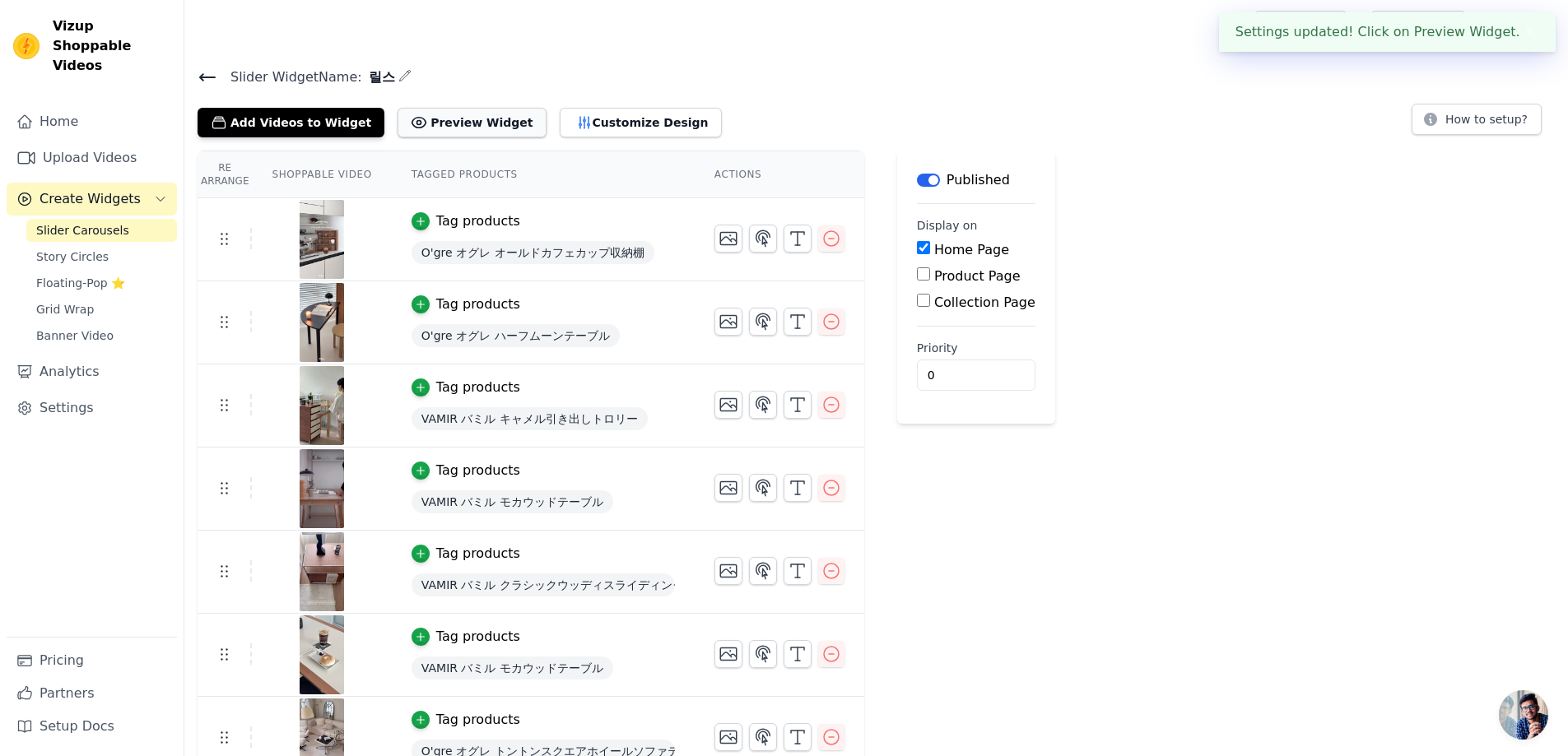
click at [476, 122] on button "Preview Widget" at bounding box center [471, 122] width 149 height 30
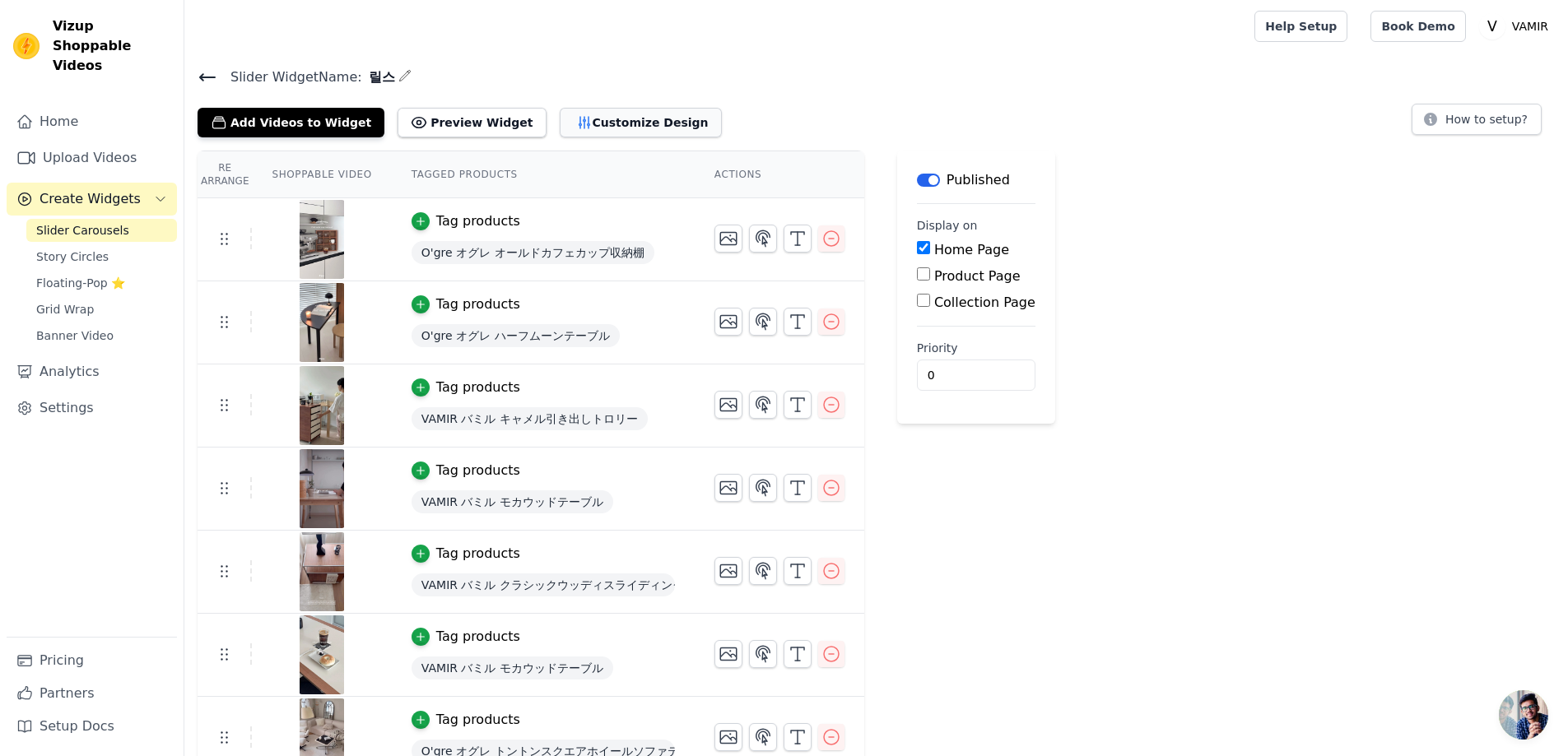
click at [576, 129] on icon "button" at bounding box center [584, 123] width 16 height 16
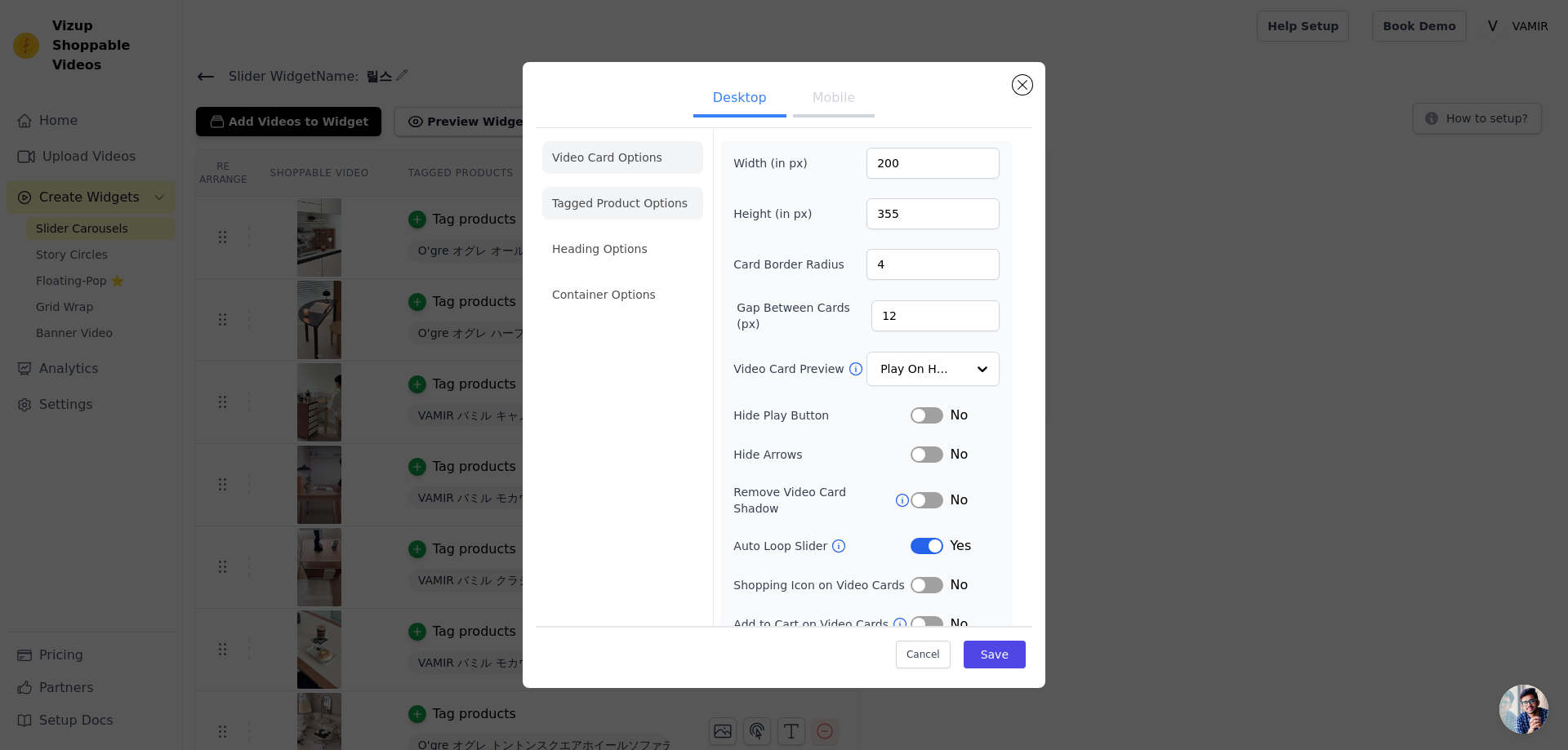
click at [641, 211] on li "Tagged Product Options" at bounding box center [623, 203] width 161 height 33
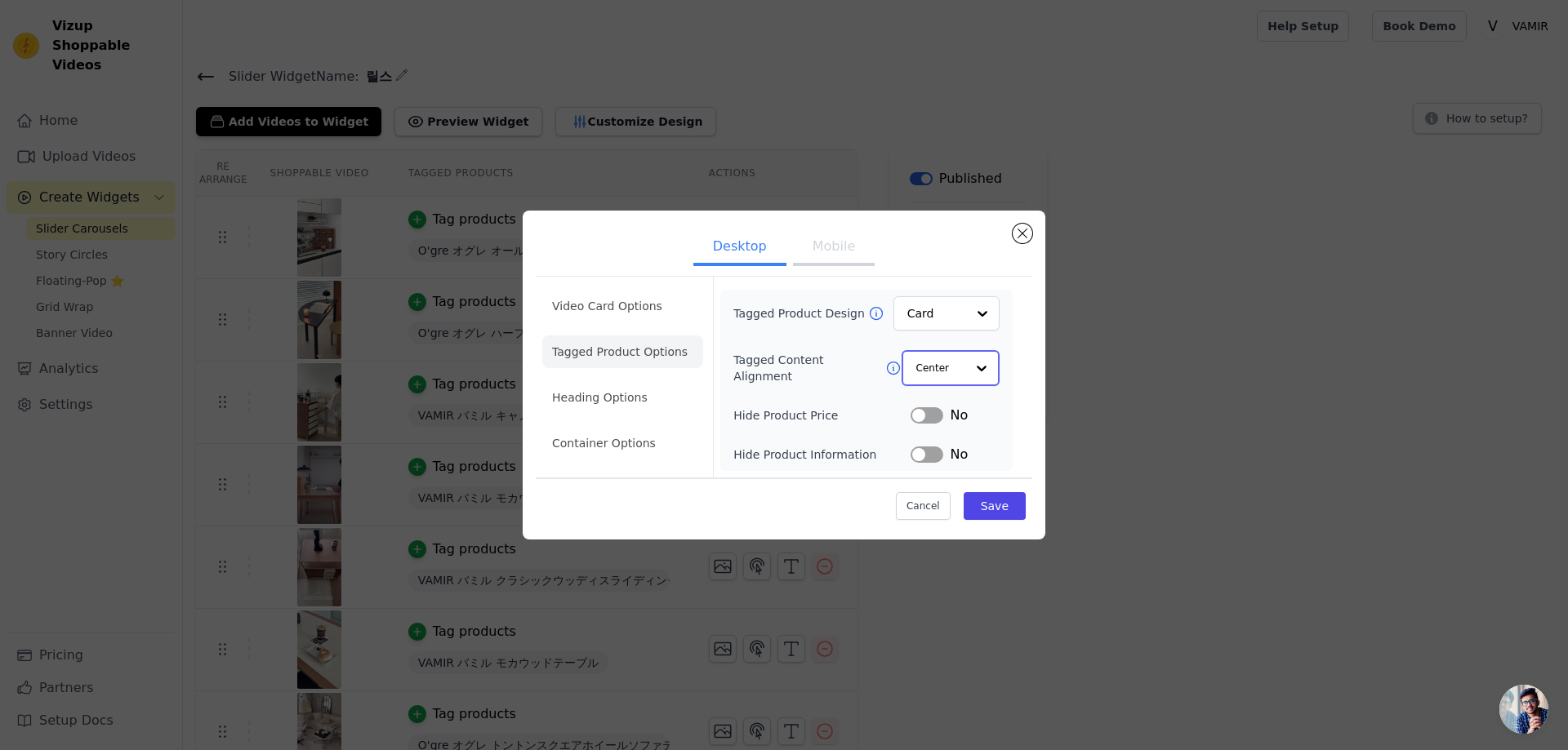
click at [950, 366] on input "Tagged Content Alignment" at bounding box center [941, 368] width 49 height 33
click at [936, 441] on div "Left" at bounding box center [948, 442] width 95 height 34
click at [606, 404] on li "Heading Options" at bounding box center [623, 398] width 161 height 33
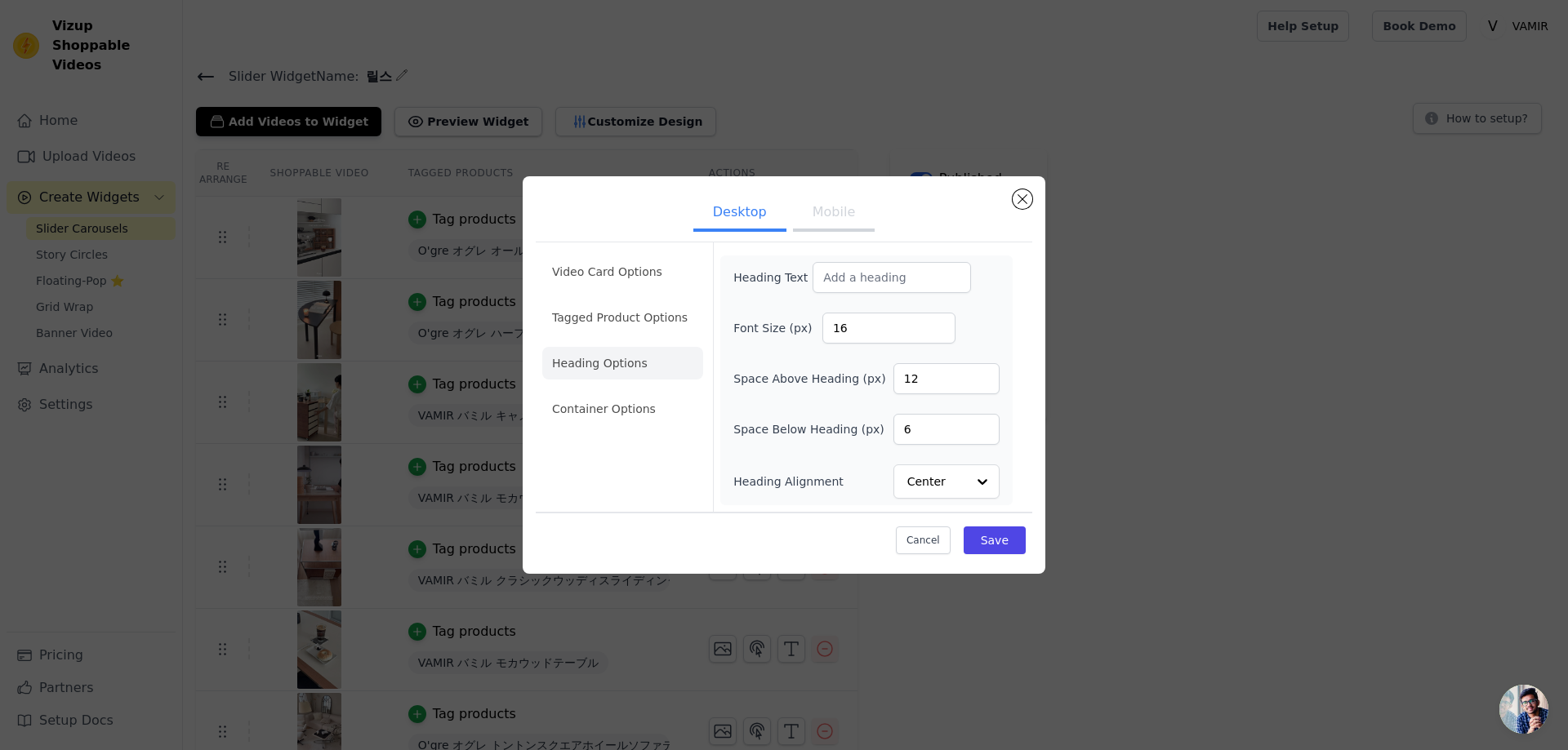
click at [633, 427] on ul "Video Card Options Tagged Product Options Heading Options Container Options" at bounding box center [623, 341] width 161 height 183
click at [630, 418] on li "Container Options" at bounding box center [623, 409] width 161 height 33
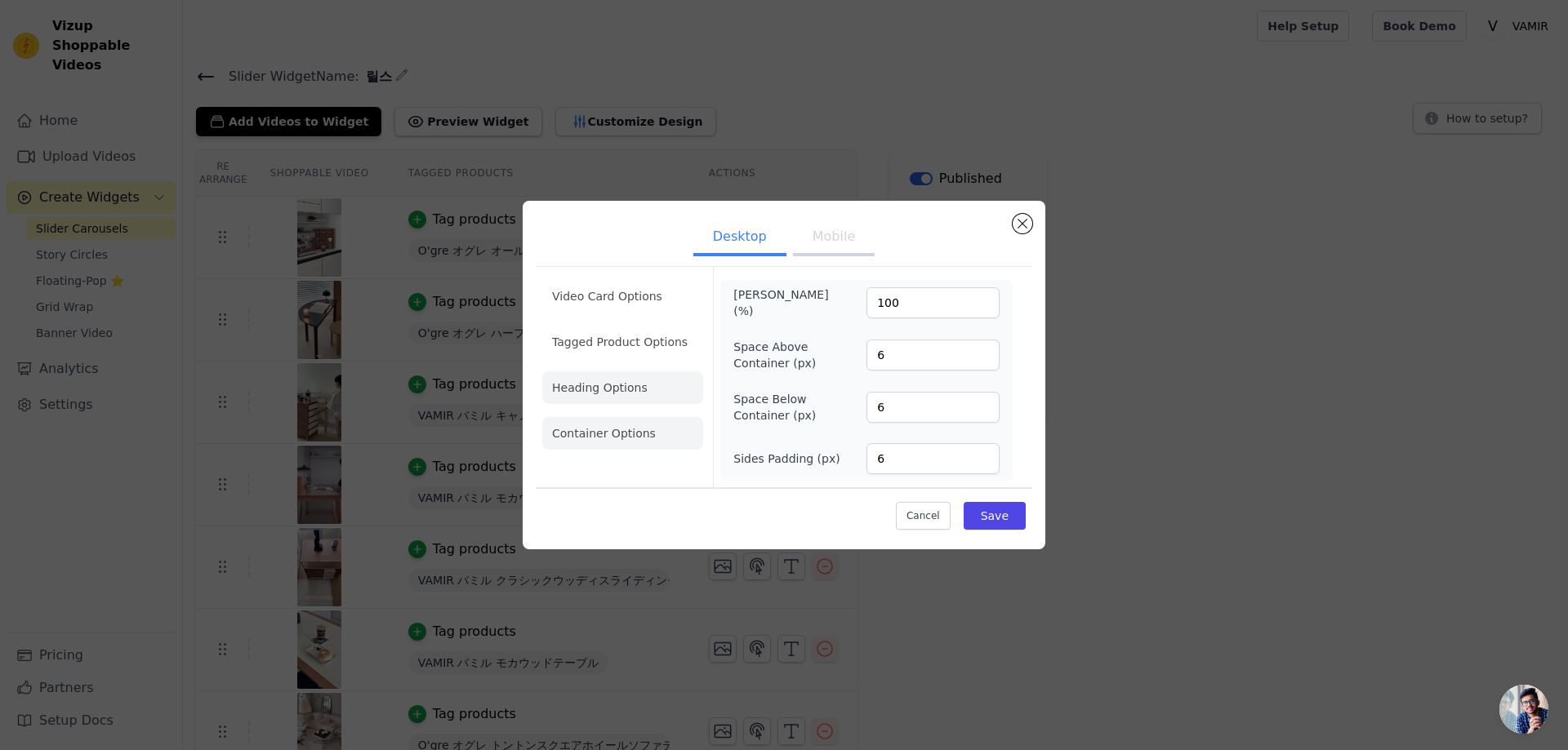
click at [620, 393] on li "Heading Options" at bounding box center [623, 388] width 161 height 33
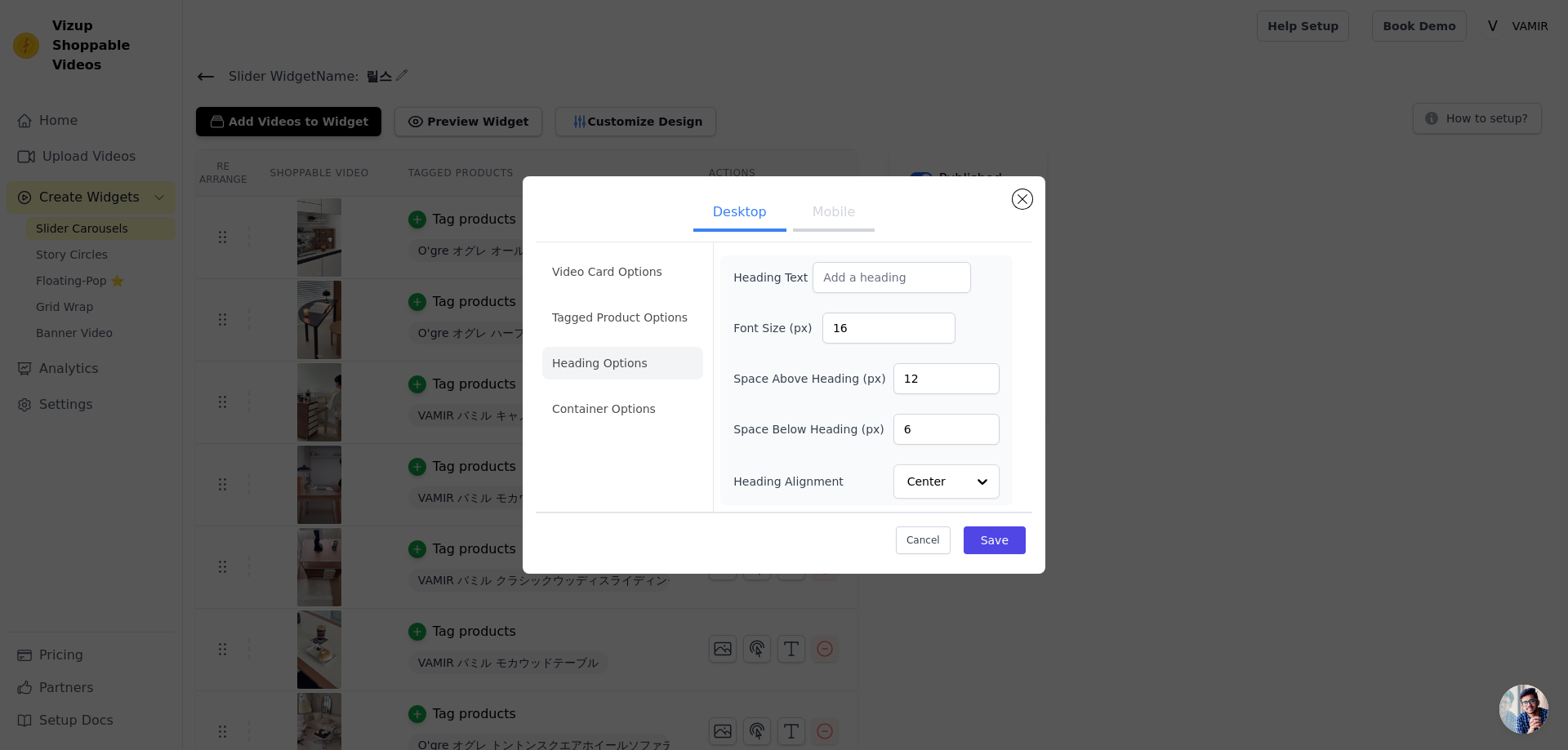
click at [844, 207] on button "Mobile" at bounding box center [833, 214] width 81 height 36
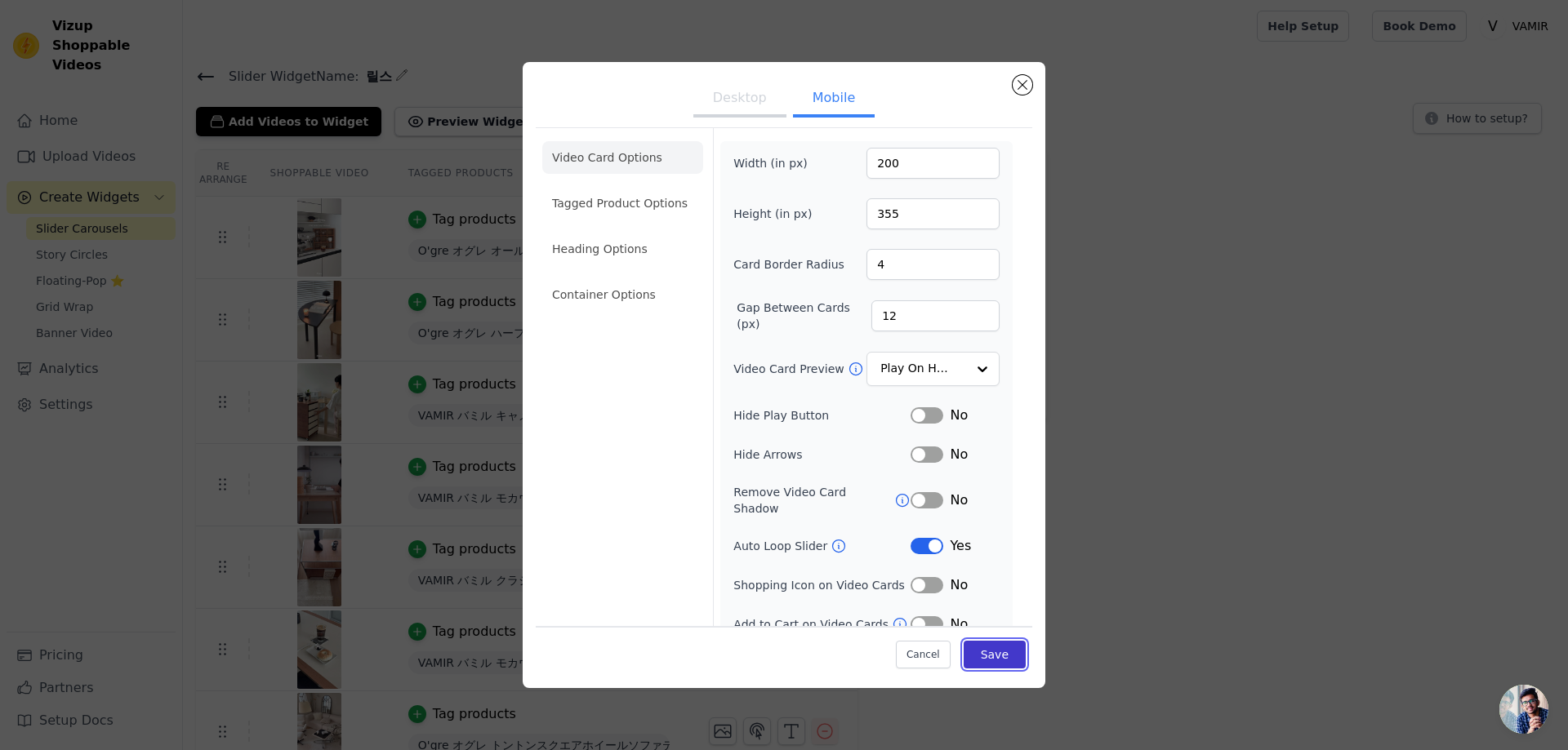
click at [976, 649] on button "Save" at bounding box center [994, 654] width 62 height 28
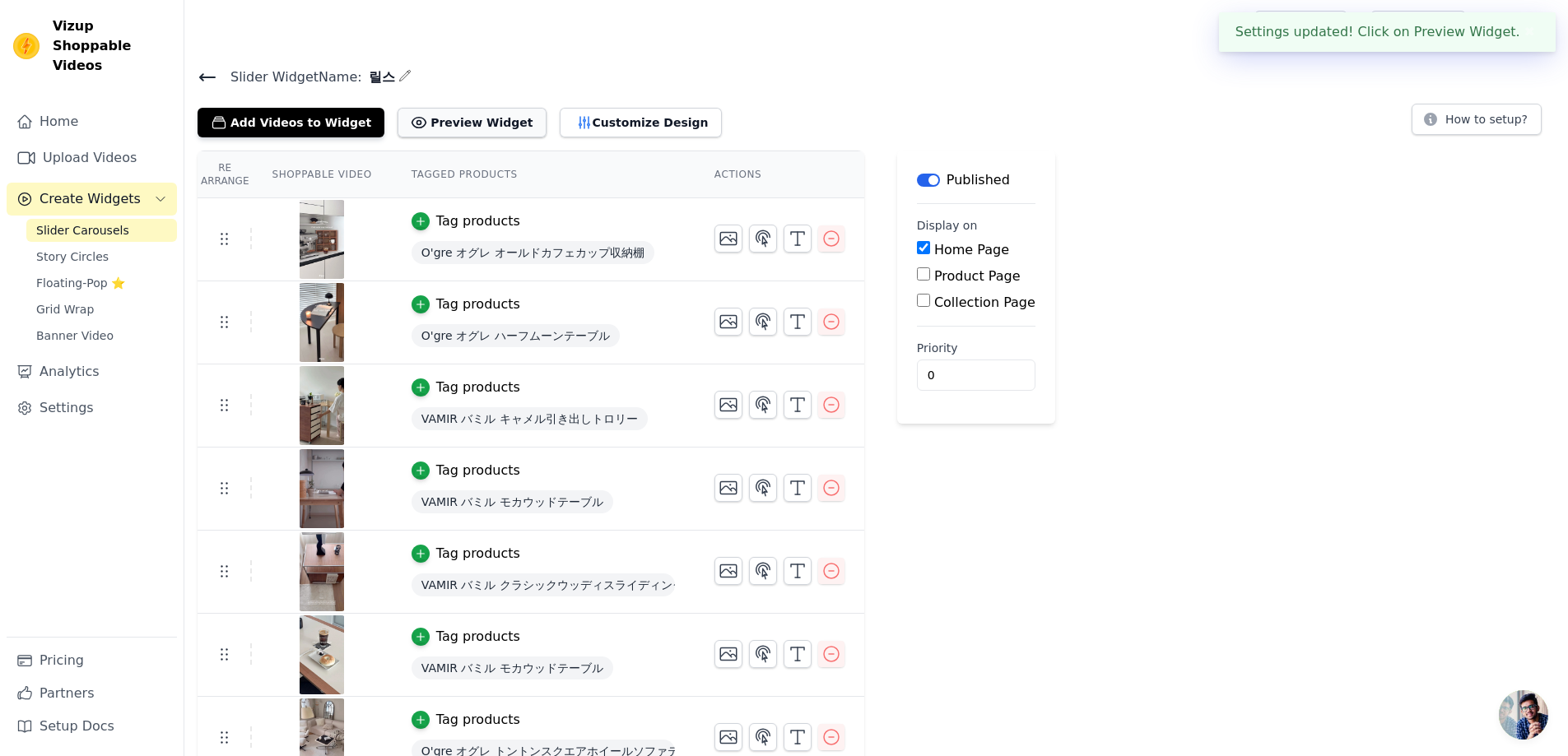
click at [456, 117] on button "Preview Widget" at bounding box center [471, 122] width 149 height 30
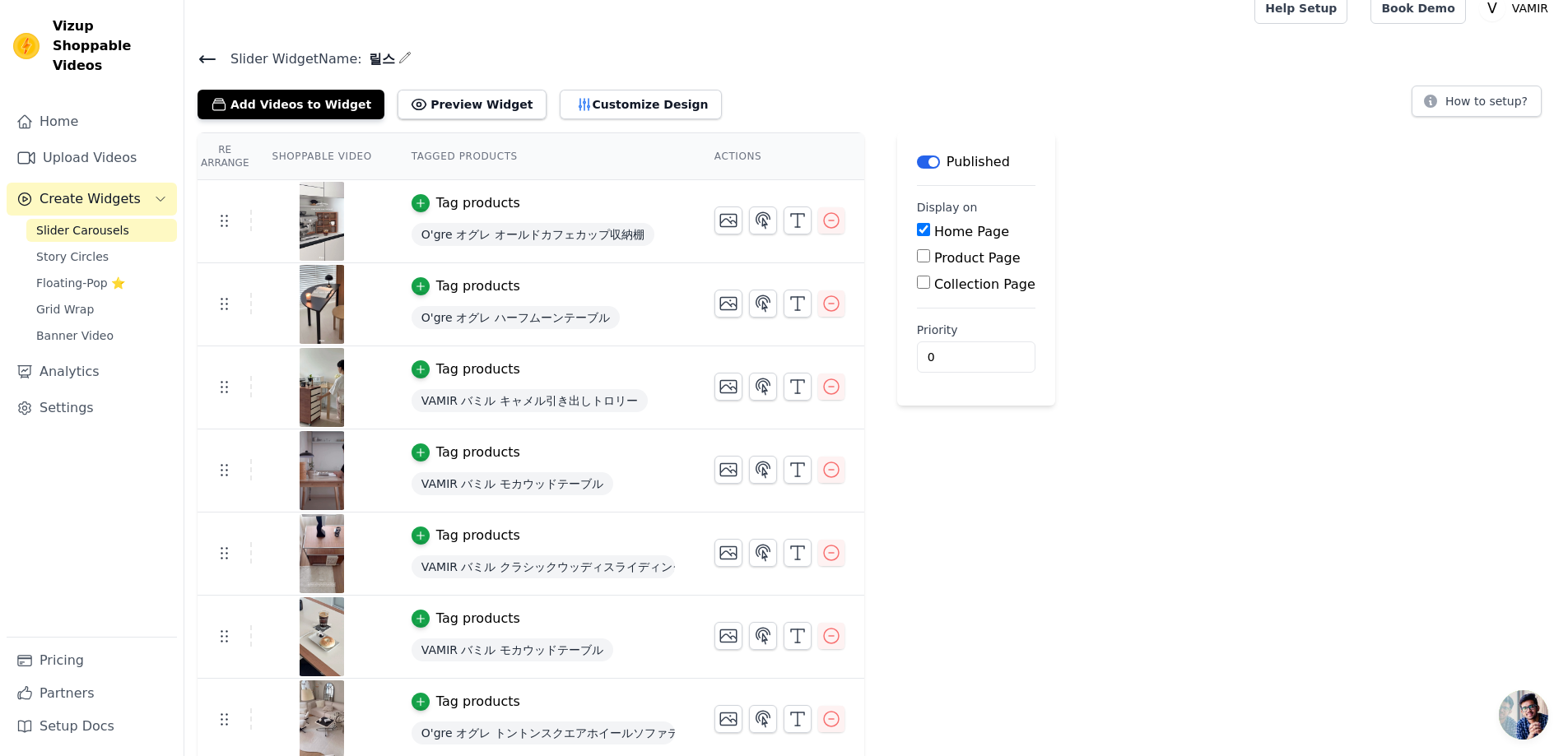
scroll to position [23, 0]
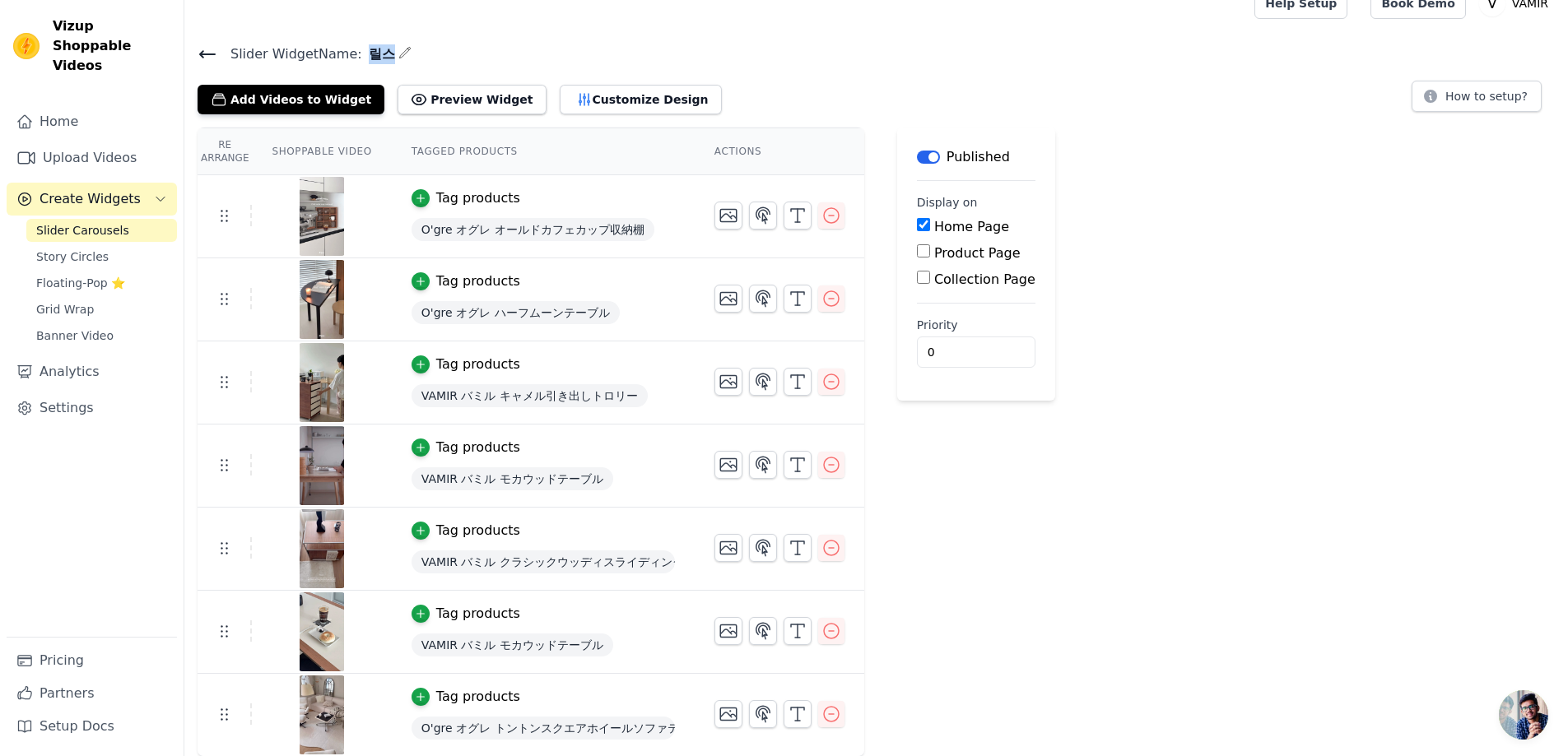
drag, startPoint x: 366, startPoint y: 48, endPoint x: 388, endPoint y: 53, distance: 22.6
click at [388, 53] on h4 "Slider Widget Name: 릴스" at bounding box center [876, 54] width 1358 height 22
copy span "릴스"
click at [1449, 97] on button "How to setup?" at bounding box center [1476, 97] width 130 height 31
click at [99, 222] on span "Slider Carousels" at bounding box center [83, 230] width 93 height 16
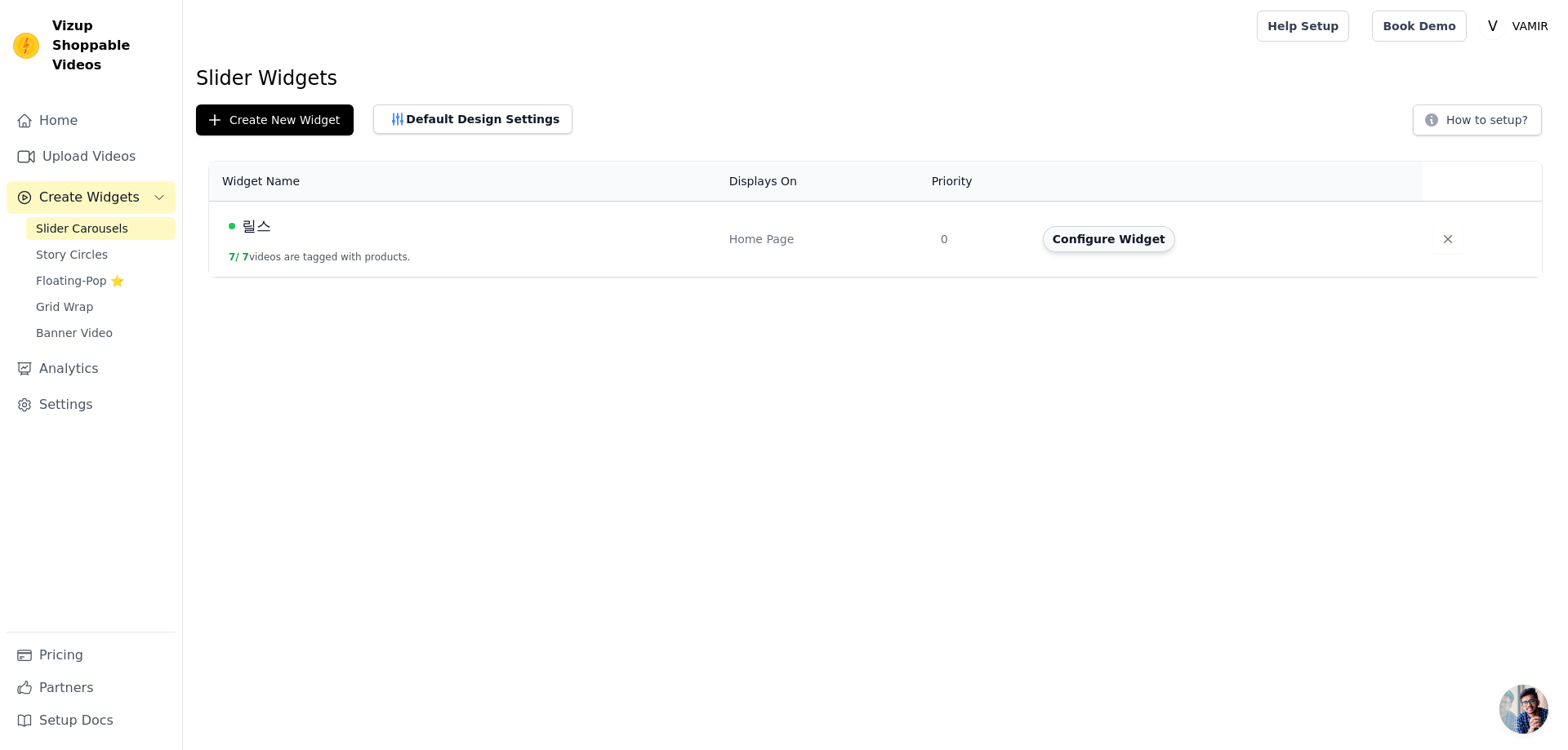
click at [1073, 241] on button "Configure Widget" at bounding box center [1109, 239] width 132 height 26
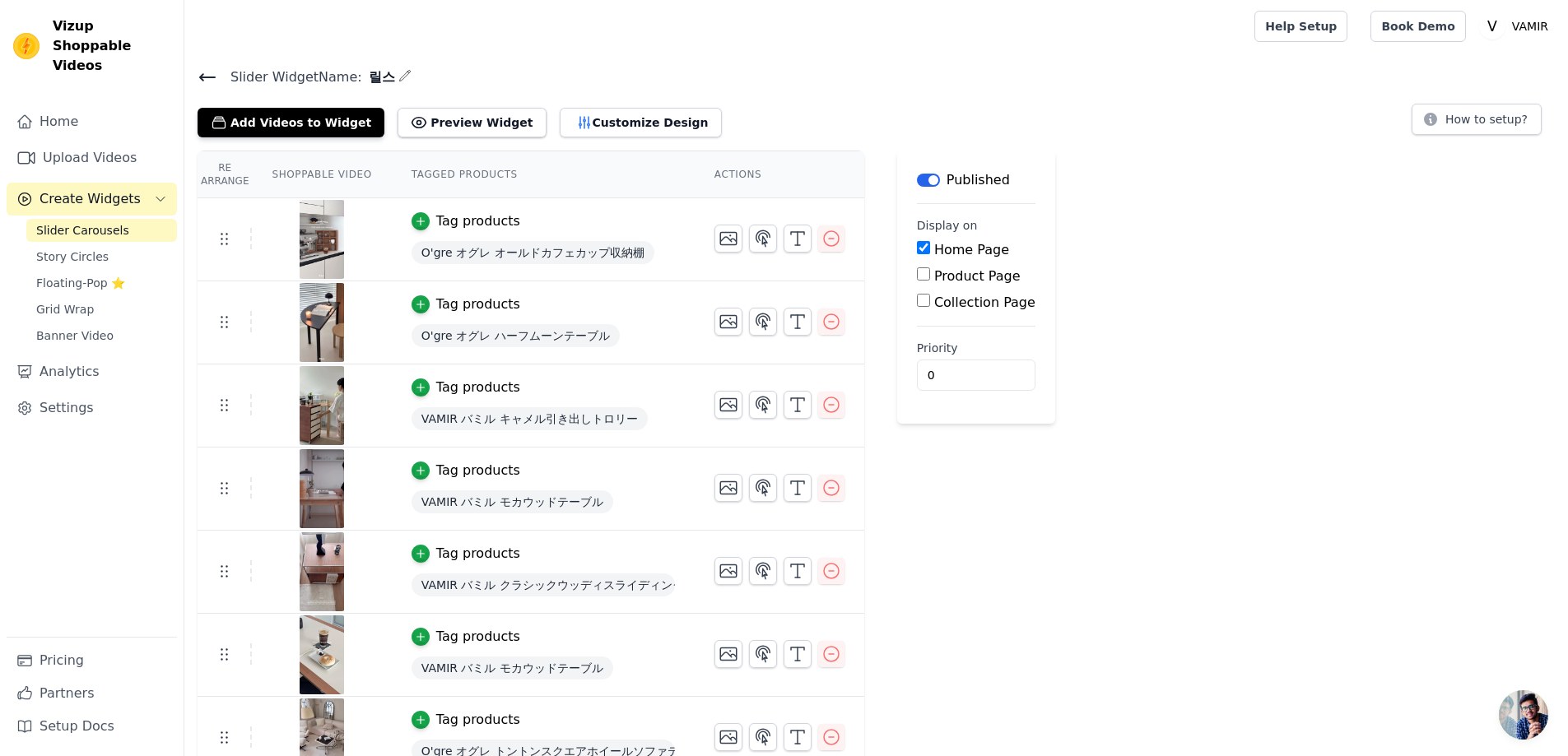
click at [97, 222] on span "Slider Carousels" at bounding box center [83, 230] width 93 height 16
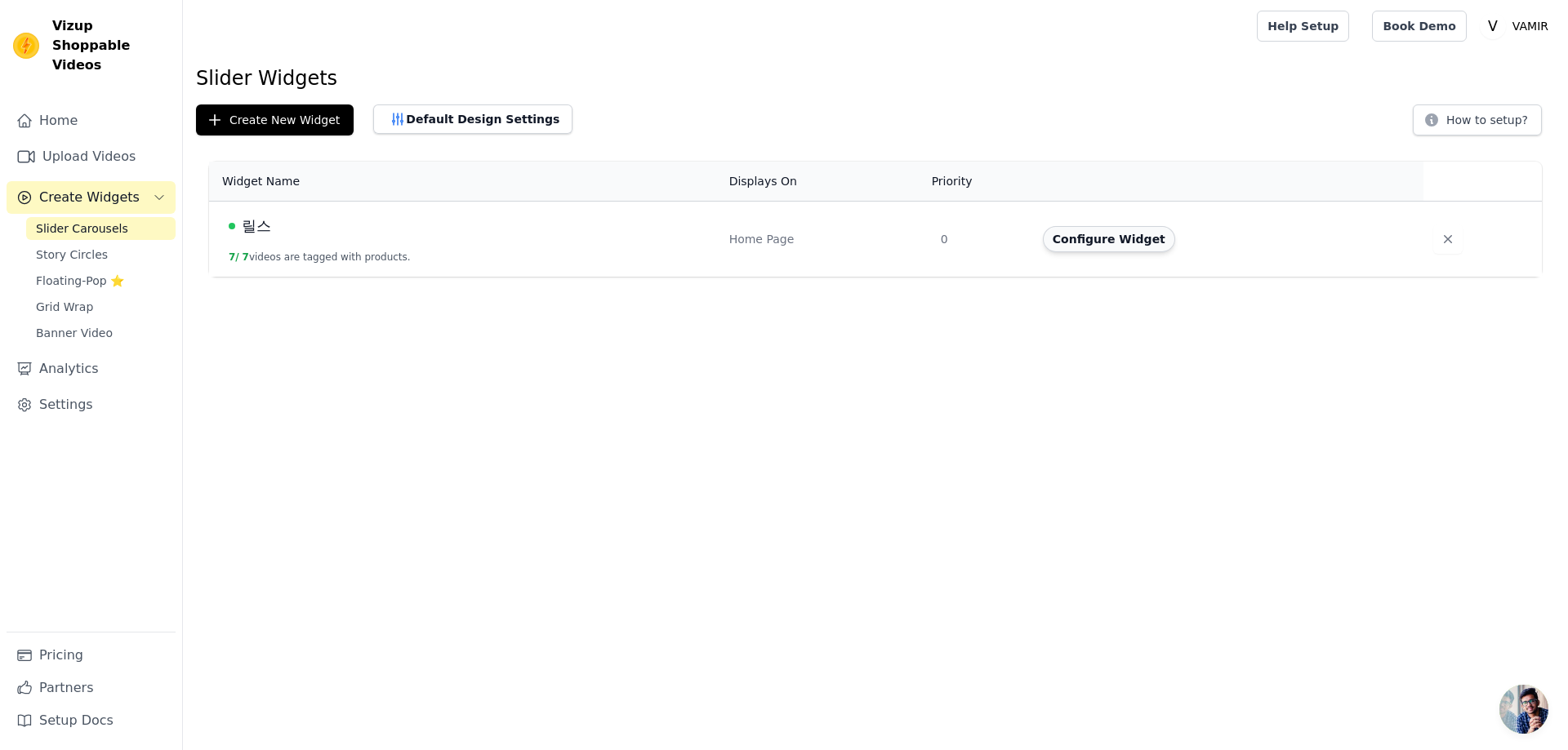
click at [1103, 248] on button "Configure Widget" at bounding box center [1109, 239] width 132 height 26
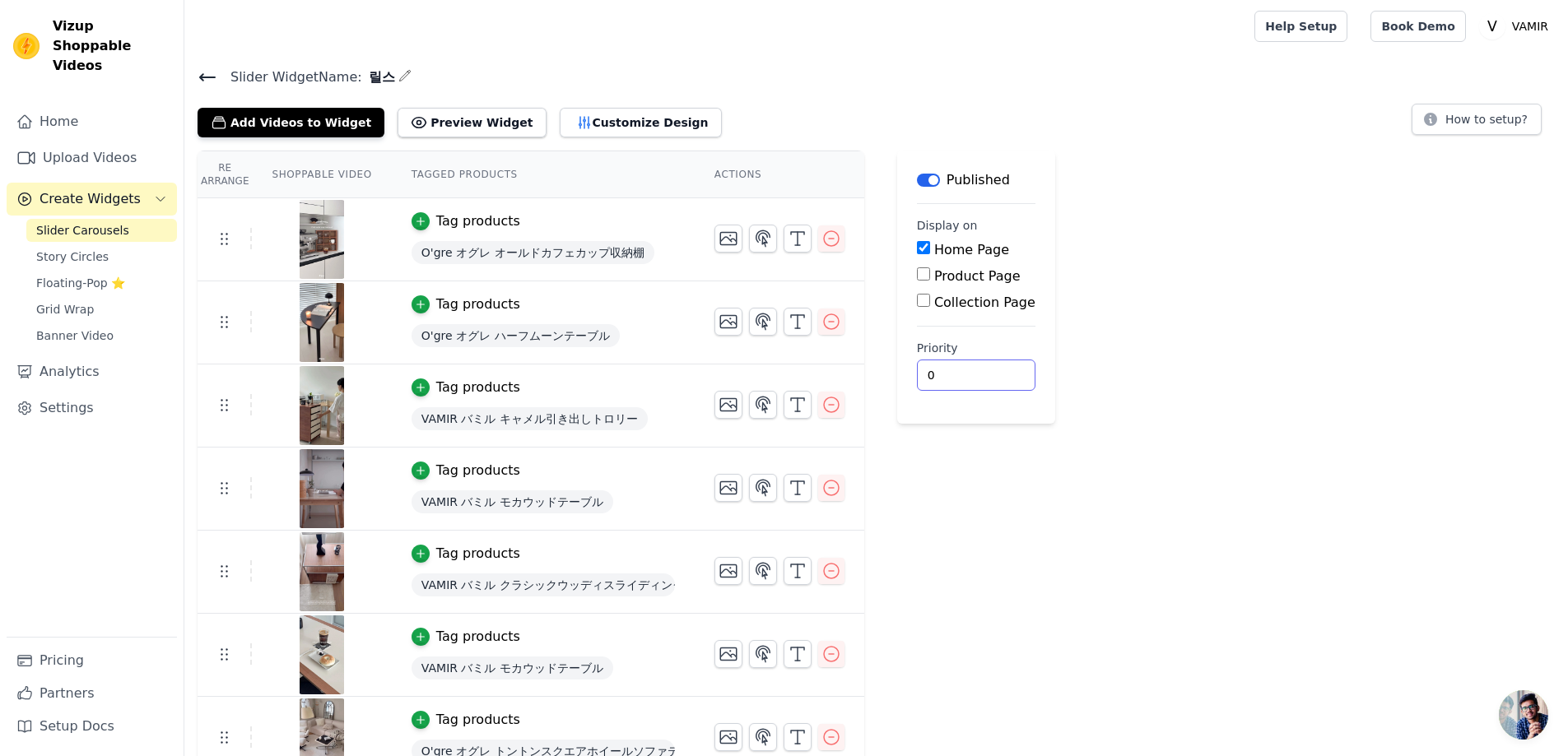
drag, startPoint x: 959, startPoint y: 373, endPoint x: 899, endPoint y: 371, distance: 60.0
click at [899, 371] on main "Label Published Display on Home Page Product Page Collection Page Priority 0" at bounding box center [976, 287] width 158 height 273
type input "1"
click at [979, 371] on input "1" at bounding box center [976, 375] width 118 height 31
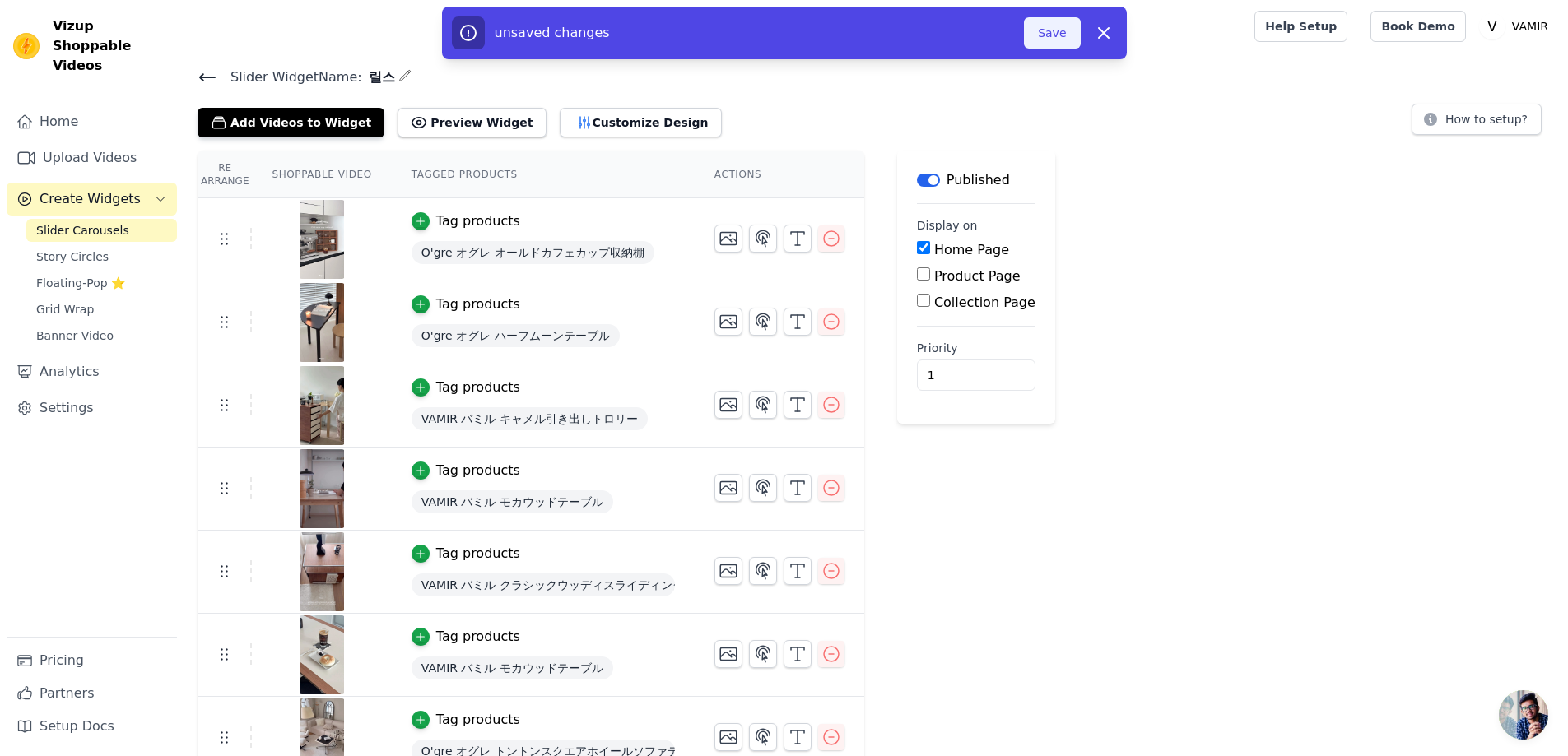
click at [1061, 38] on button "Save" at bounding box center [1051, 33] width 56 height 31
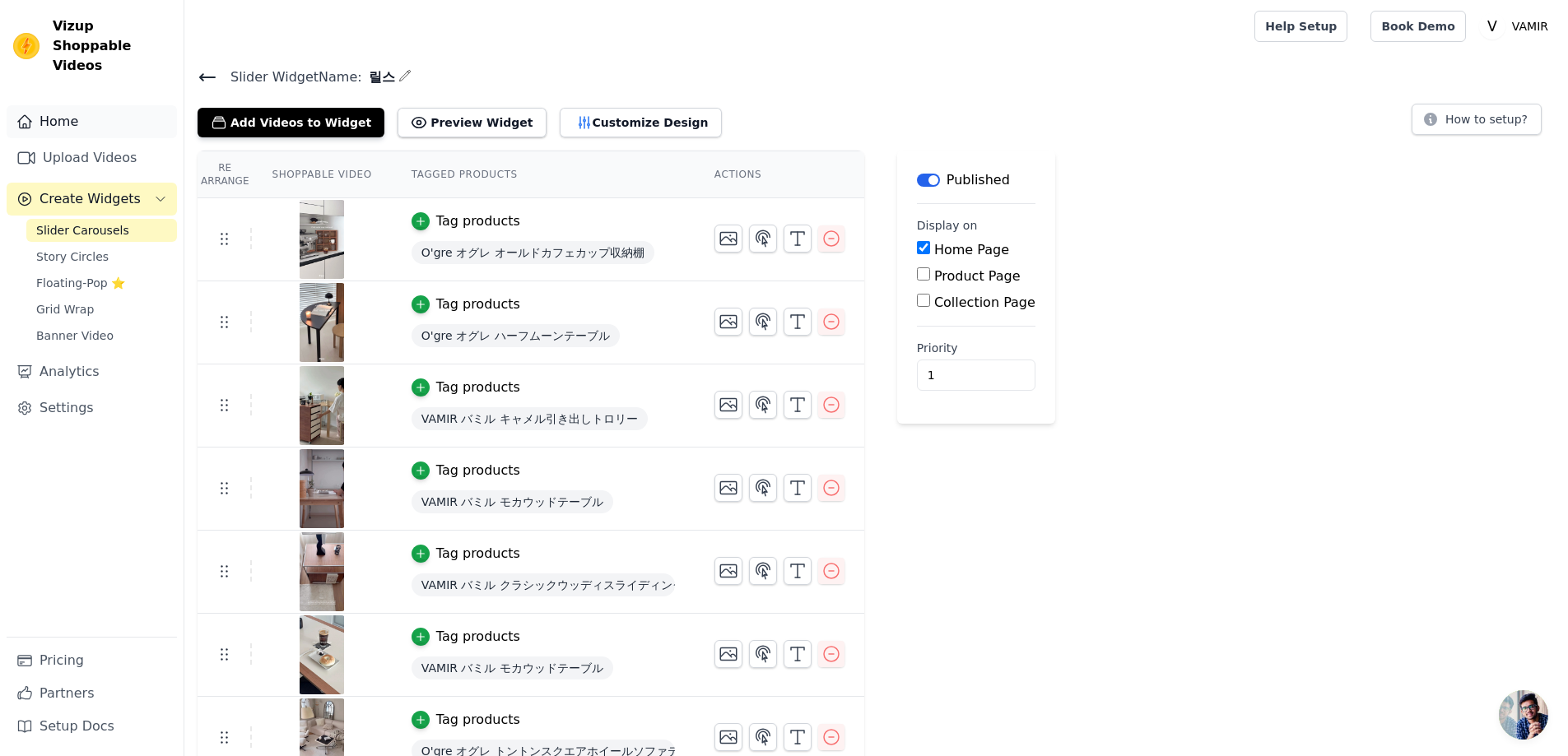
click at [78, 113] on link "Home" at bounding box center [91, 122] width 170 height 33
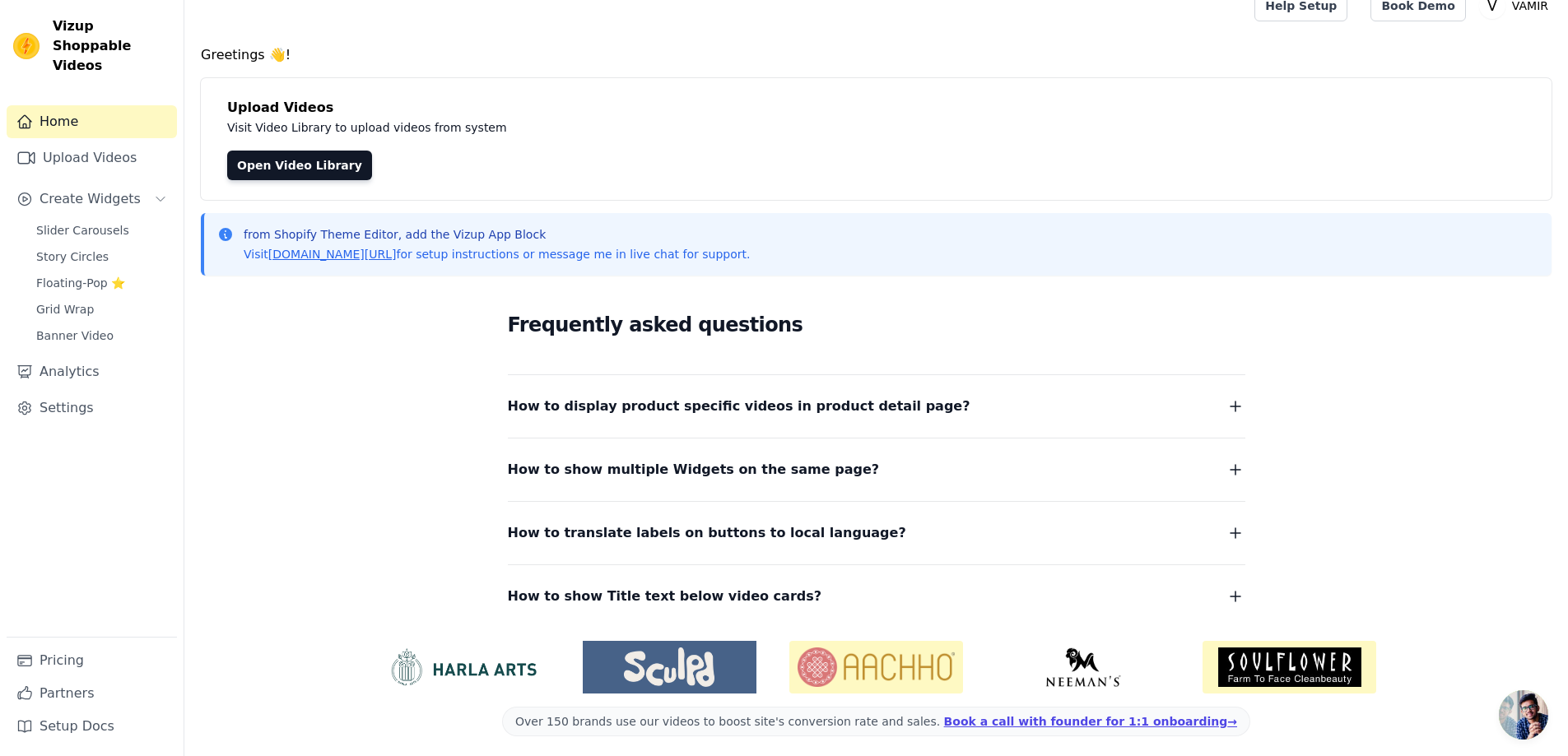
scroll to position [27, 0]
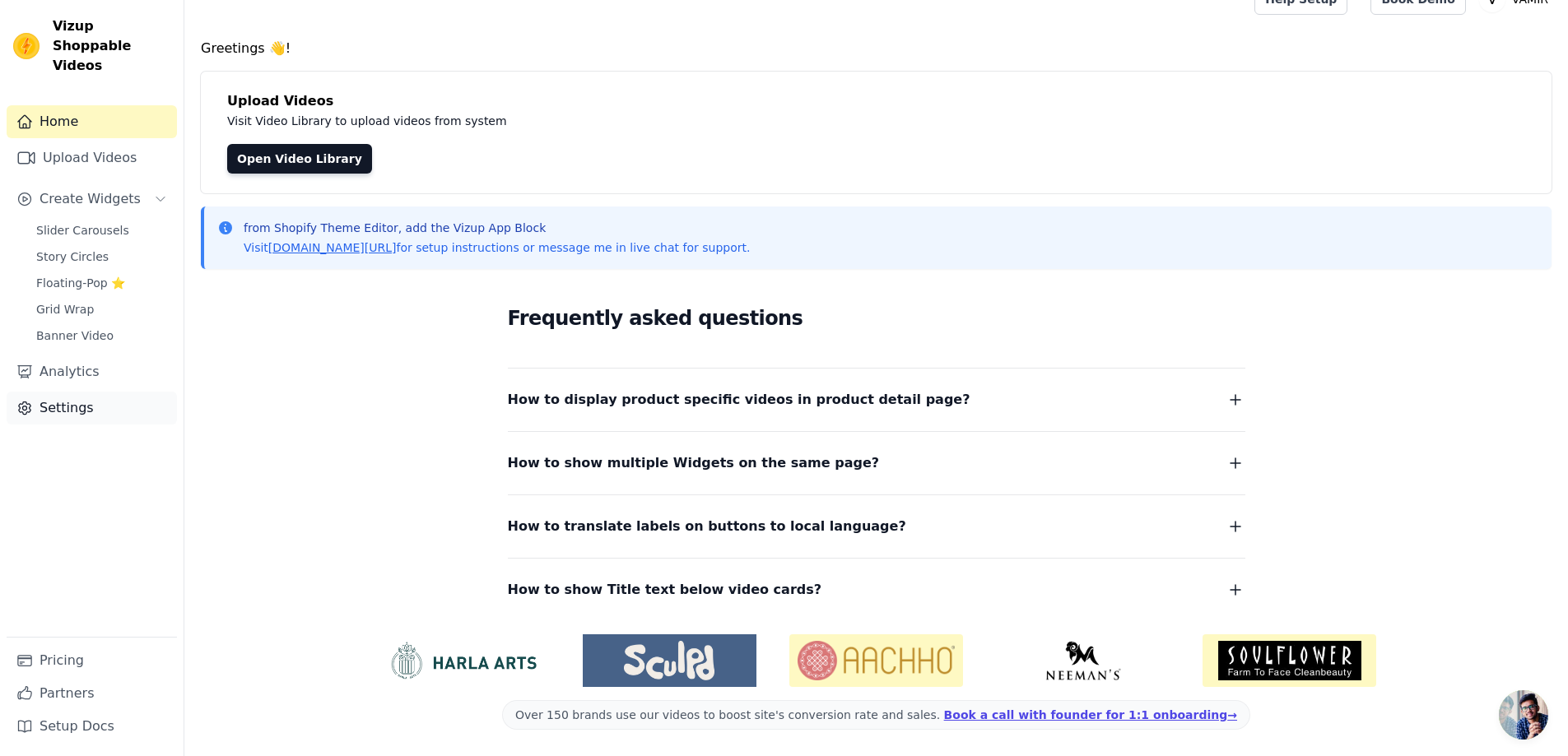
click at [57, 395] on link "Settings" at bounding box center [91, 408] width 170 height 33
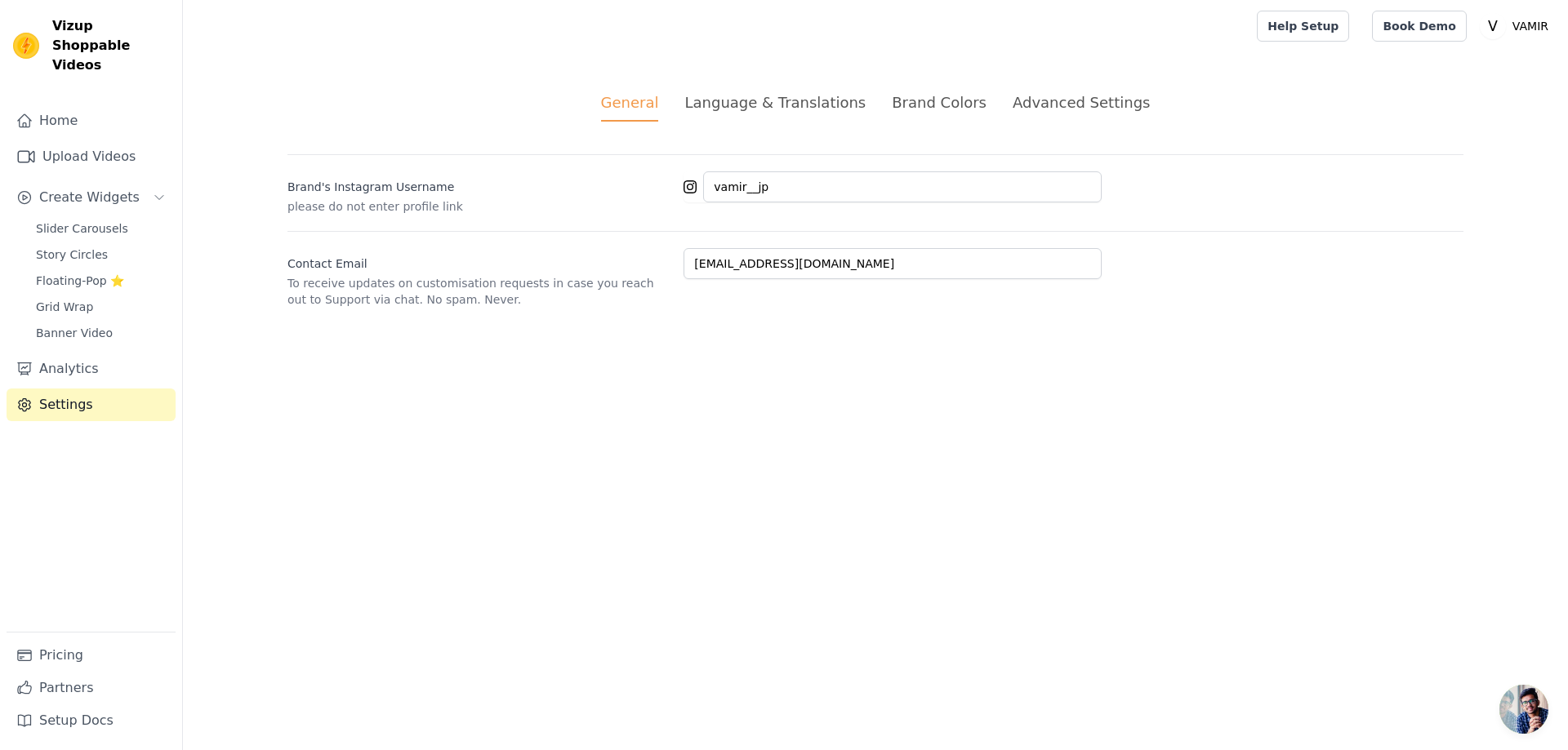
click at [788, 114] on li "Language & Translations" at bounding box center [775, 106] width 182 height 30
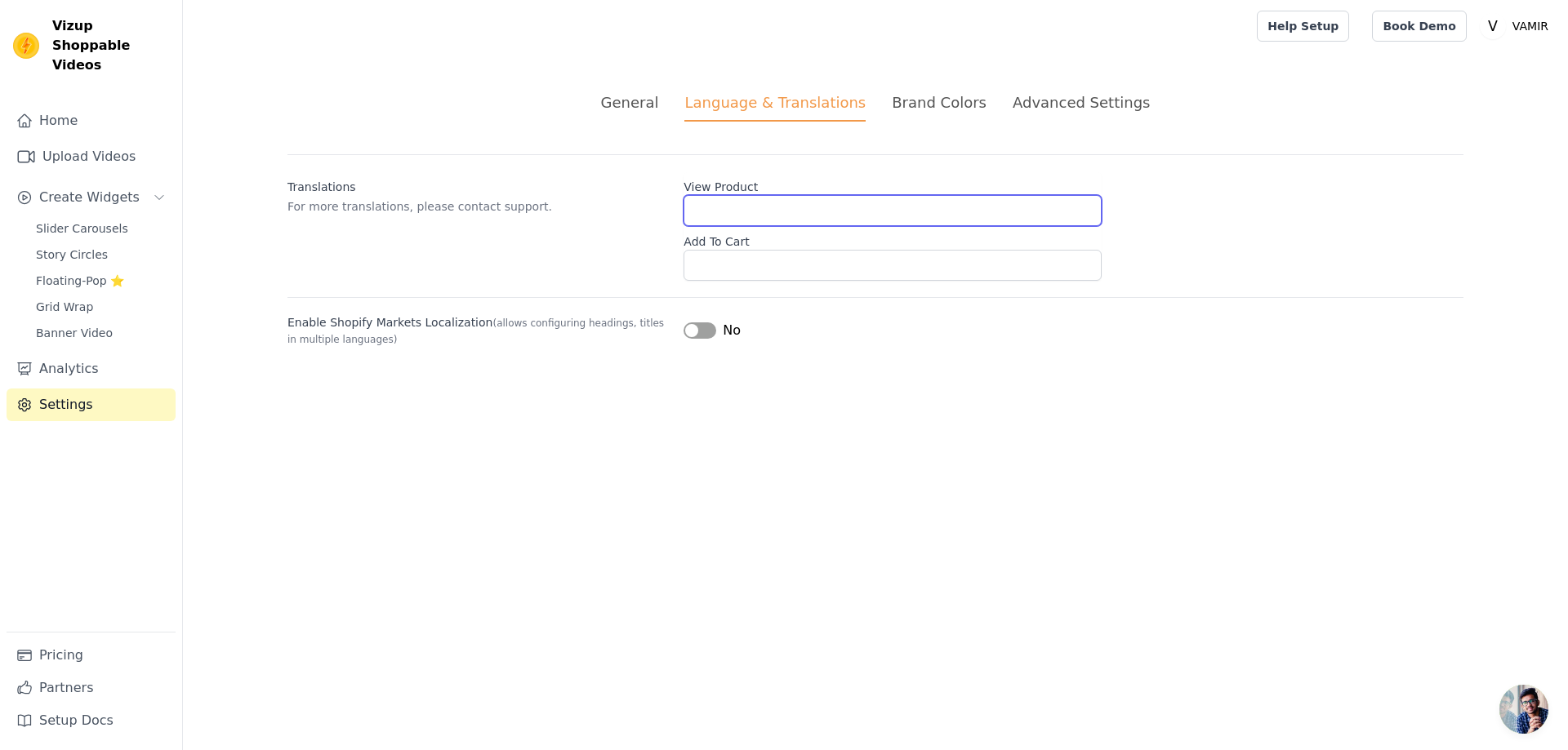
click at [731, 214] on input "View Product" at bounding box center [892, 211] width 418 height 31
drag, startPoint x: 356, startPoint y: 214, endPoint x: 494, endPoint y: 206, distance: 138.2
click at [486, 206] on p "For more translations, please contact support." at bounding box center [479, 207] width 383 height 16
click at [539, 210] on p "For more translations, please contact support." at bounding box center [479, 207] width 383 height 16
click at [698, 328] on button "Label" at bounding box center [699, 331] width 33 height 16
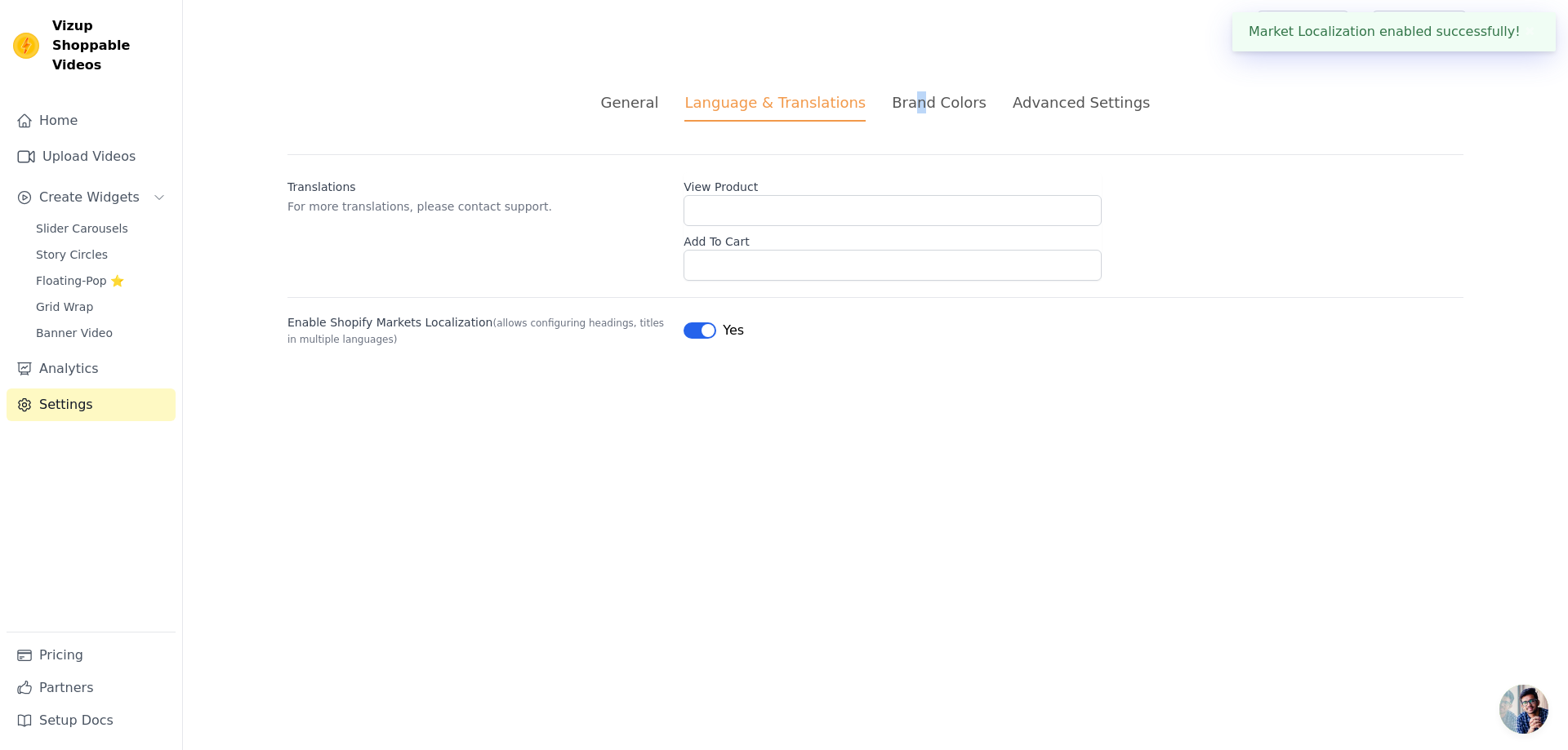
click at [913, 105] on div "Brand Colors" at bounding box center [939, 102] width 95 height 22
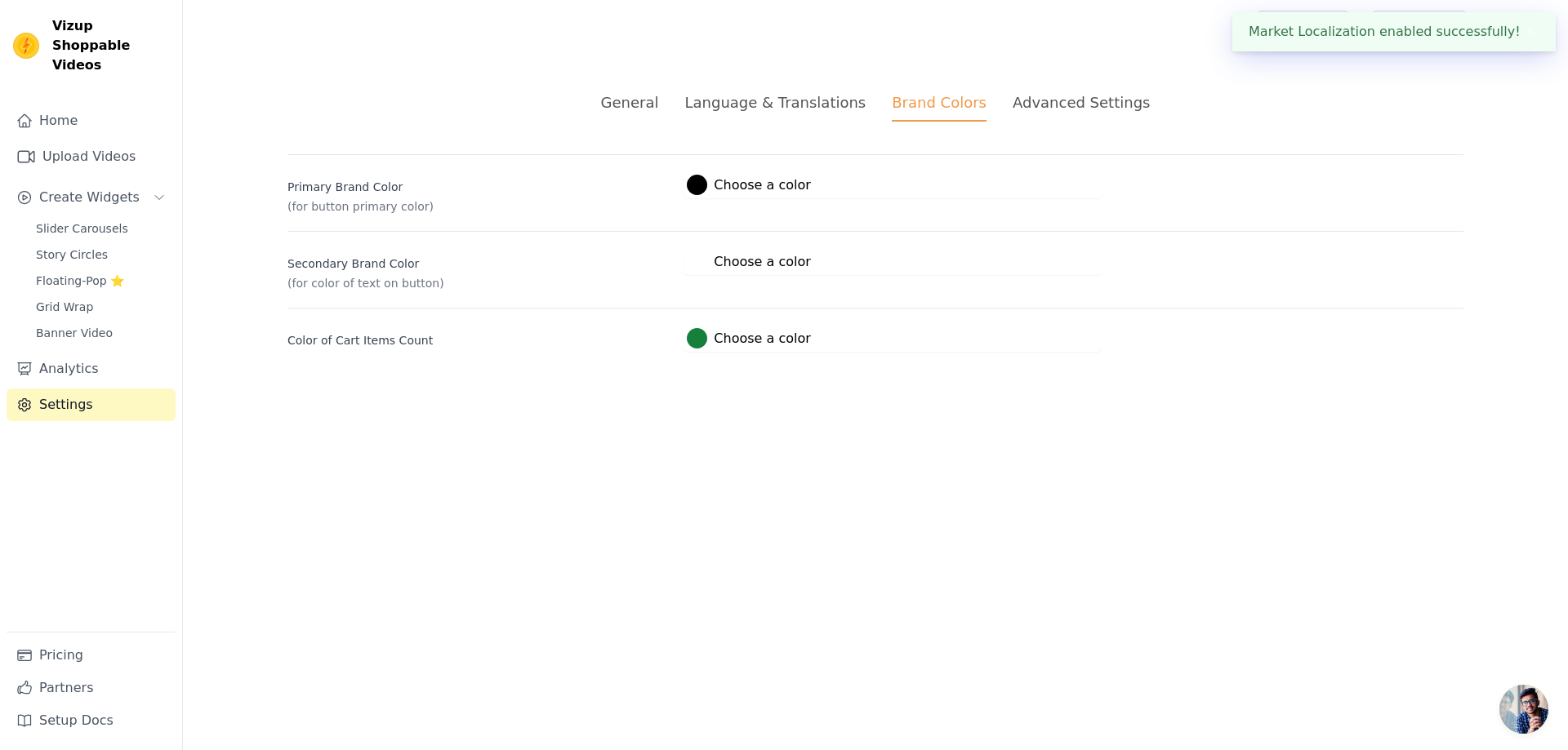
click at [1071, 107] on div "Advanced Settings" at bounding box center [1081, 102] width 137 height 22
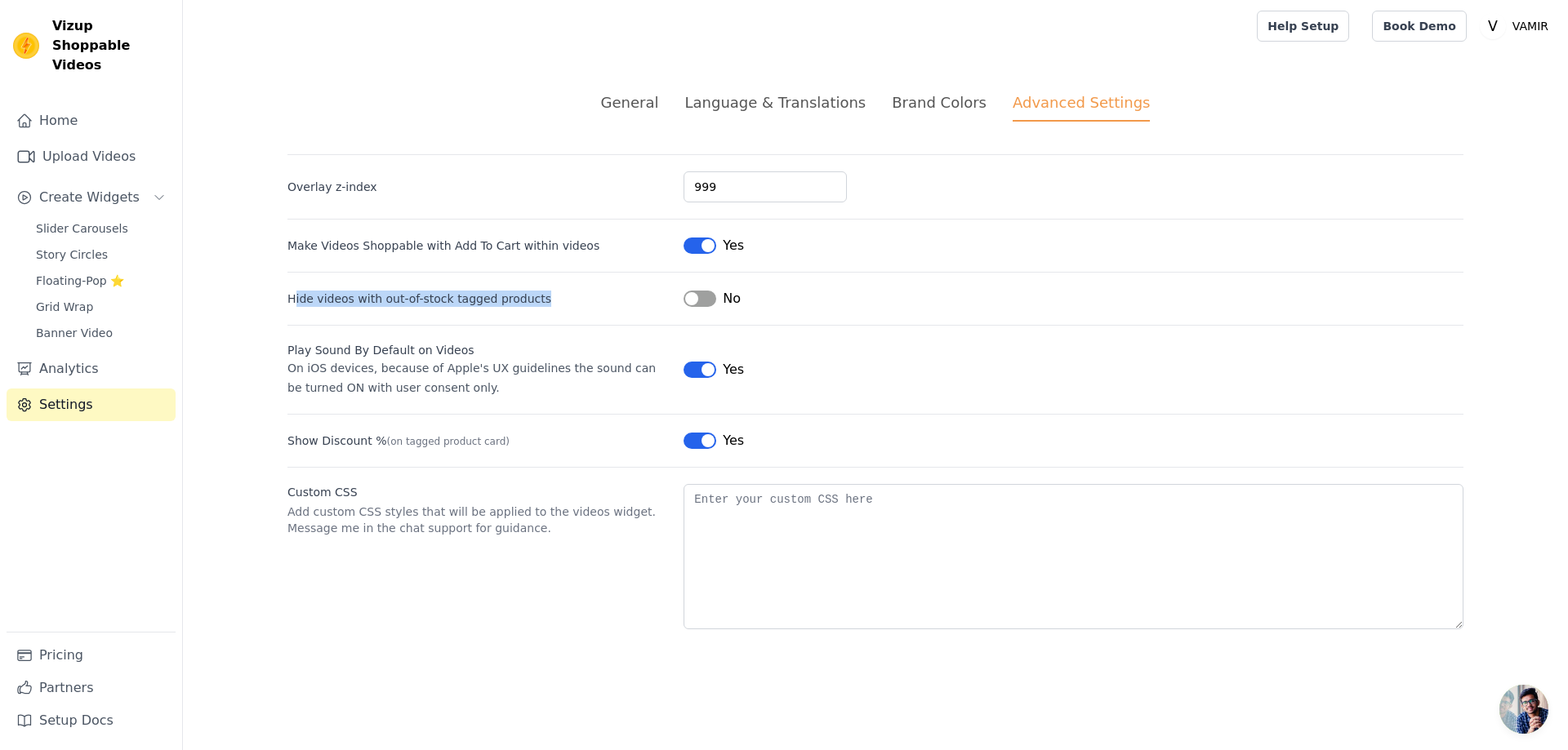
drag, startPoint x: 295, startPoint y: 304, endPoint x: 544, endPoint y: 302, distance: 249.0
click at [544, 302] on label "Hide videos with out-of-stock tagged products" at bounding box center [479, 299] width 383 height 16
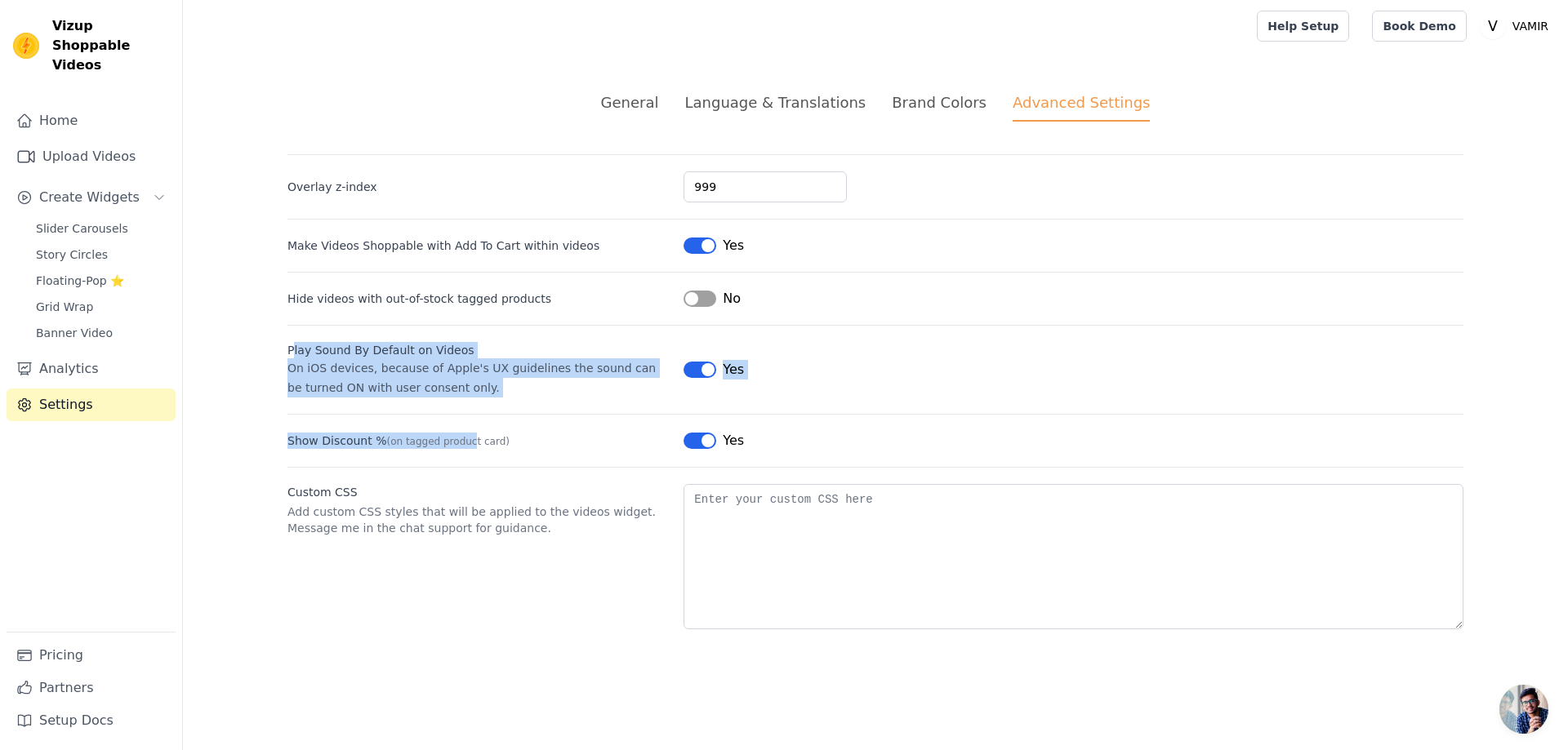
drag, startPoint x: 291, startPoint y: 357, endPoint x: 467, endPoint y: 408, distance: 183.2
click at [467, 408] on div "Overlay z-index 999 Make Videos Shoppable with Add To Cart within videos Label …" at bounding box center [875, 392] width 1176 height 475
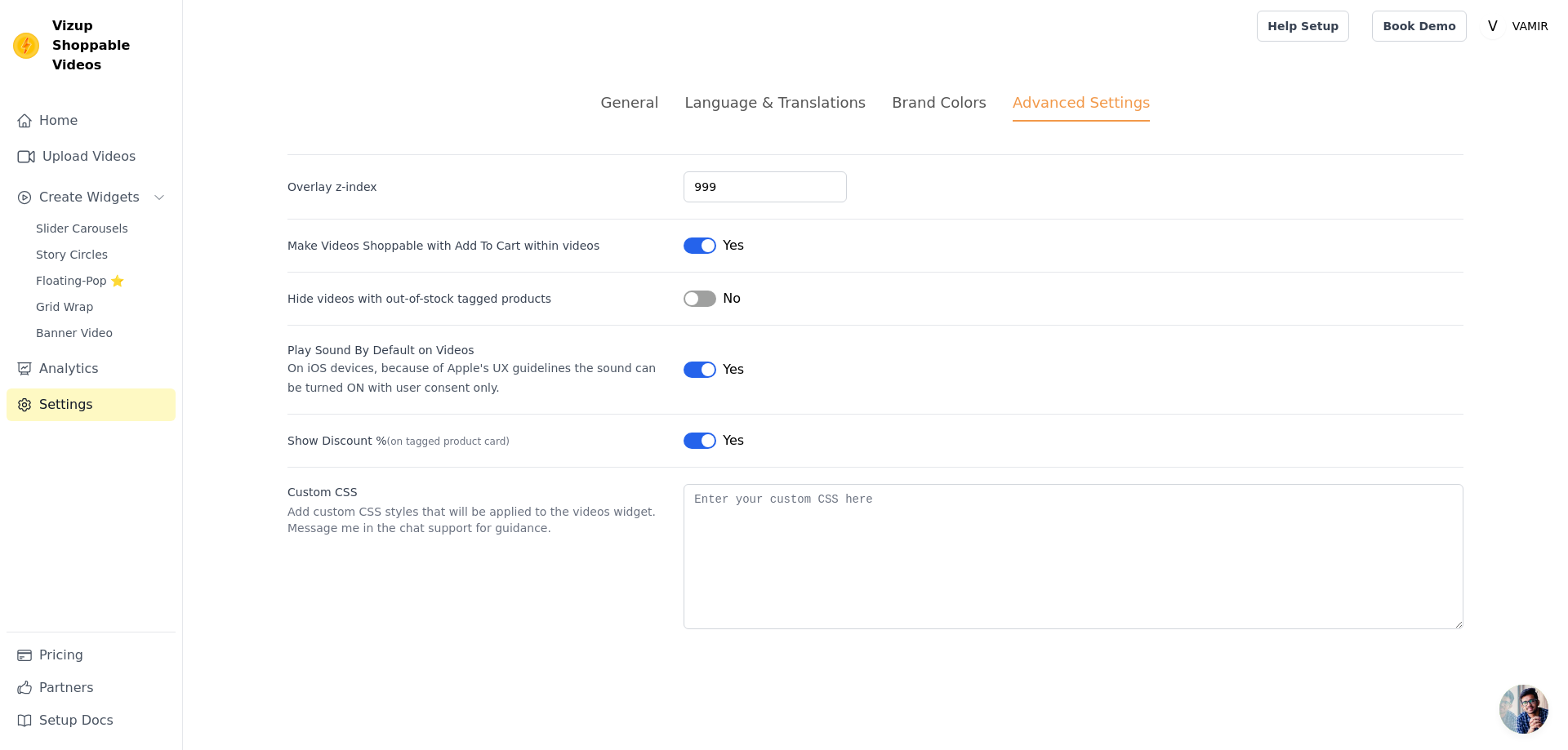
click at [450, 468] on div "Custom CSS Add custom CSS styles that will be applied to the videos widget. Mes…" at bounding box center [875, 548] width 1176 height 163
click at [938, 114] on li "Brand Colors" at bounding box center [939, 106] width 95 height 30
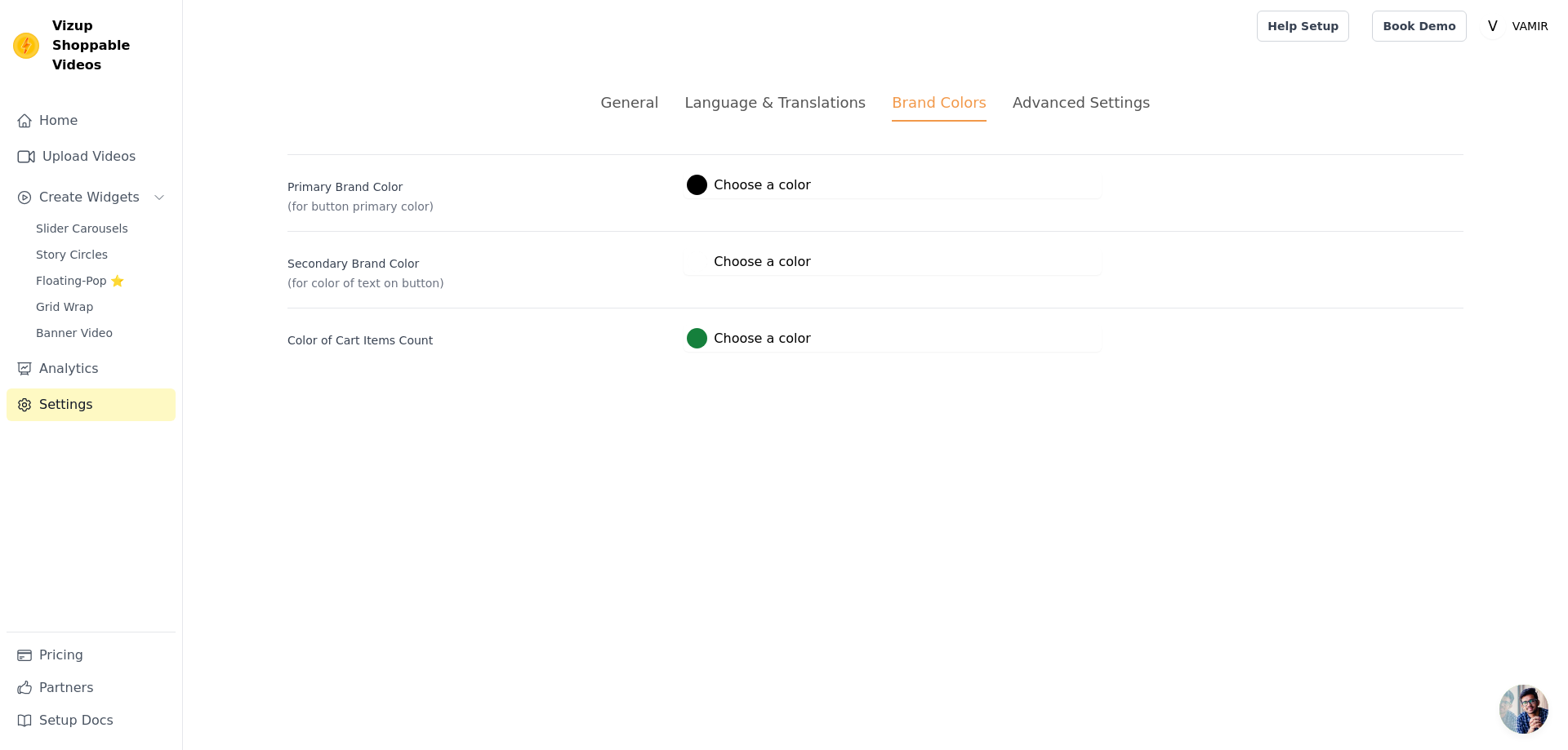
click at [815, 117] on li "Language & Translations" at bounding box center [775, 106] width 182 height 30
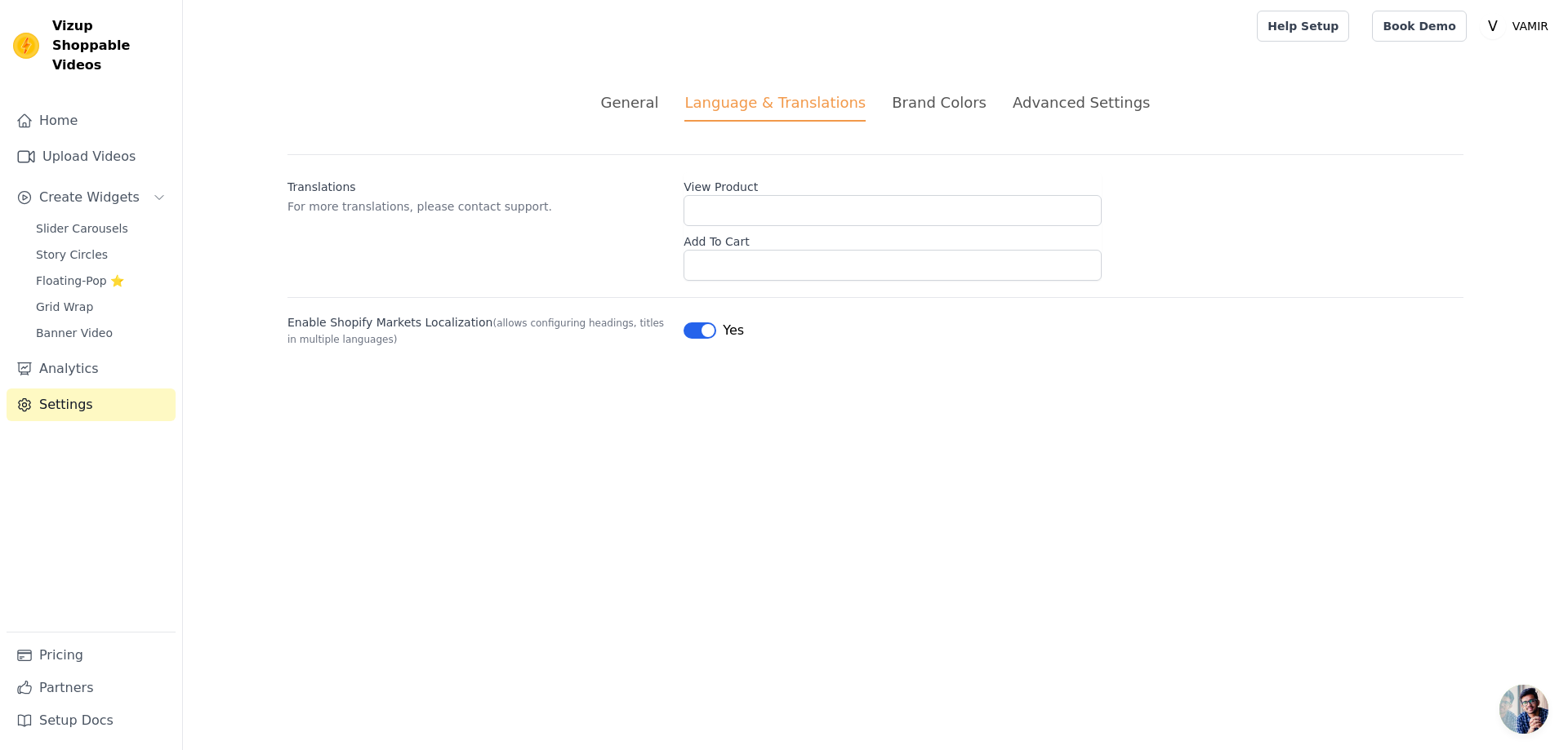
click at [707, 101] on div "Language & Translations" at bounding box center [775, 106] width 182 height 30
click at [659, 101] on div "General" at bounding box center [630, 102] width 58 height 22
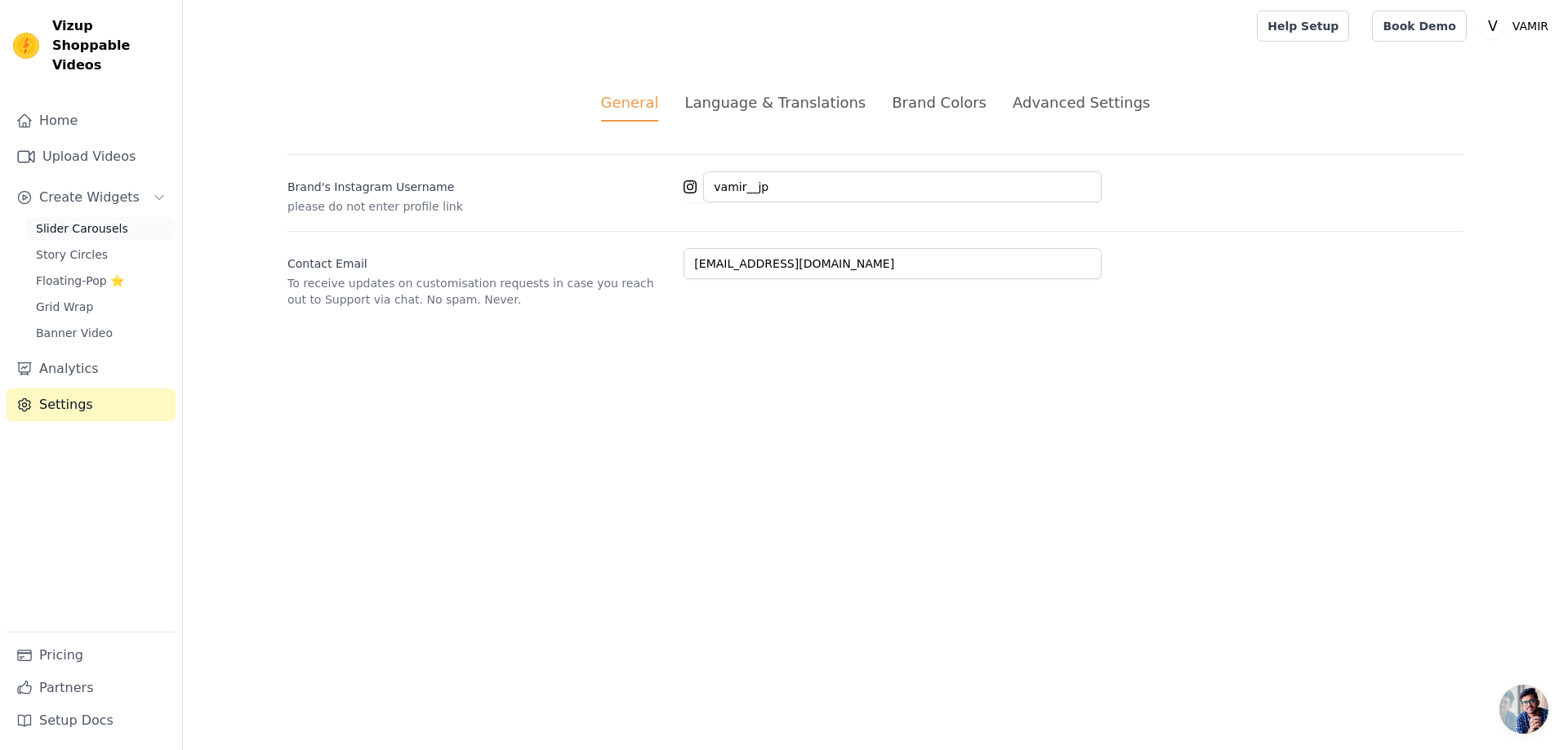
click at [96, 220] on span "Slider Carousels" at bounding box center [82, 229] width 92 height 16
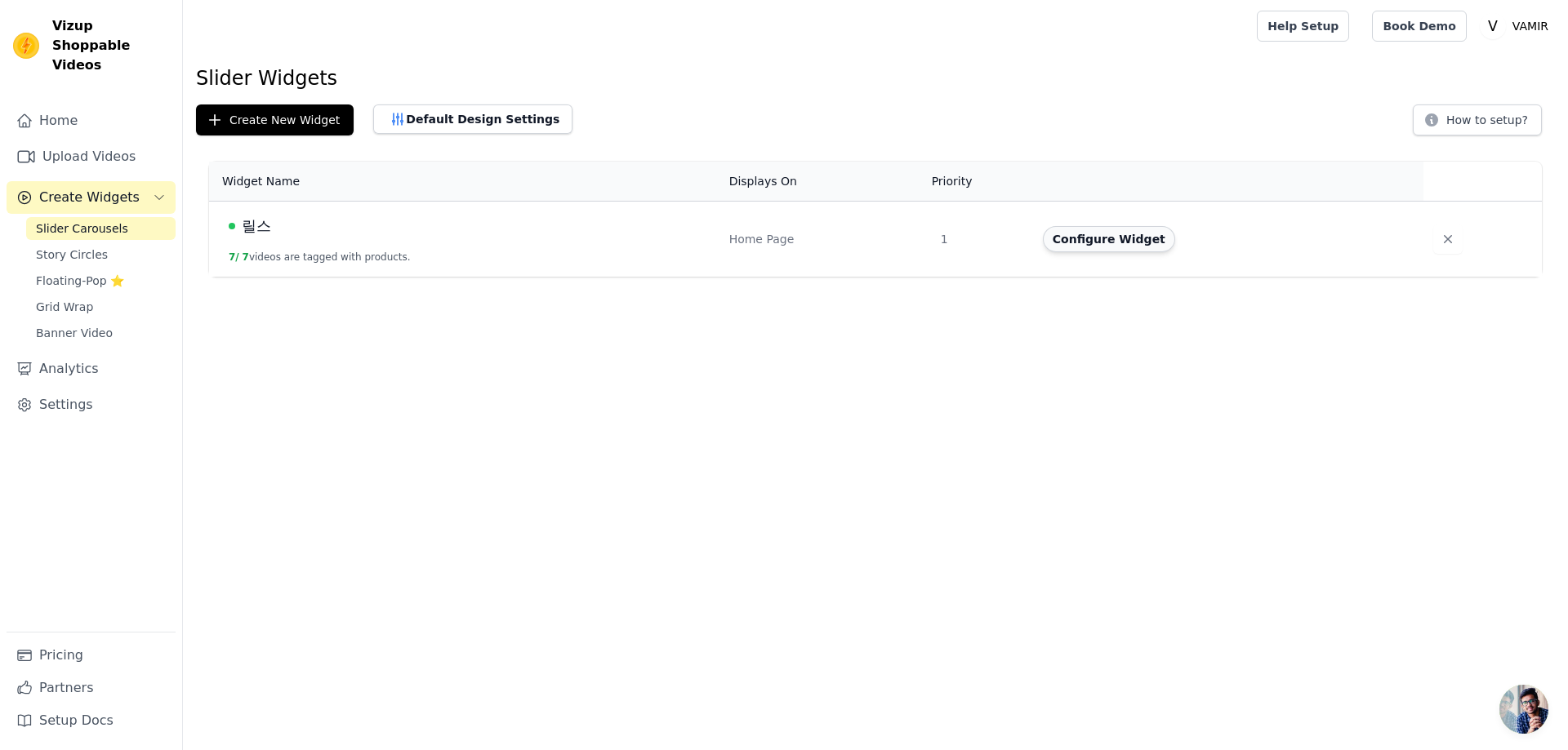
click at [1104, 245] on button "Configure Widget" at bounding box center [1109, 239] width 132 height 26
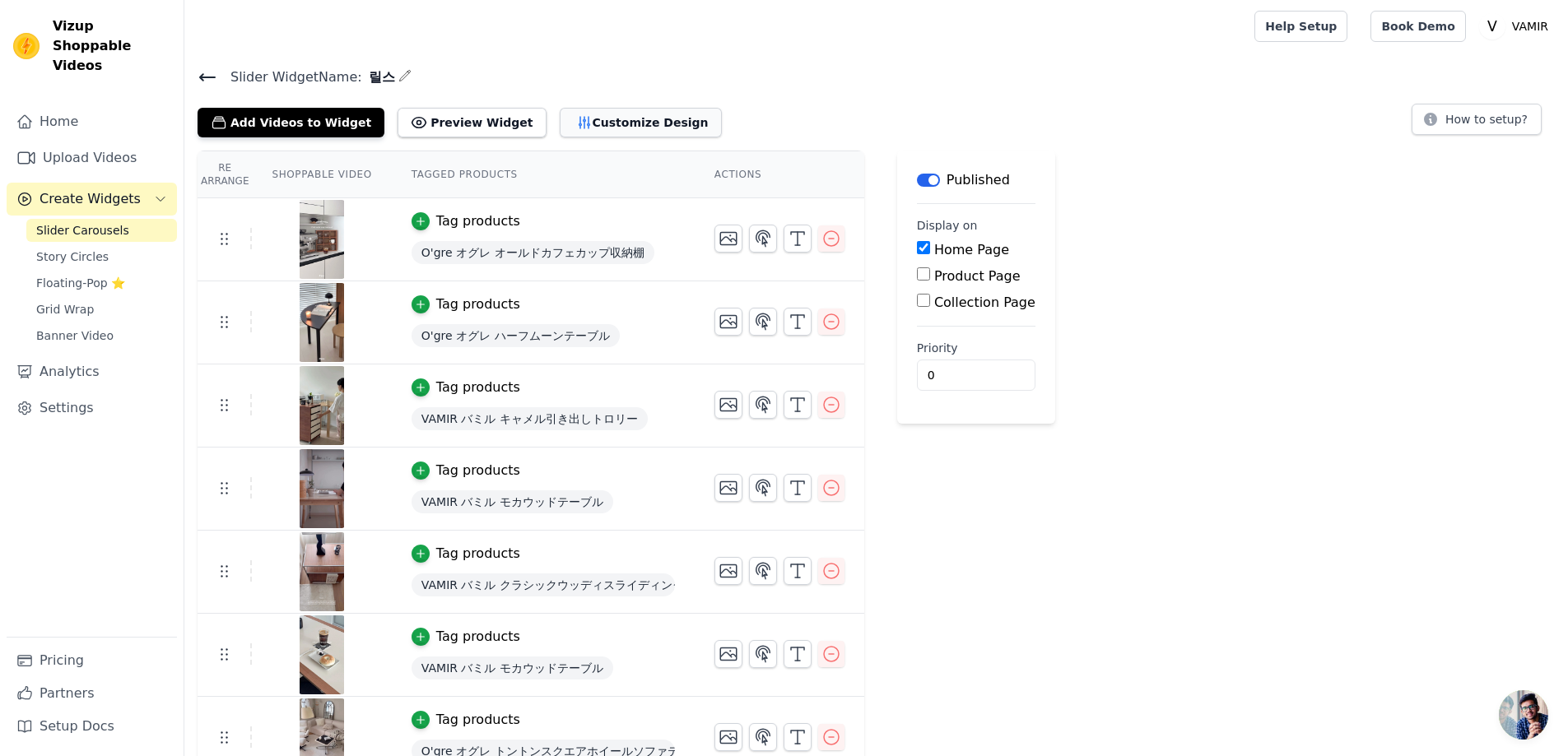
click at [584, 121] on button "Customize Design" at bounding box center [641, 122] width 162 height 30
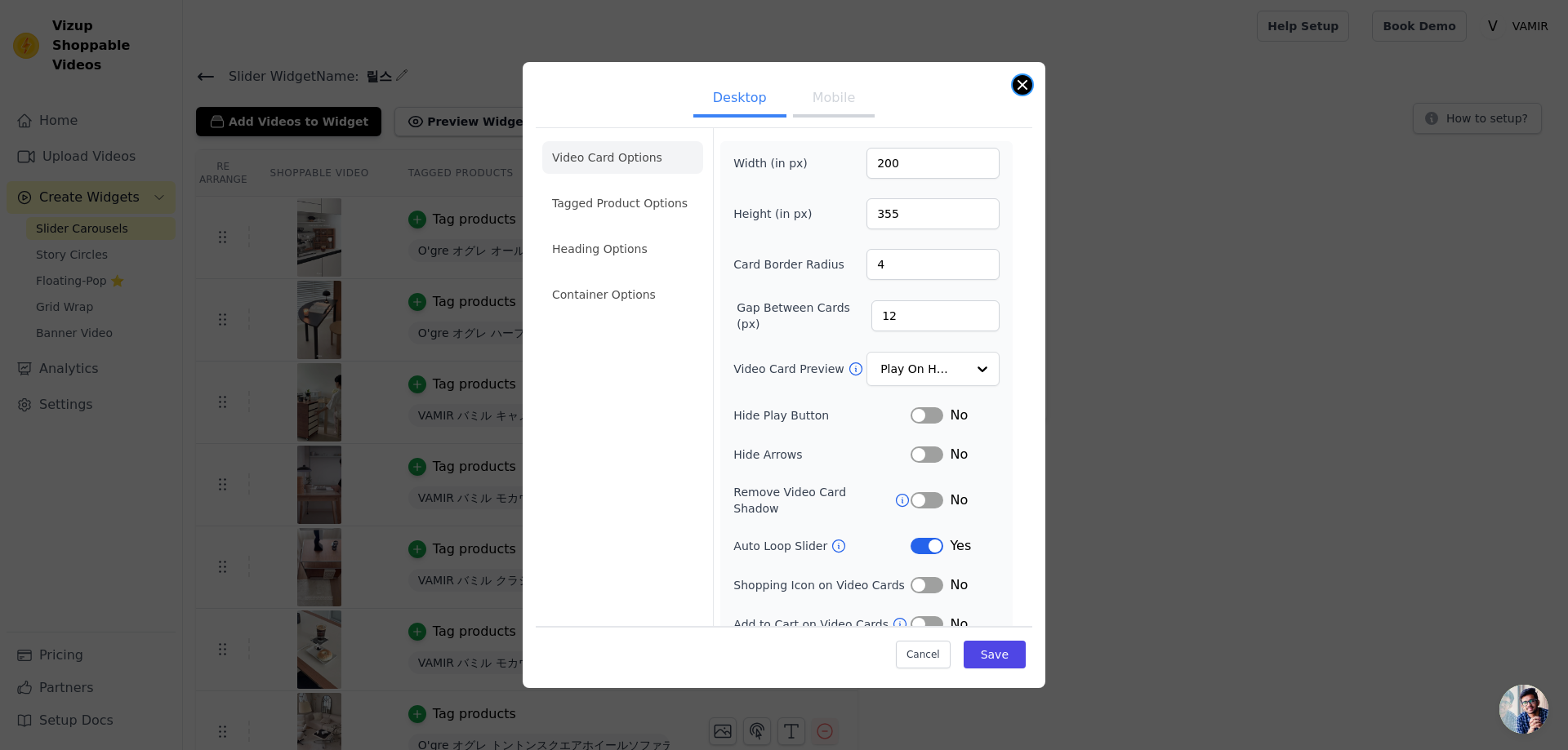
click at [1026, 85] on button "Close modal" at bounding box center [1022, 85] width 20 height 20
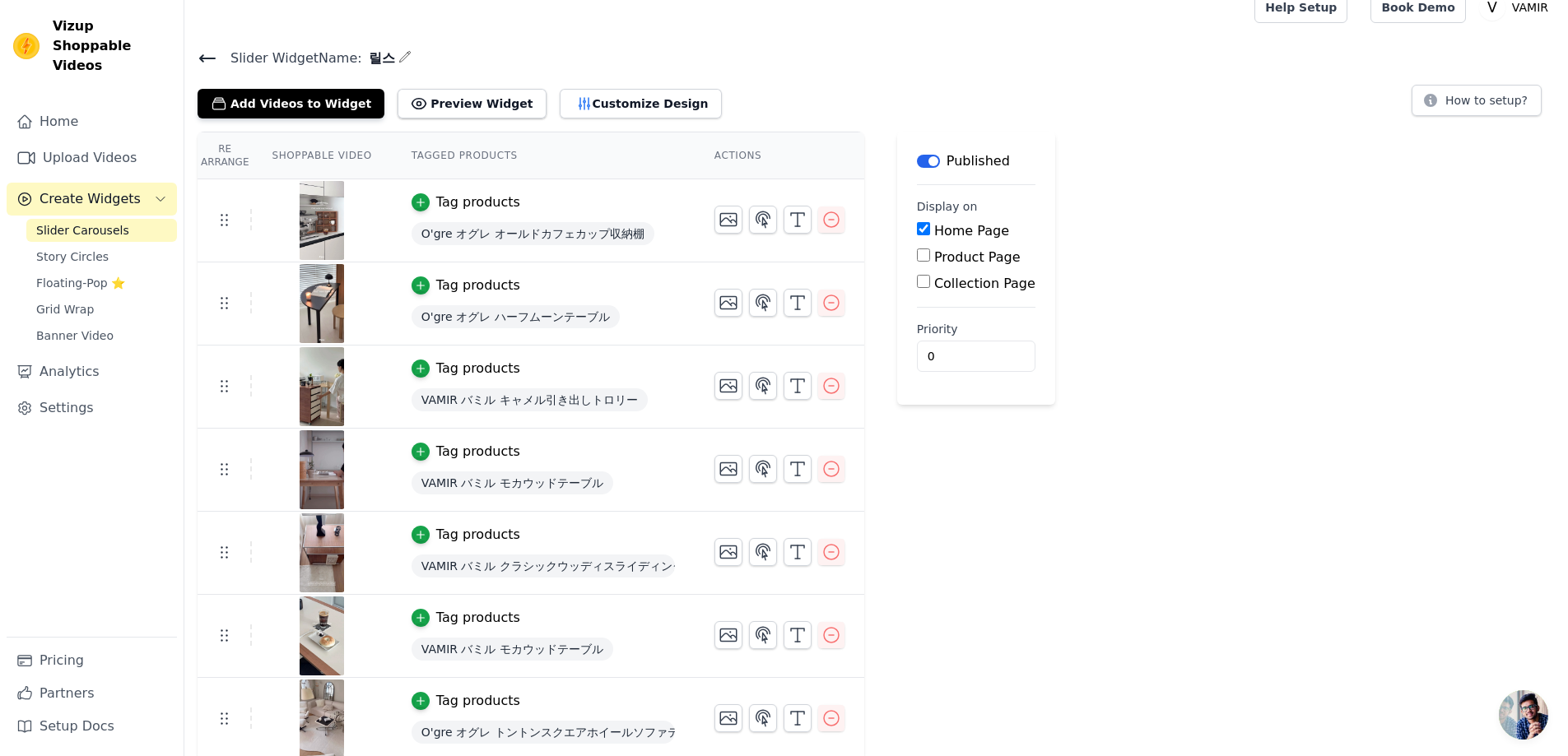
scroll to position [23, 0]
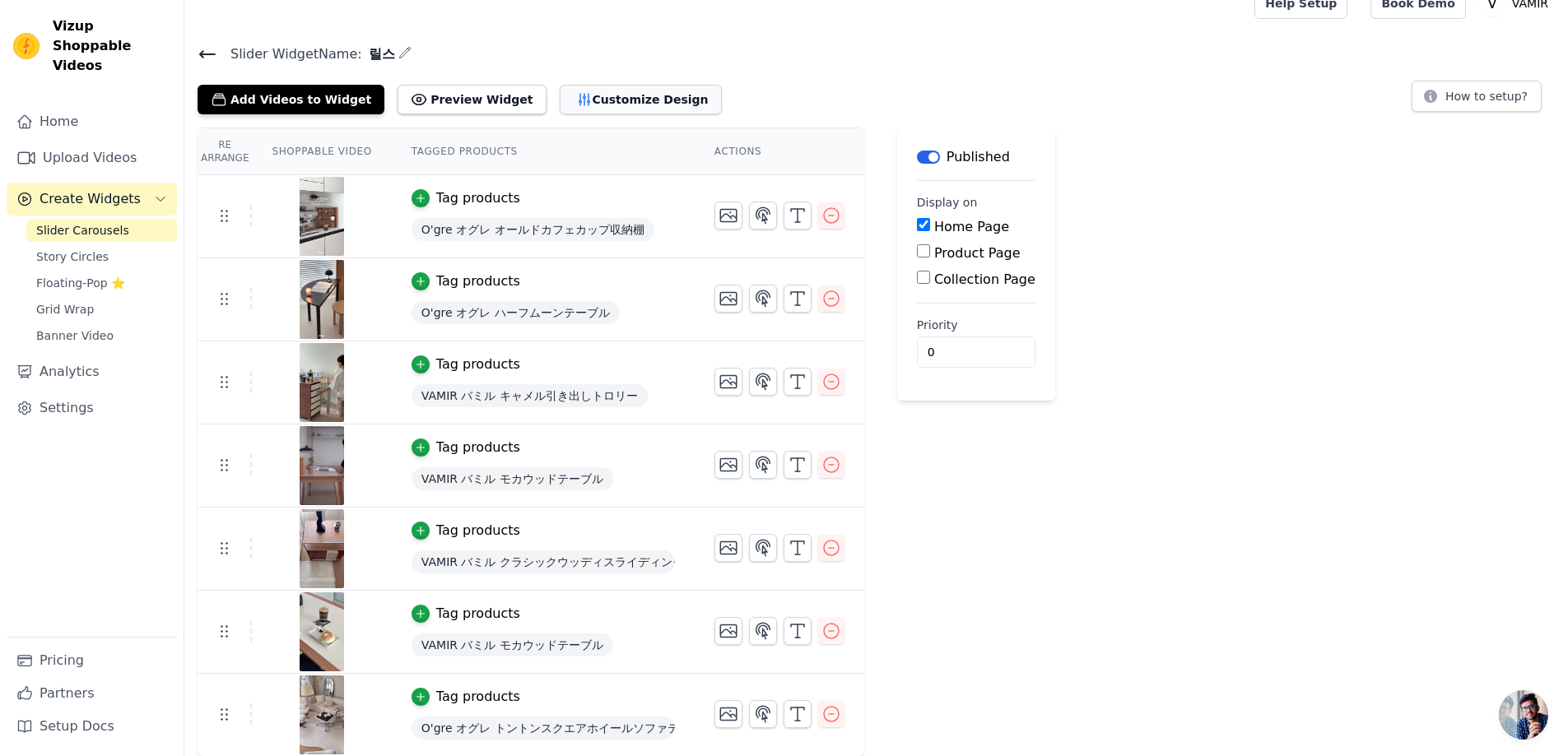
click at [576, 104] on icon "button" at bounding box center [584, 99] width 16 height 16
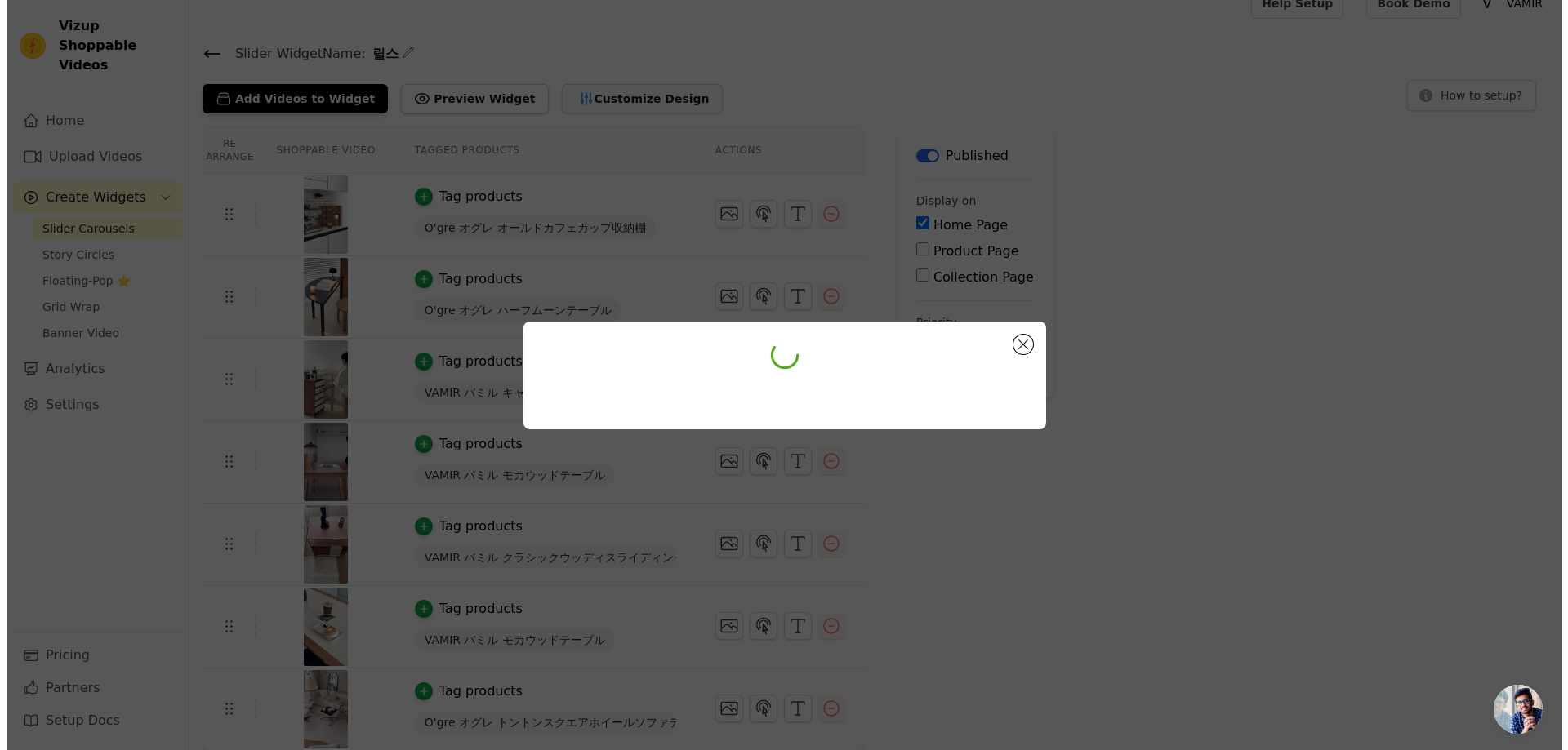
scroll to position [0, 0]
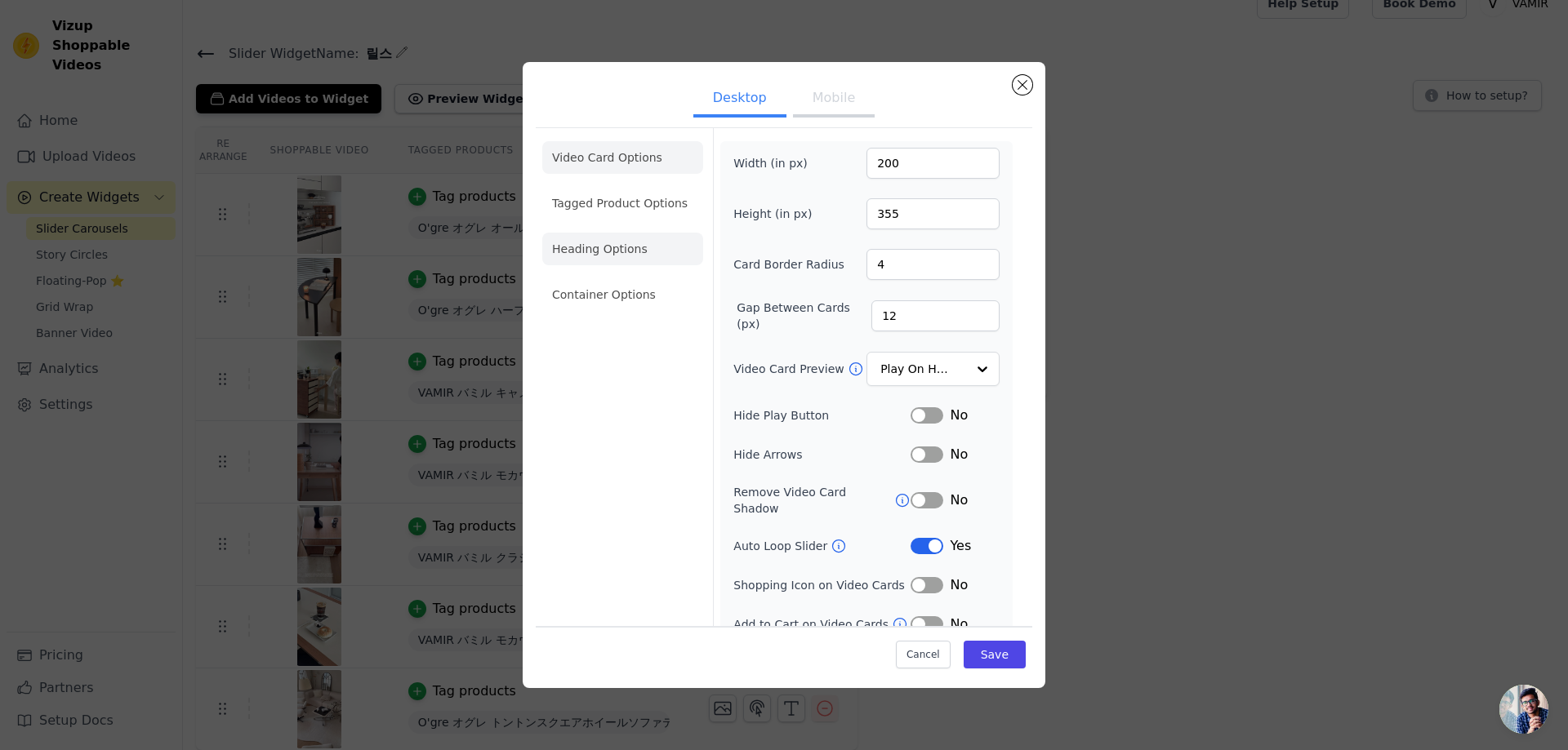
click at [602, 243] on li "Heading Options" at bounding box center [623, 248] width 161 height 33
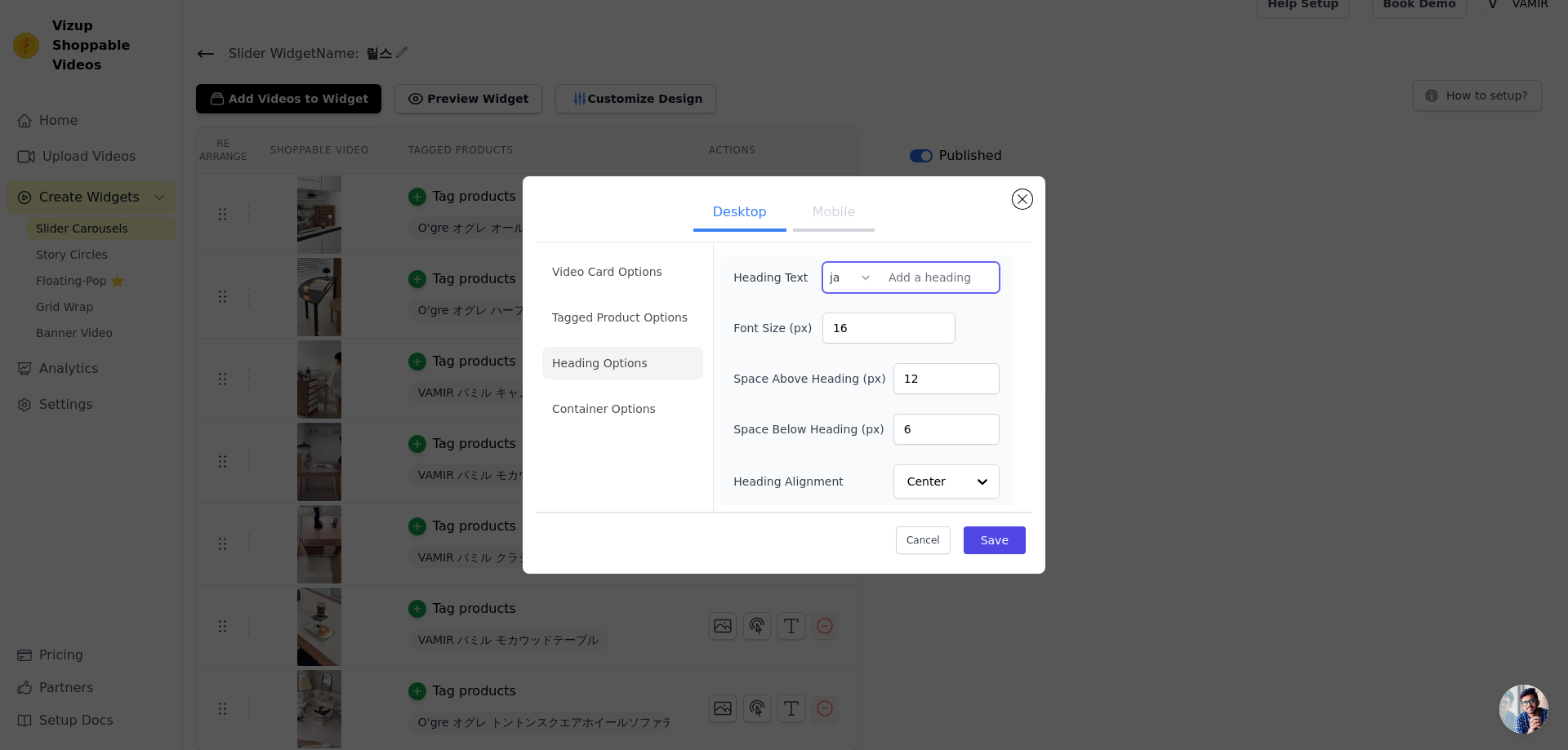
click at [932, 278] on input "Heading Text" at bounding box center [911, 277] width 177 height 31
paste input "SNSで人気の動画から探す"
type input "SNSで人気の動画から探す"
click at [1013, 546] on button "Save" at bounding box center [994, 540] width 62 height 28
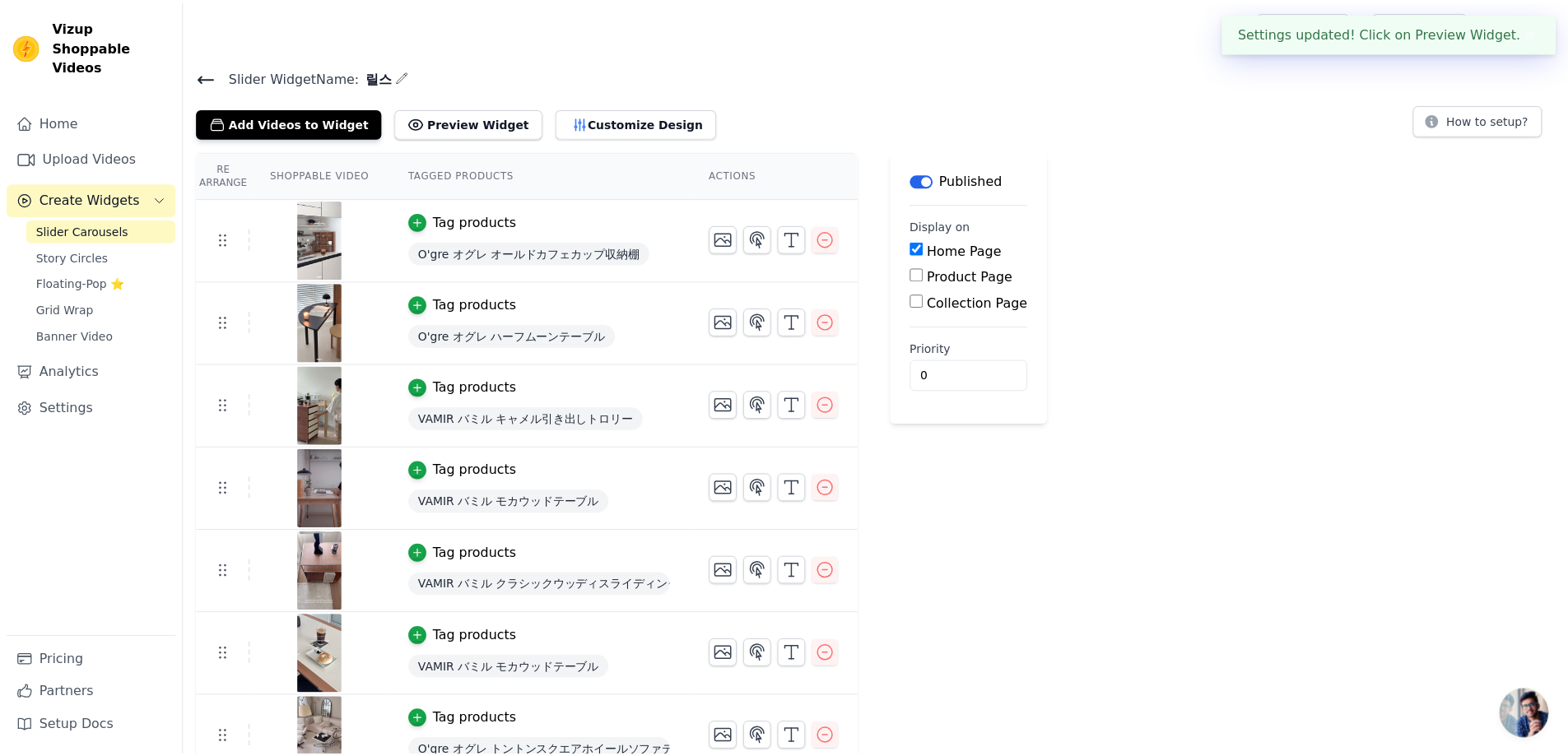
scroll to position [23, 0]
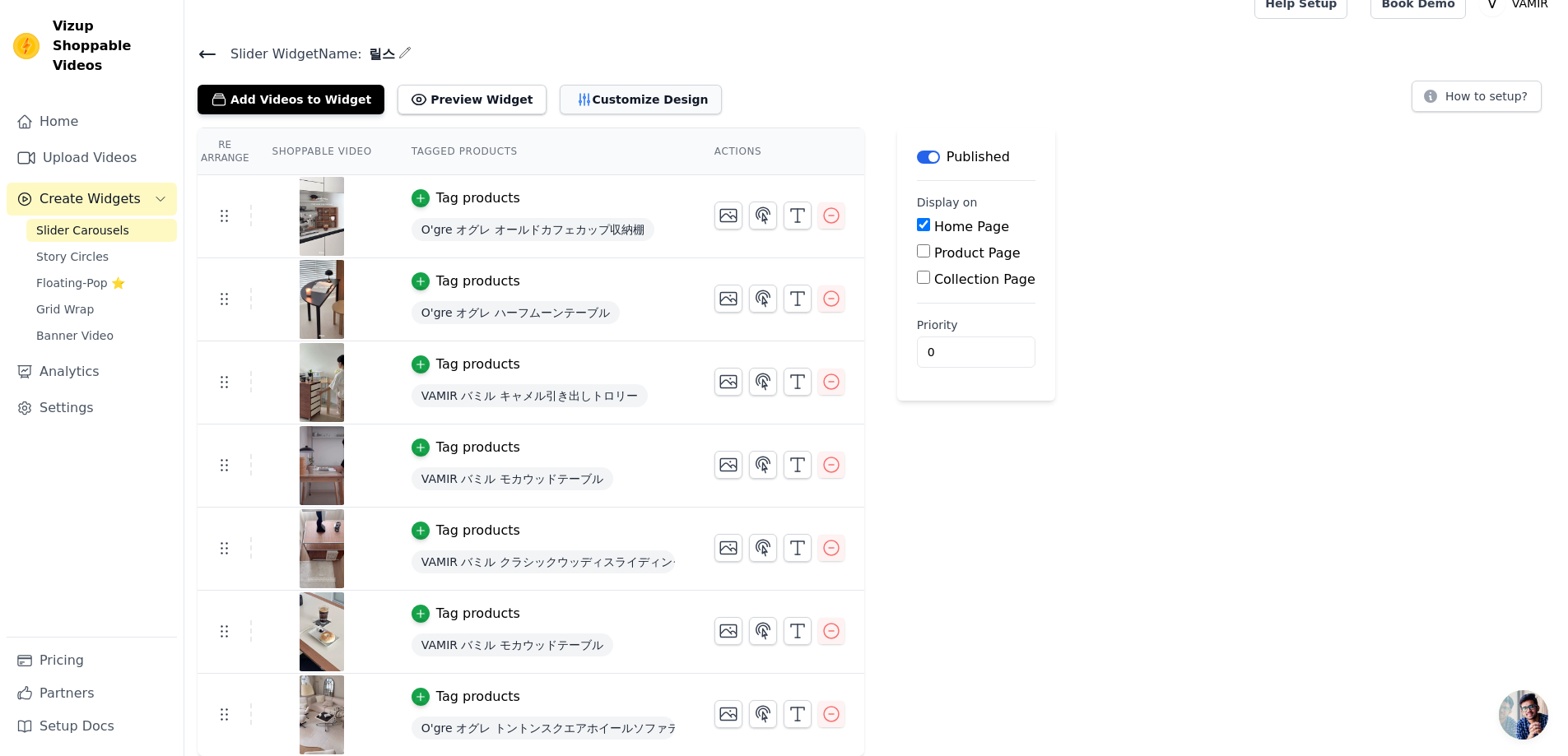
click at [611, 101] on button "Customize Design" at bounding box center [641, 99] width 162 height 30
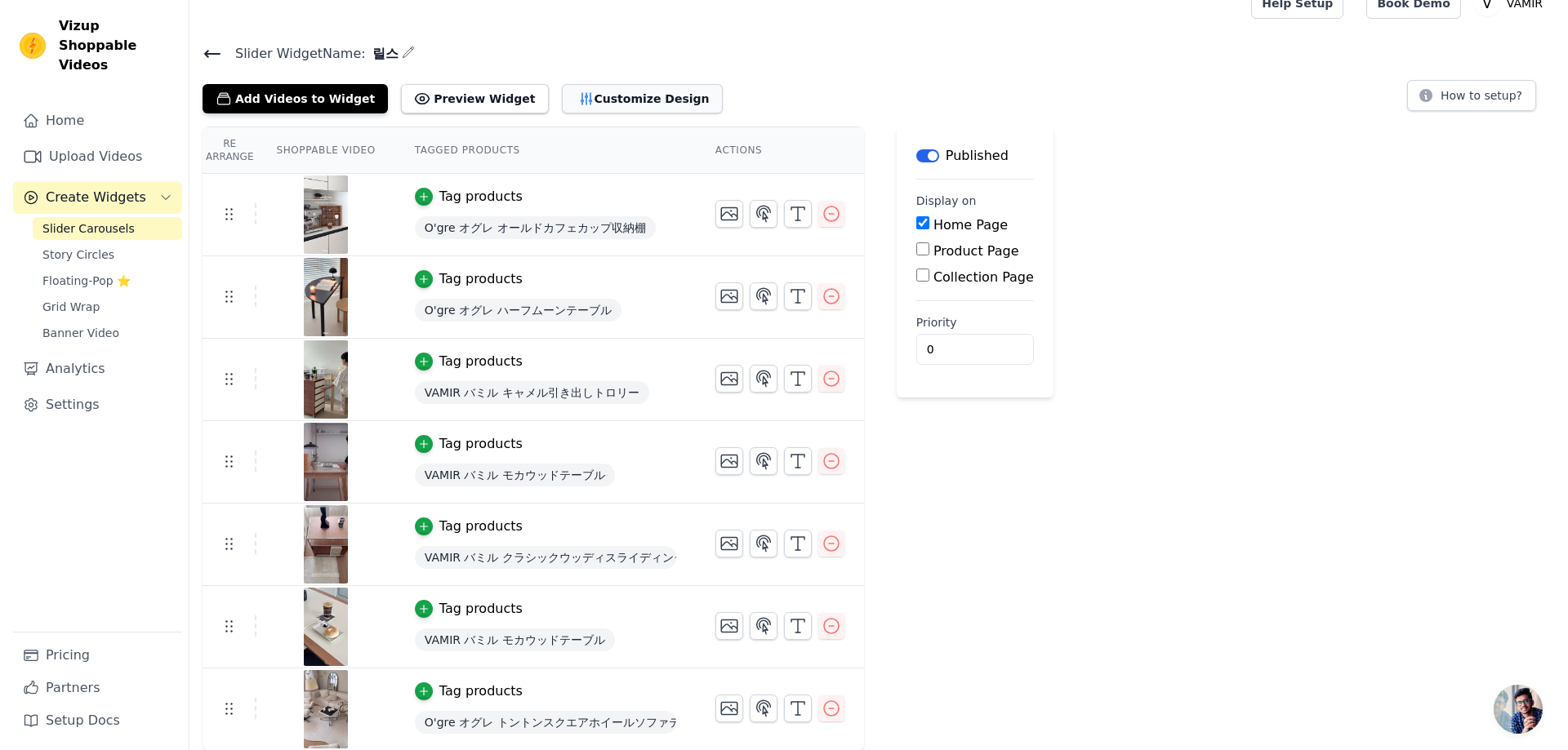
scroll to position [0, 0]
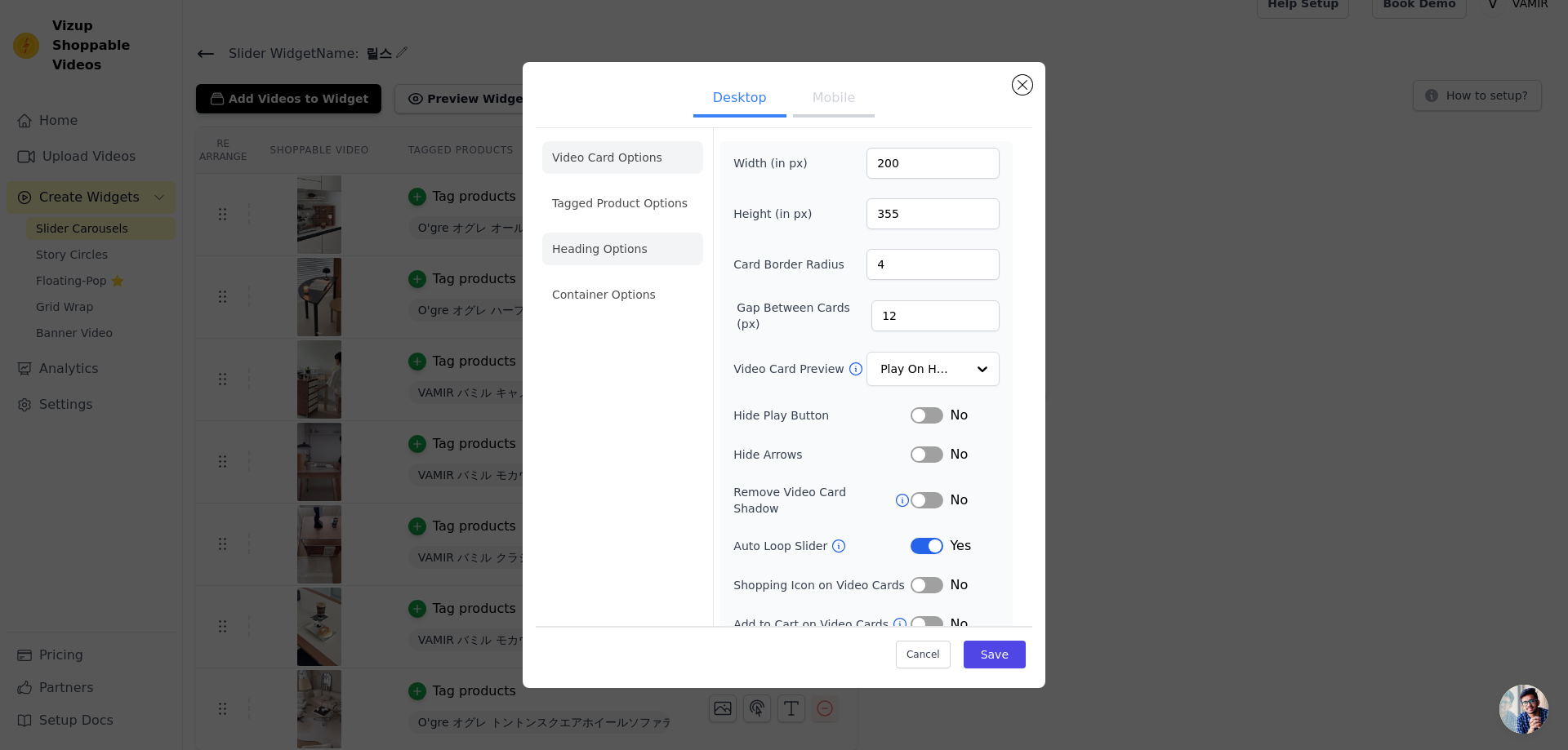
click at [605, 241] on li "Heading Options" at bounding box center [623, 248] width 161 height 33
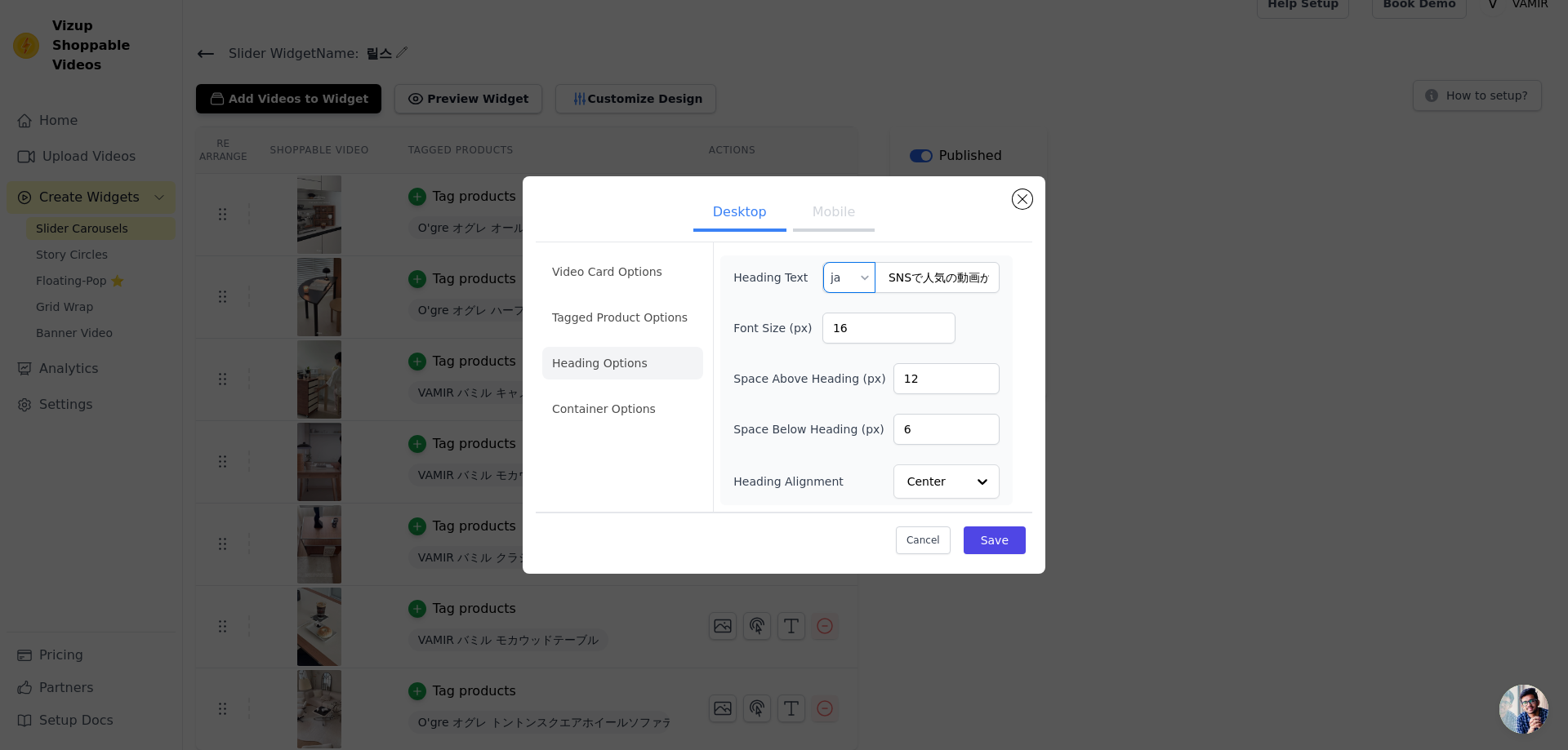
click at [841, 270] on input "text" at bounding box center [844, 277] width 28 height 30
click at [842, 270] on input "text" at bounding box center [844, 277] width 28 height 30
drag, startPoint x: 866, startPoint y: 324, endPoint x: 808, endPoint y: 321, distance: 58.1
click at [808, 321] on div "Font Size (px) 16" at bounding box center [866, 328] width 267 height 31
drag, startPoint x: 884, startPoint y: 334, endPoint x: 737, endPoint y: 325, distance: 147.3
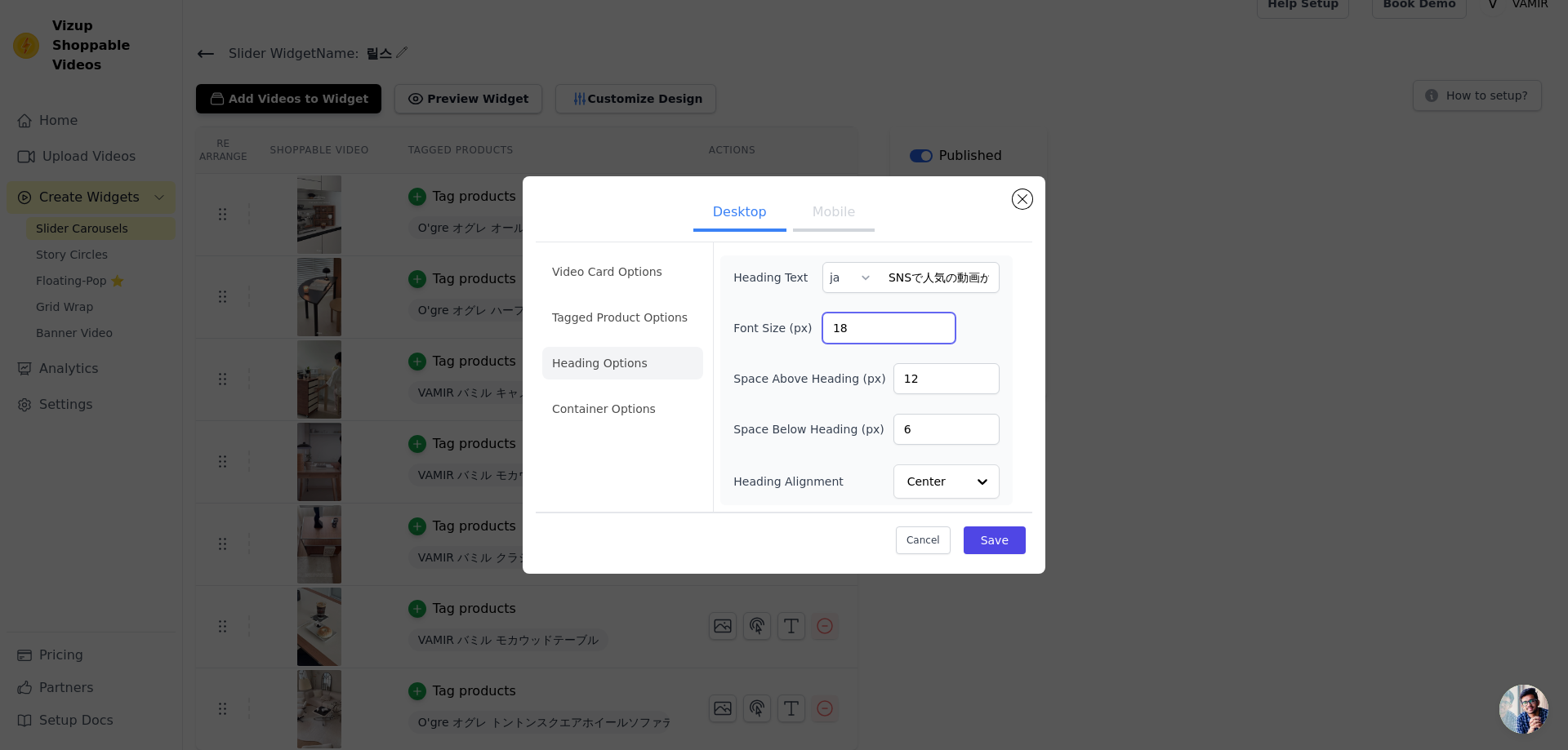
click at [737, 325] on div "Font Size (px) 18" at bounding box center [866, 328] width 267 height 31
type input "20"
click at [1017, 327] on form "Heading Text SNSで人気の動画から探す ja Font Size (px) 20 Space Above Heading (px) 12 Spa…" at bounding box center [866, 377] width 306 height 269
click at [953, 486] on input "Heading Alignment" at bounding box center [936, 482] width 57 height 33
click at [940, 449] on div "Left" at bounding box center [944, 443] width 101 height 34
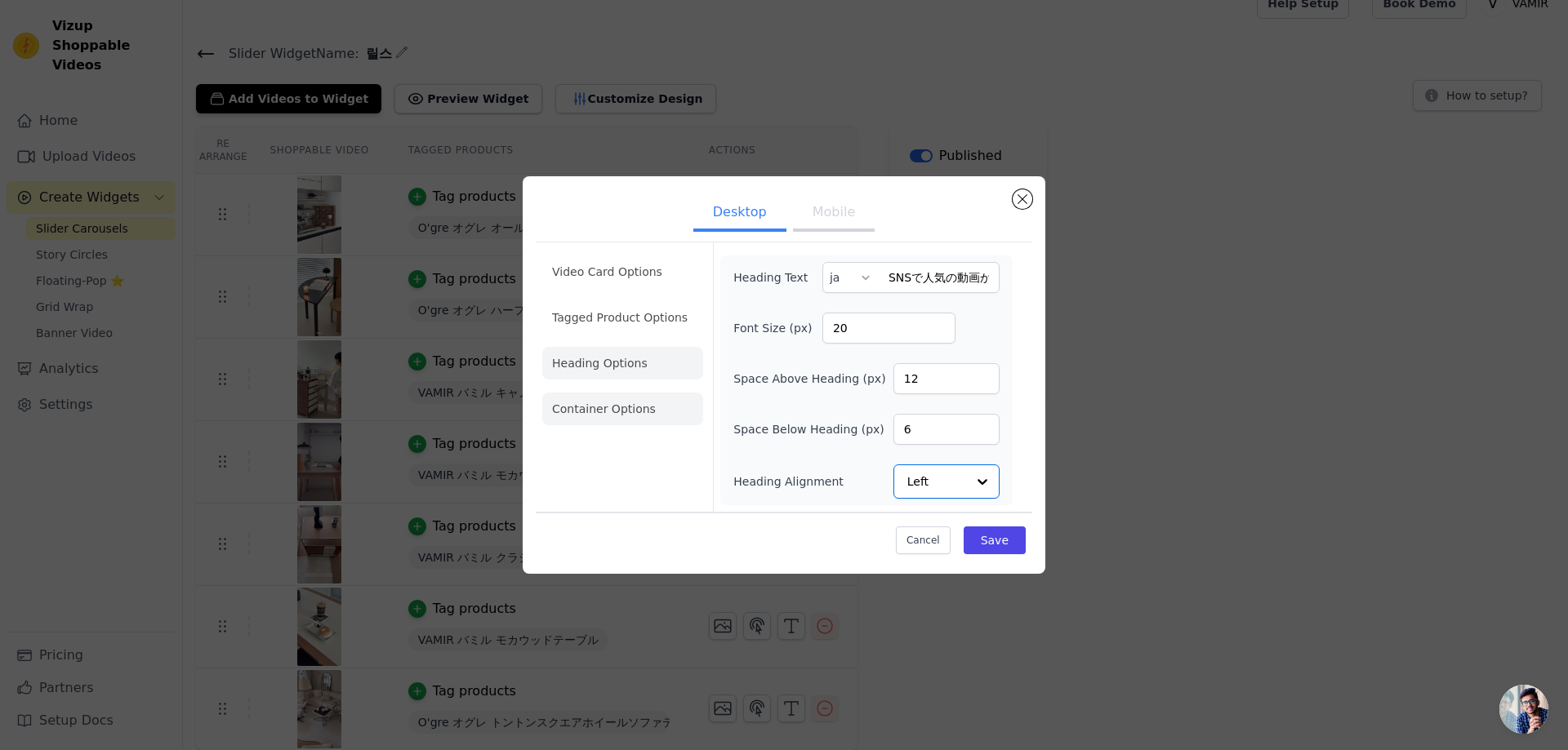
click at [637, 418] on li "Container Options" at bounding box center [623, 409] width 161 height 33
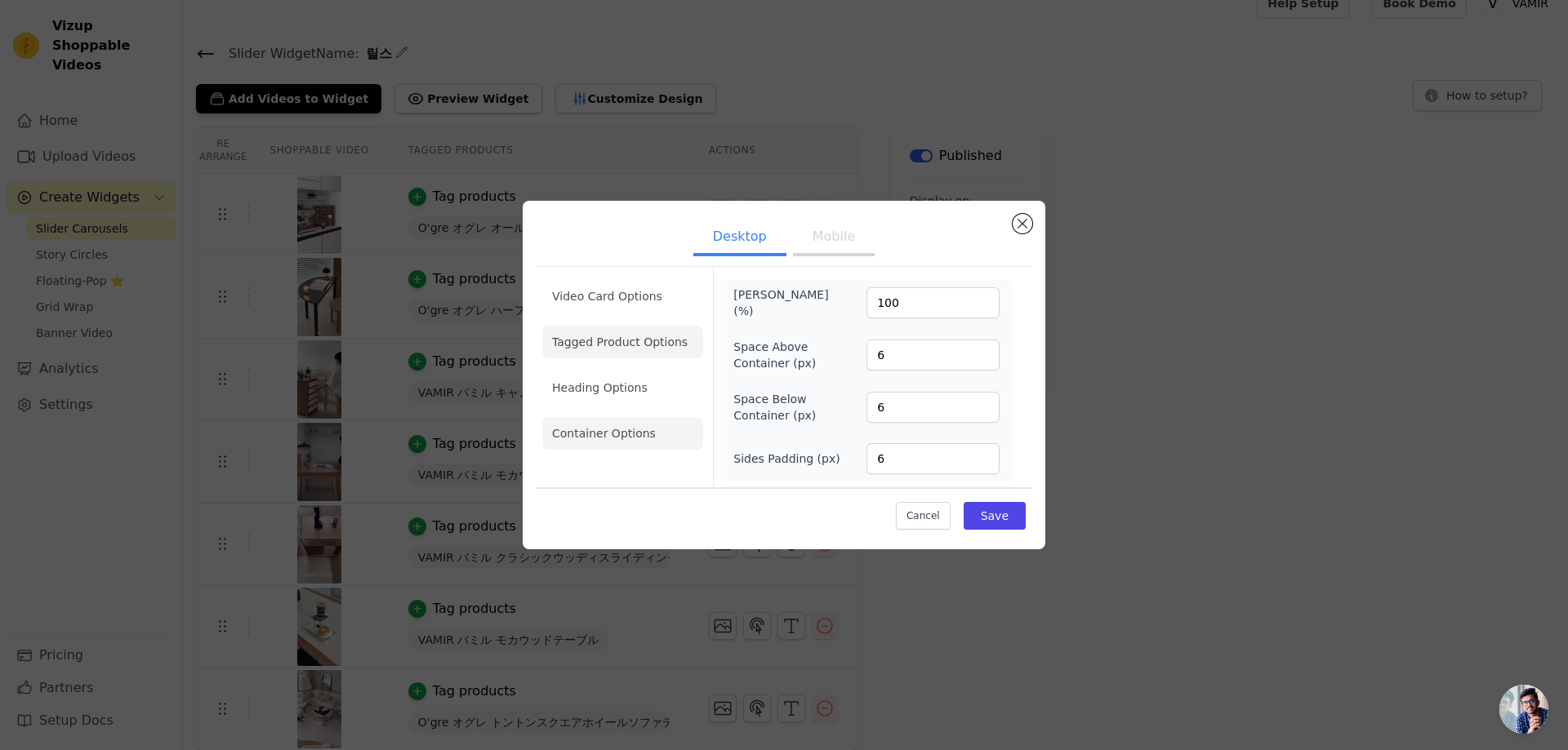
click at [613, 347] on li "Tagged Product Options" at bounding box center [623, 342] width 161 height 33
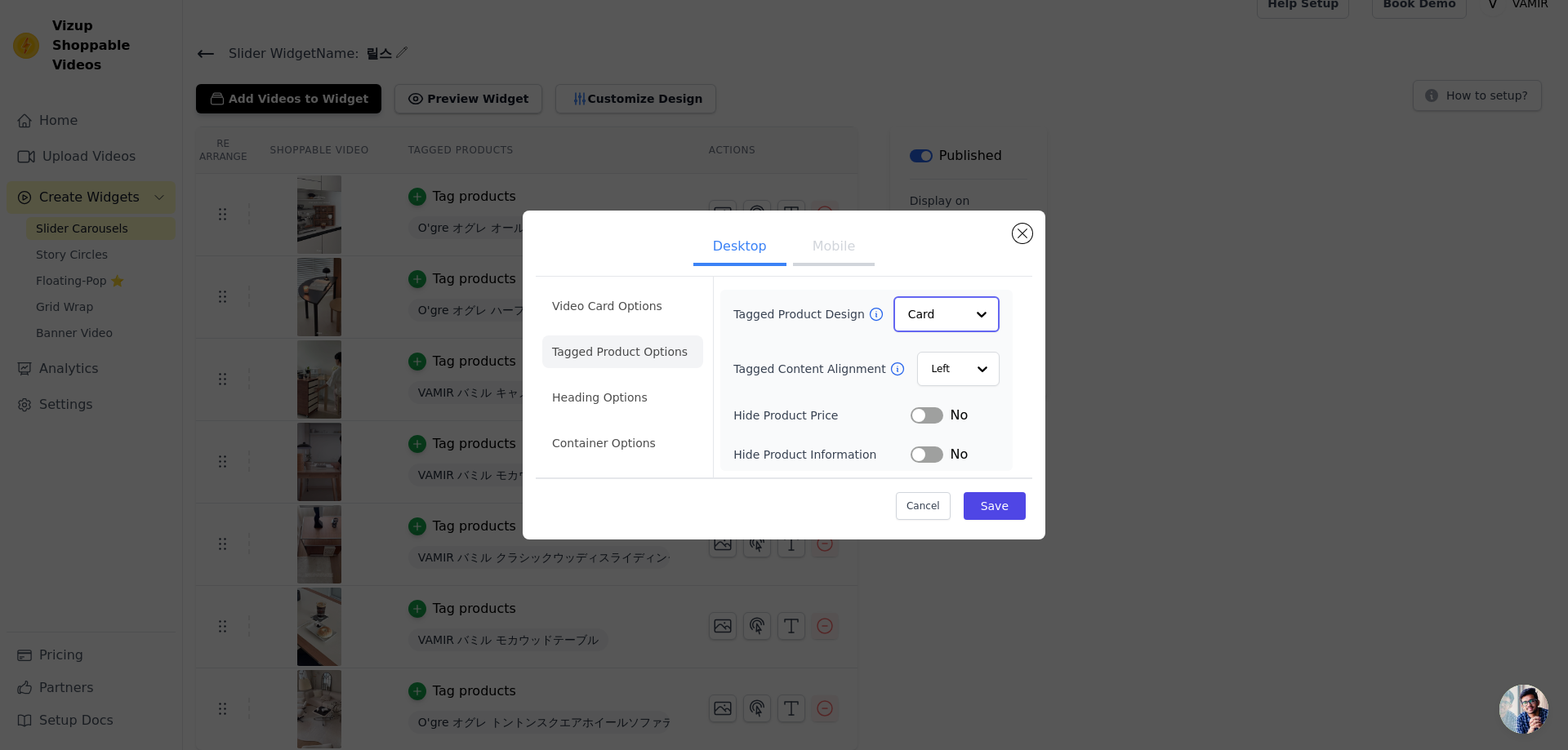
click at [926, 325] on input "Tagged Product Design" at bounding box center [936, 314] width 57 height 33
click at [922, 424] on div "Minimalist" at bounding box center [945, 422] width 106 height 34
click at [930, 455] on button "Label" at bounding box center [926, 454] width 33 height 16
click at [986, 503] on button "Save" at bounding box center [994, 505] width 62 height 28
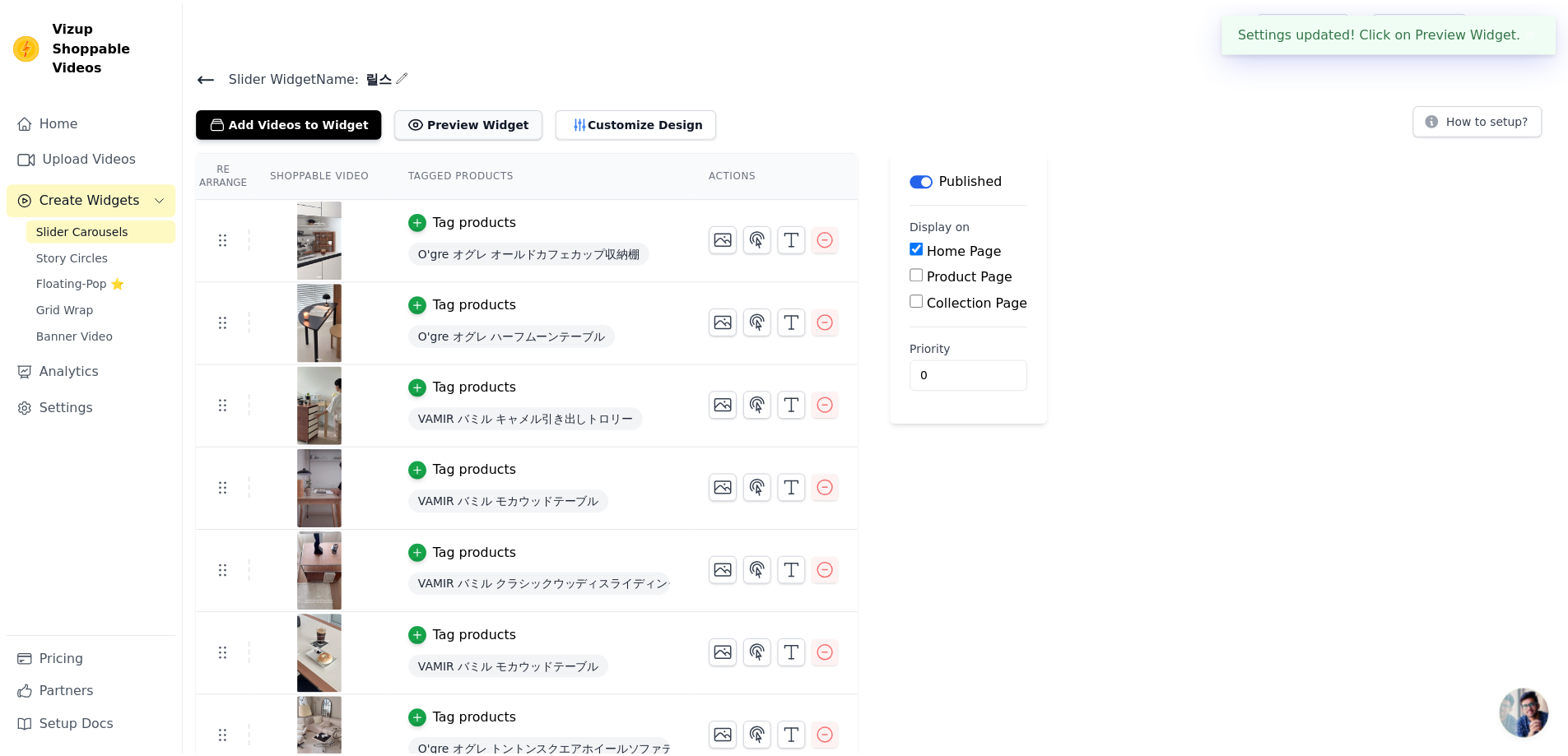
scroll to position [23, 0]
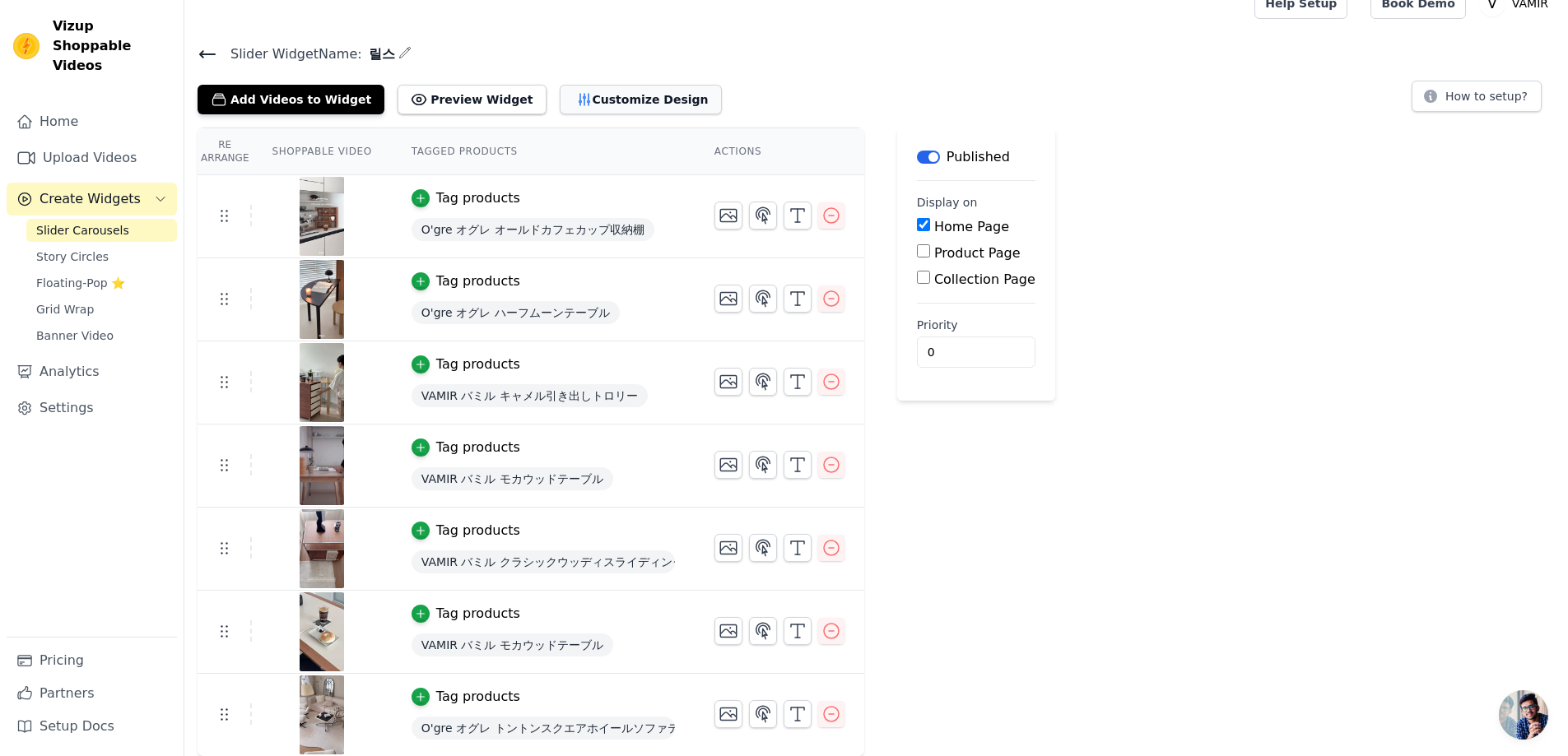
click at [584, 96] on button "Customize Design" at bounding box center [641, 99] width 162 height 30
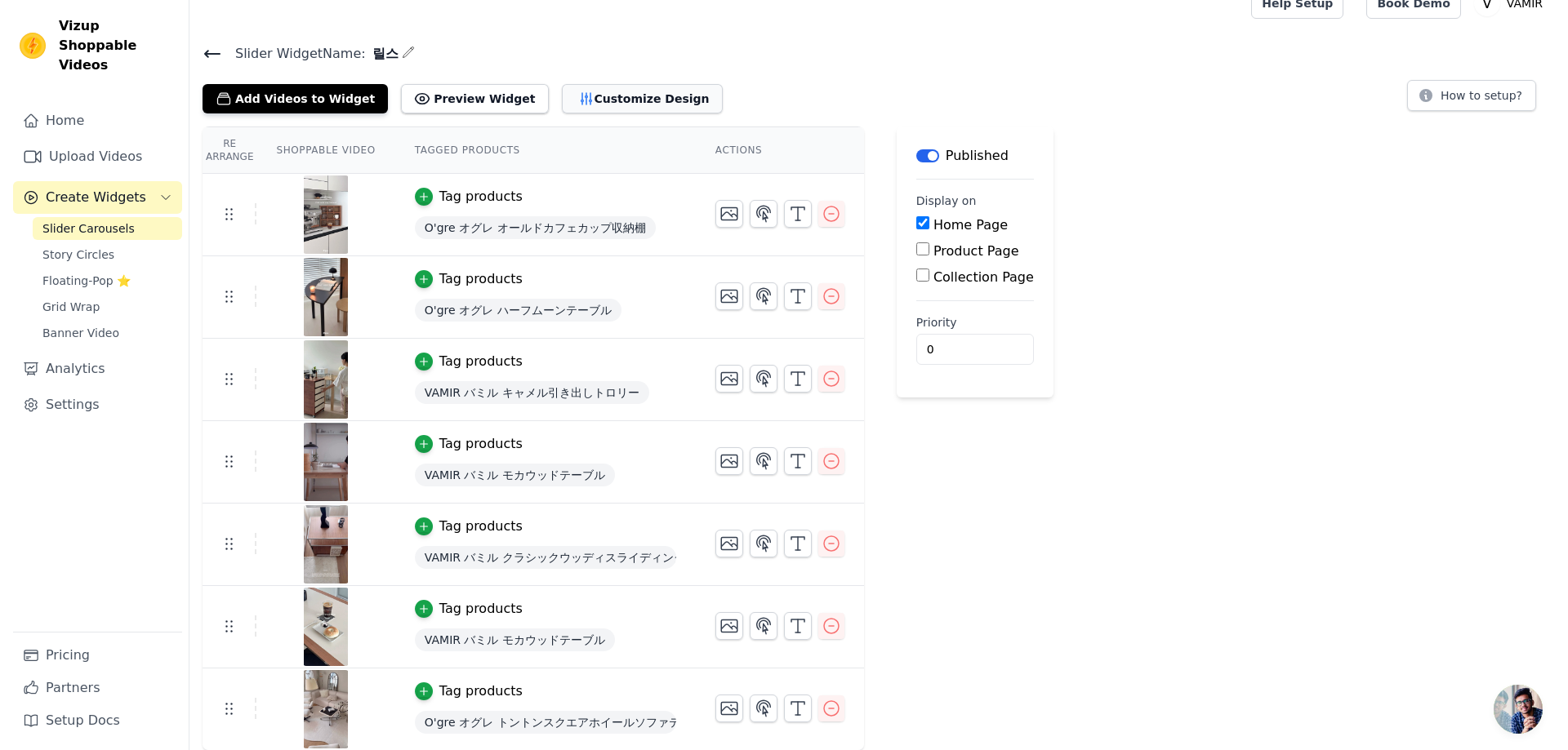
scroll to position [0, 0]
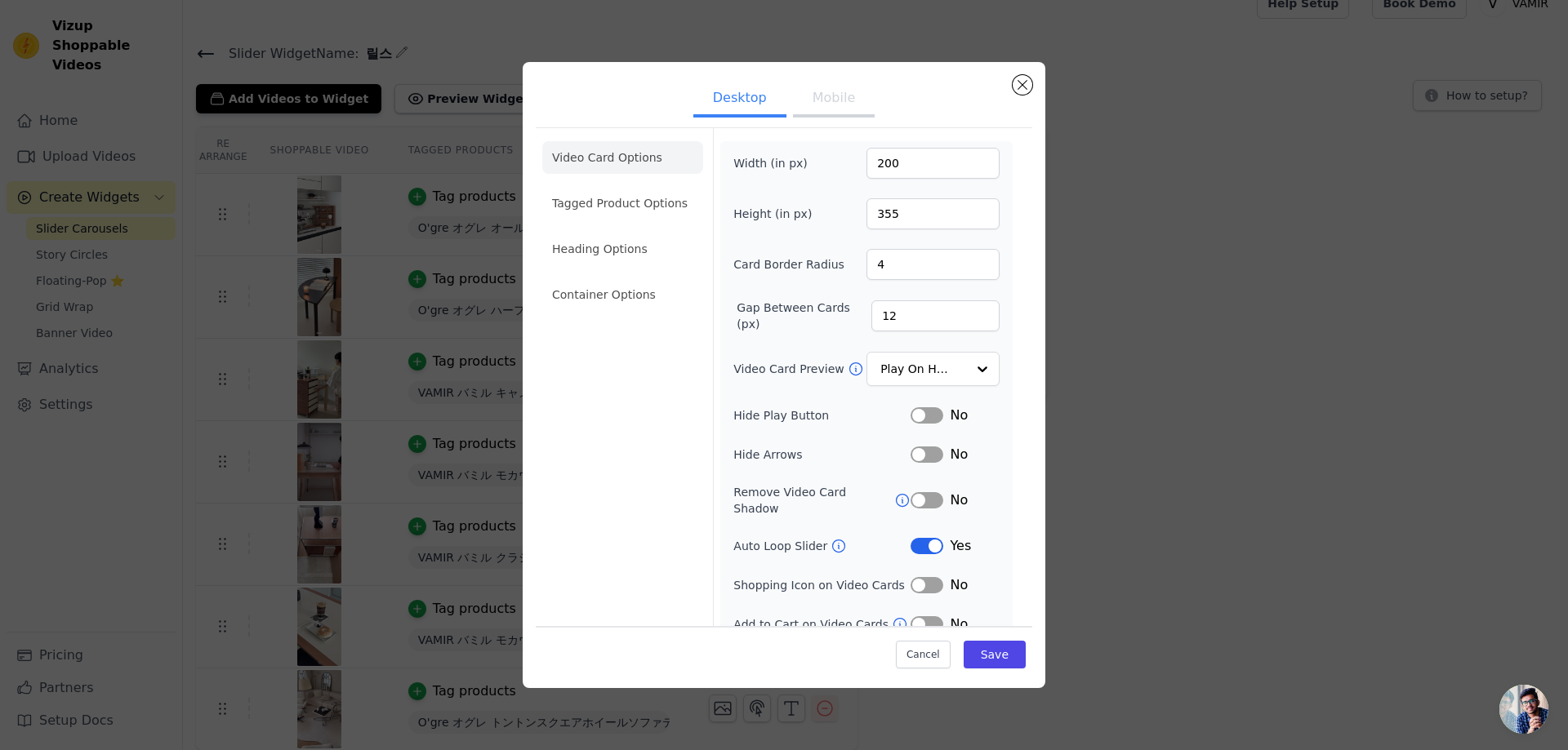
click at [596, 199] on li "Tagged Product Options" at bounding box center [623, 203] width 161 height 33
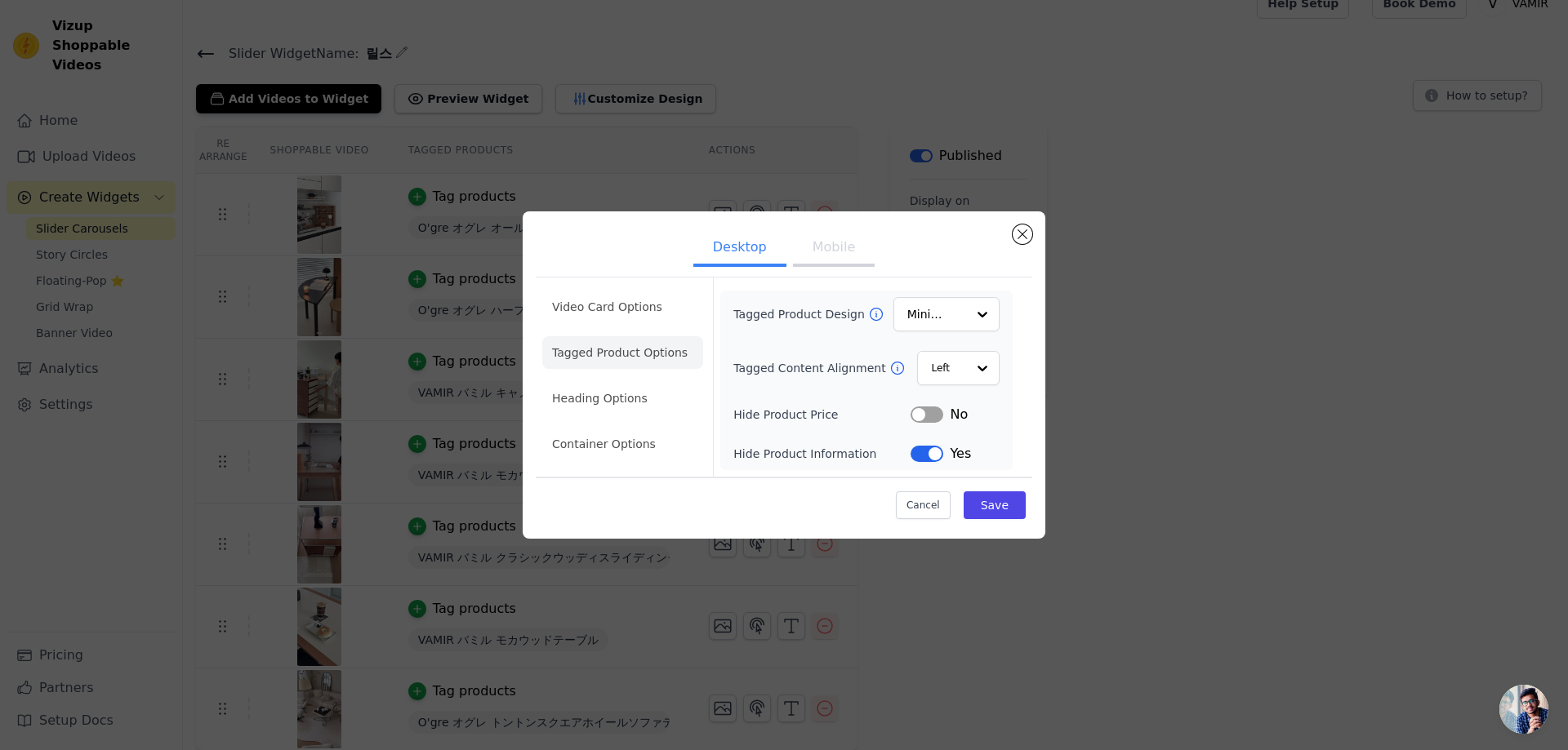
click at [926, 467] on div "Tagged Product Design Minimalist Tagged Content Alignment Left Hide Product Pri…" at bounding box center [866, 380] width 292 height 180
click at [928, 452] on button "Label" at bounding box center [926, 454] width 33 height 16
click at [988, 505] on button "Save" at bounding box center [994, 505] width 62 height 28
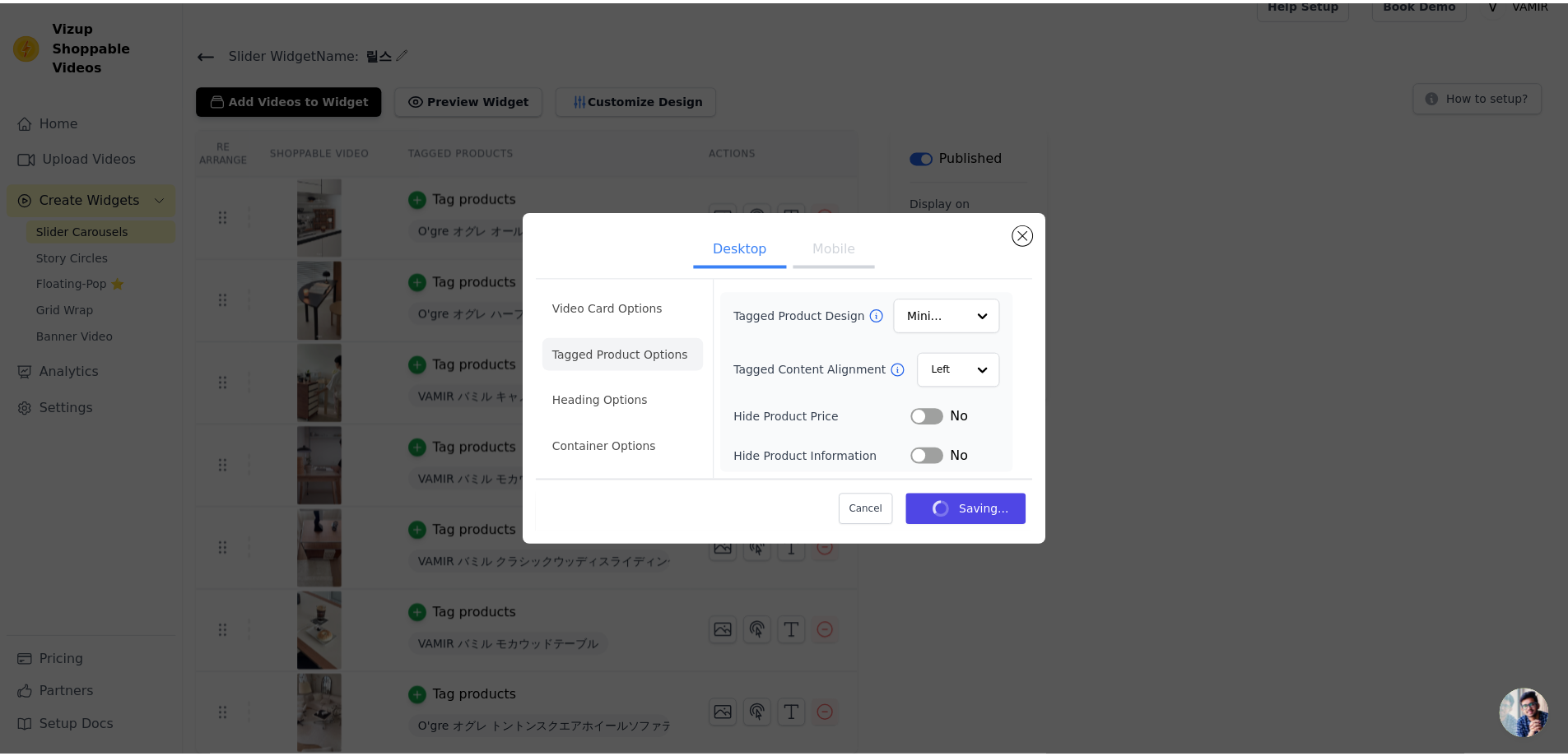
scroll to position [23, 0]
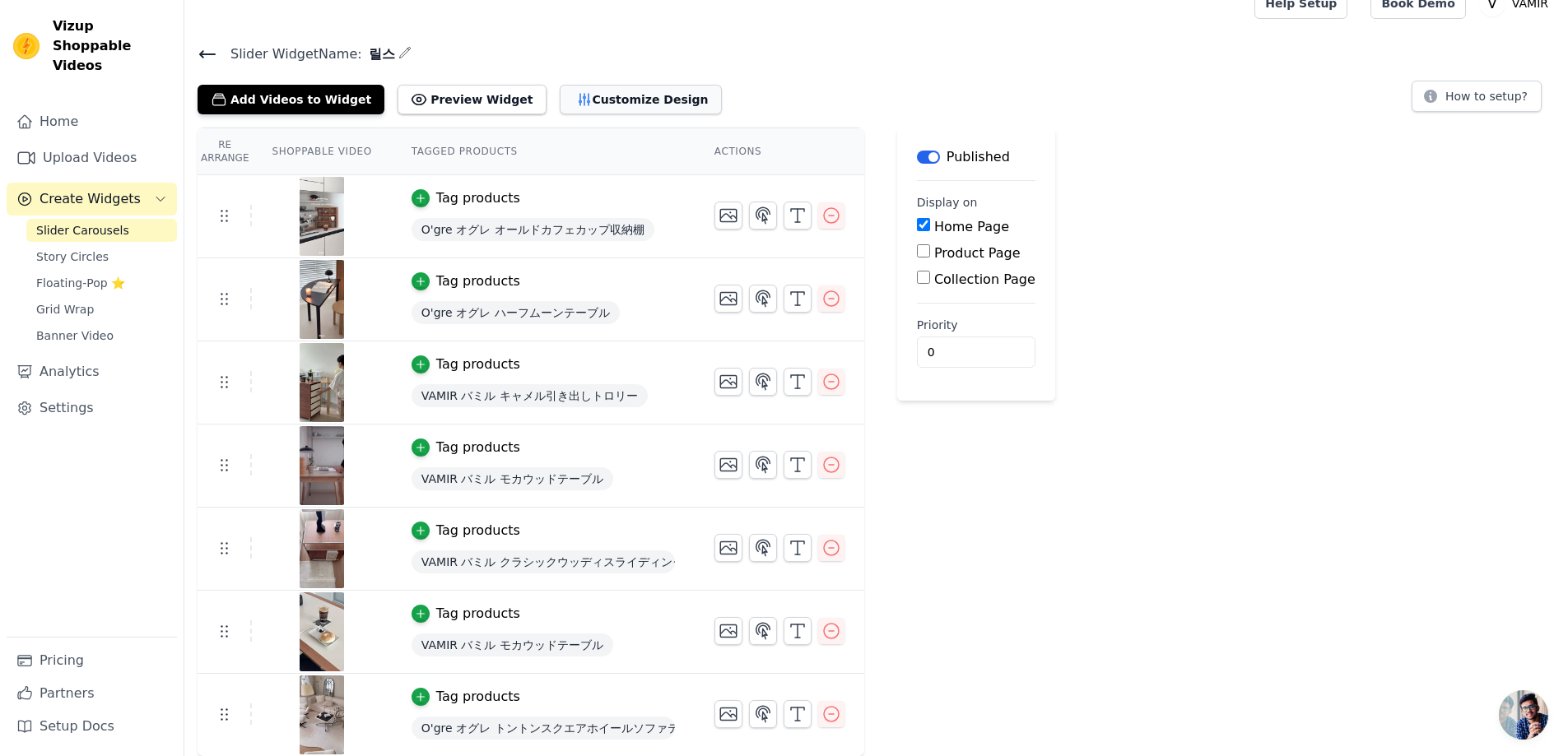
click at [610, 110] on button "Customize Design" at bounding box center [641, 99] width 162 height 30
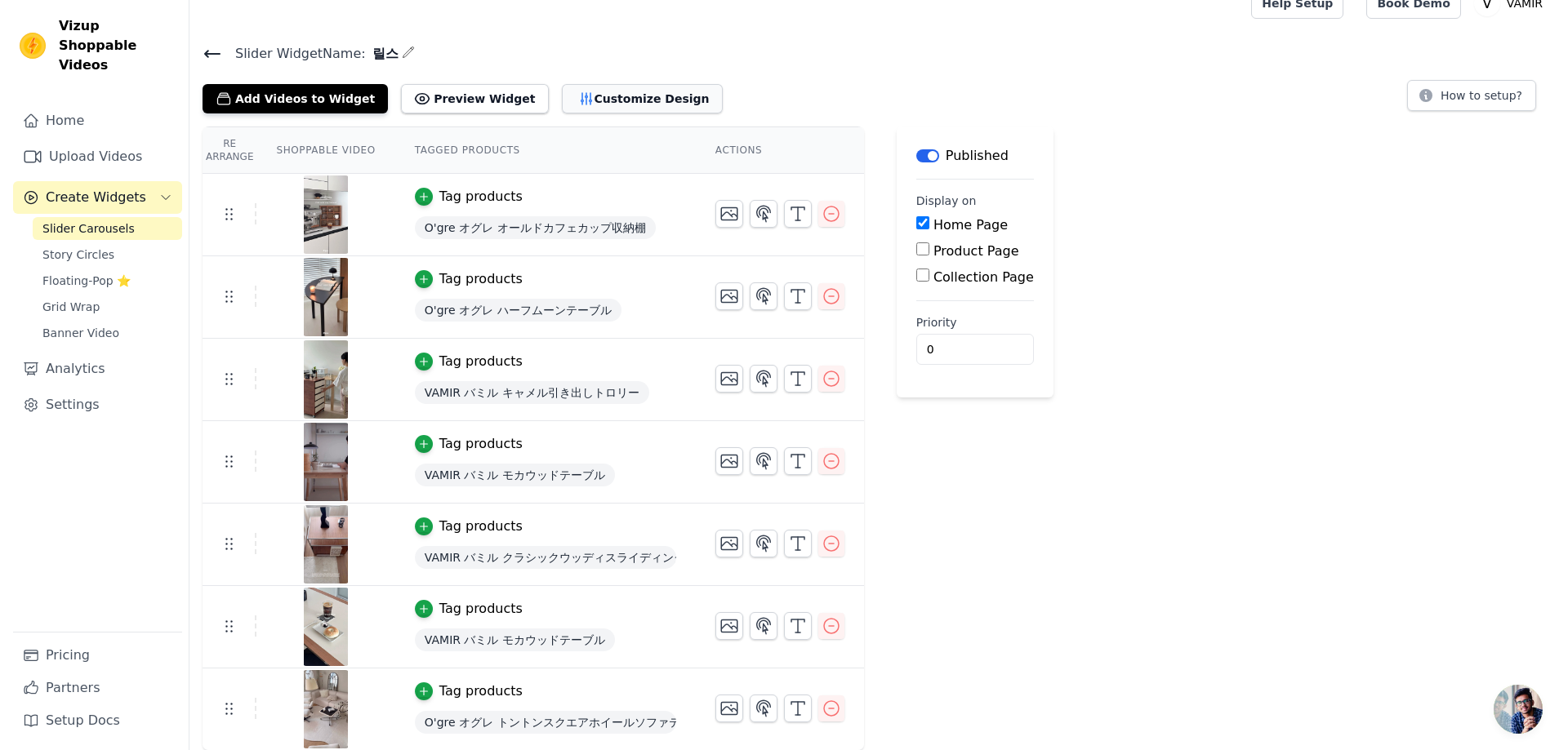
scroll to position [0, 0]
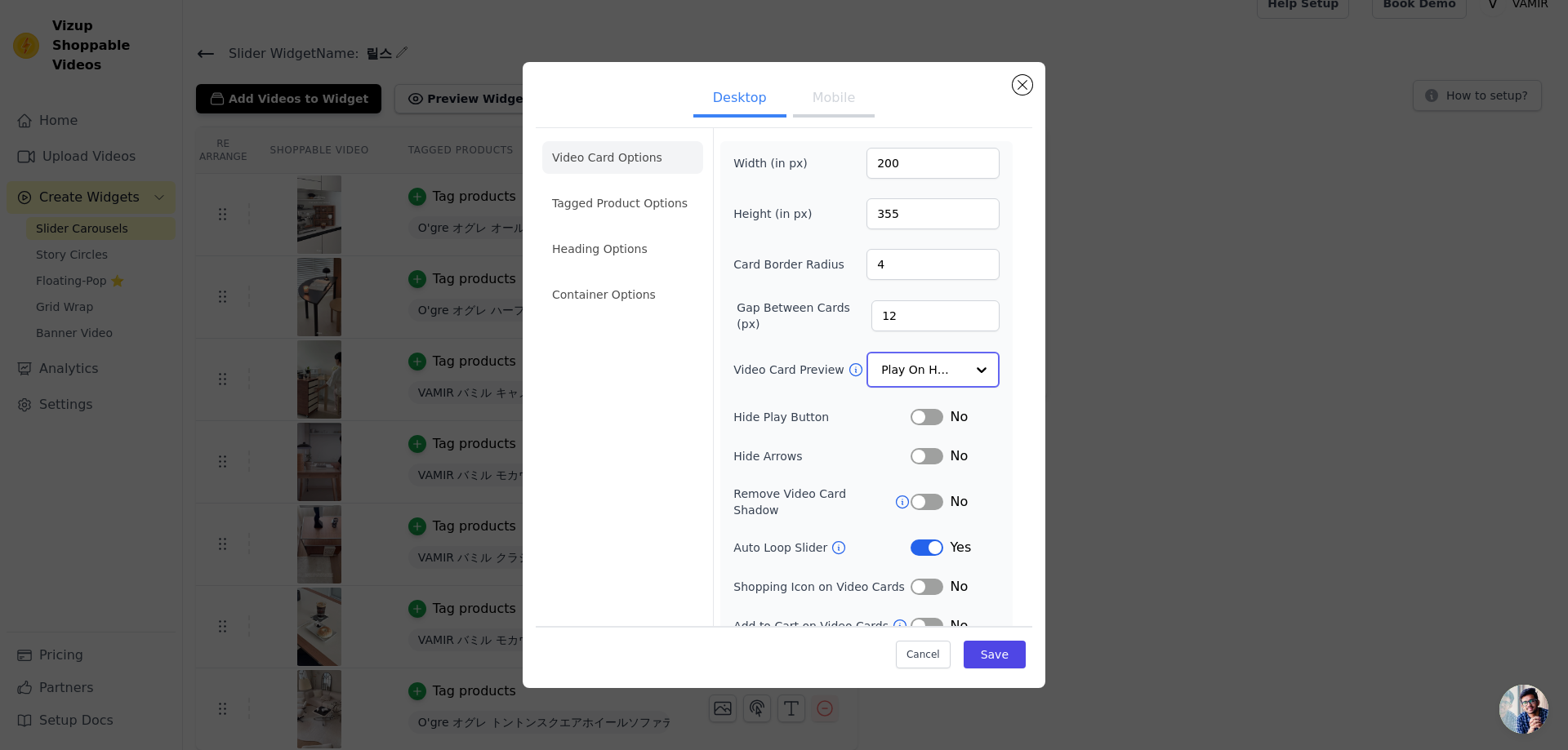
click at [941, 368] on input "Video Card Preview" at bounding box center [923, 370] width 84 height 33
click at [676, 207] on li "Tagged Product Options" at bounding box center [623, 203] width 161 height 33
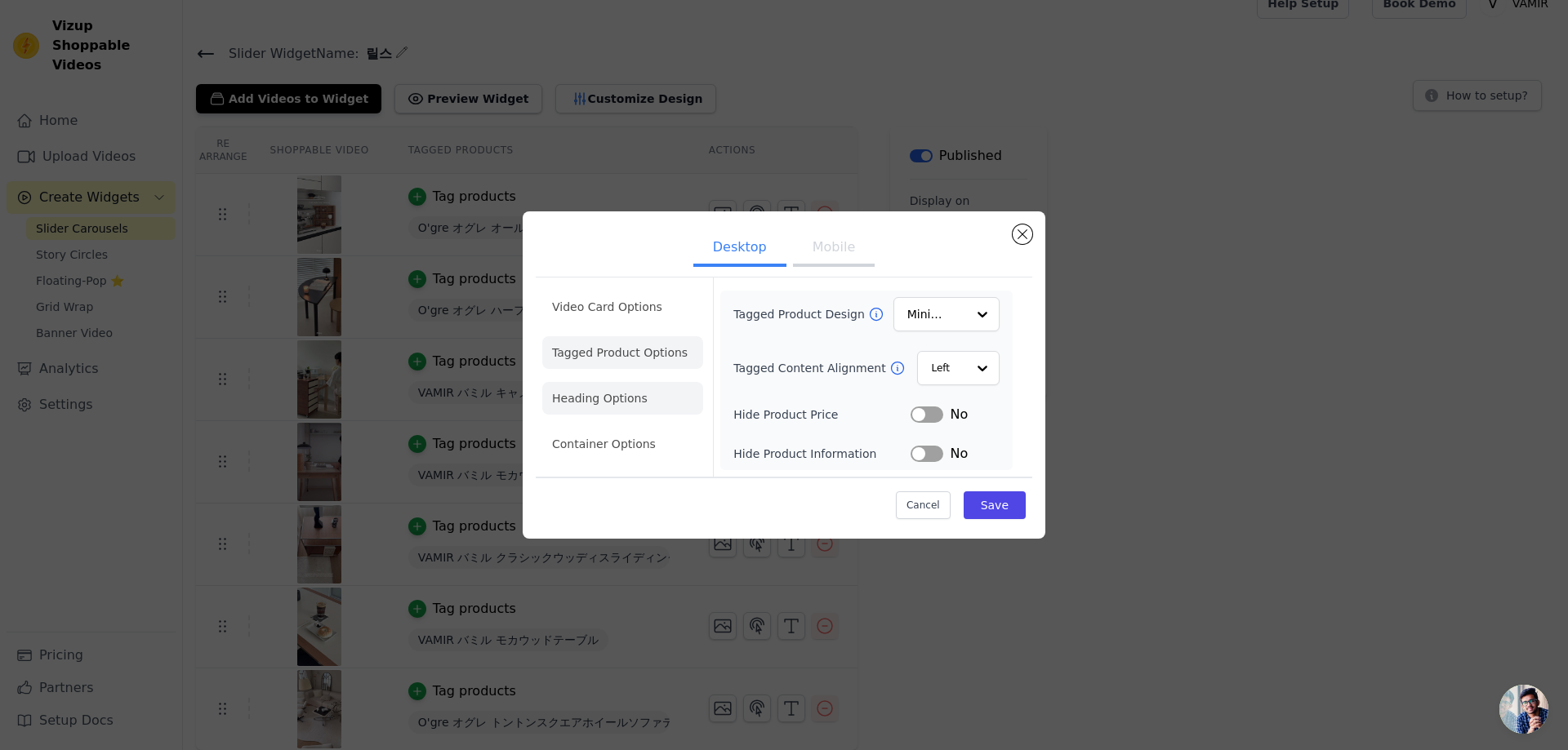
click at [662, 408] on li "Heading Options" at bounding box center [623, 398] width 161 height 33
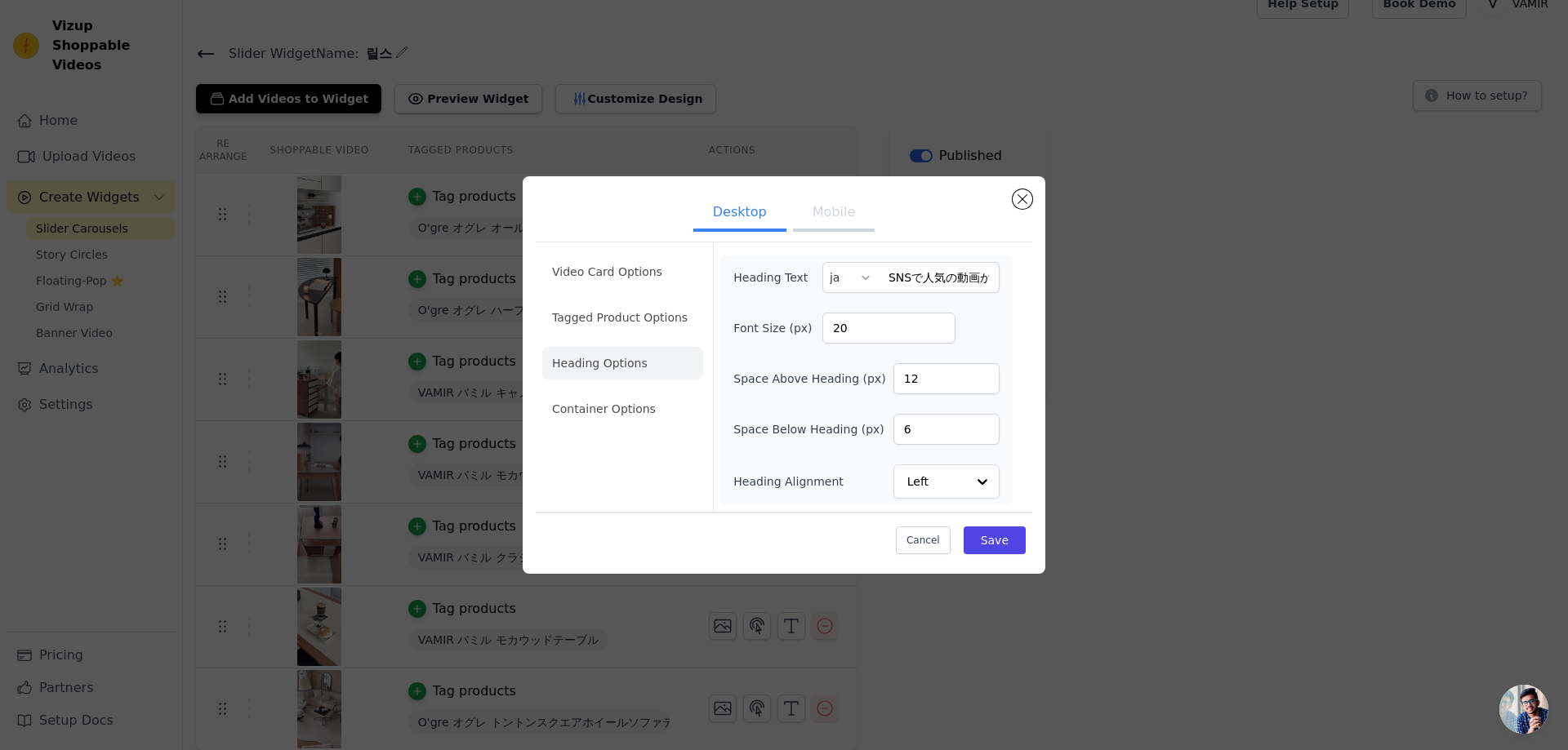
click at [837, 210] on button "Mobile" at bounding box center [833, 214] width 81 height 36
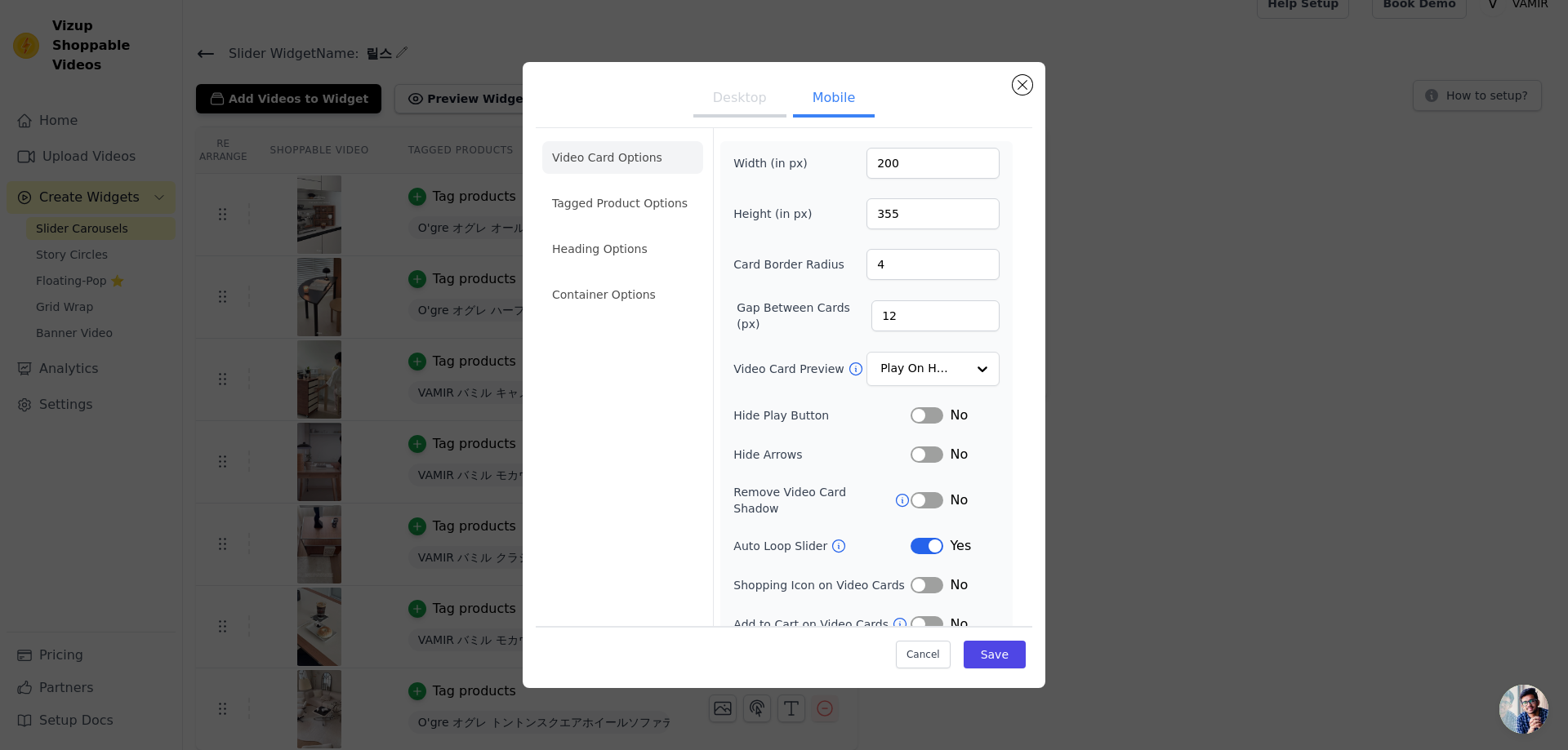
click at [833, 538] on icon at bounding box center [839, 546] width 16 height 16
click at [930, 222] on input "355" at bounding box center [933, 214] width 133 height 31
click at [623, 211] on li "Tagged Product Options" at bounding box center [623, 203] width 161 height 33
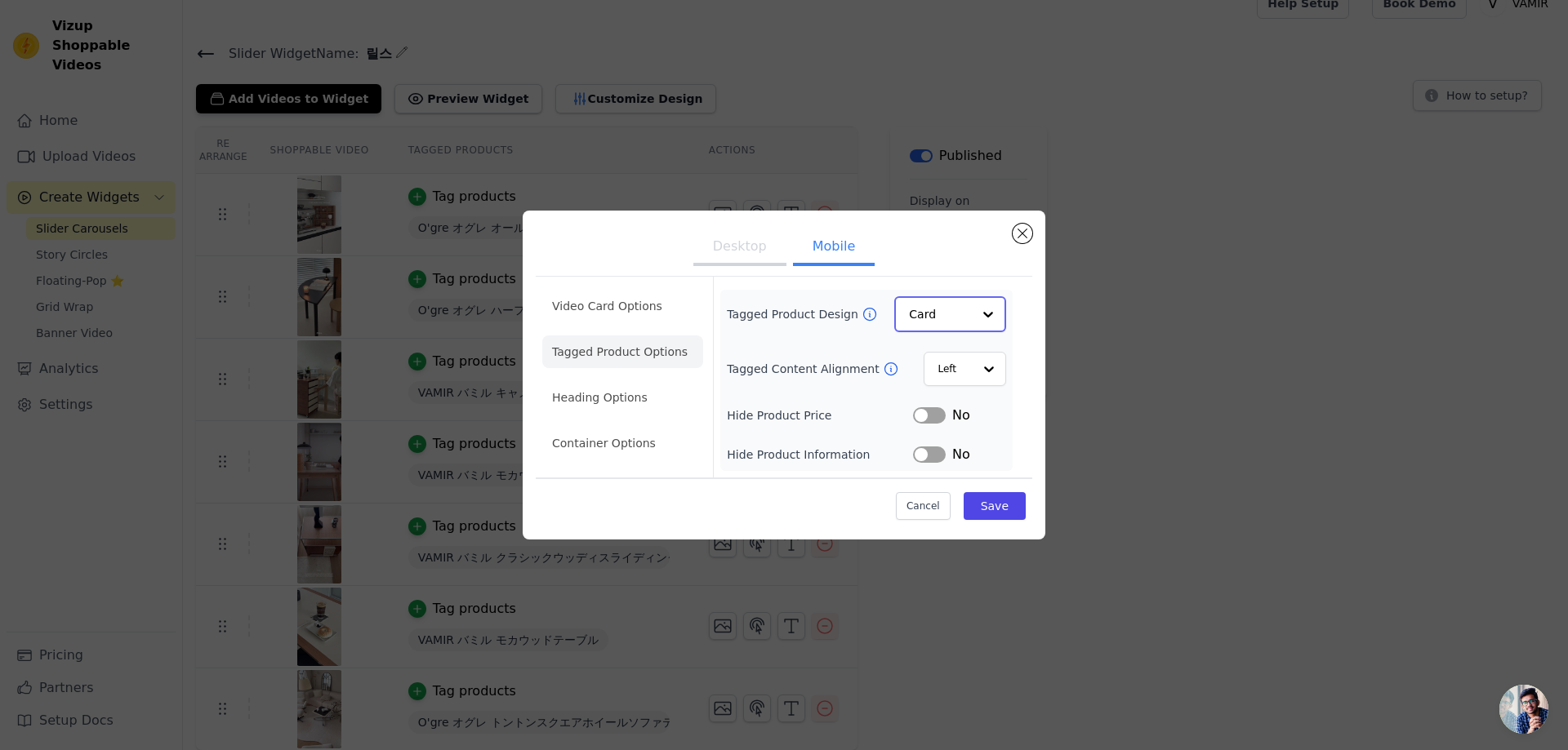
click at [964, 317] on input "Tagged Product Design" at bounding box center [941, 314] width 63 height 33
click at [1022, 502] on button "Save" at bounding box center [994, 505] width 62 height 28
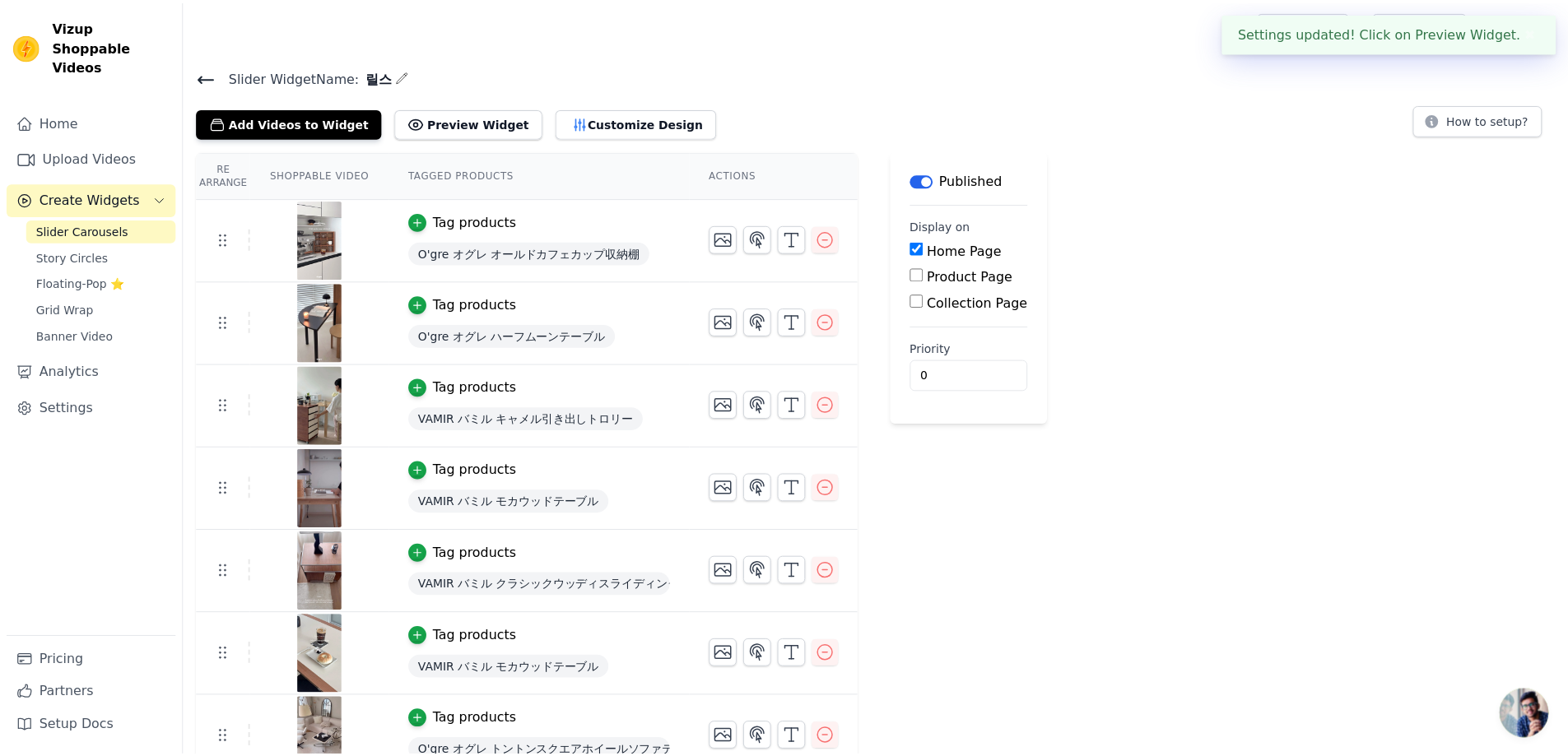
scroll to position [23, 0]
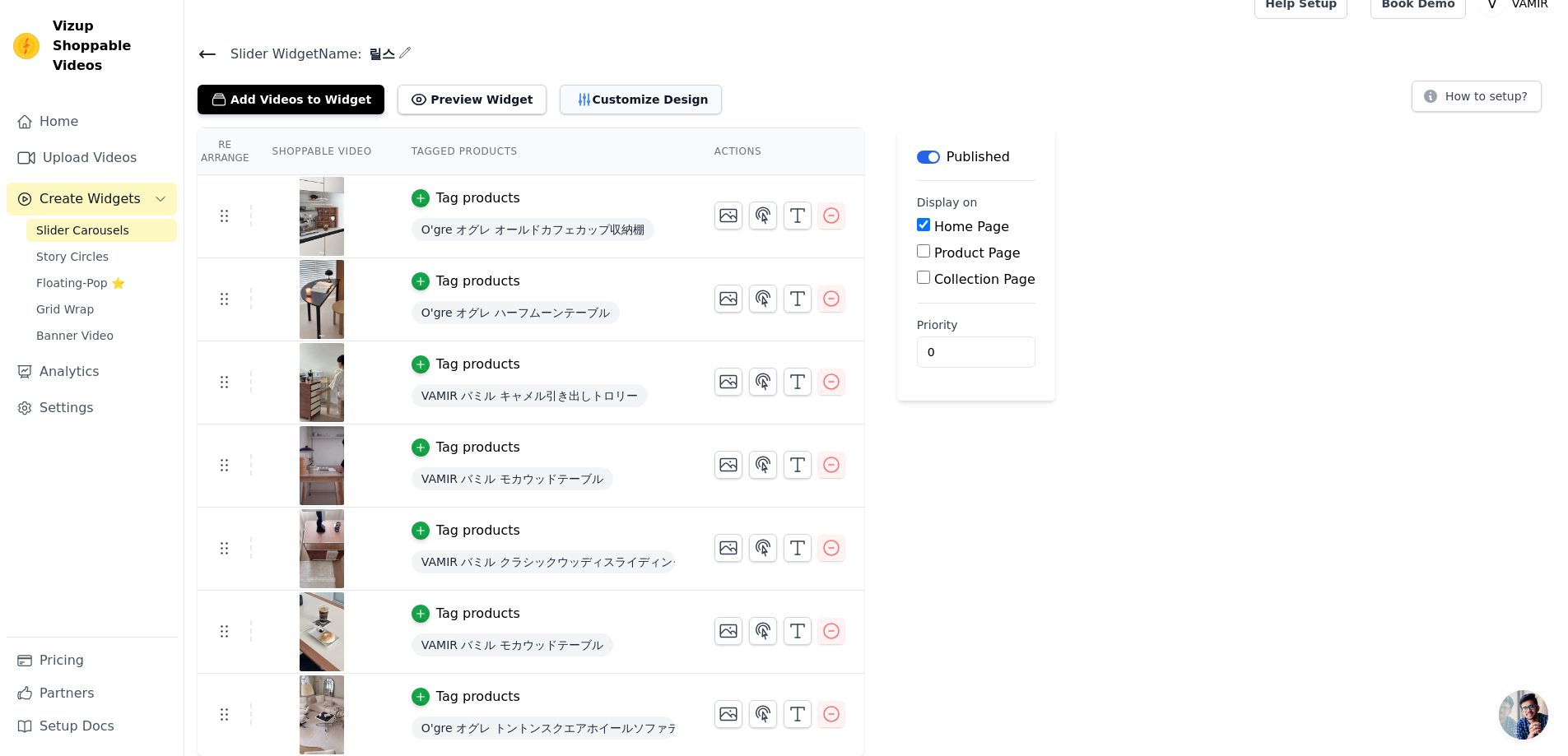
click at [581, 98] on button "Customize Design" at bounding box center [641, 99] width 162 height 30
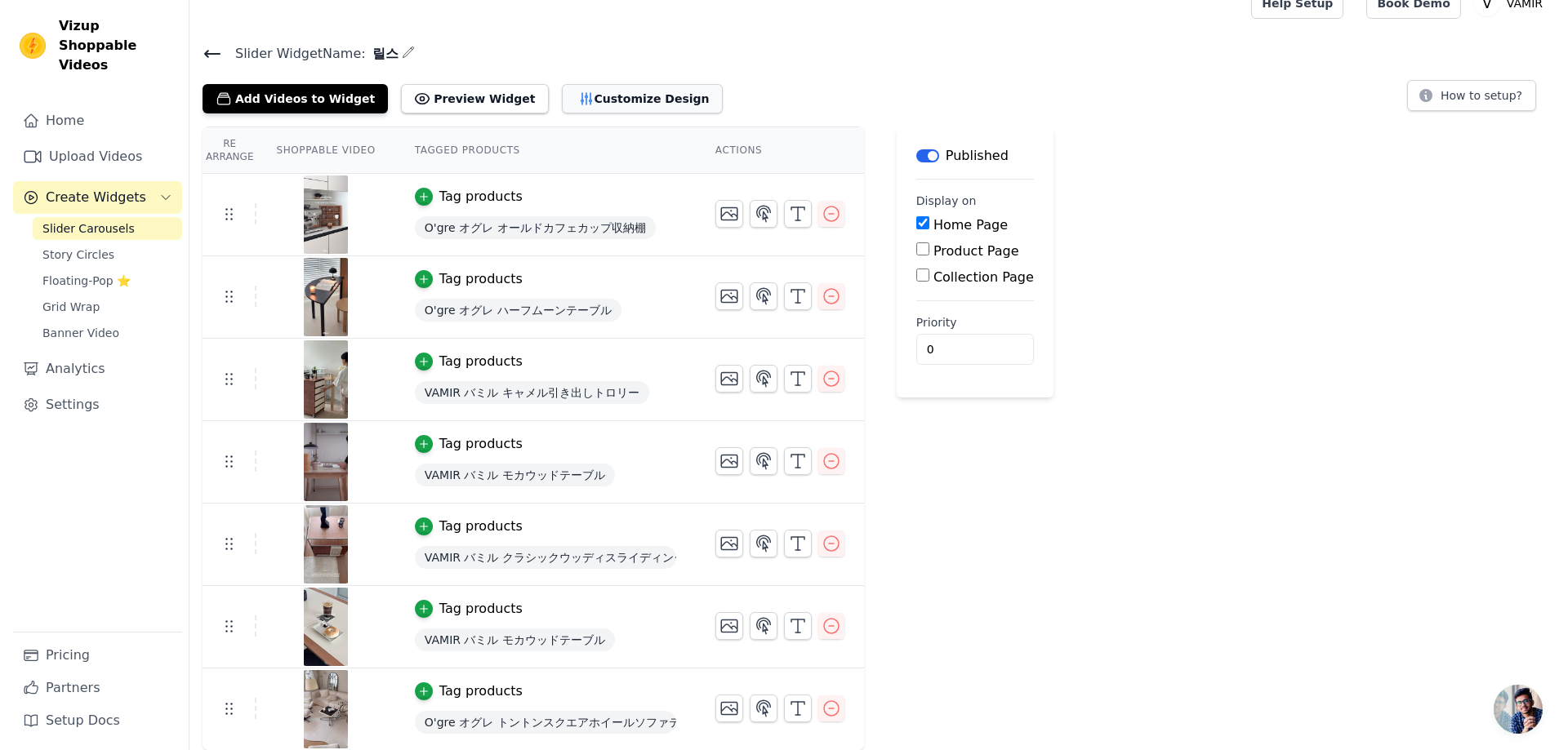
scroll to position [0, 0]
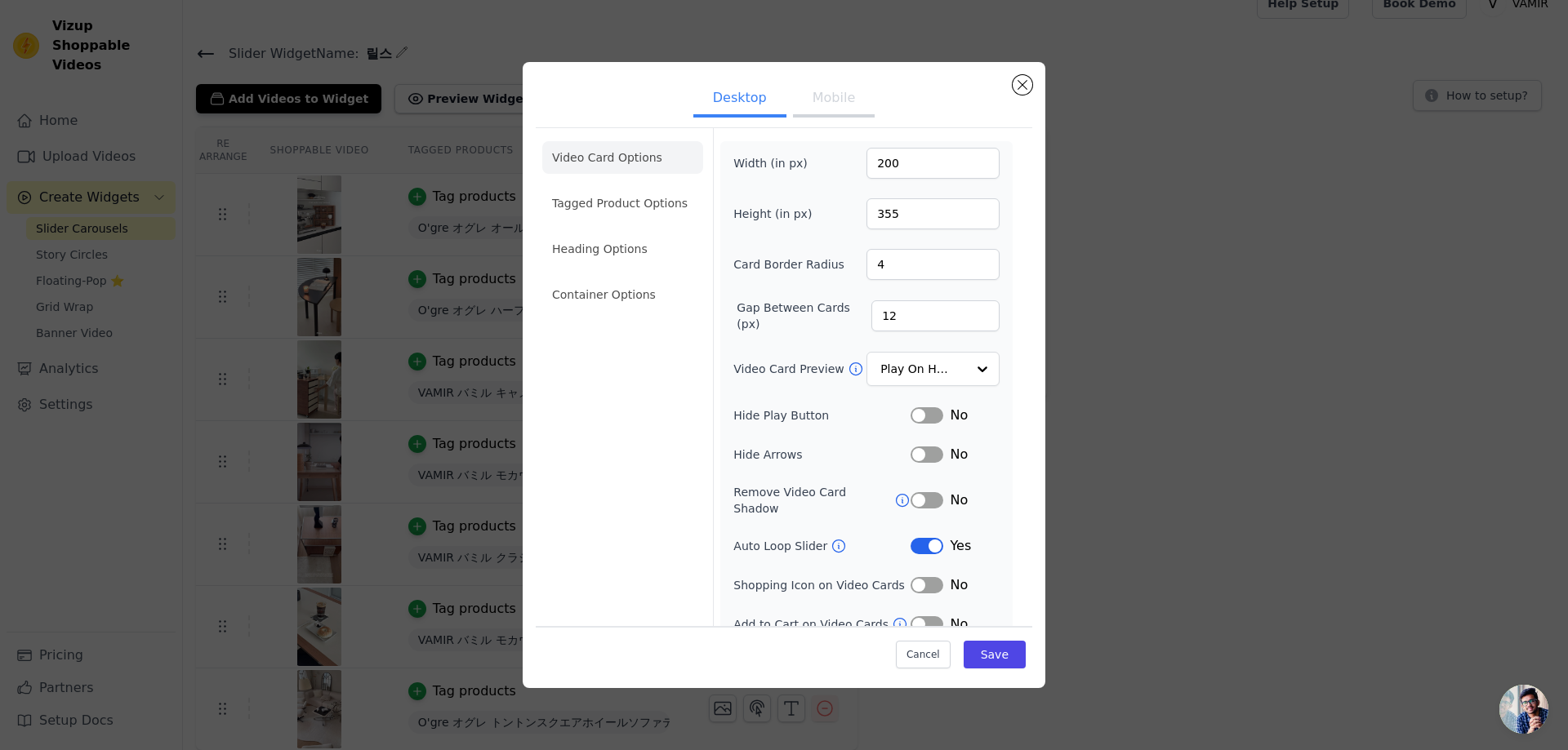
click at [825, 104] on button "Mobile" at bounding box center [833, 99] width 81 height 36
click at [601, 209] on li "Tagged Product Options" at bounding box center [623, 203] width 161 height 33
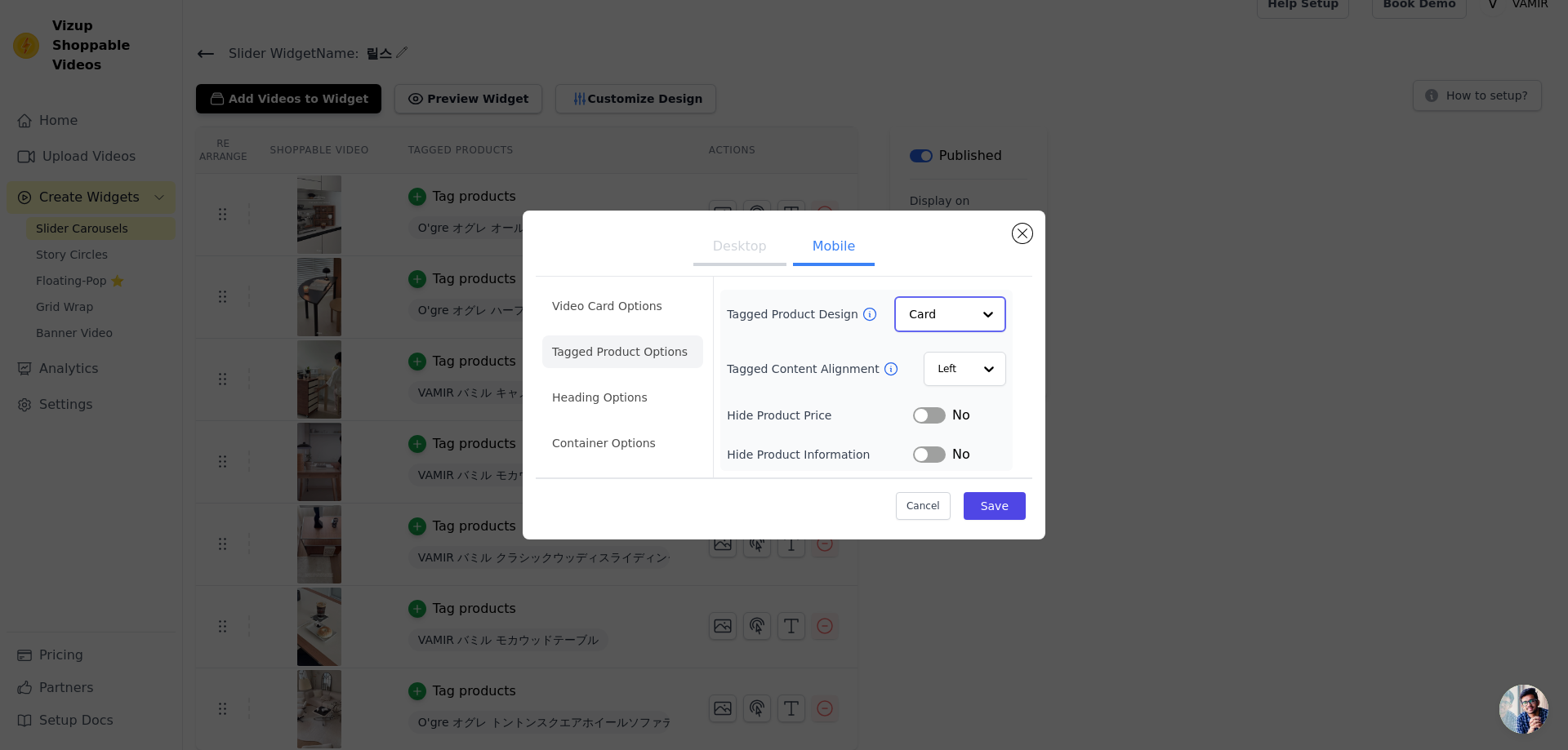
click at [932, 306] on input "Tagged Product Design" at bounding box center [941, 314] width 63 height 33
click at [933, 419] on div "Minimalist" at bounding box center [950, 422] width 112 height 34
click at [640, 398] on li "Heading Options" at bounding box center [623, 398] width 161 height 33
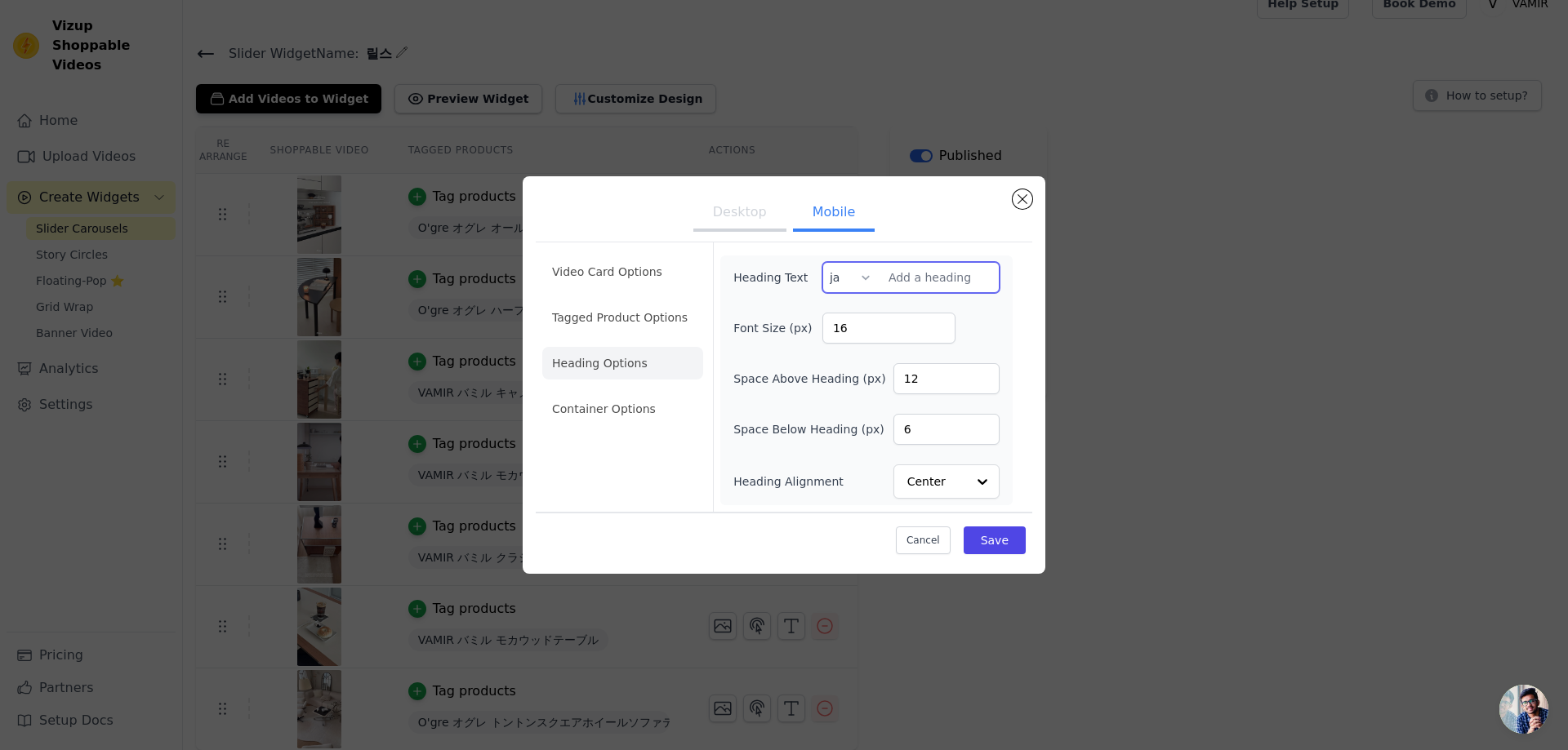
click at [923, 277] on input "Heading Text" at bounding box center [911, 277] width 177 height 31
click at [728, 202] on button "Desktop" at bounding box center [739, 214] width 93 height 36
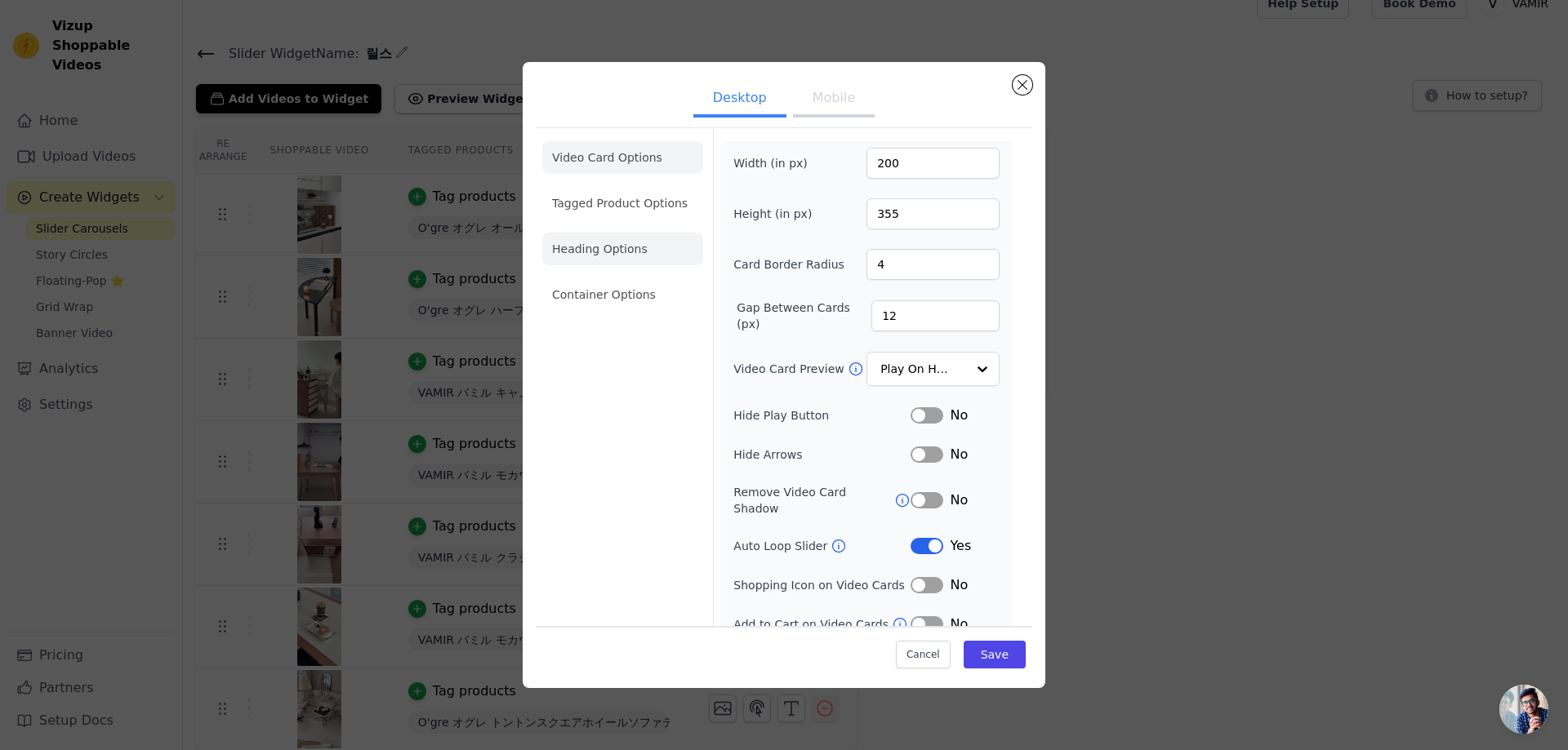
click at [619, 239] on li "Heading Options" at bounding box center [623, 248] width 161 height 33
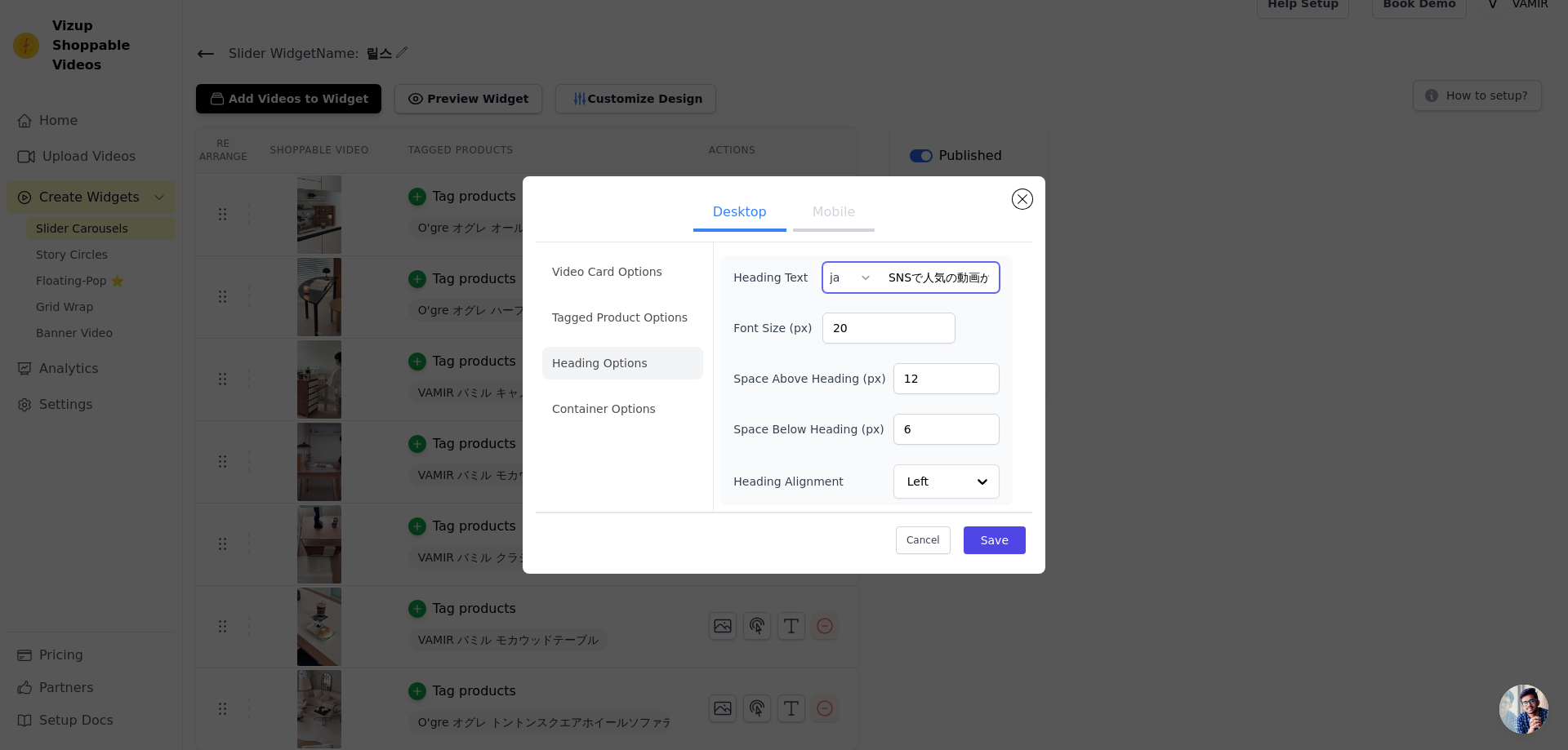
click at [963, 263] on input "SNSで人気の動画から探す" at bounding box center [911, 277] width 177 height 31
click at [850, 217] on button "Mobile" at bounding box center [833, 214] width 81 height 36
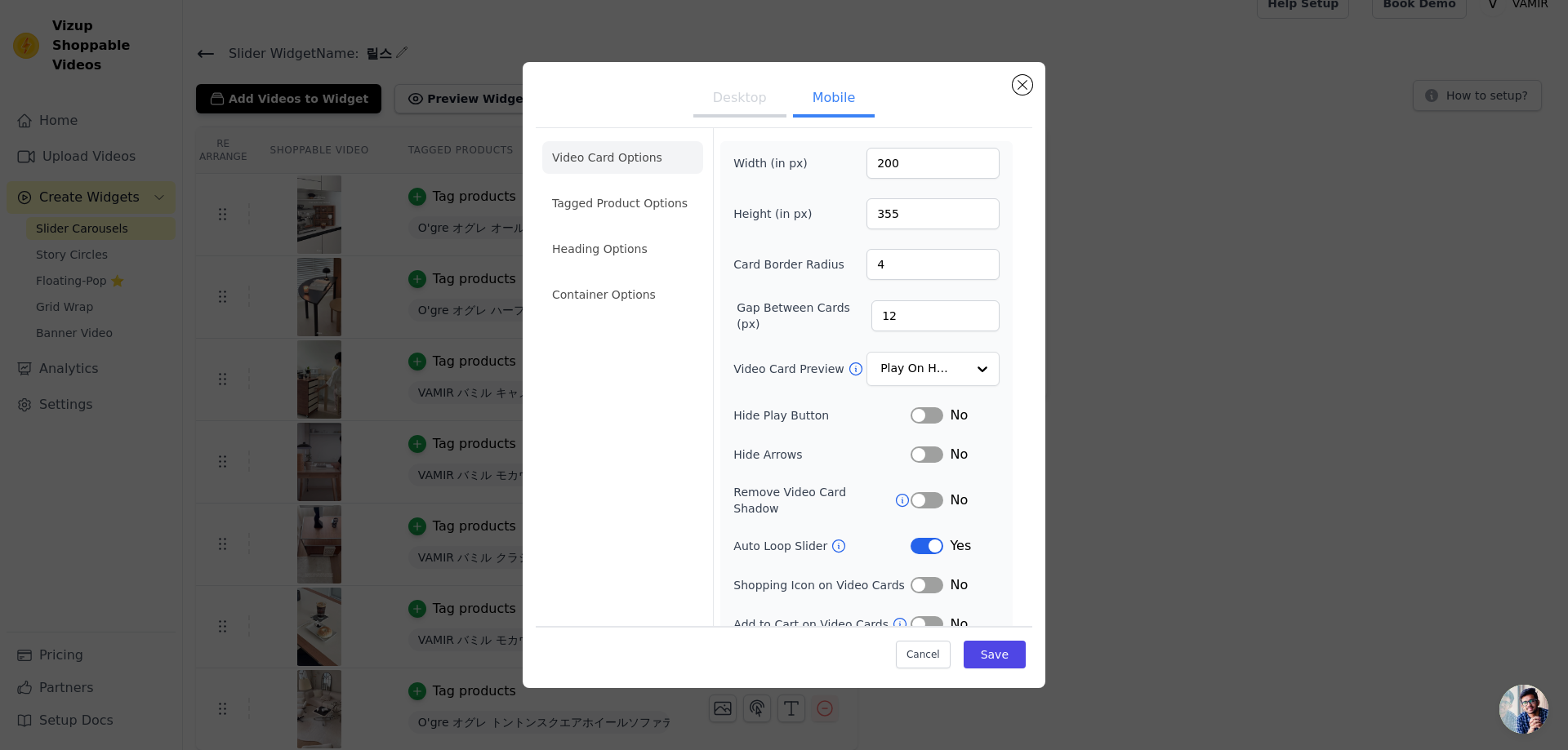
click at [588, 254] on li "Heading Options" at bounding box center [623, 248] width 161 height 33
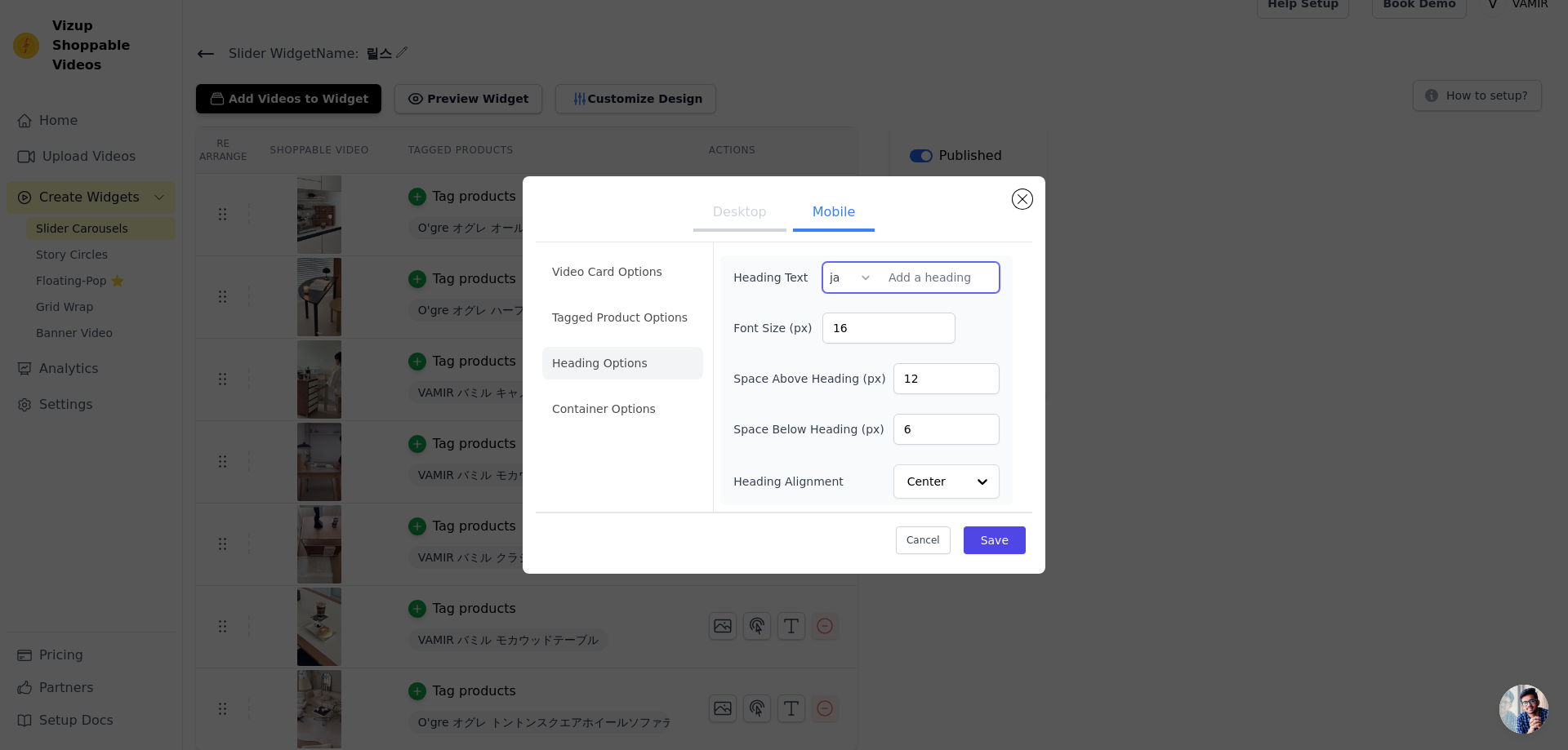
click at [910, 275] on input "Heading Text" at bounding box center [911, 277] width 177 height 31
paste input "SNSで人気の動画から探す"
type input "SNSで人気の動画から探す"
click at [984, 550] on button "Save" at bounding box center [994, 540] width 62 height 28
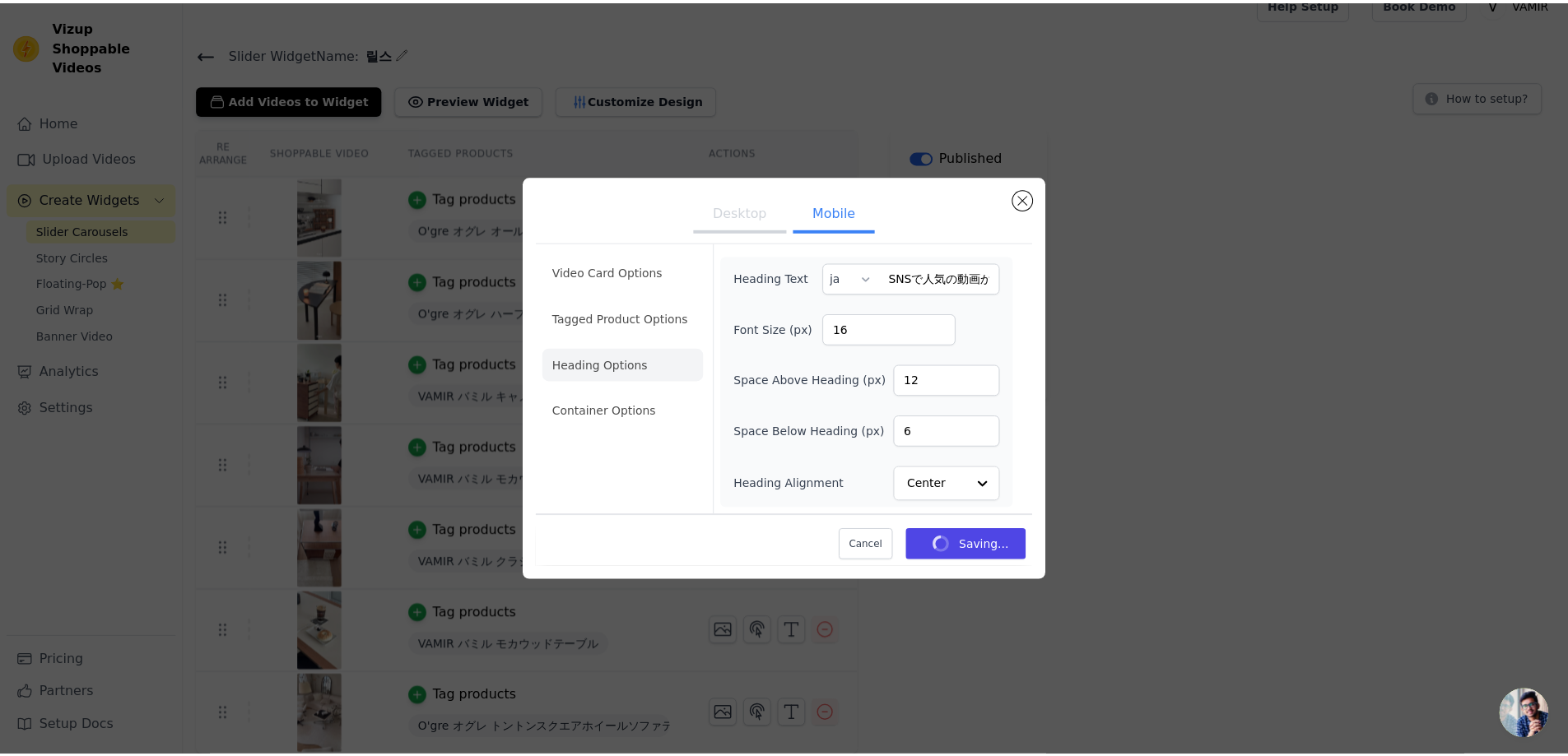
scroll to position [23, 0]
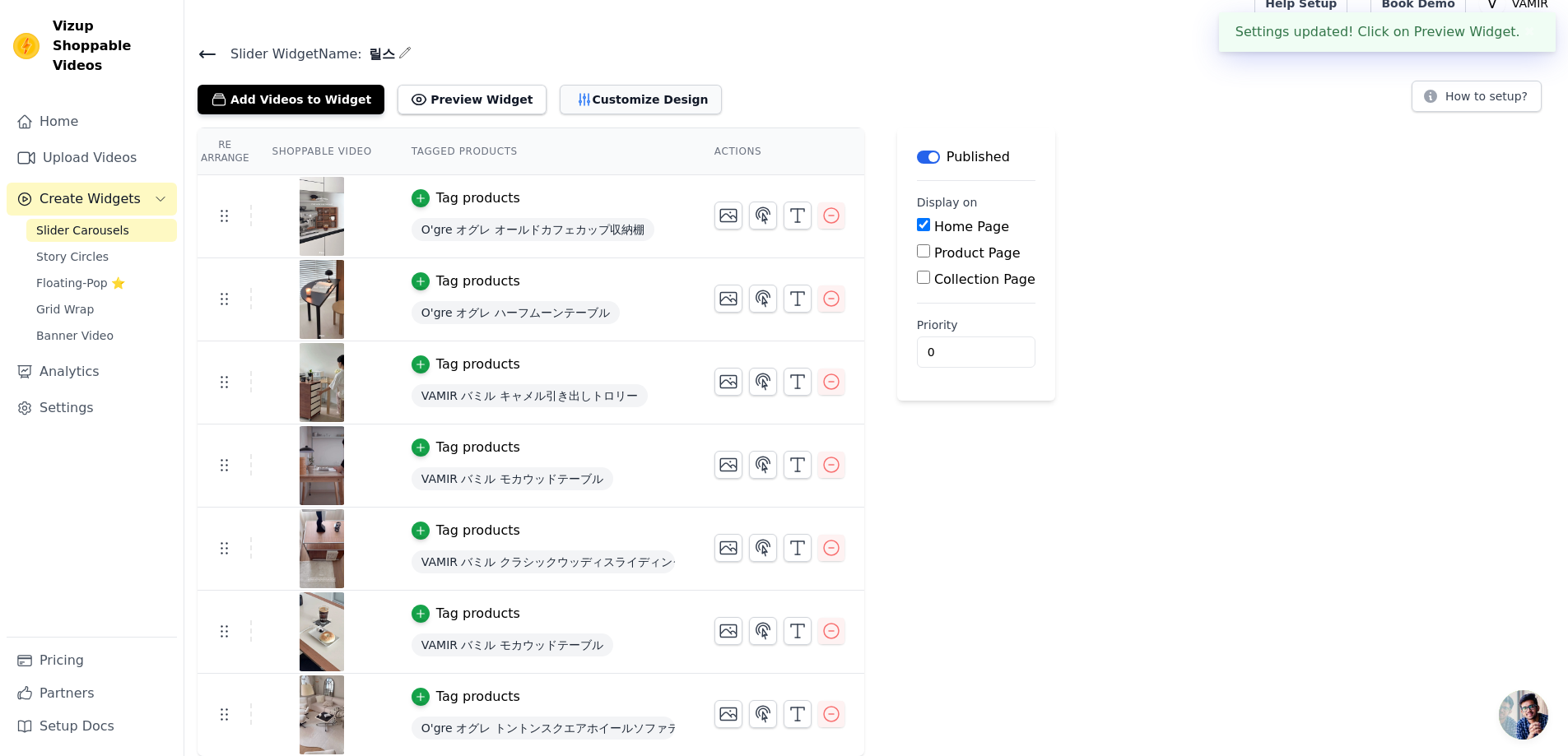
click at [598, 105] on button "Customize Design" at bounding box center [641, 99] width 162 height 30
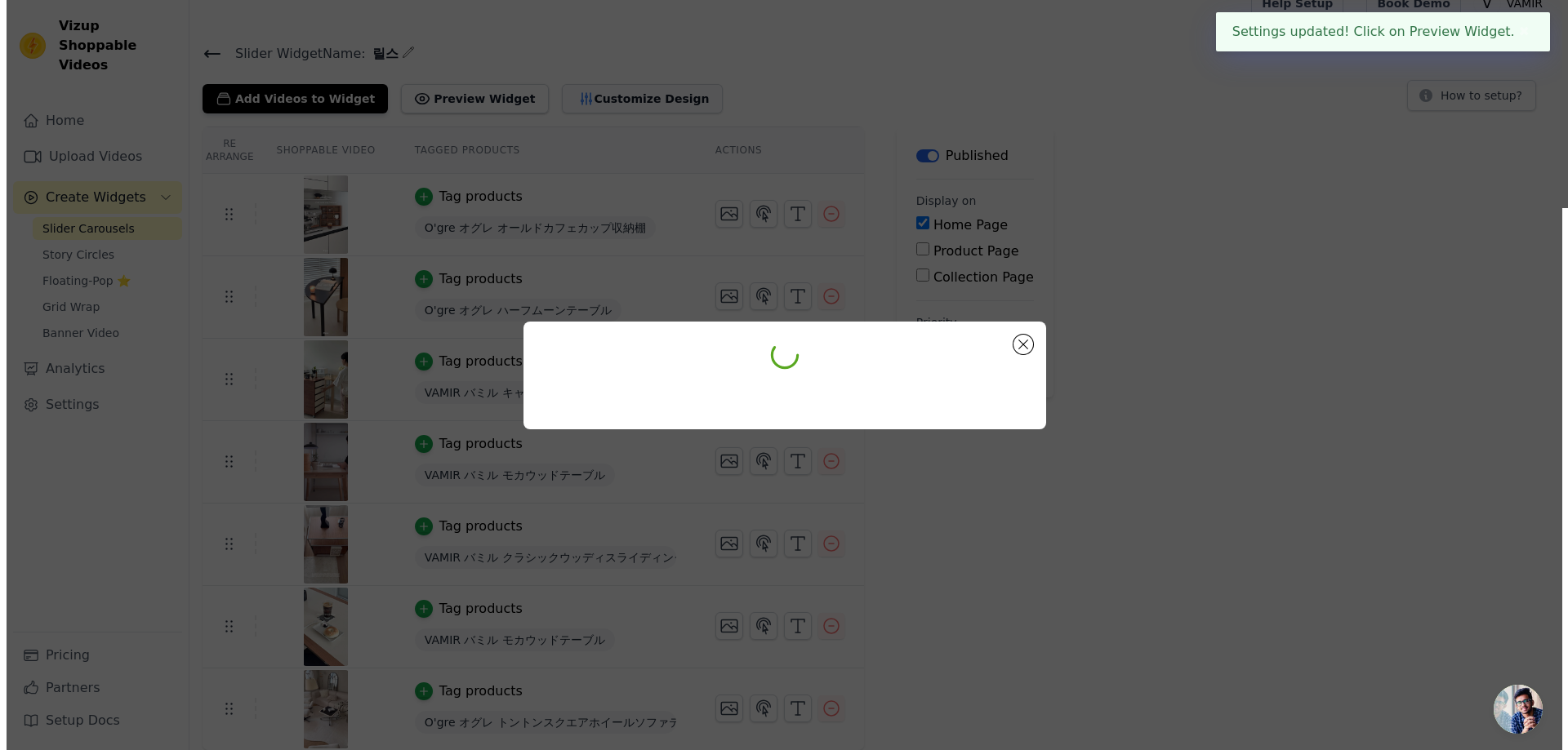
scroll to position [0, 0]
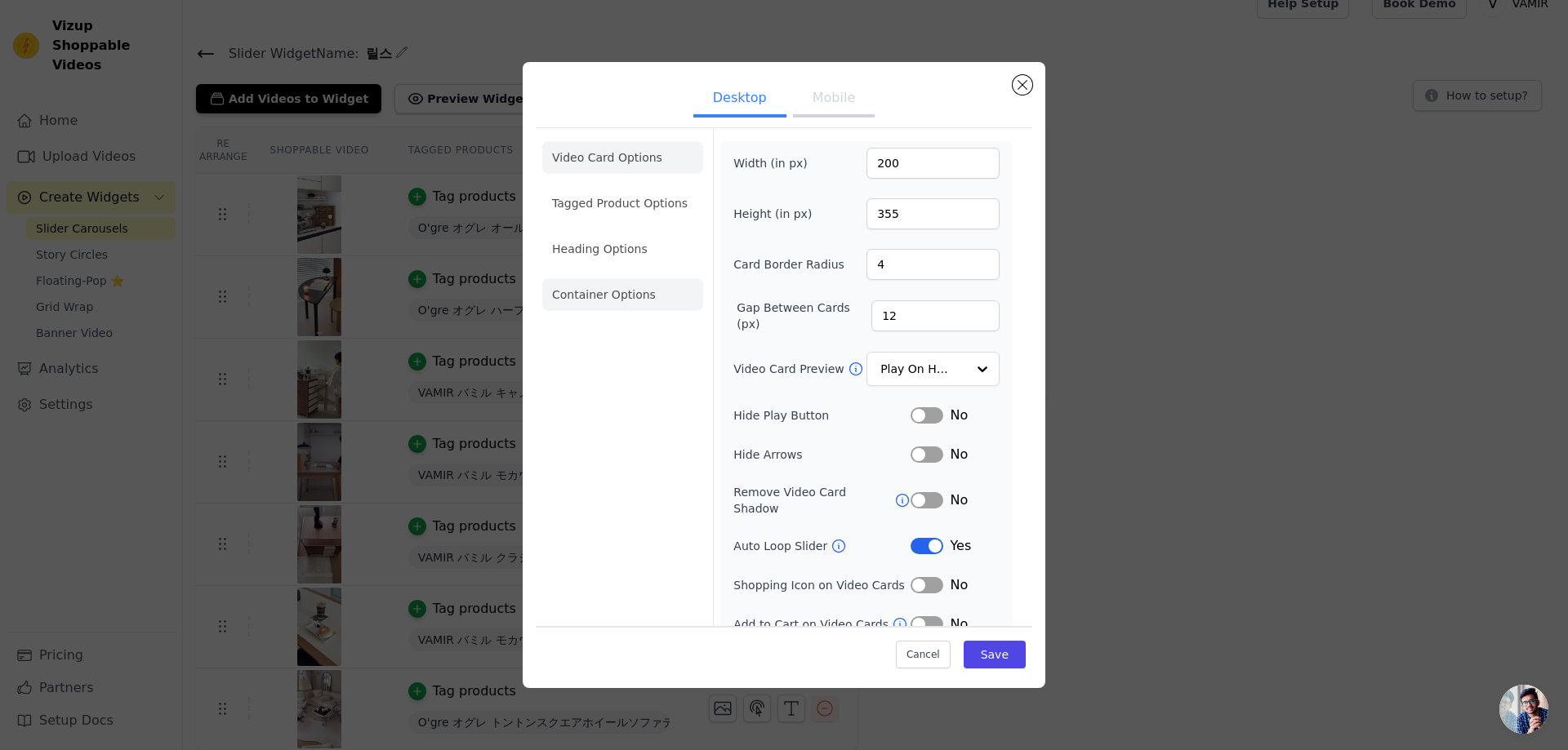
click at [587, 301] on li "Container Options" at bounding box center [623, 295] width 161 height 33
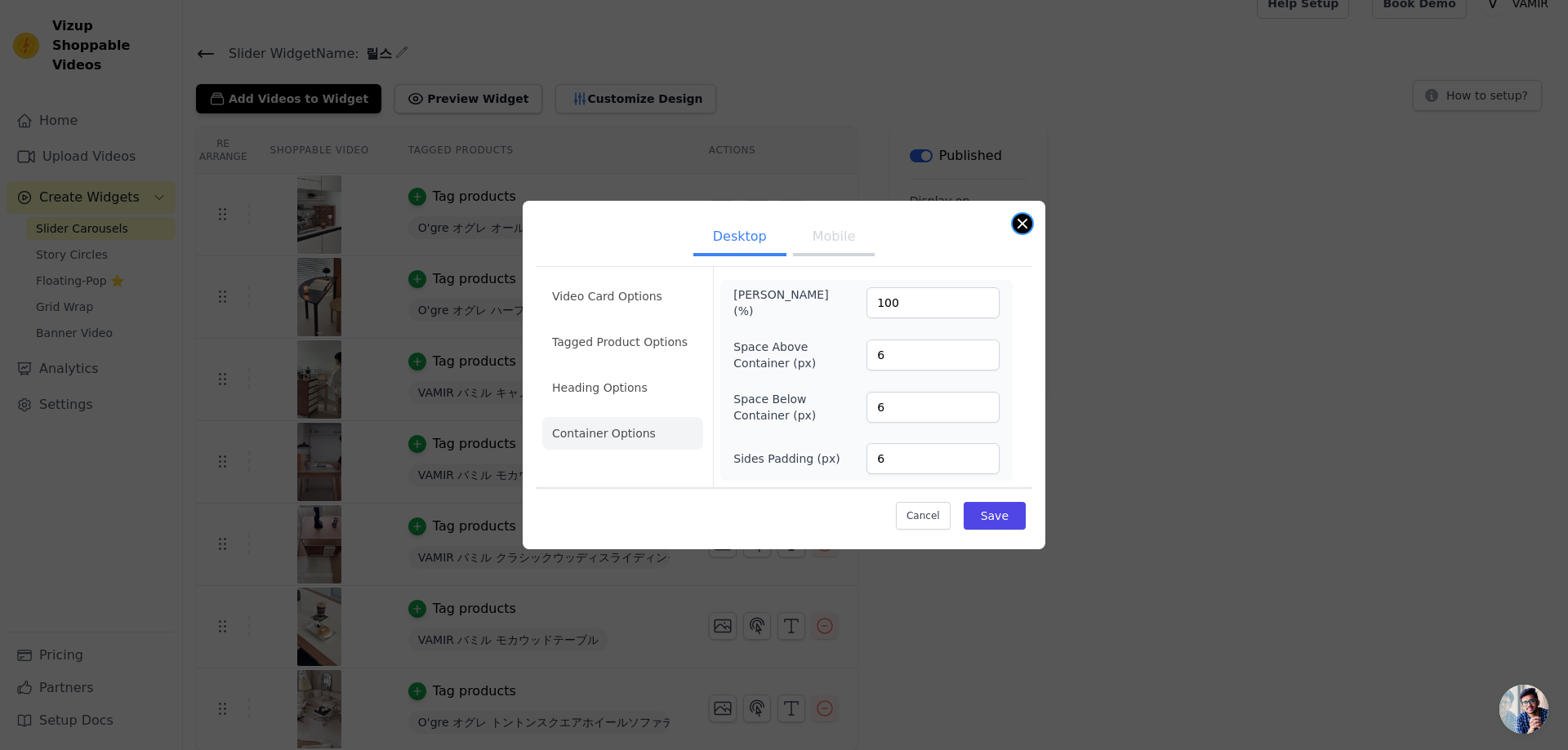
click at [1027, 221] on button "Close modal" at bounding box center [1022, 224] width 20 height 20
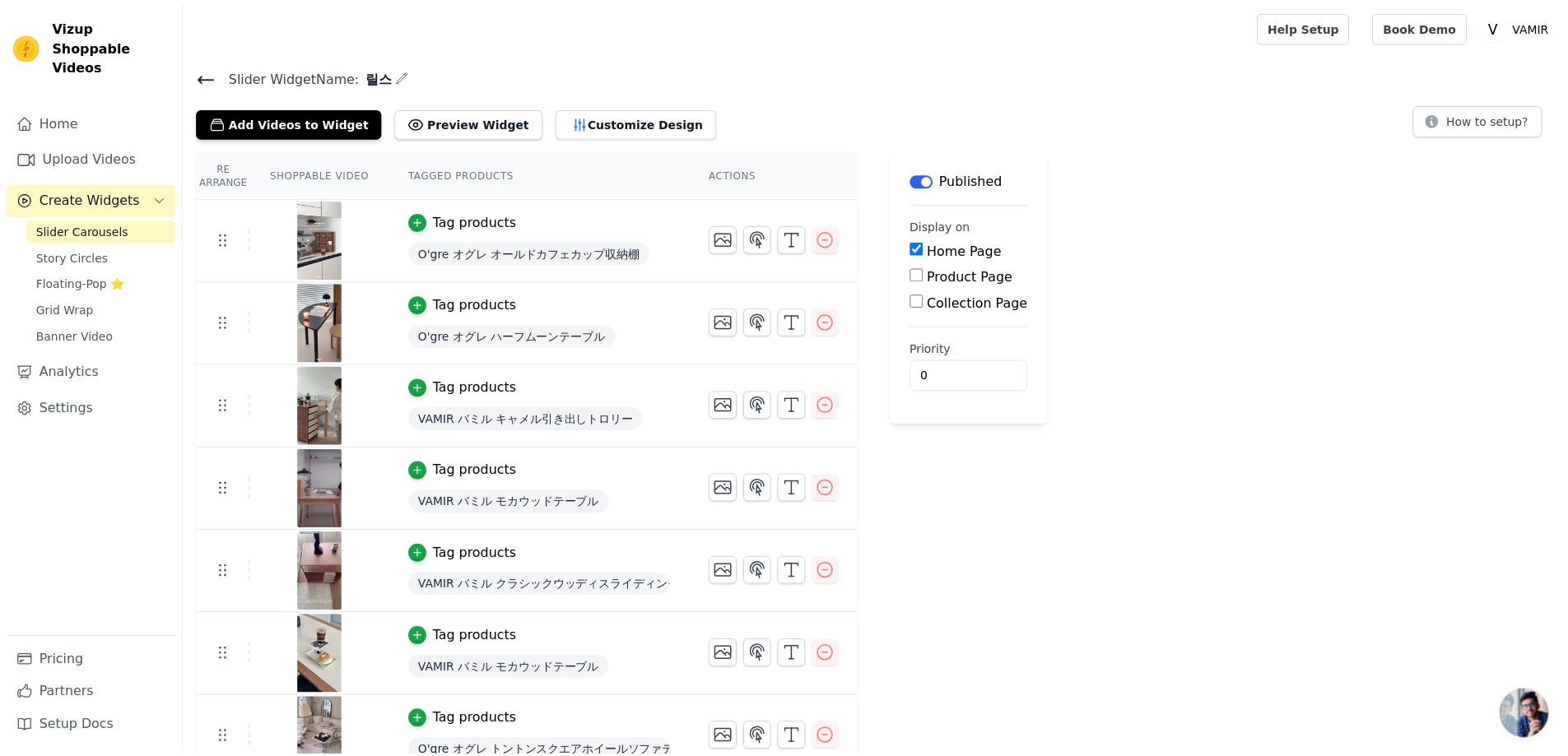
scroll to position [23, 0]
